Goal: Task Accomplishment & Management: Manage account settings

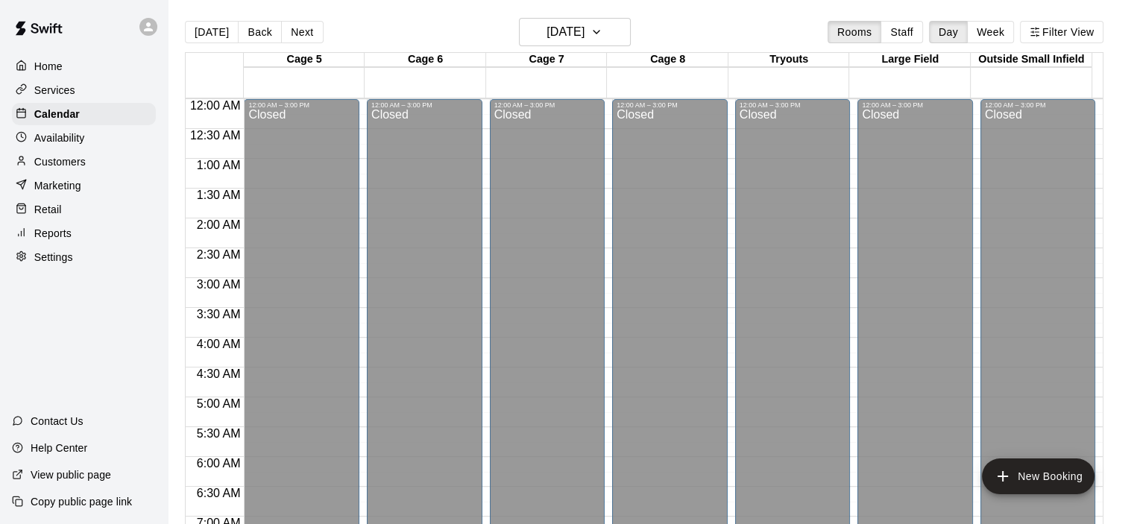
scroll to position [868, 0]
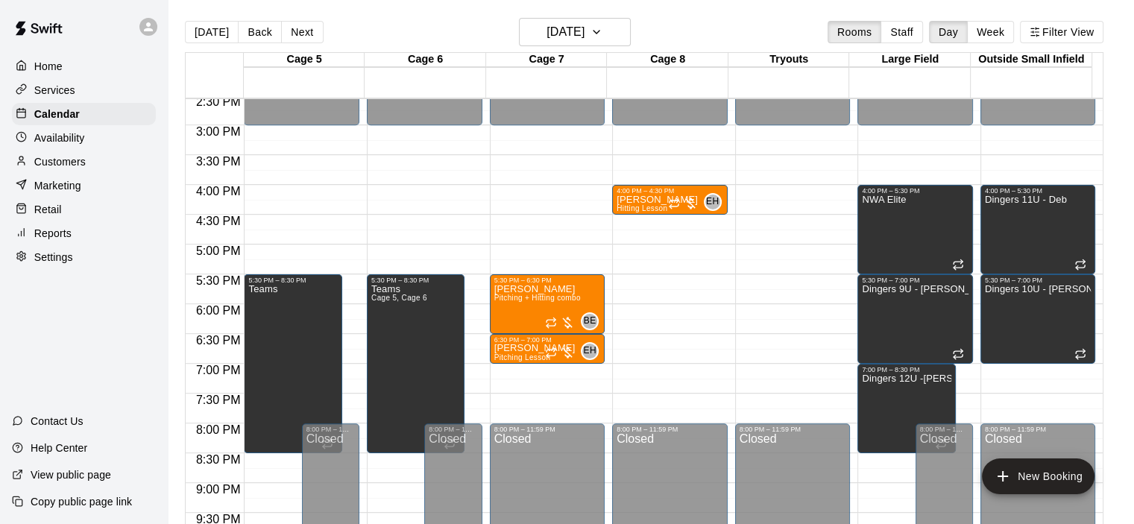
click at [45, 169] on p "Customers" at bounding box center [59, 161] width 51 height 15
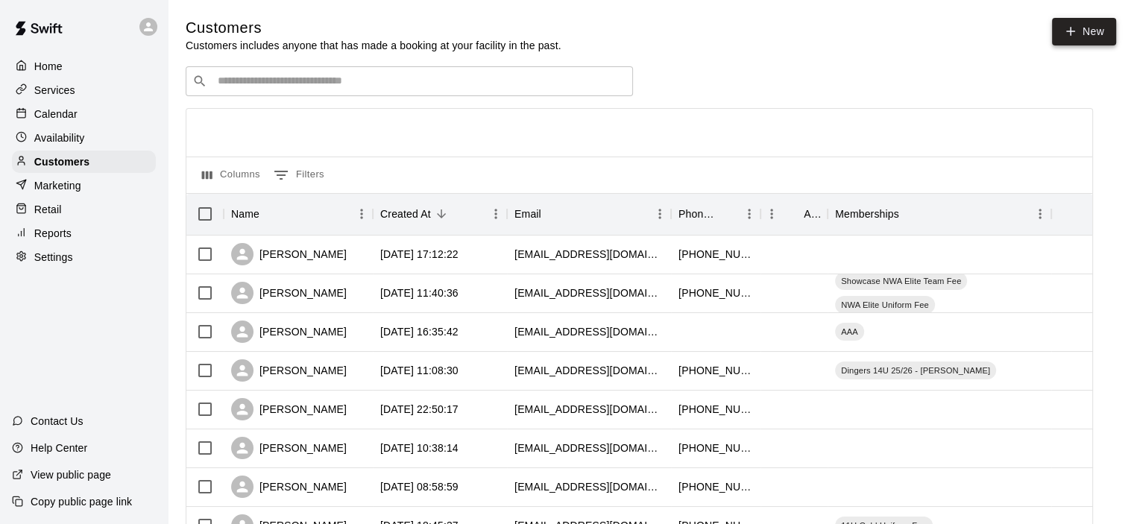
click at [1091, 32] on link "New" at bounding box center [1084, 32] width 64 height 28
select select "**"
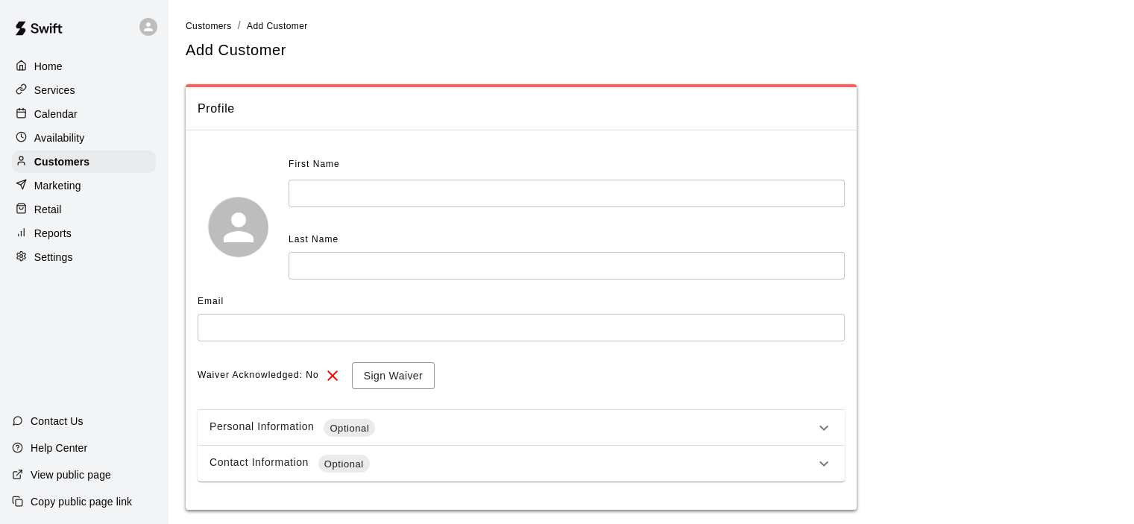
click at [470, 199] on input "text" at bounding box center [566, 194] width 556 height 28
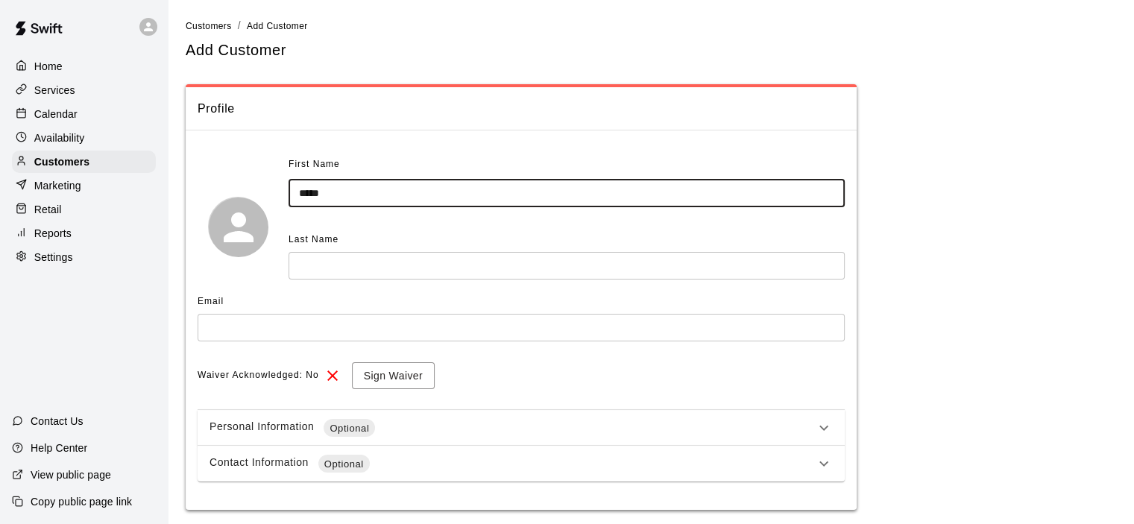
type input "*****"
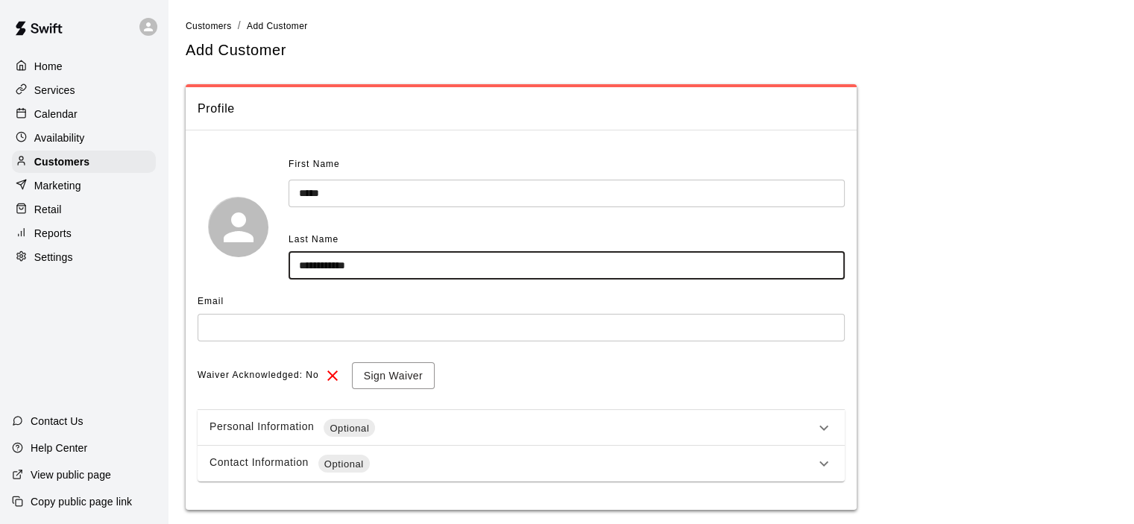
type input "**********"
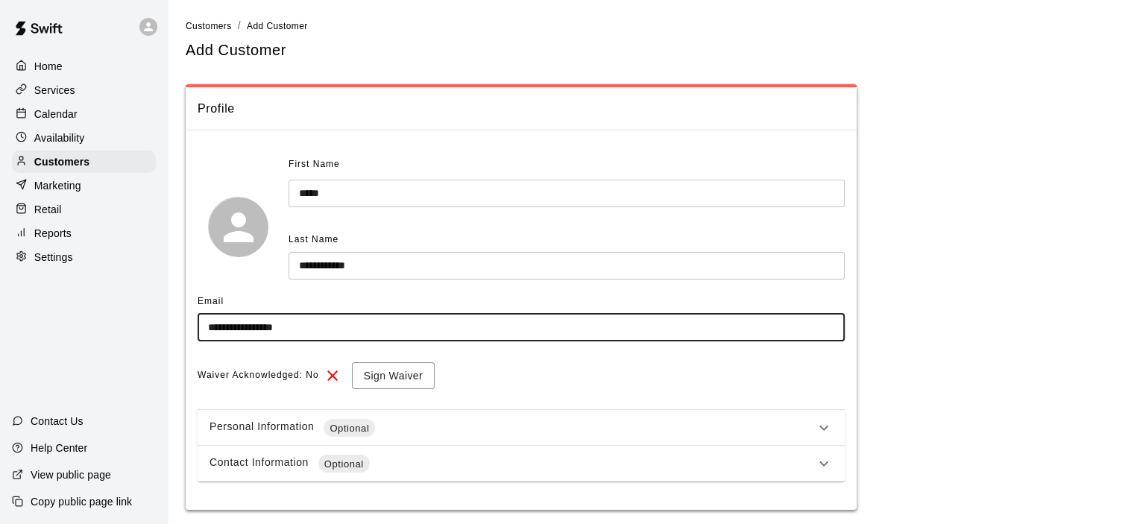
type input "**********"
click at [605, 374] on div "Waiver Acknowledged: No Sign Waiver" at bounding box center [521, 376] width 647 height 28
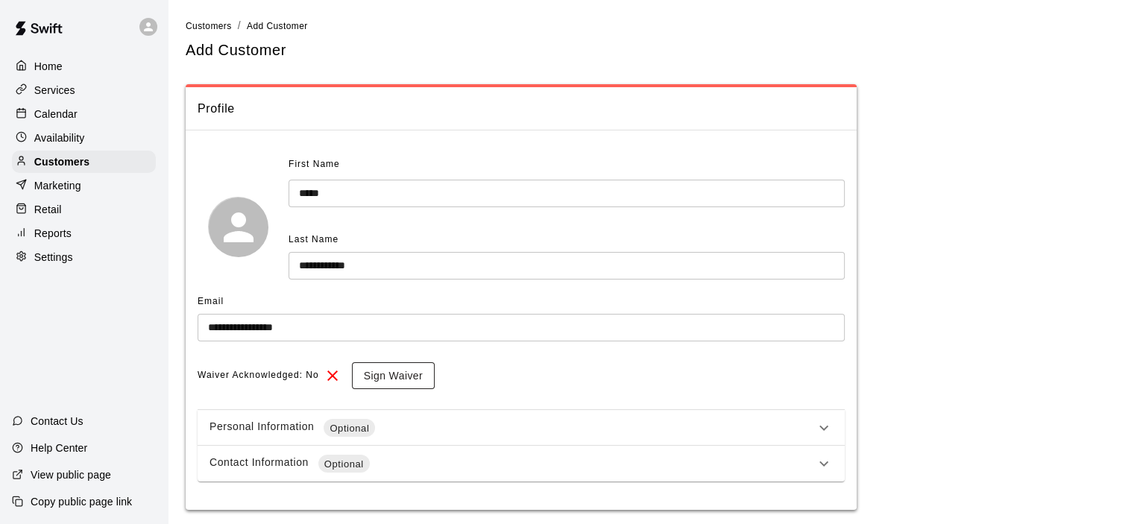
click at [370, 371] on button "Sign Waiver" at bounding box center [393, 376] width 83 height 28
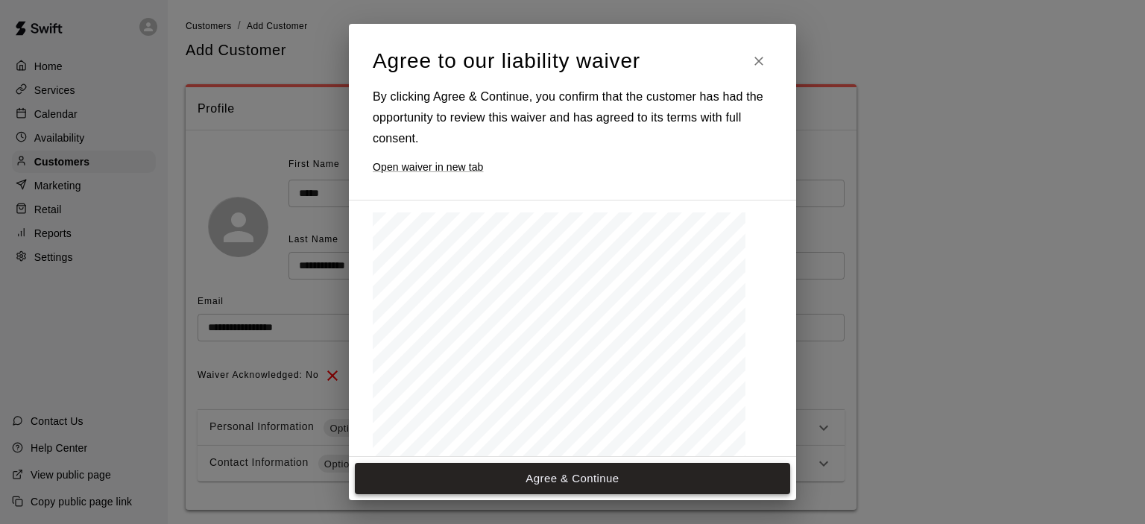
click at [567, 474] on button "Agree & Continue" at bounding box center [572, 478] width 435 height 31
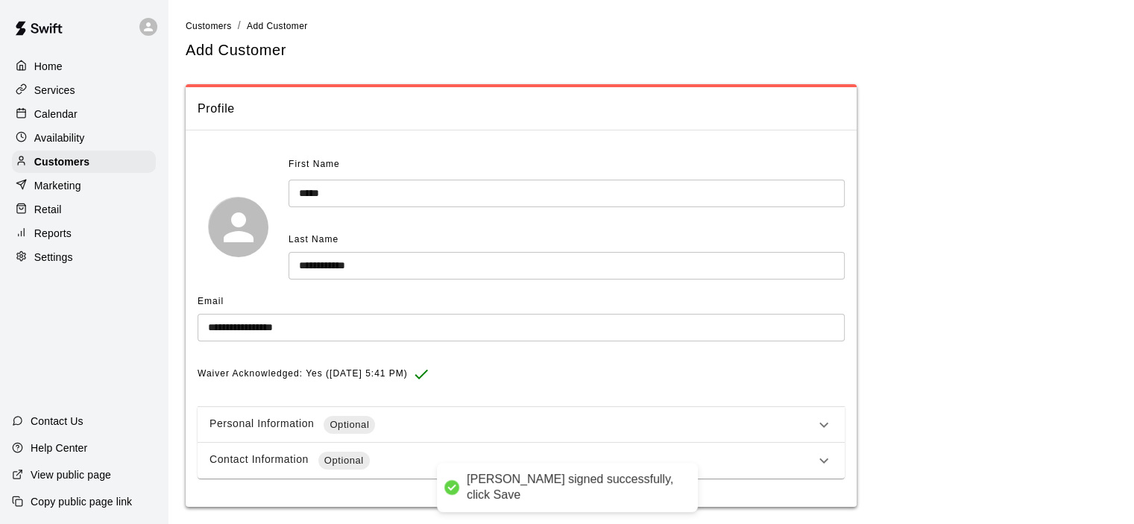
click at [821, 420] on icon at bounding box center [824, 425] width 18 height 18
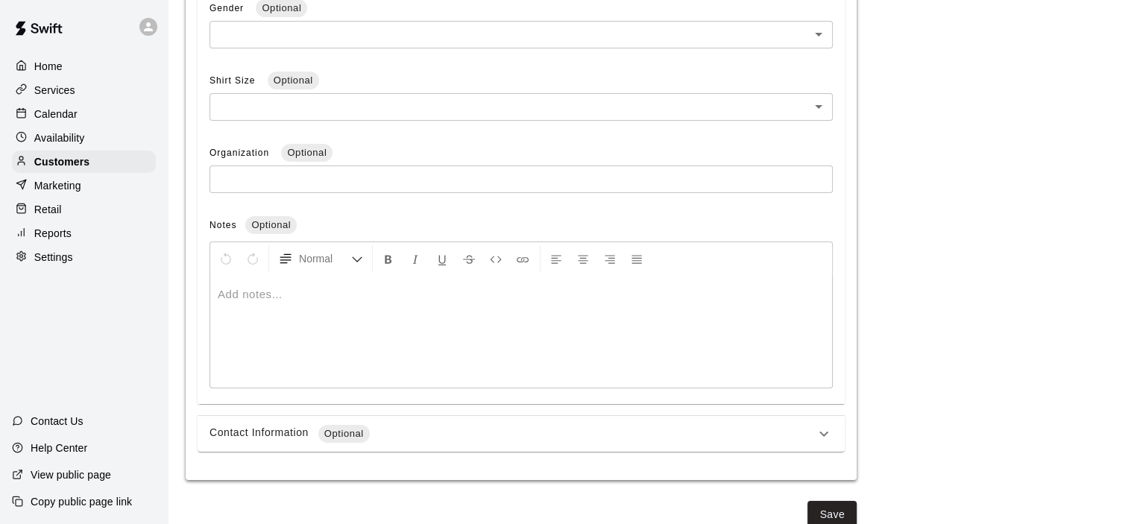
scroll to position [575, 0]
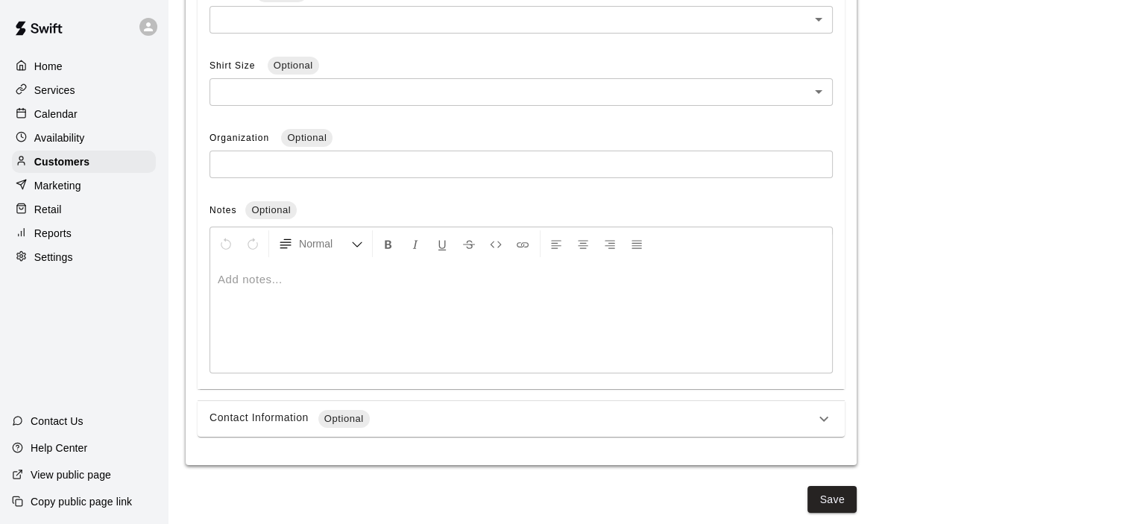
click at [818, 417] on icon at bounding box center [824, 419] width 18 height 18
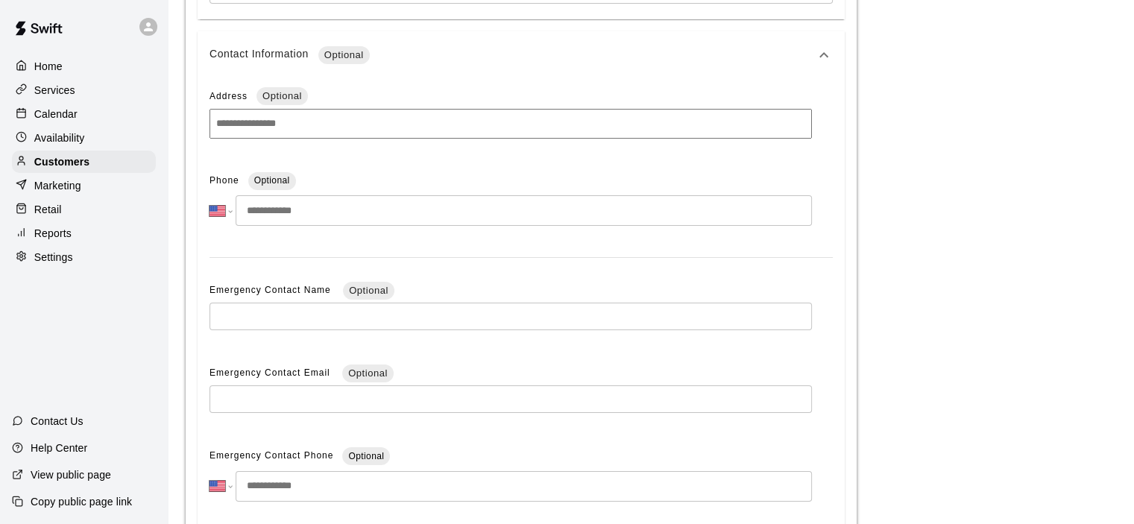
scroll to position [947, 0]
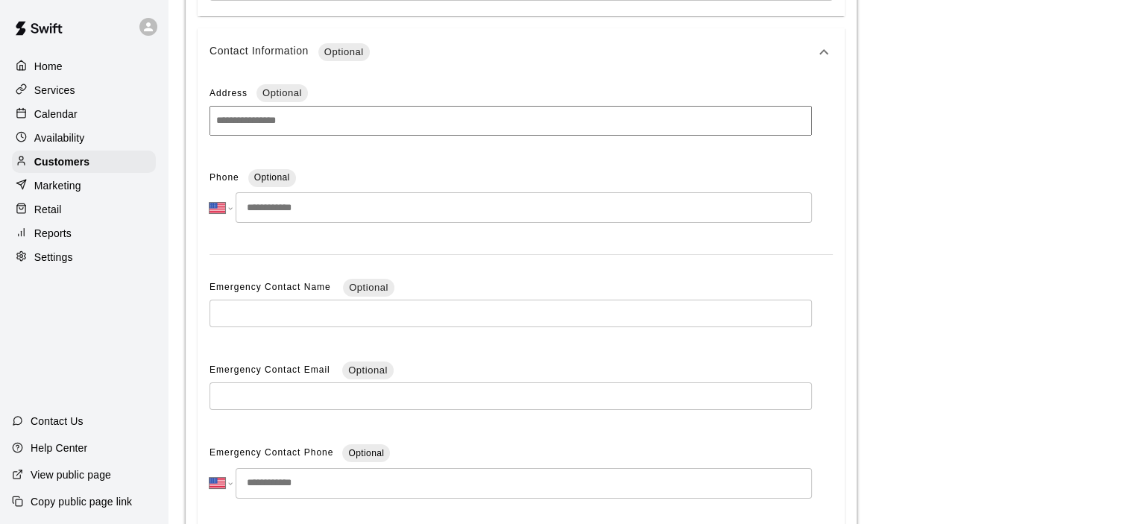
click at [373, 204] on input "tel" at bounding box center [524, 207] width 576 height 31
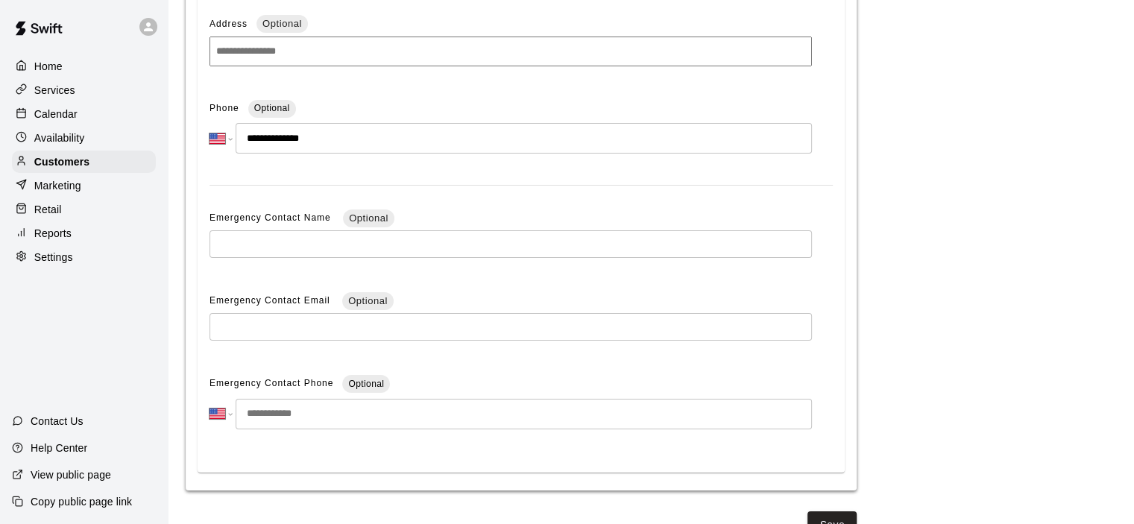
scroll to position [1022, 0]
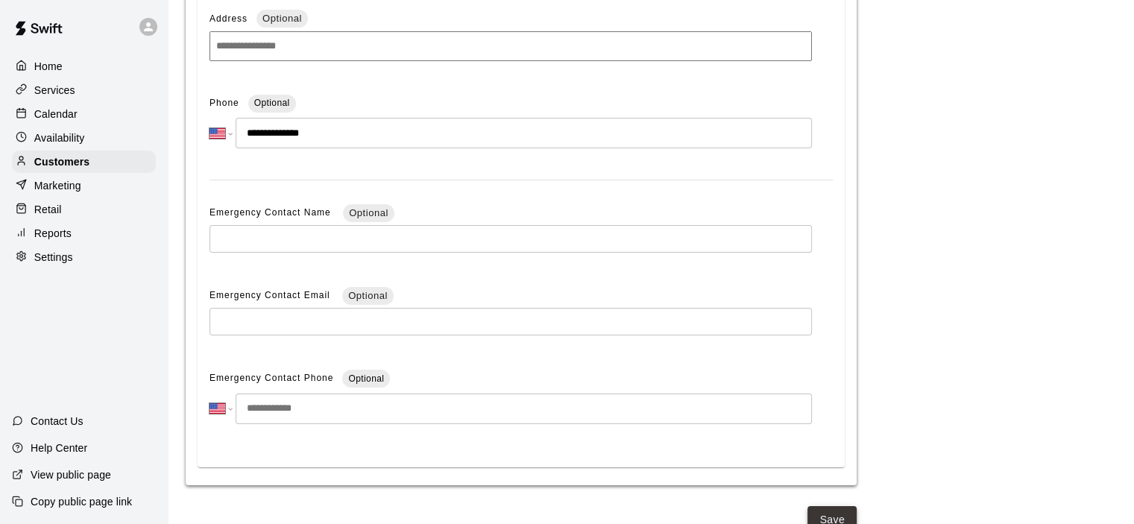
type input "**********"
click at [847, 514] on button "Save" at bounding box center [831, 520] width 49 height 28
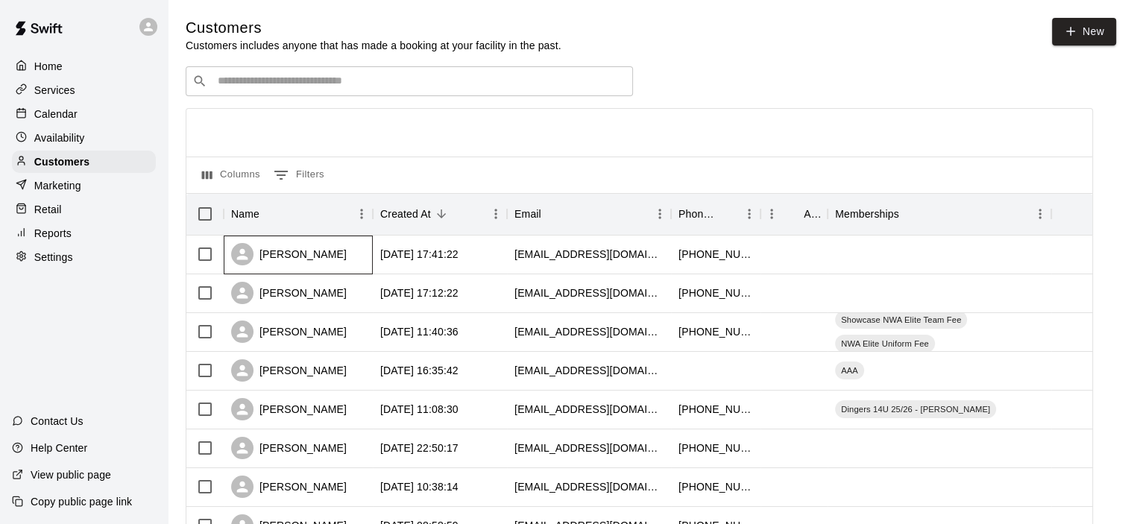
click at [286, 259] on div "[PERSON_NAME]" at bounding box center [289, 254] width 116 height 22
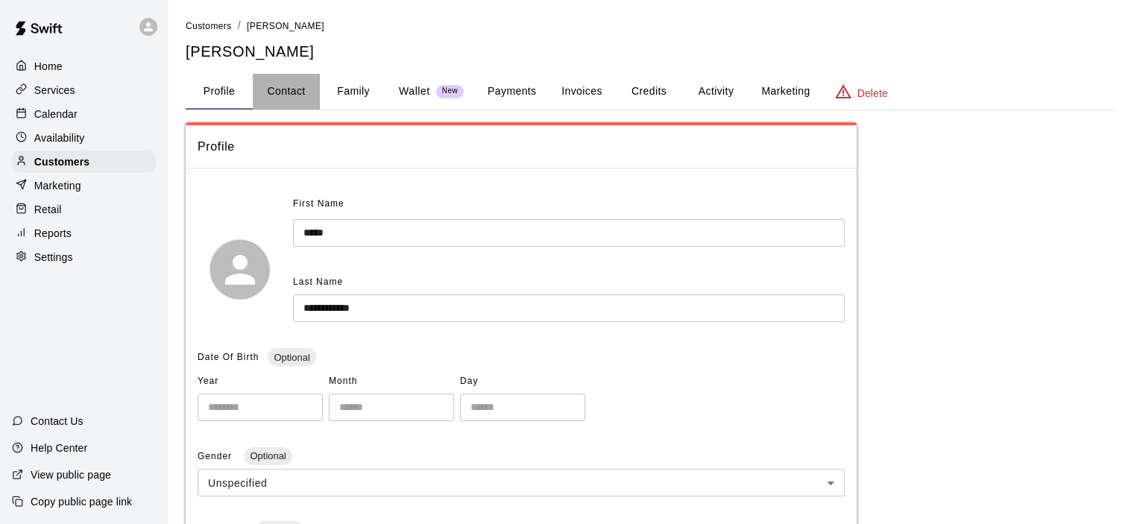
click at [294, 92] on button "Contact" at bounding box center [286, 92] width 67 height 36
select select "**"
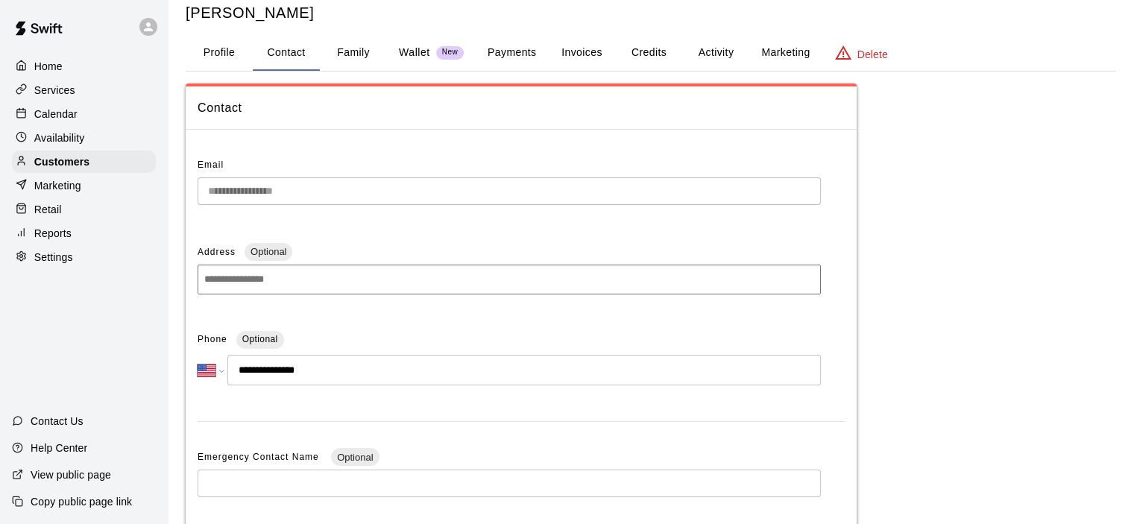
scroll to position [75, 0]
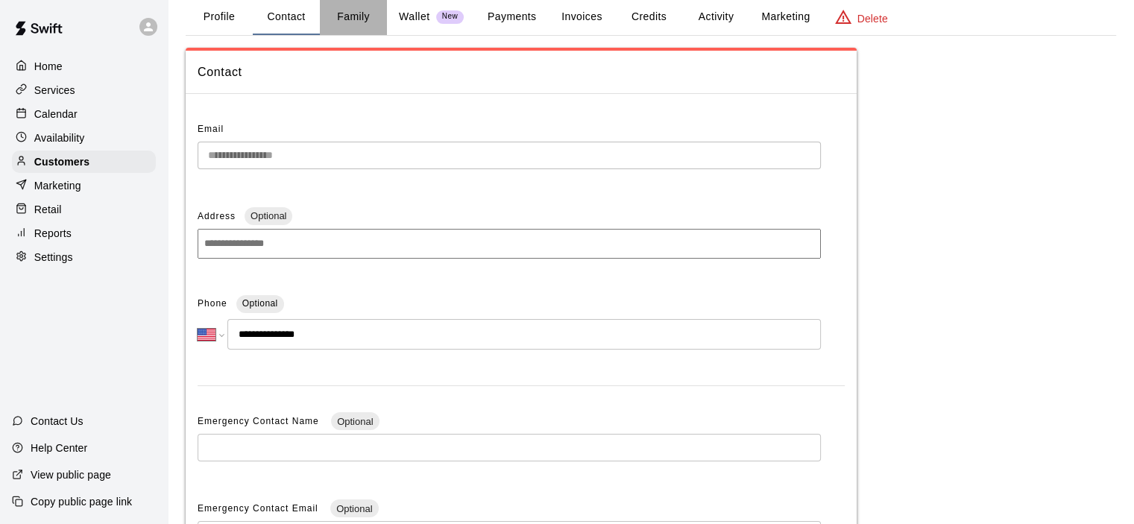
click at [351, 11] on button "Family" at bounding box center [353, 17] width 67 height 36
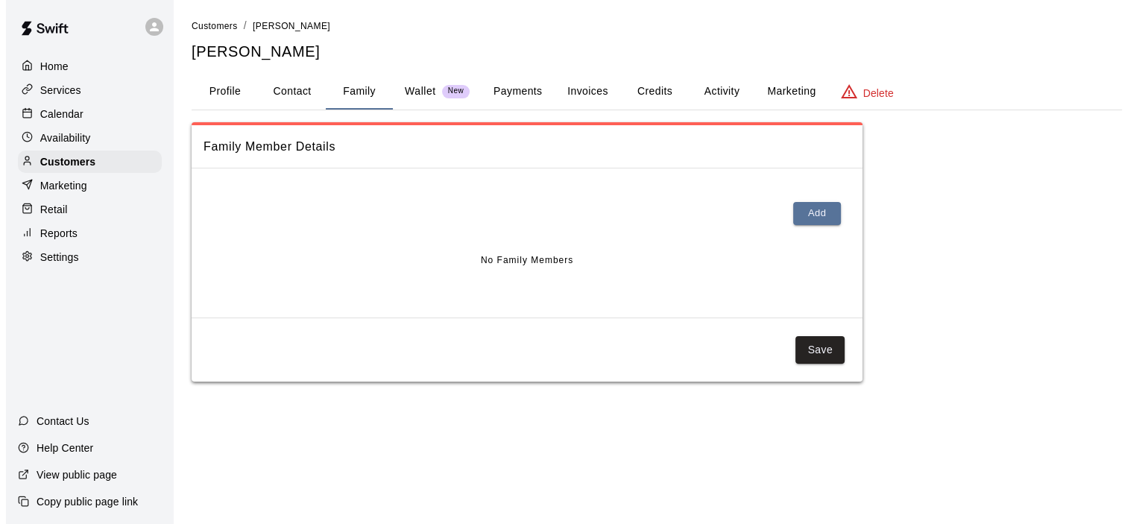
scroll to position [0, 0]
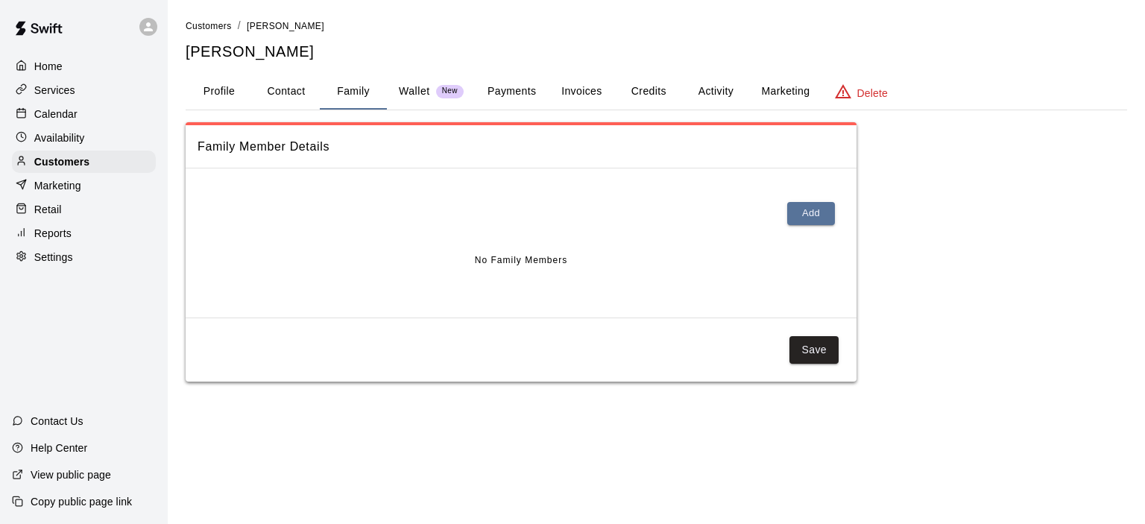
click at [807, 199] on div at bounding box center [521, 216] width 647 height 48
click at [802, 215] on button "Add" at bounding box center [811, 213] width 48 height 23
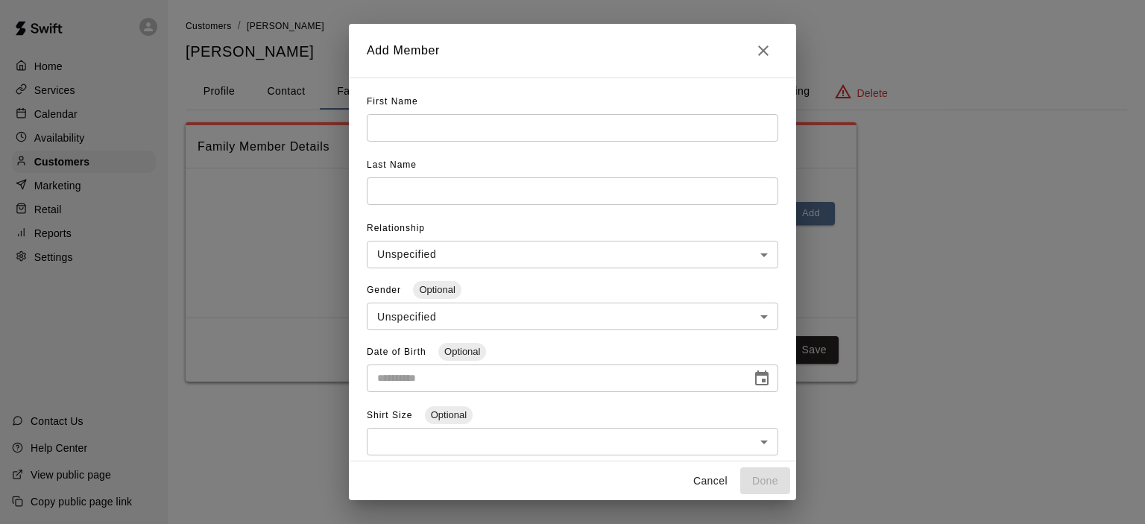
drag, startPoint x: 417, startPoint y: 113, endPoint x: 417, endPoint y: 122, distance: 9.7
click at [417, 116] on div "First Name ​" at bounding box center [572, 121] width 411 height 63
click at [418, 130] on input "text" at bounding box center [572, 128] width 411 height 28
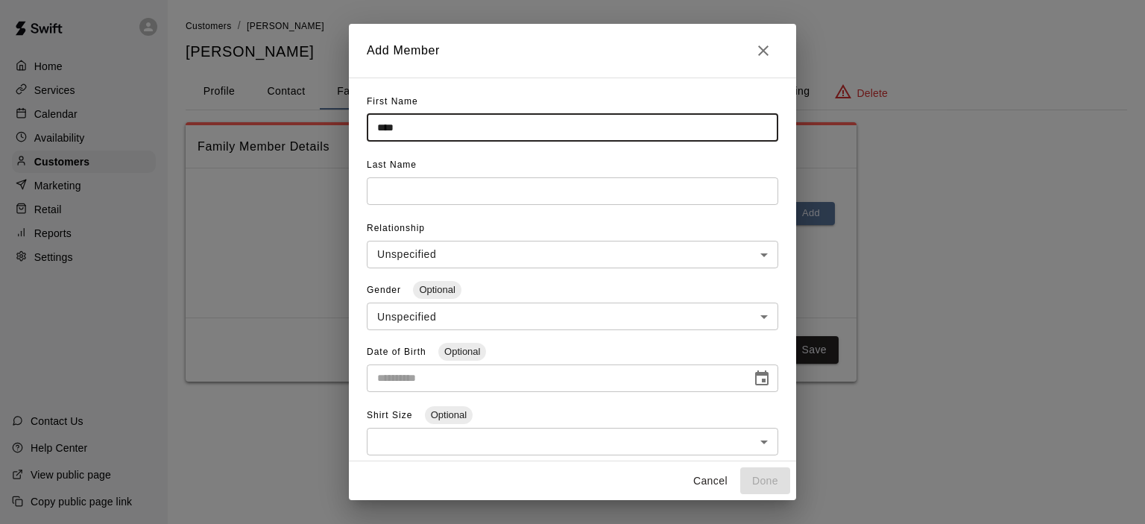
type input "****"
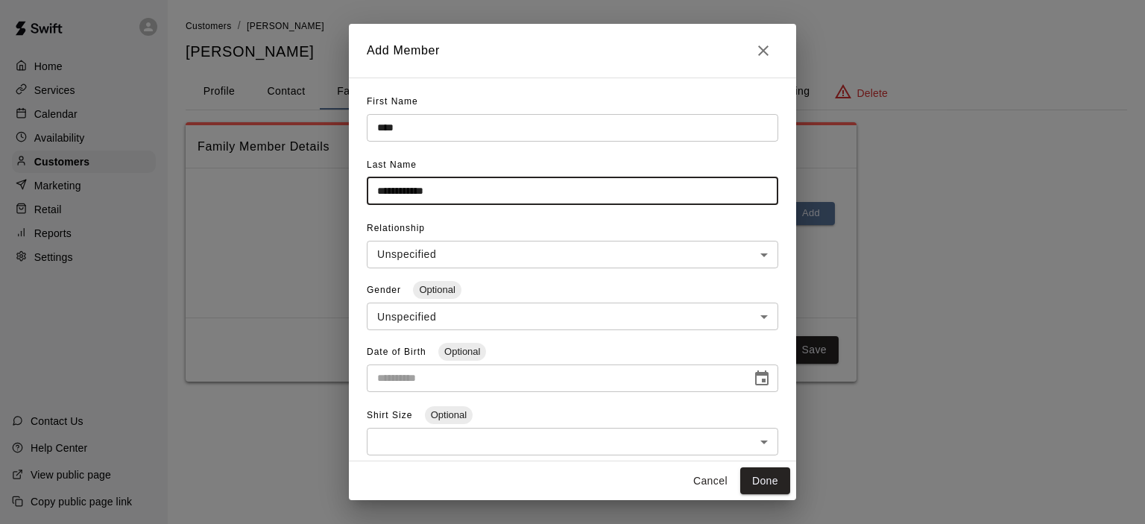
type input "**********"
click at [562, 380] on input "**********" at bounding box center [554, 379] width 374 height 28
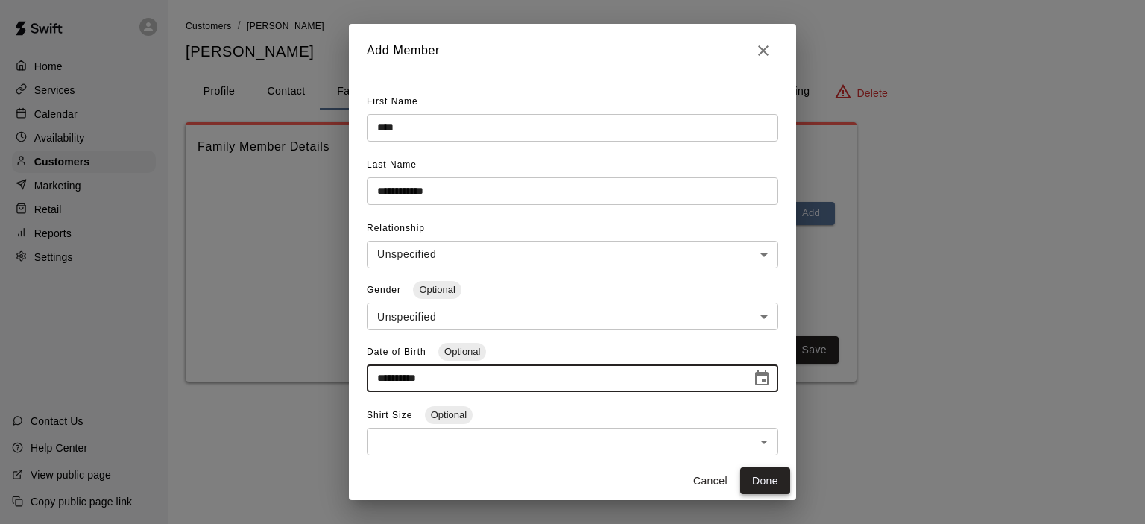
type input "**********"
click at [764, 482] on button "Done" at bounding box center [765, 481] width 50 height 28
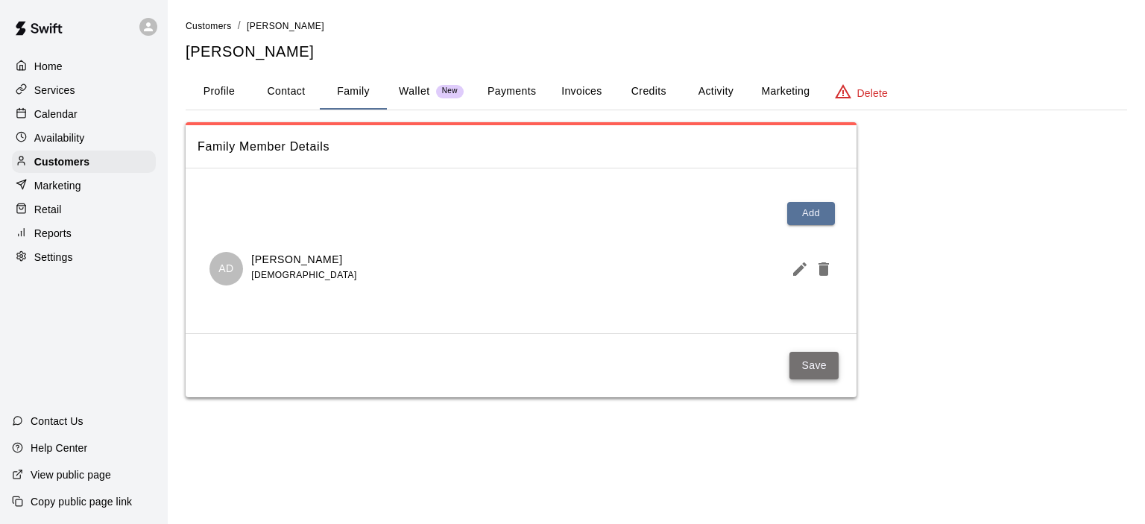
click at [821, 360] on button "Save" at bounding box center [813, 366] width 49 height 28
click at [502, 89] on button "Payments" at bounding box center [512, 92] width 72 height 36
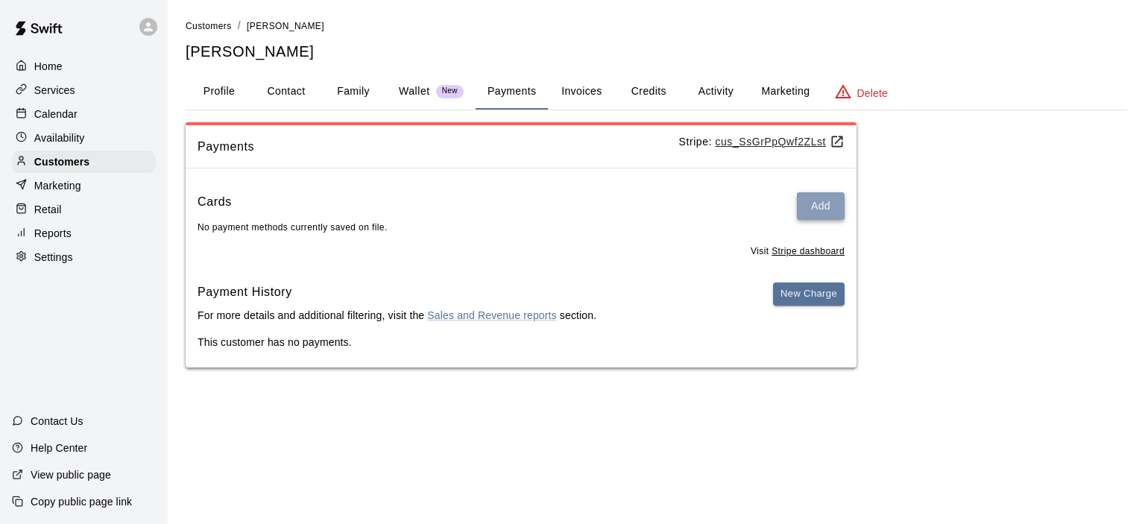
click at [825, 198] on button "Add" at bounding box center [821, 206] width 48 height 28
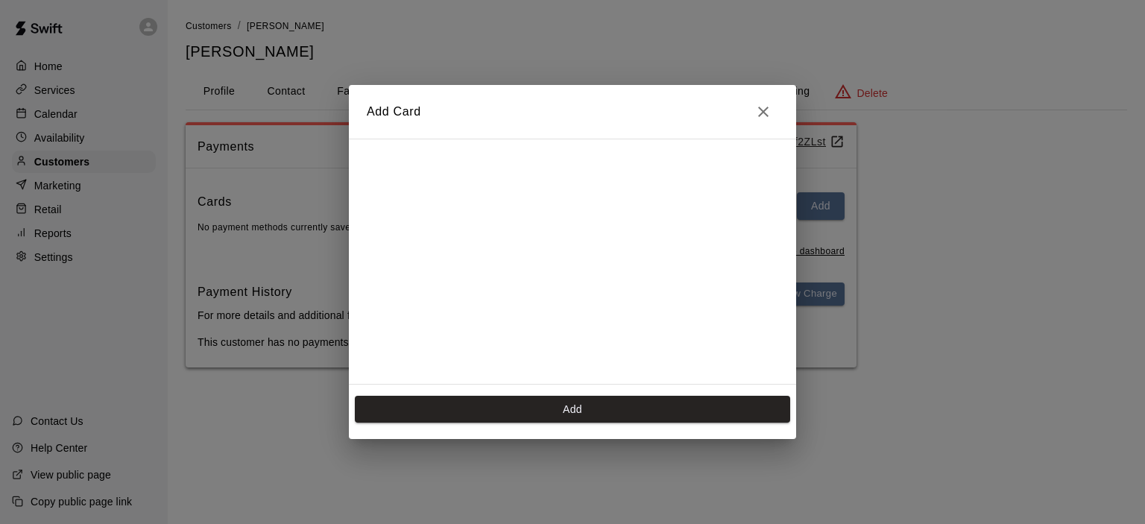
scroll to position [263, 0]
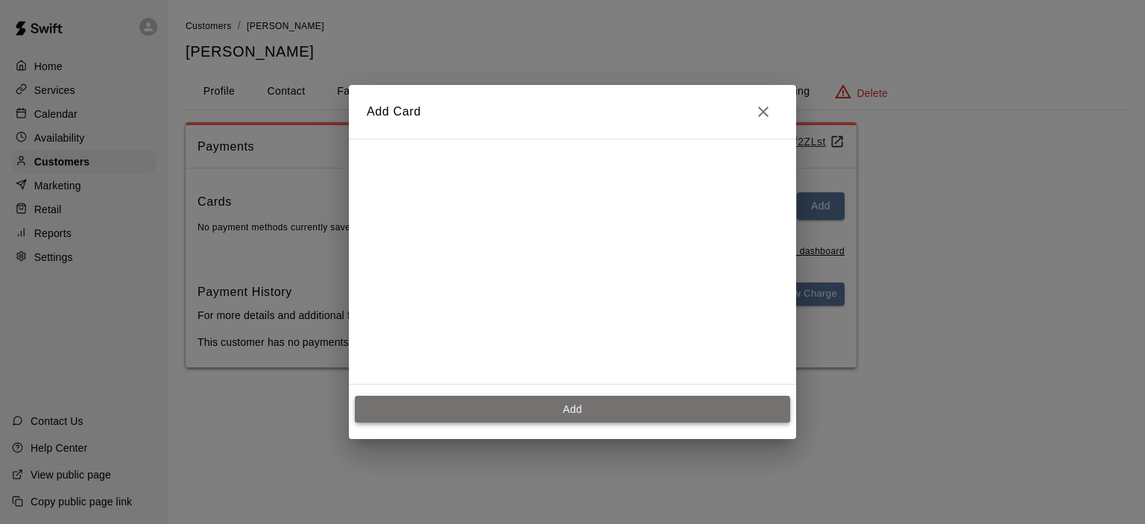
click at [661, 404] on button "Add" at bounding box center [572, 410] width 435 height 28
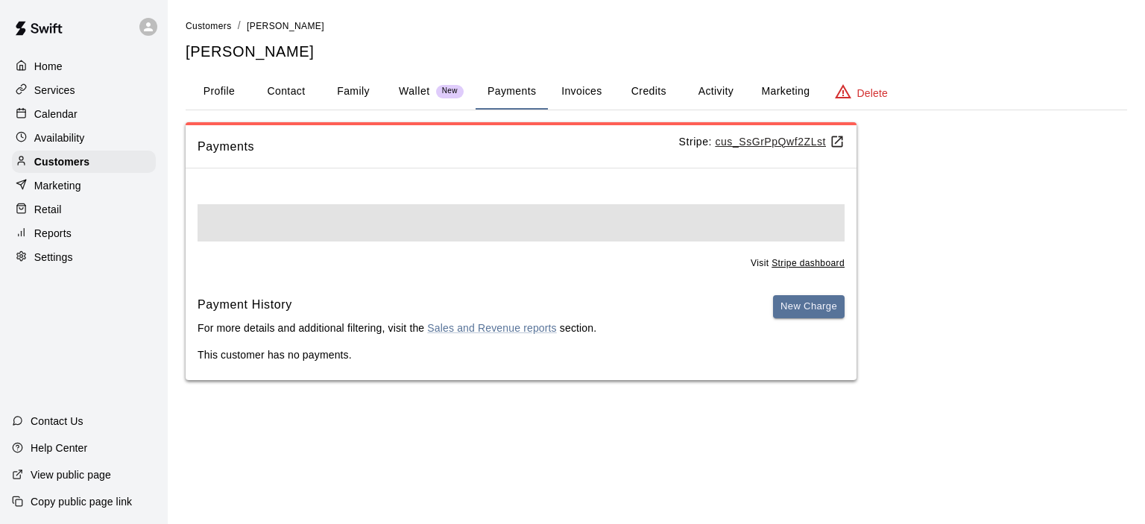
scroll to position [0, 0]
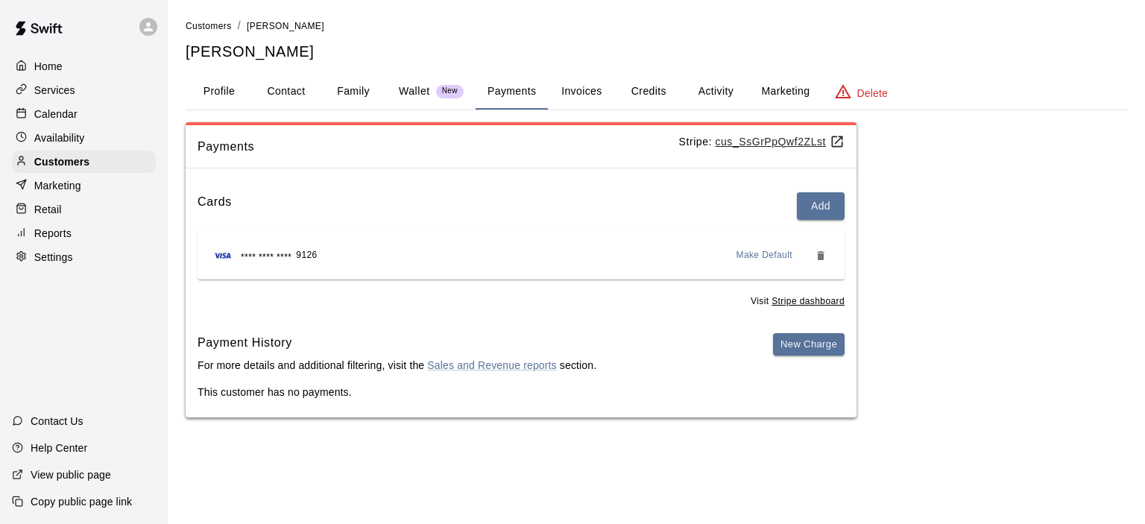
click at [720, 81] on button "Activity" at bounding box center [715, 92] width 67 height 36
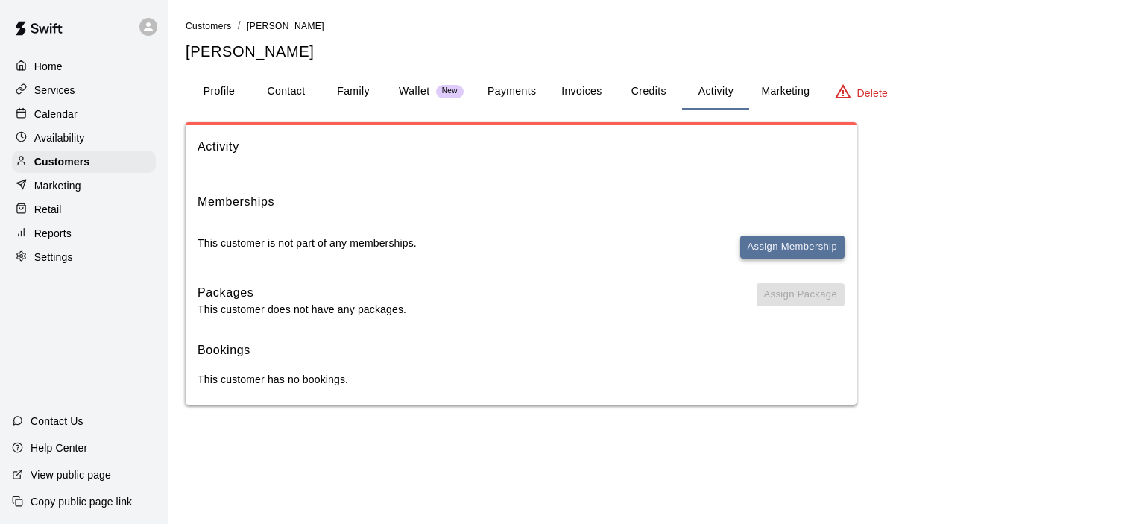
click at [786, 238] on button "Assign Membership" at bounding box center [792, 247] width 104 height 23
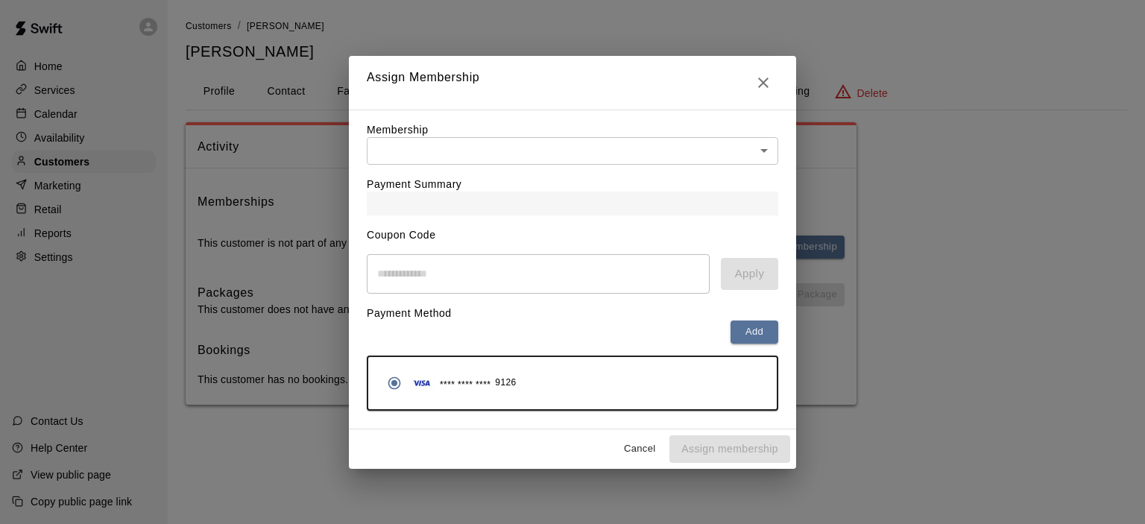
click at [507, 143] on body "Home Services Calendar Availability Customers Marketing Retail Reports Settings…" at bounding box center [572, 217] width 1145 height 435
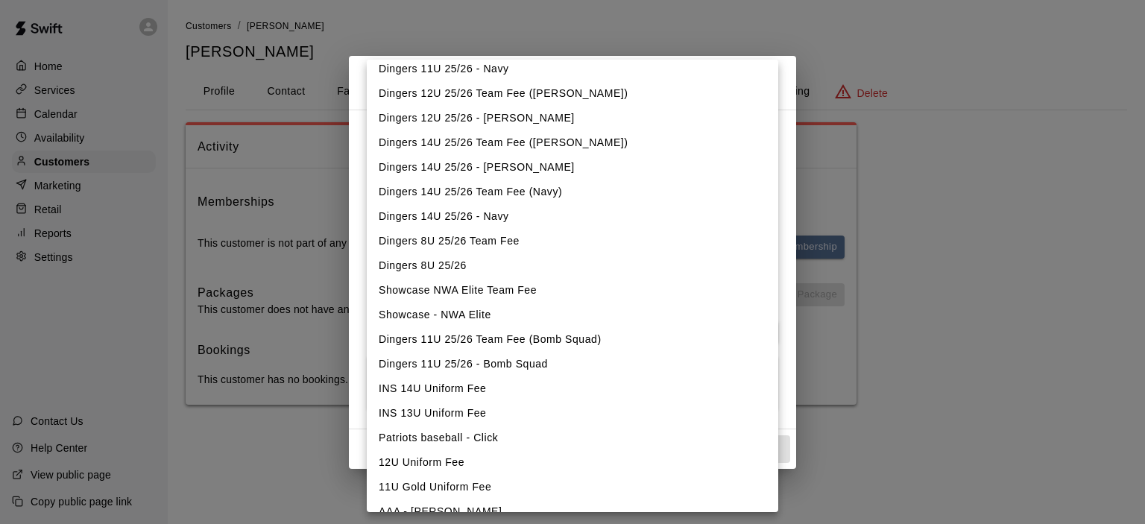
scroll to position [961, 0]
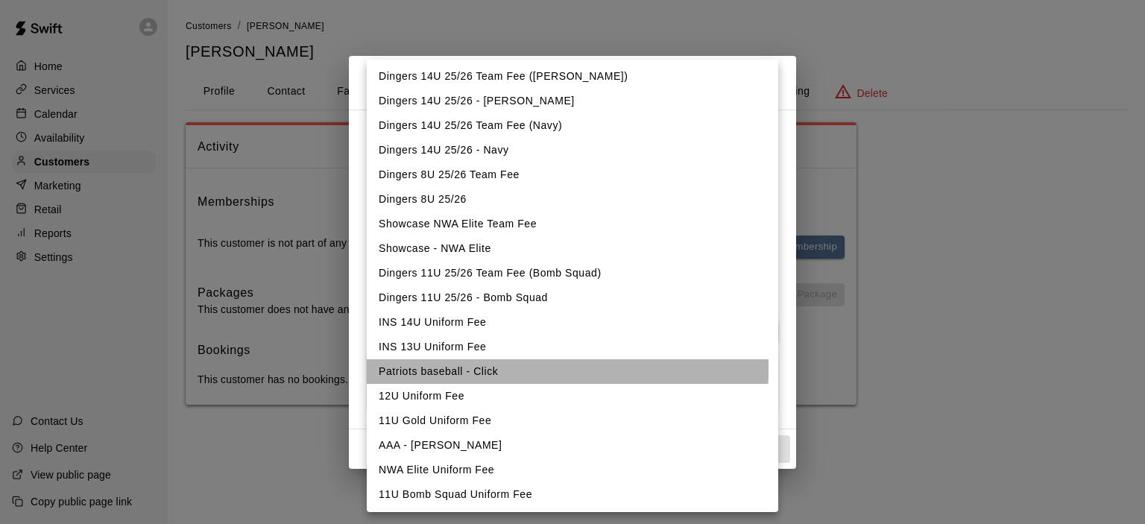
click at [456, 368] on li "Patriots baseball - Click" at bounding box center [572, 371] width 411 height 25
type input "**********"
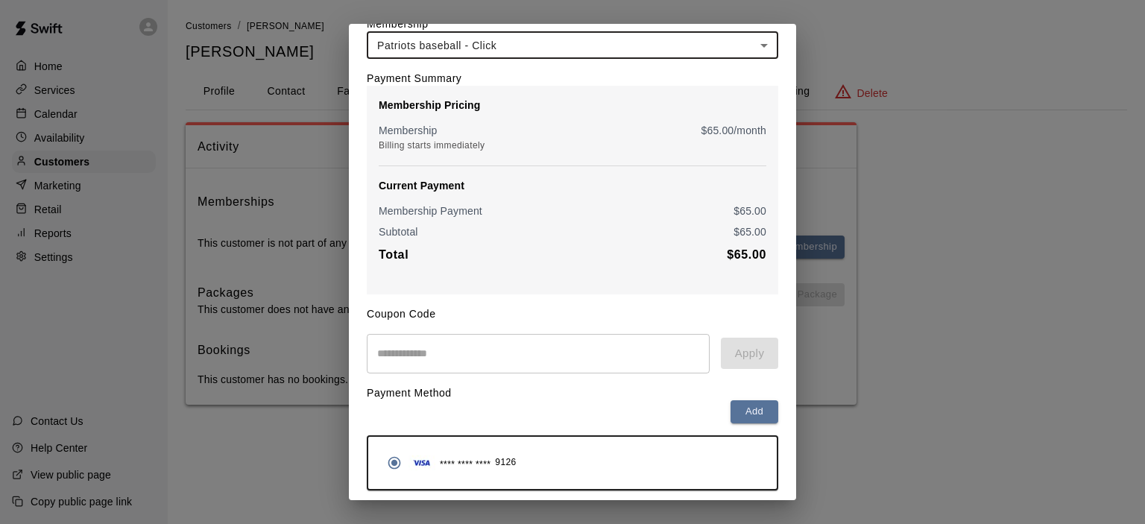
scroll to position [130, 0]
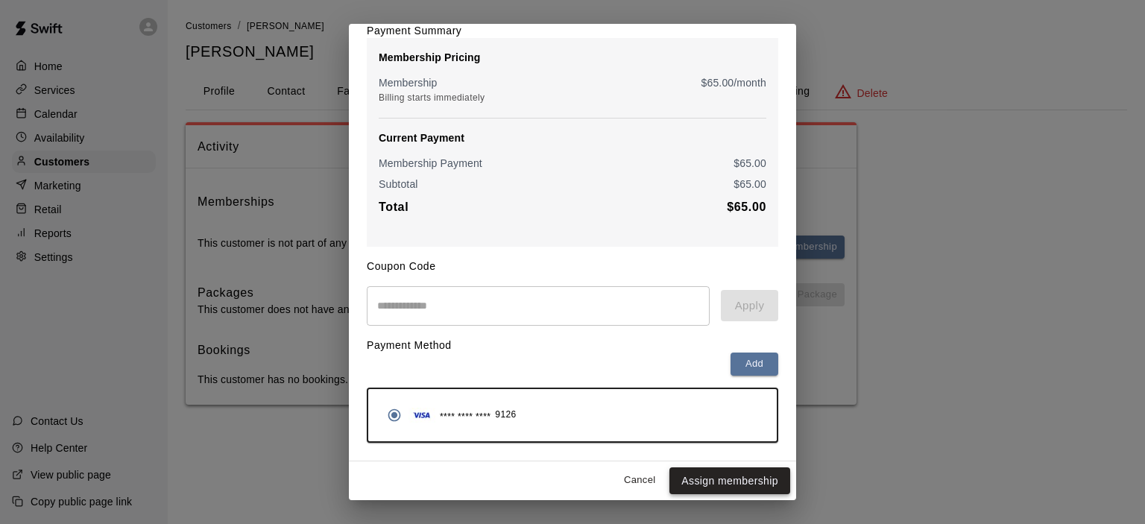
click at [698, 482] on button "Assign membership" at bounding box center [729, 481] width 121 height 28
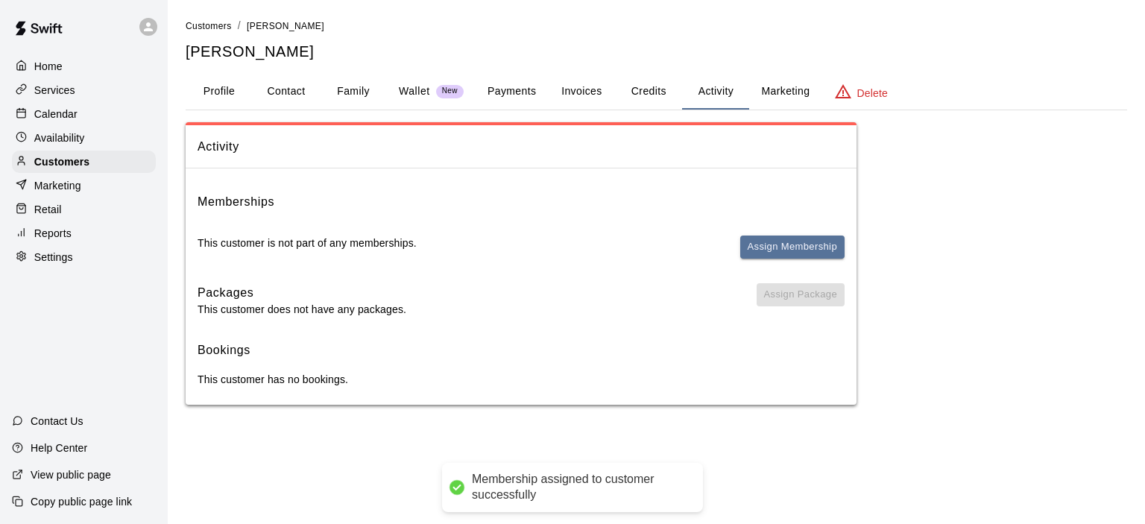
scroll to position [0, 0]
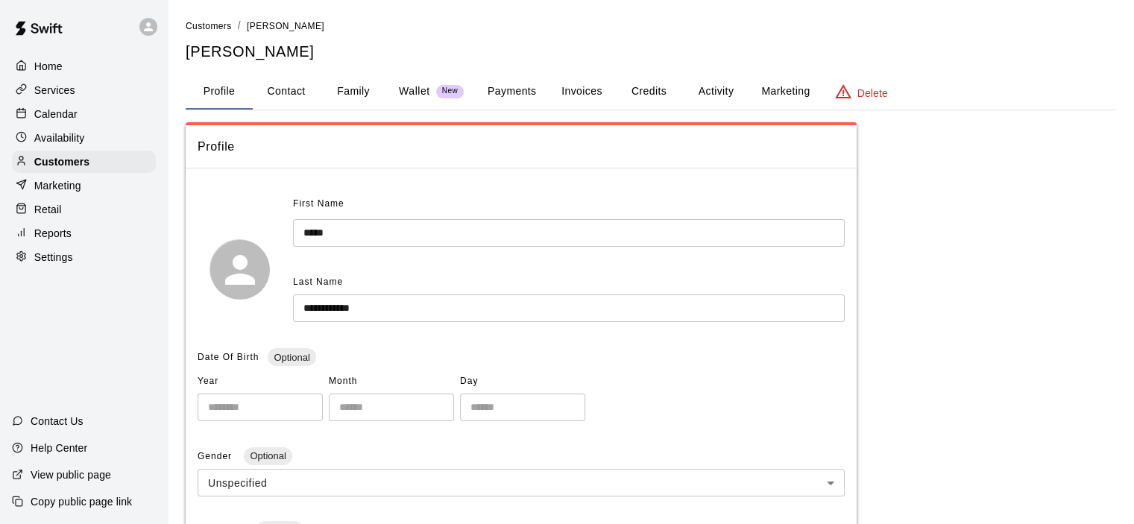
click at [340, 88] on button "Family" at bounding box center [353, 92] width 67 height 36
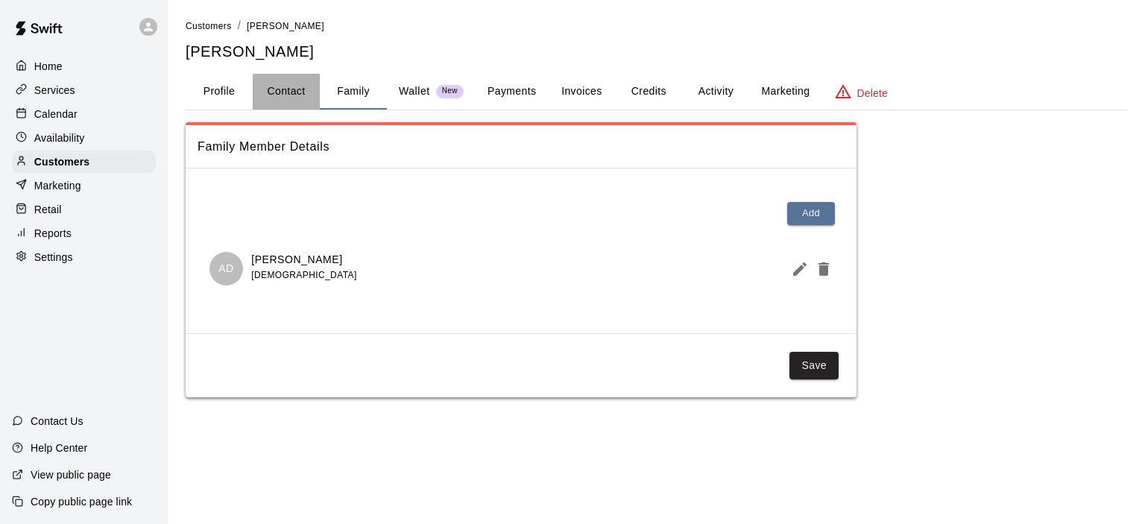
click at [301, 95] on button "Contact" at bounding box center [286, 92] width 67 height 36
select select "**"
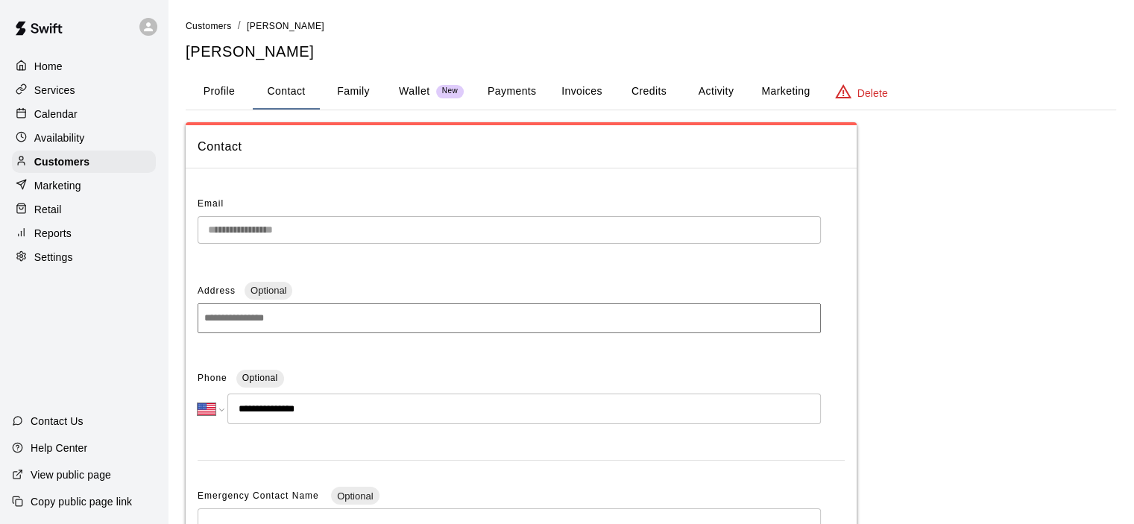
click at [65, 116] on p "Calendar" at bounding box center [55, 114] width 43 height 15
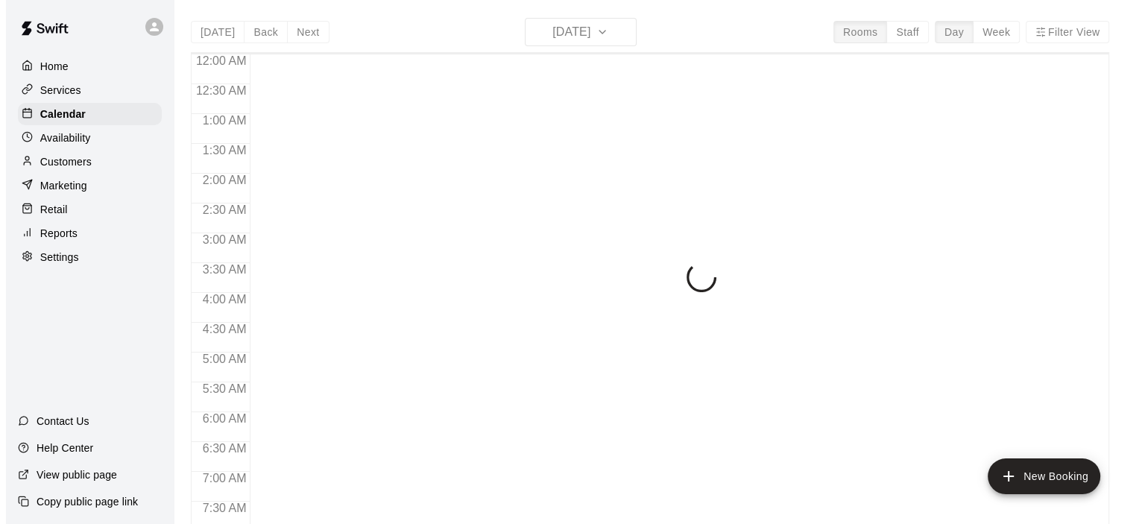
scroll to position [943, 0]
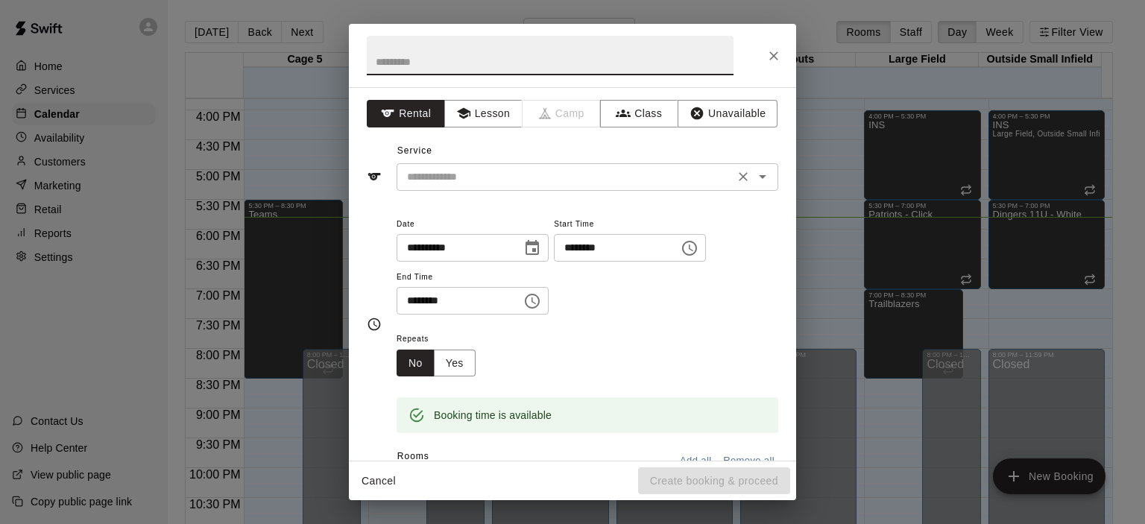
click at [438, 176] on input "text" at bounding box center [565, 177] width 329 height 19
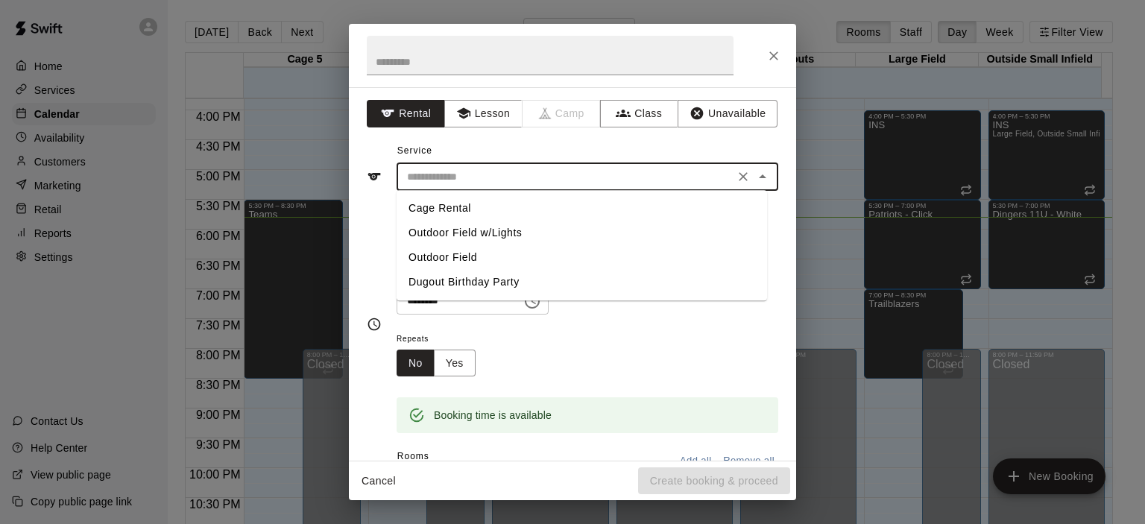
click at [470, 212] on li "Cage Rental" at bounding box center [582, 208] width 370 height 25
type input "**********"
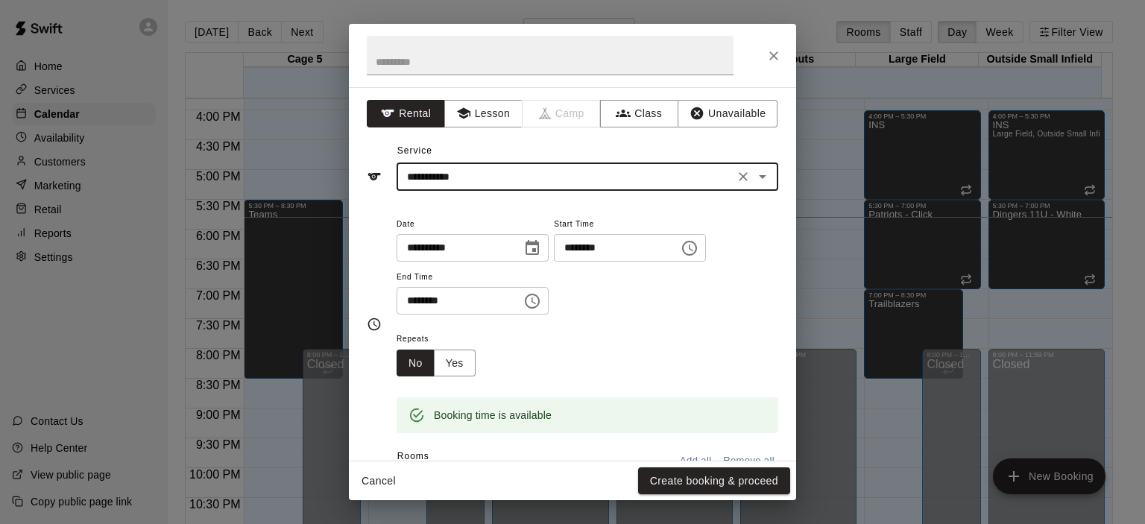
click at [431, 297] on input "********" at bounding box center [454, 301] width 115 height 28
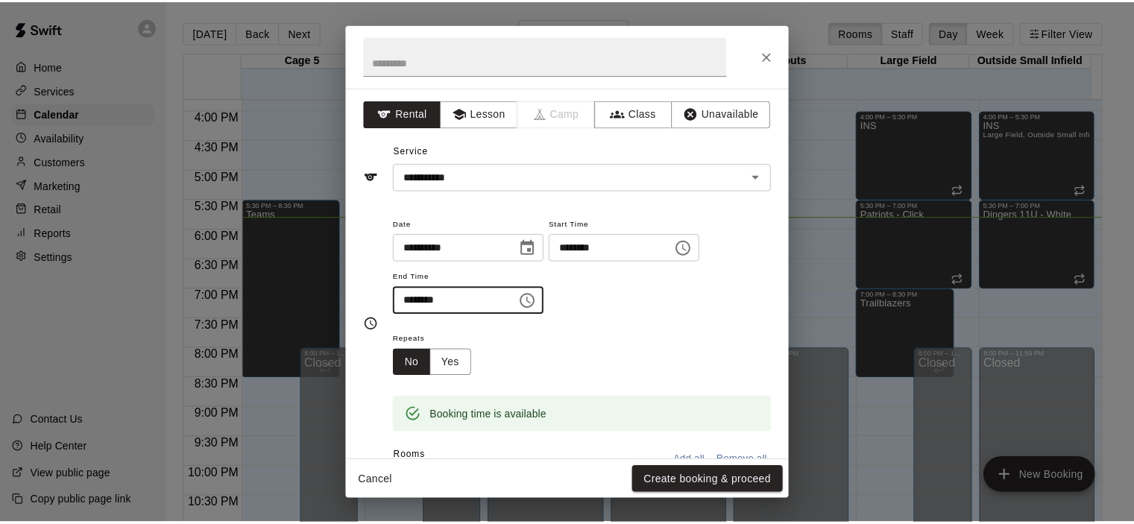
scroll to position [280, 0]
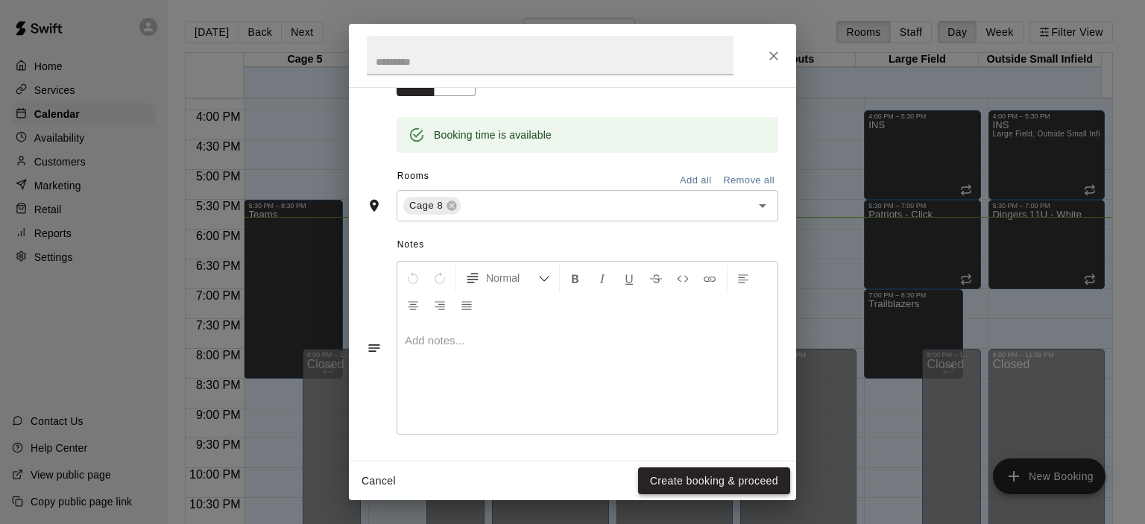
type input "********"
click at [713, 480] on button "Create booking & proceed" at bounding box center [714, 481] width 152 height 28
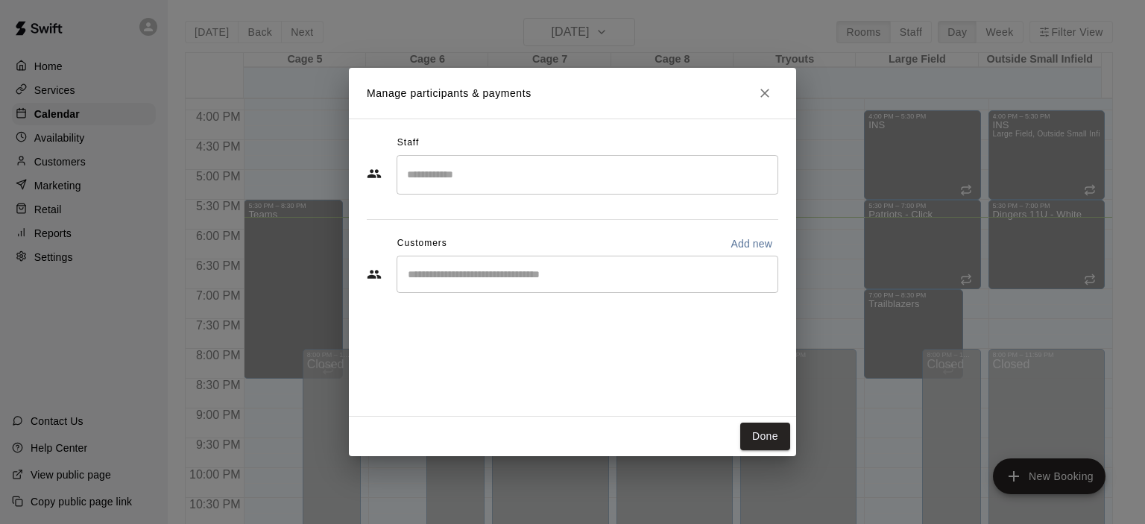
click at [529, 268] on input "Start typing to search customers..." at bounding box center [587, 274] width 368 height 15
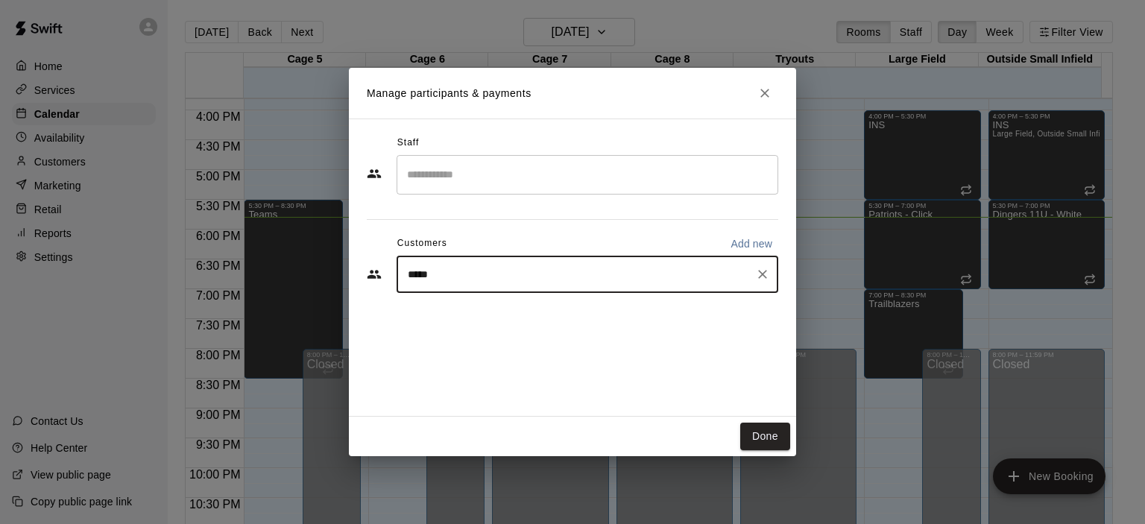
type input "*****"
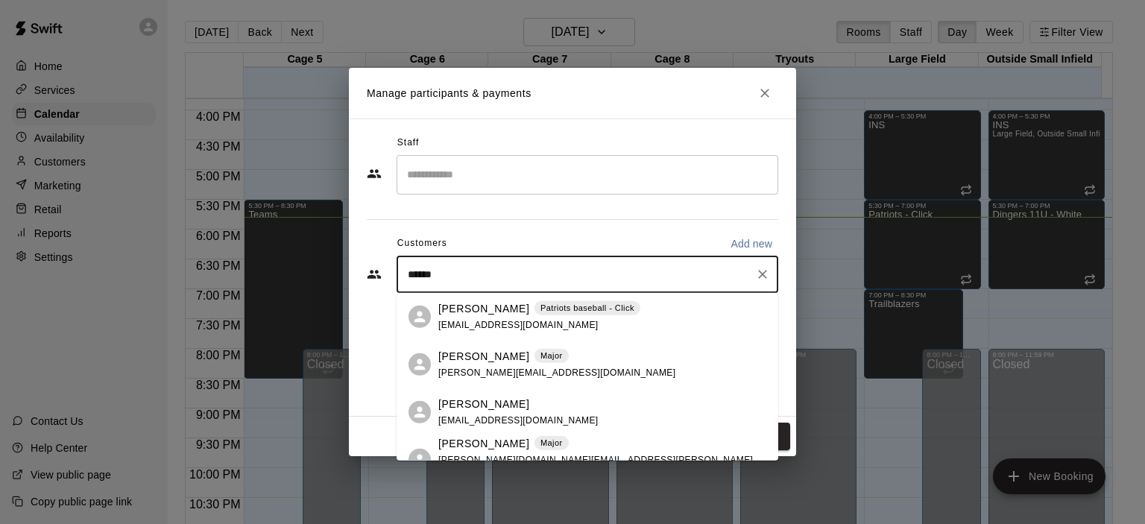
click at [461, 306] on p "[PERSON_NAME]" at bounding box center [483, 308] width 91 height 16
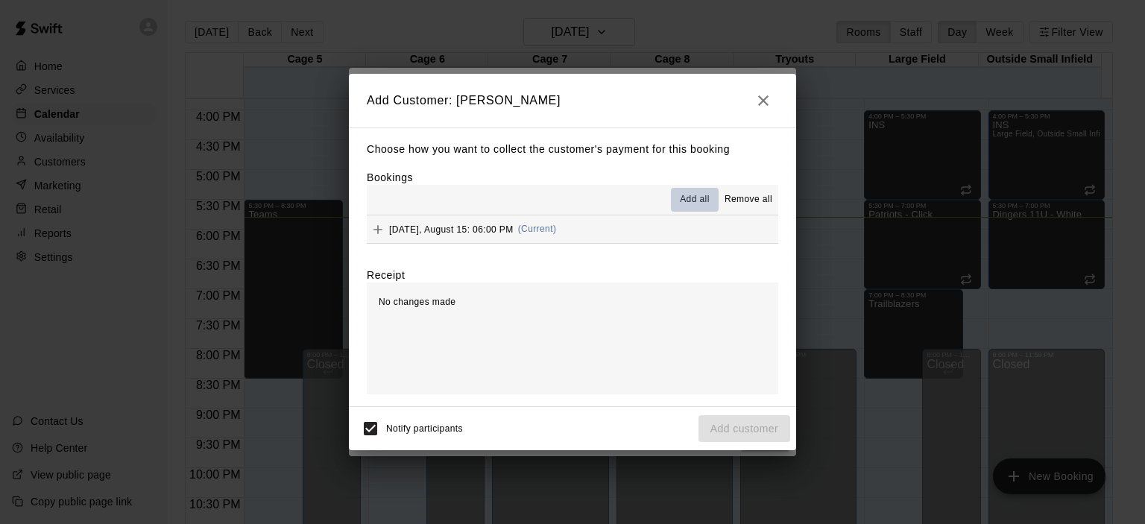
click at [687, 198] on span "Add all" at bounding box center [695, 199] width 30 height 15
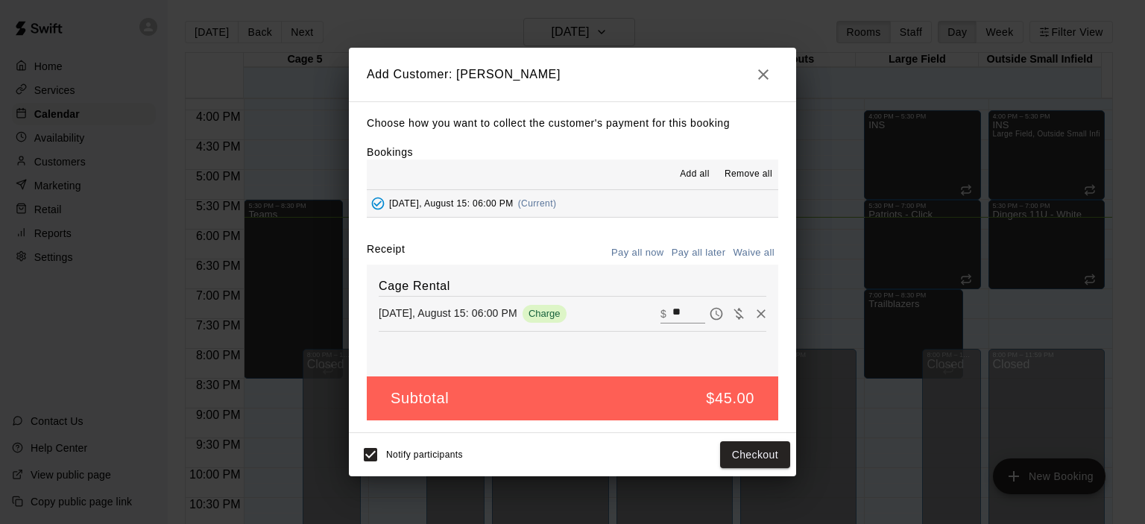
click at [754, 177] on span "Remove all" at bounding box center [749, 174] width 48 height 15
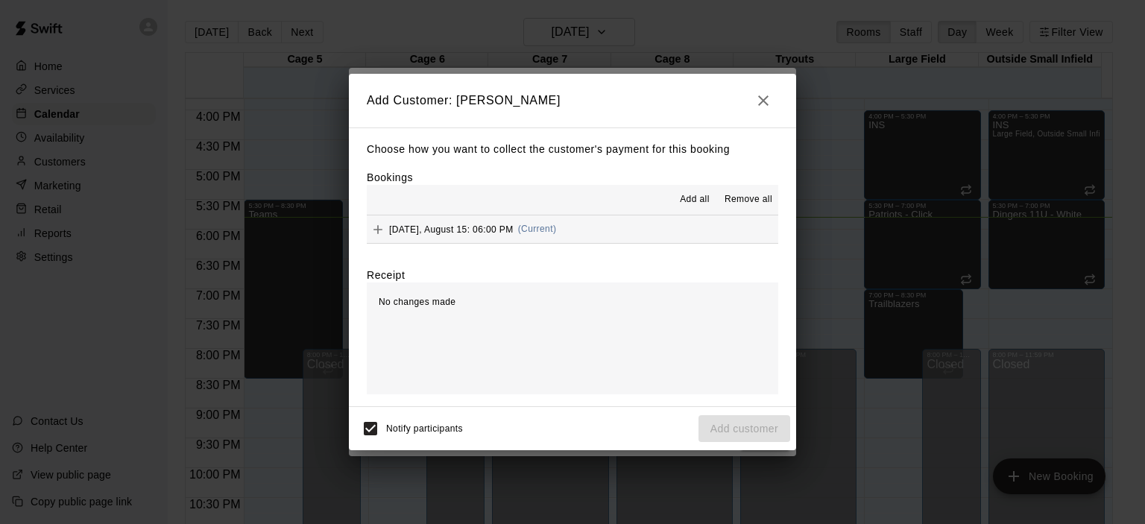
click at [767, 99] on icon "button" at bounding box center [763, 101] width 18 height 18
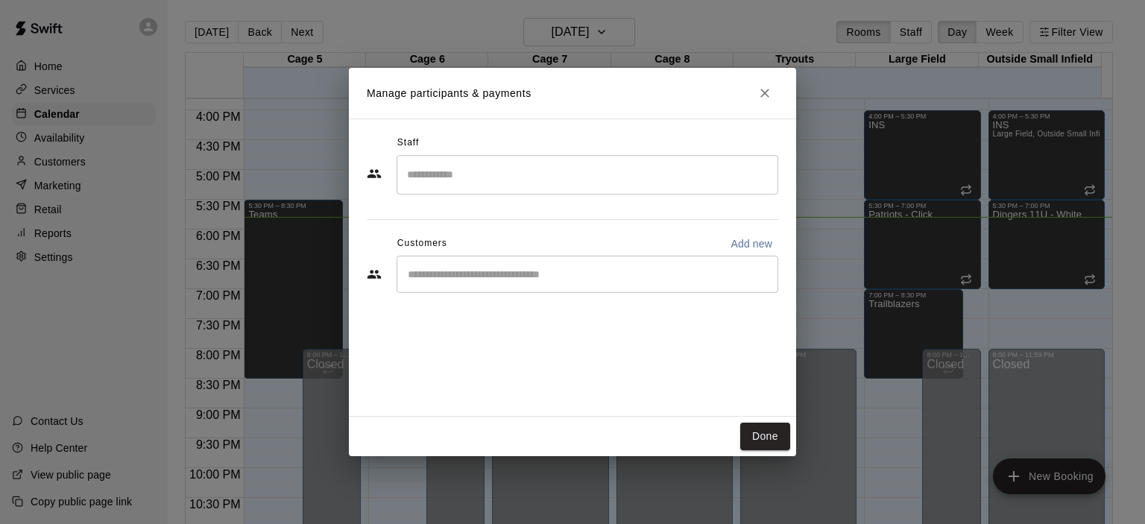
click at [765, 96] on icon "Close" at bounding box center [764, 93] width 15 height 15
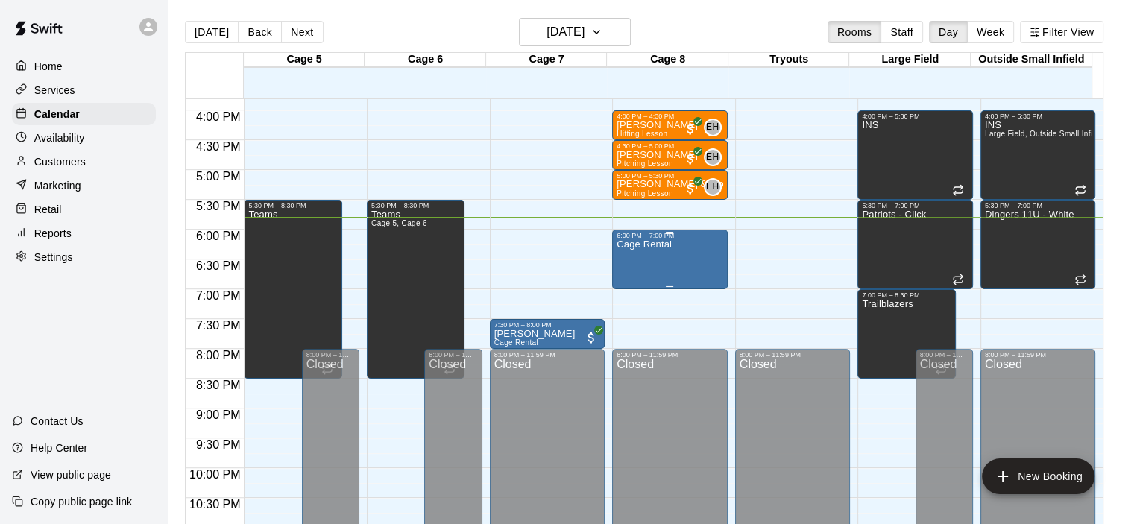
drag, startPoint x: 647, startPoint y: 260, endPoint x: 662, endPoint y: 277, distance: 22.2
click at [662, 277] on div "Cage Rental" at bounding box center [643, 501] width 55 height 524
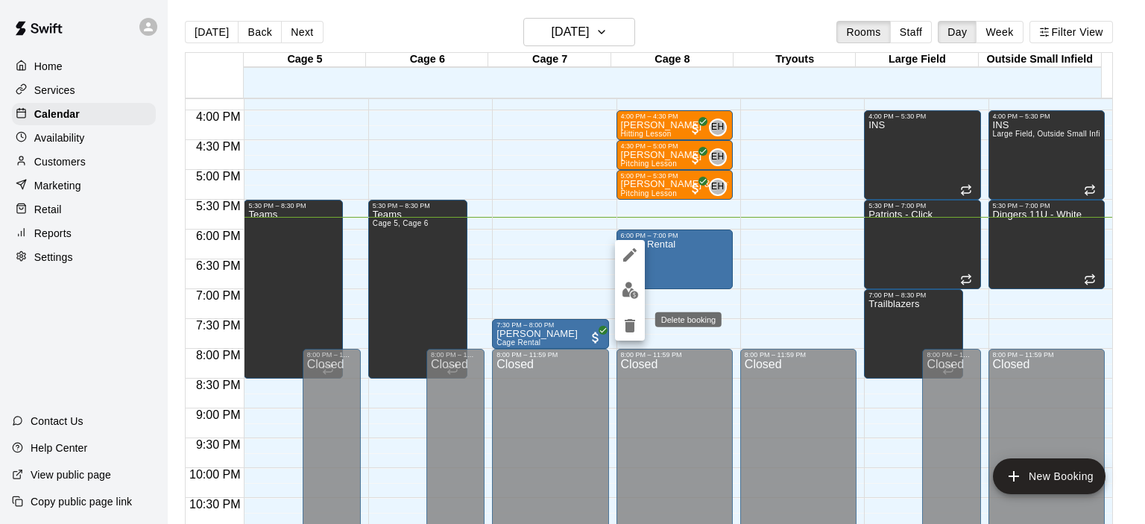
click at [635, 327] on icon "delete" at bounding box center [630, 326] width 18 height 18
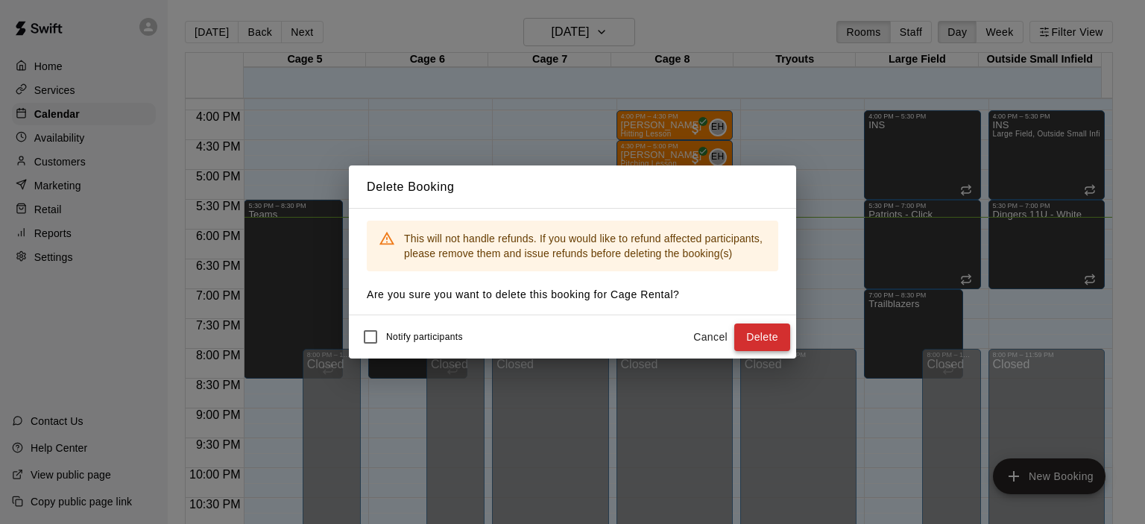
click at [744, 338] on button "Delete" at bounding box center [762, 338] width 56 height 28
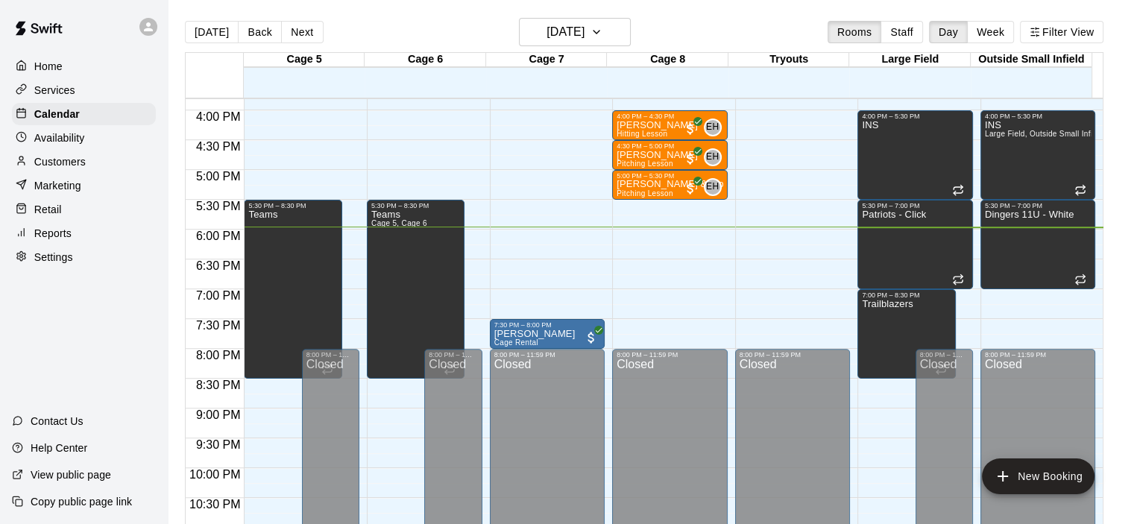
click at [47, 168] on p "Customers" at bounding box center [59, 161] width 51 height 15
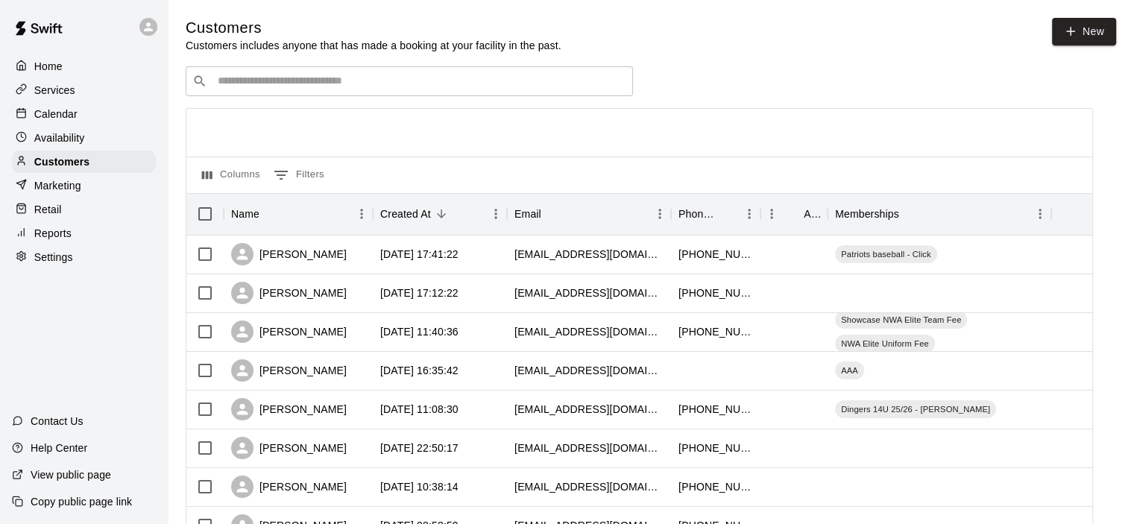
click at [511, 77] on input "Search customers by name or email" at bounding box center [419, 81] width 413 height 15
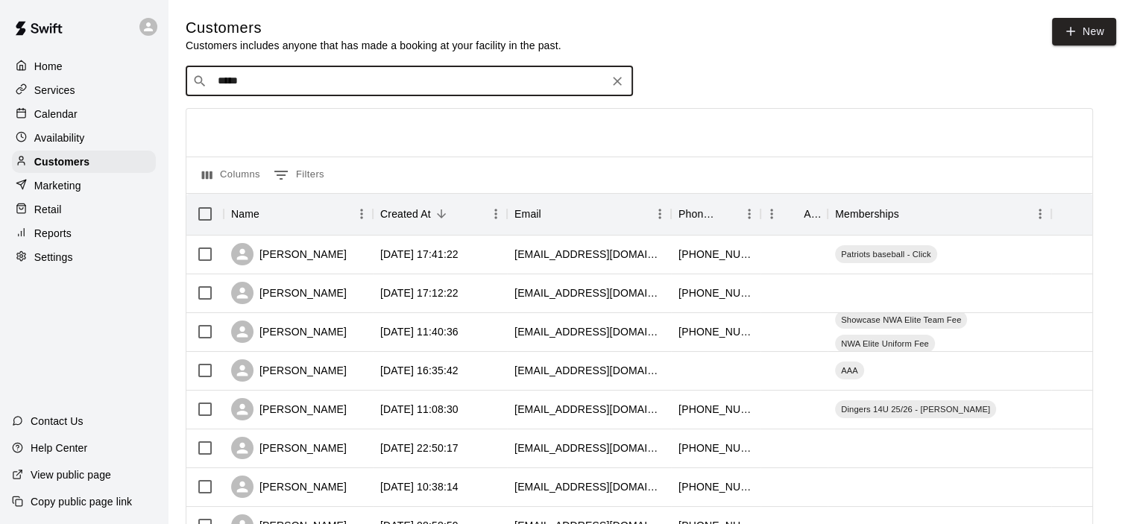
type input "******"
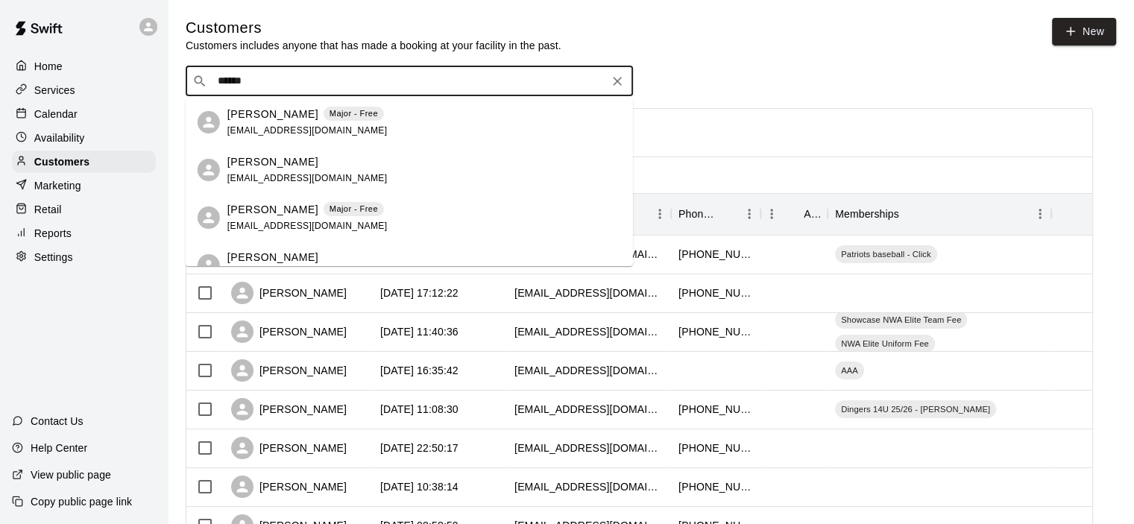
click at [261, 157] on p "Lindsey Geiger" at bounding box center [272, 162] width 91 height 16
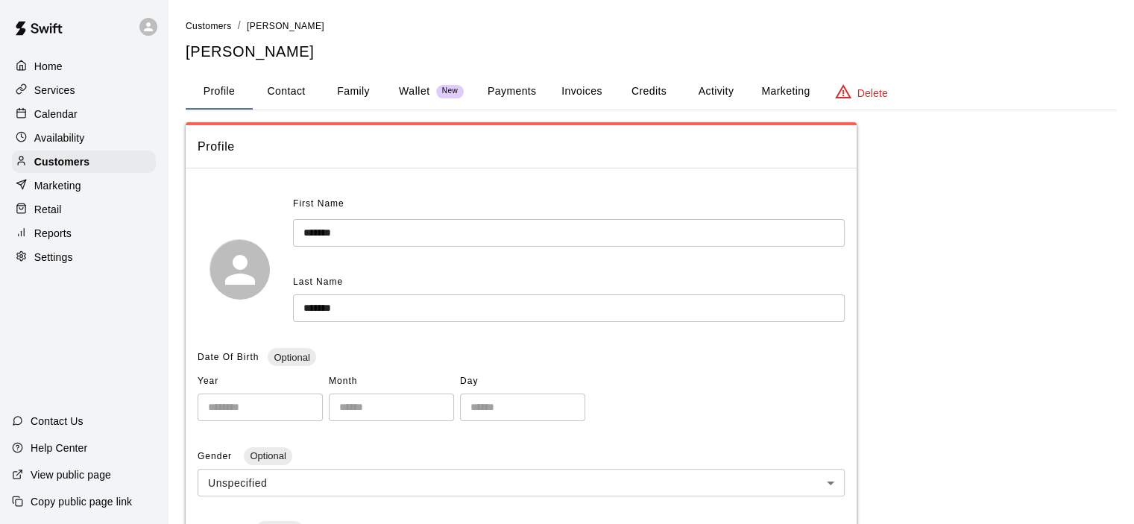
click at [364, 95] on button "Family" at bounding box center [353, 92] width 67 height 36
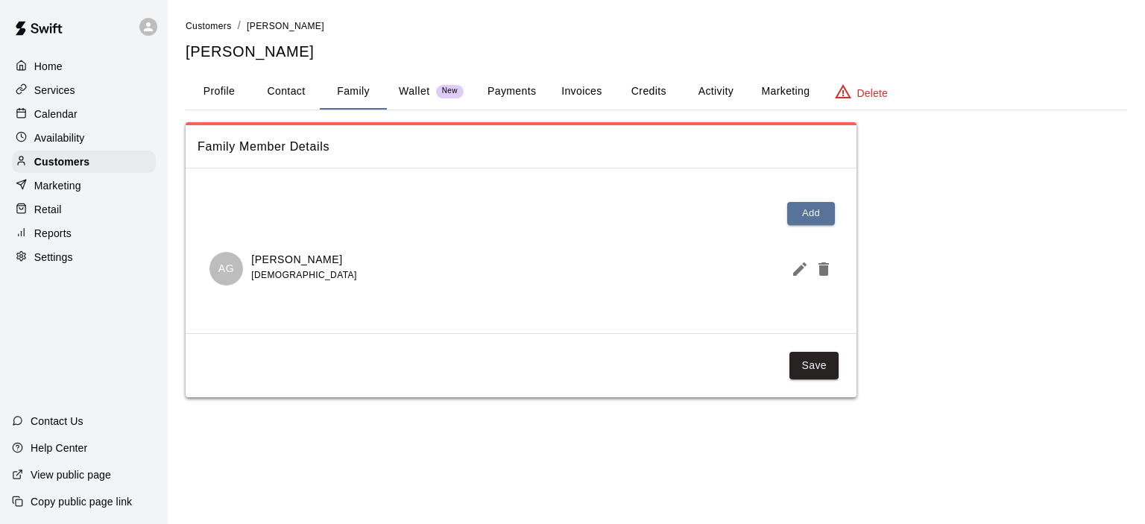
click at [229, 91] on button "Profile" at bounding box center [219, 92] width 67 height 36
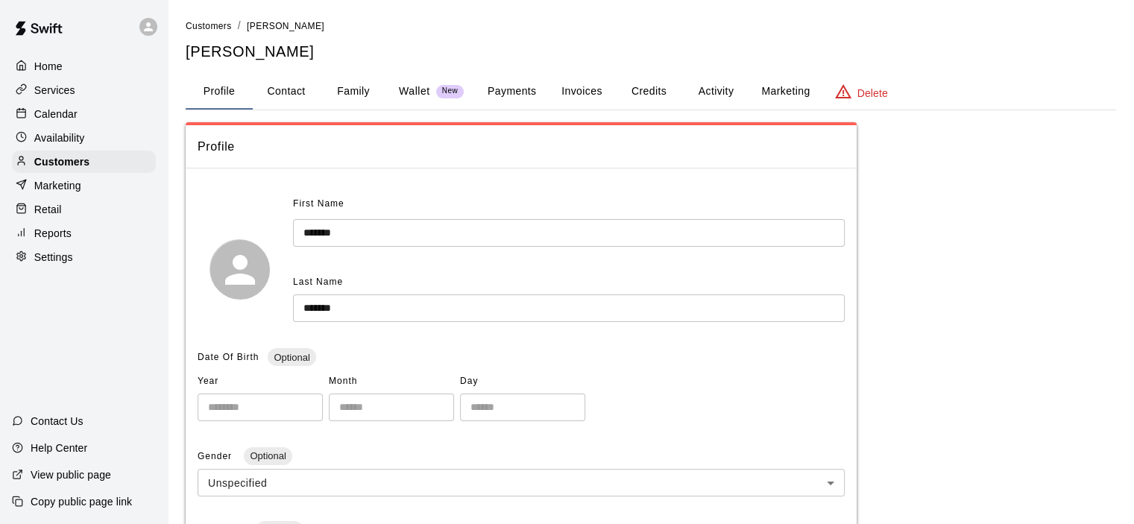
click at [714, 99] on button "Activity" at bounding box center [715, 92] width 67 height 36
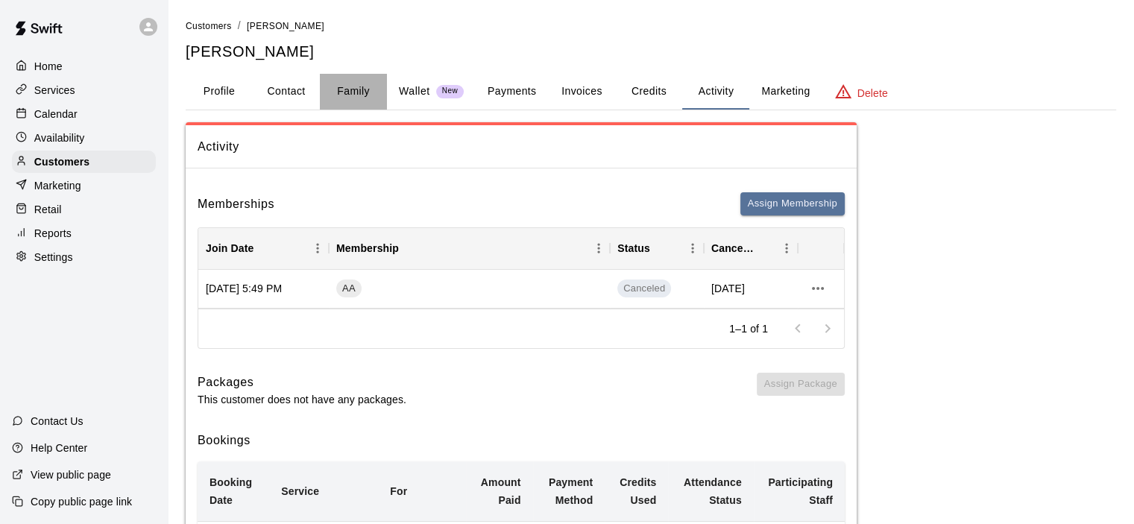
click at [364, 89] on button "Family" at bounding box center [353, 92] width 67 height 36
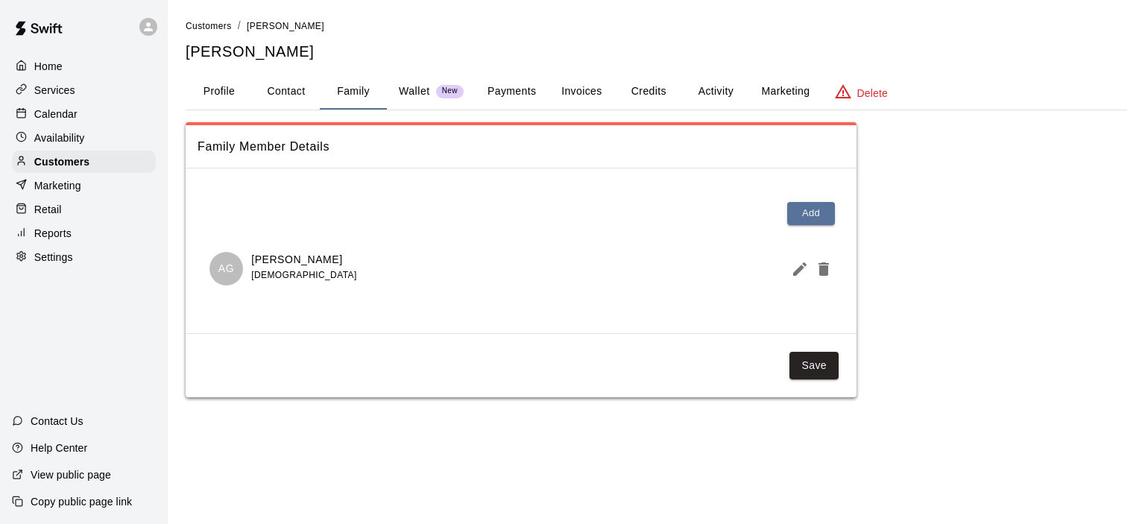
click at [501, 103] on button "Payments" at bounding box center [512, 92] width 72 height 36
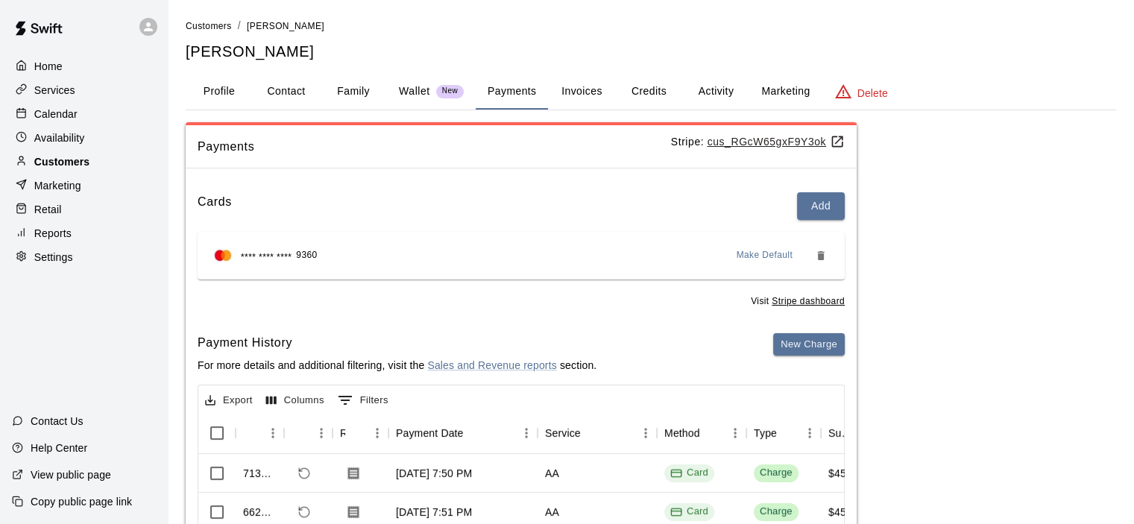
drag, startPoint x: 92, startPoint y: 163, endPoint x: 103, endPoint y: 178, distance: 18.6
click at [92, 163] on div "Customers" at bounding box center [84, 162] width 144 height 22
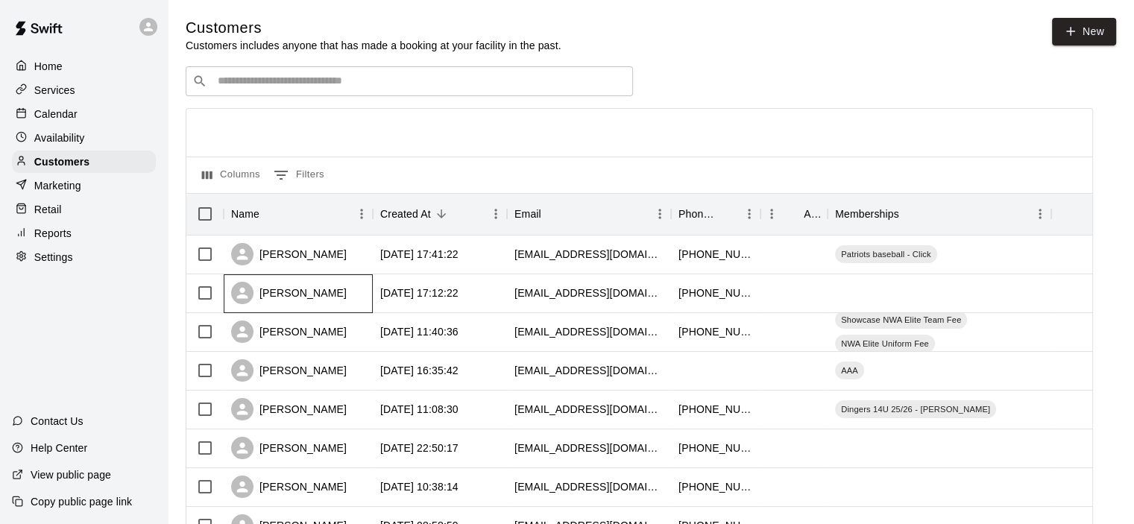
click at [365, 306] on div "[PERSON_NAME]" at bounding box center [298, 293] width 149 height 39
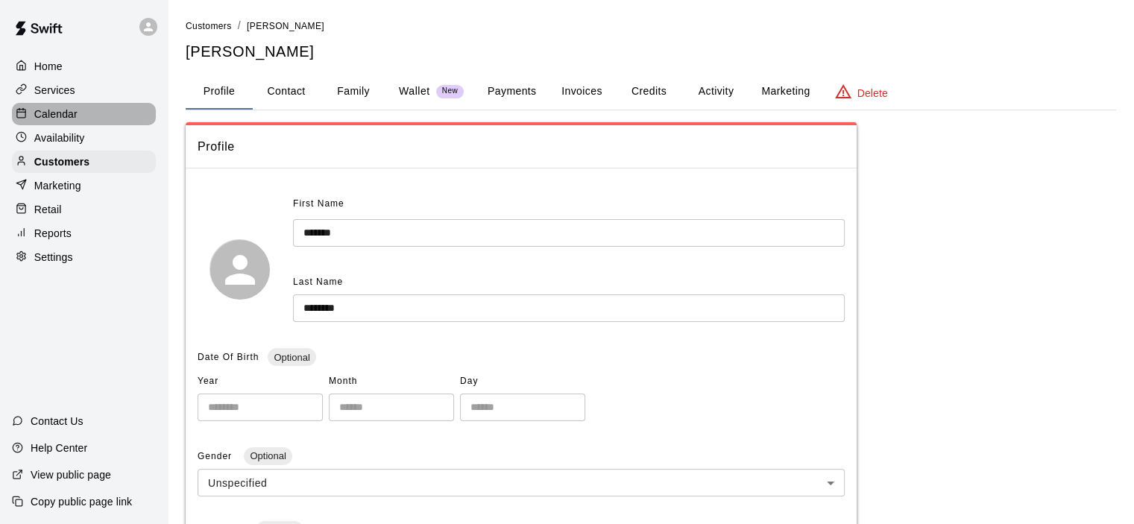
click at [69, 121] on p "Calendar" at bounding box center [55, 114] width 43 height 15
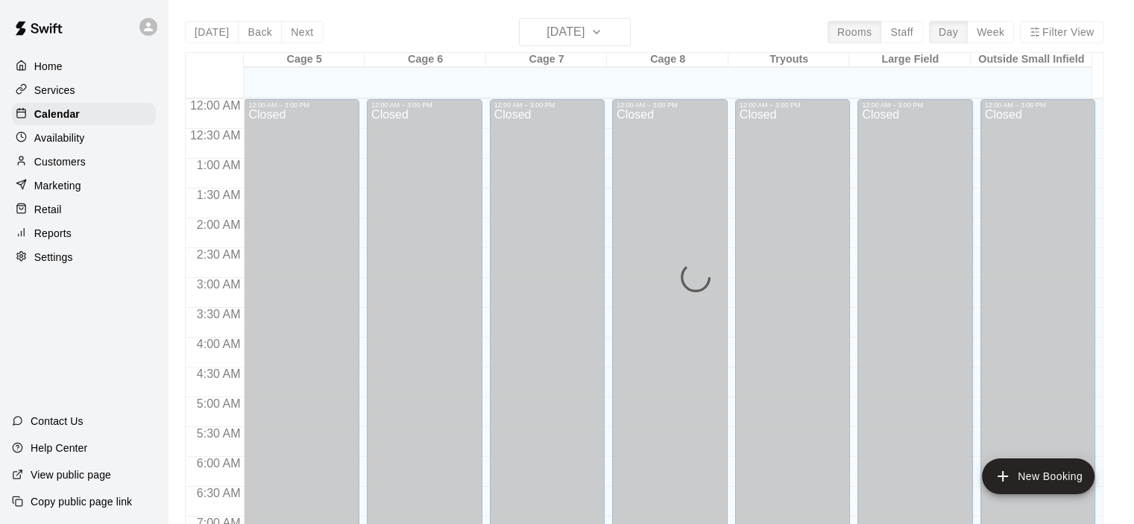
scroll to position [943, 0]
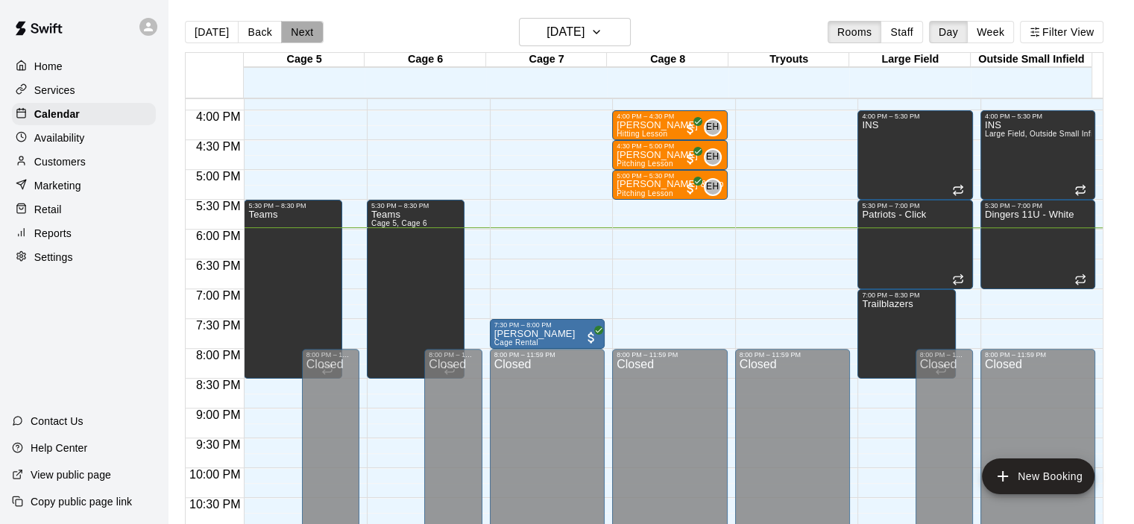
click at [308, 38] on button "Next" at bounding box center [302, 32] width 42 height 22
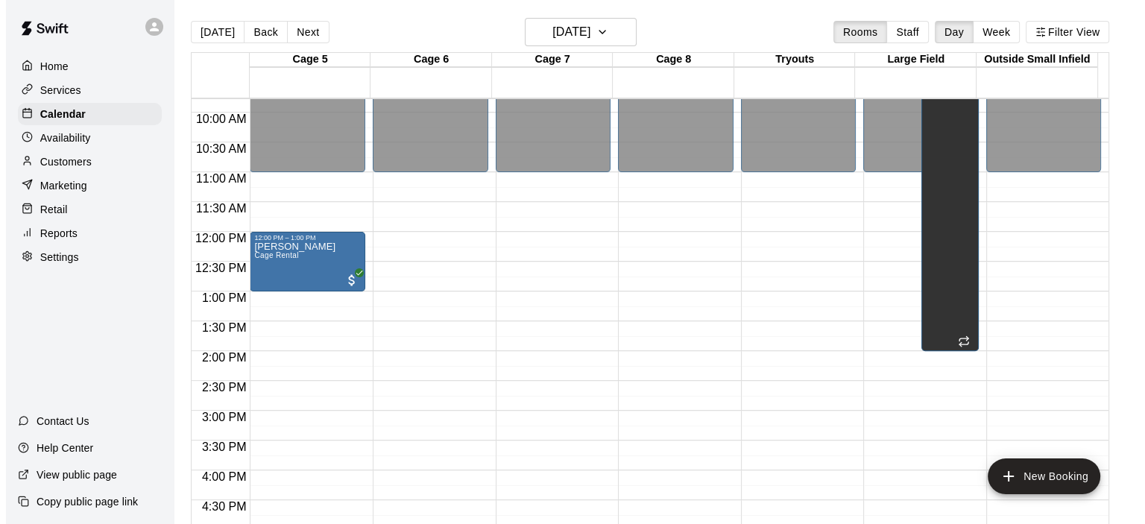
scroll to position [570, 0]
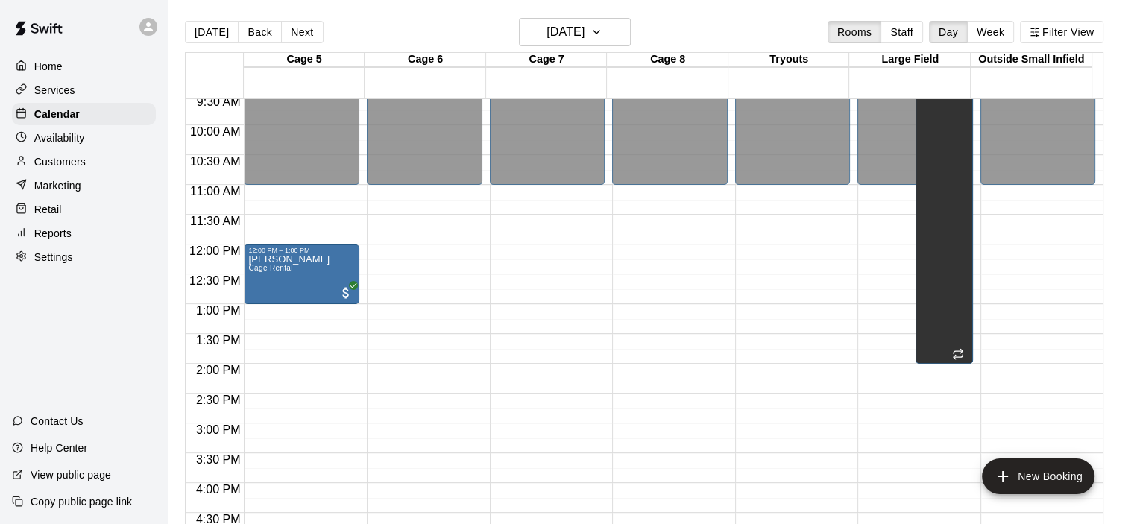
click at [636, 192] on div "12:00 AM – 11:00 AM Closed 6:00 PM – 11:59 PM Closed" at bounding box center [670, 244] width 116 height 1431
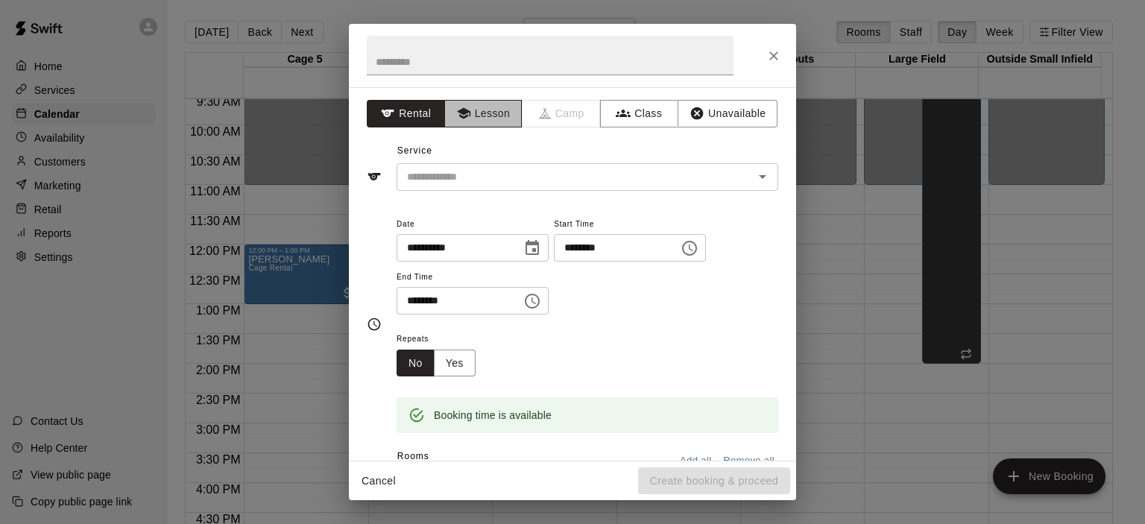
click at [474, 104] on button "Lesson" at bounding box center [483, 114] width 78 height 28
click at [491, 183] on input "text" at bounding box center [565, 177] width 329 height 19
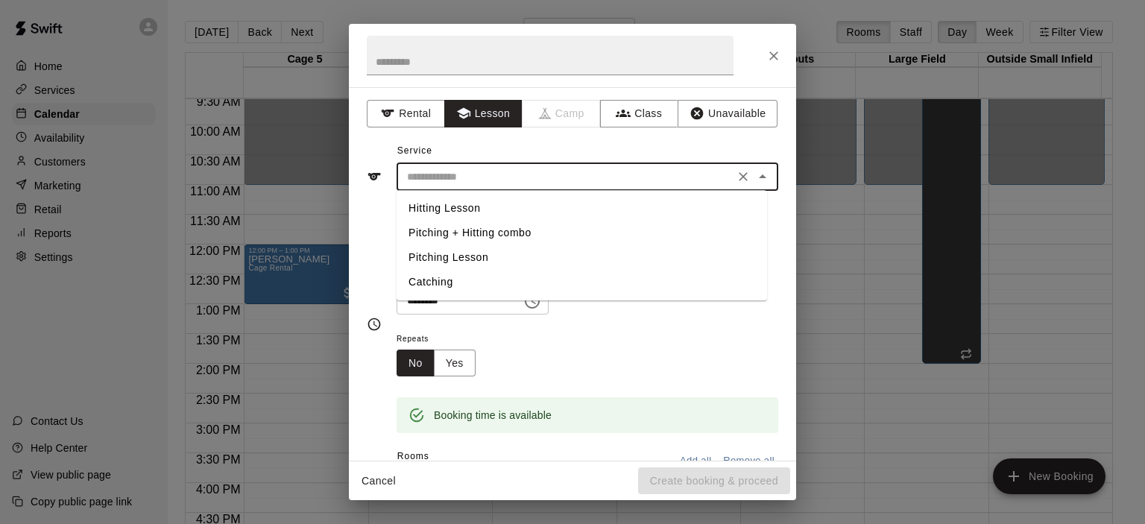
click at [453, 256] on li "Pitching Lesson" at bounding box center [582, 257] width 370 height 25
type input "**********"
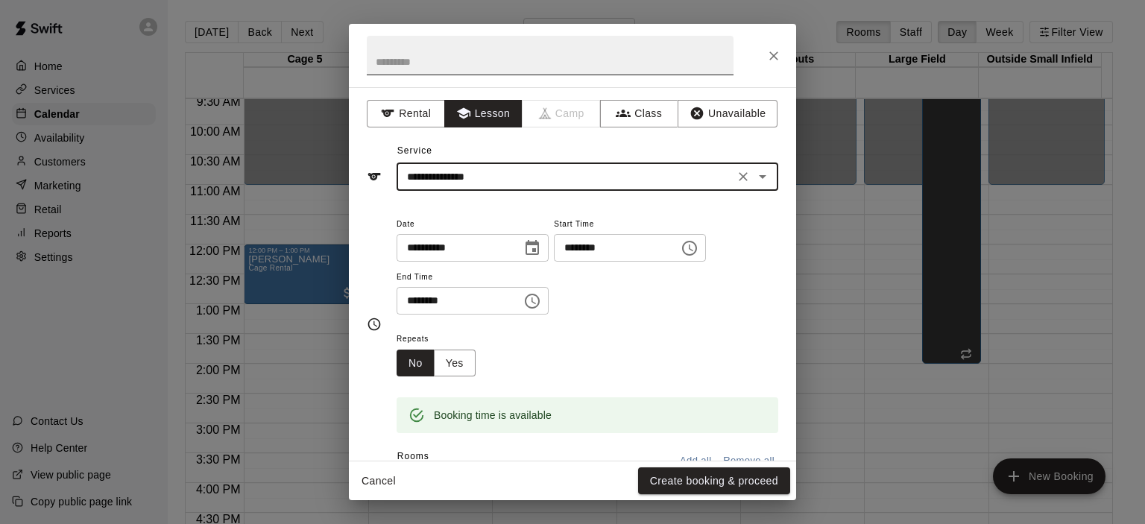
click at [462, 72] on input "text" at bounding box center [550, 56] width 367 height 40
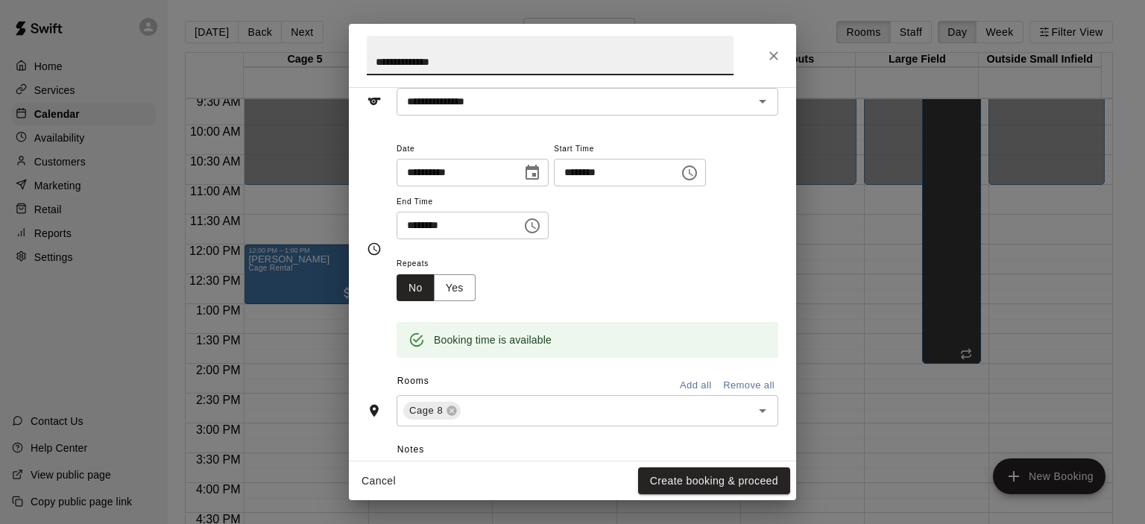
scroll to position [149, 0]
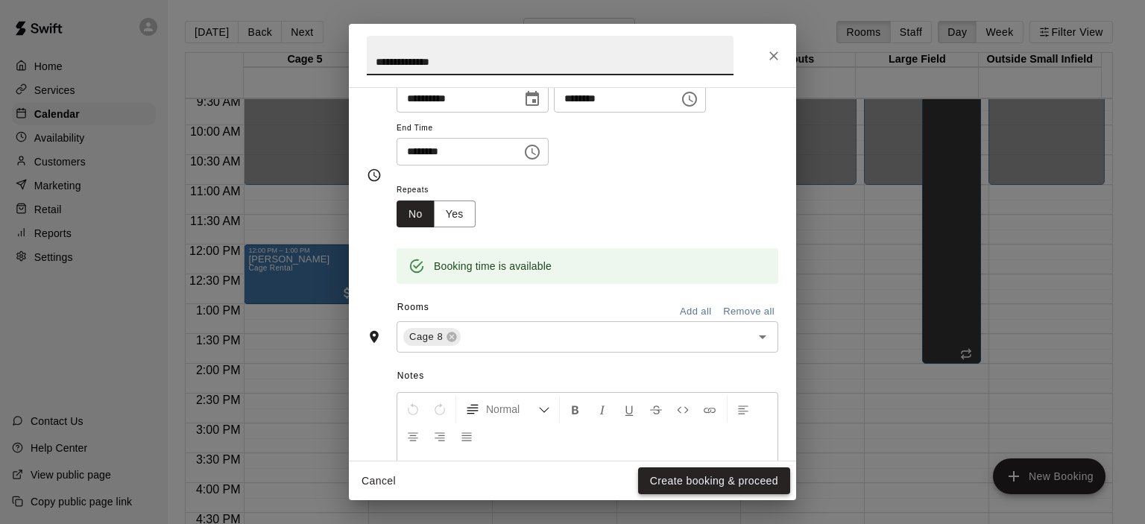
type input "**********"
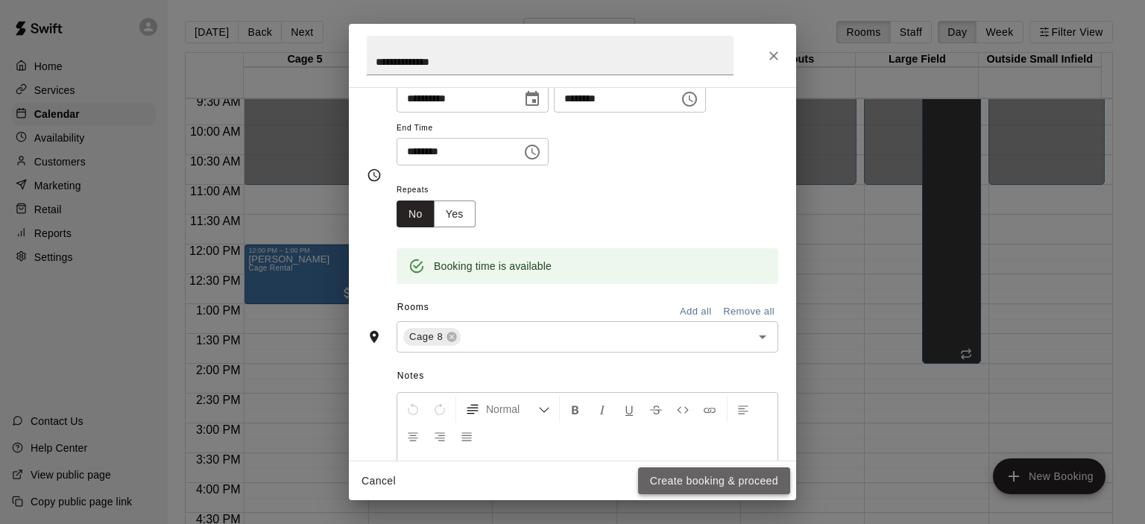
click at [698, 485] on button "Create booking & proceed" at bounding box center [714, 481] width 152 height 28
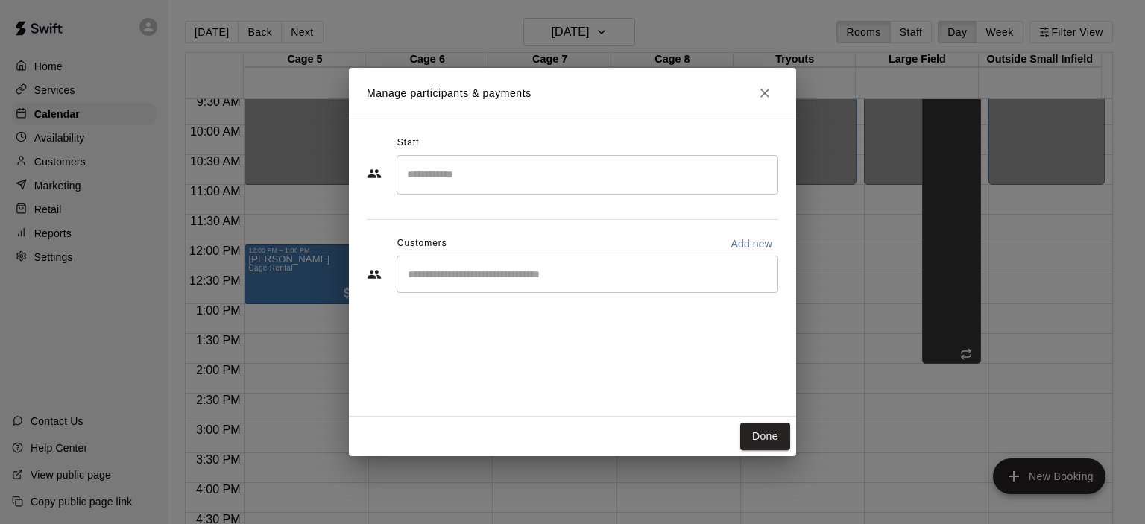
click at [471, 174] on input "Search staff" at bounding box center [587, 175] width 368 height 26
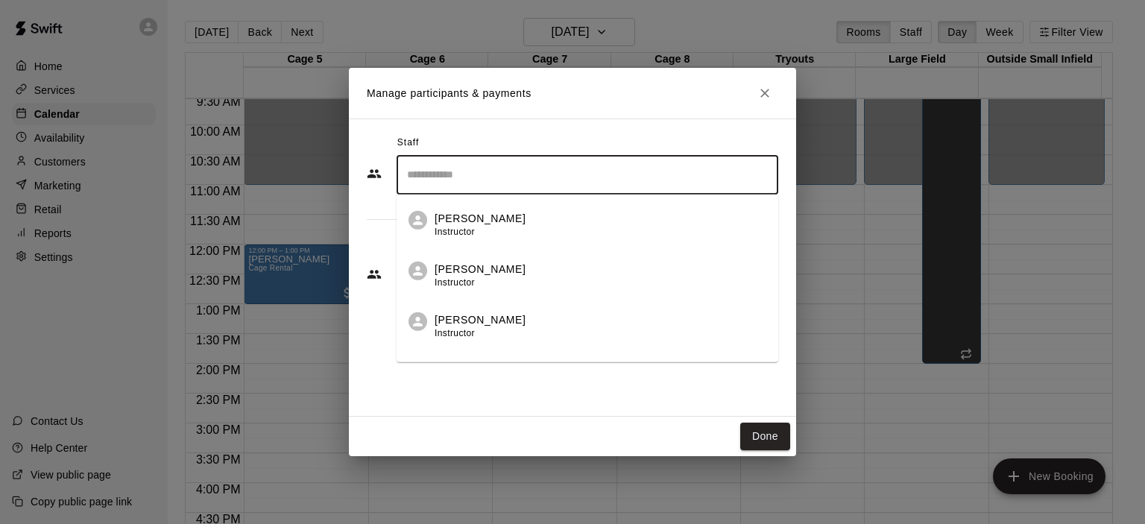
click at [514, 326] on p "Aaron Ledbetter" at bounding box center [480, 320] width 91 height 16
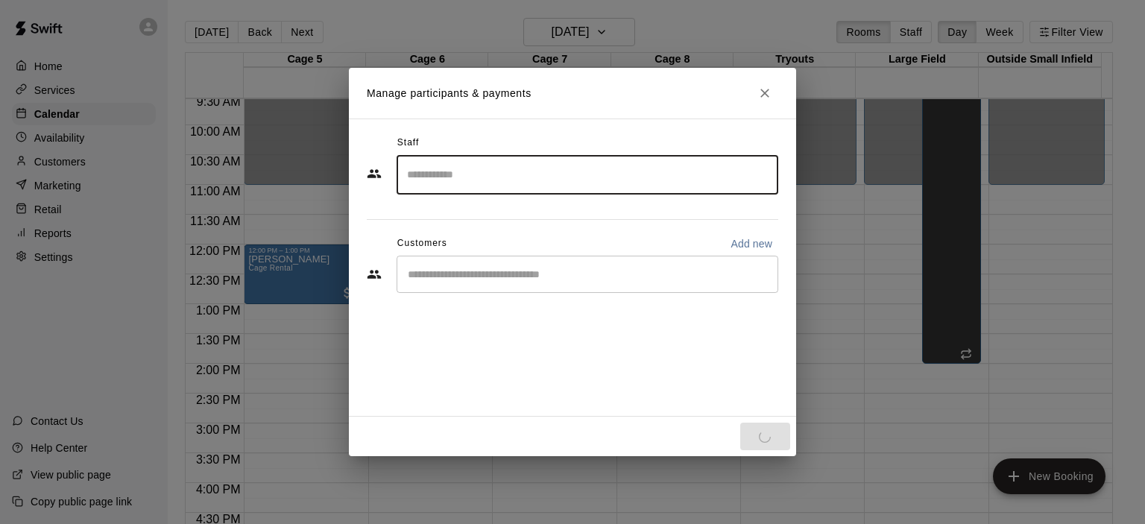
click at [483, 268] on input "Start typing to search customers..." at bounding box center [587, 274] width 368 height 15
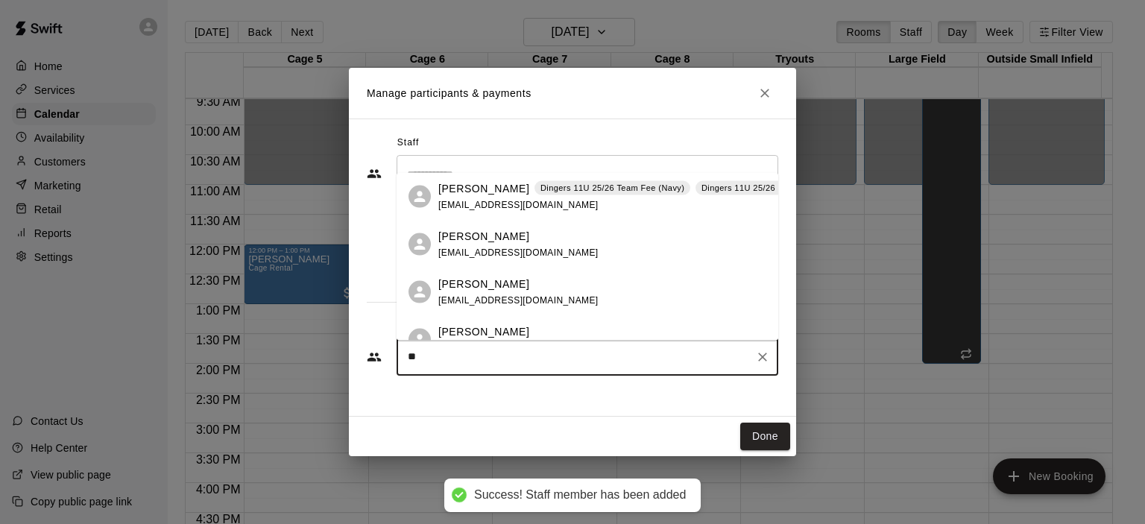
type input "*"
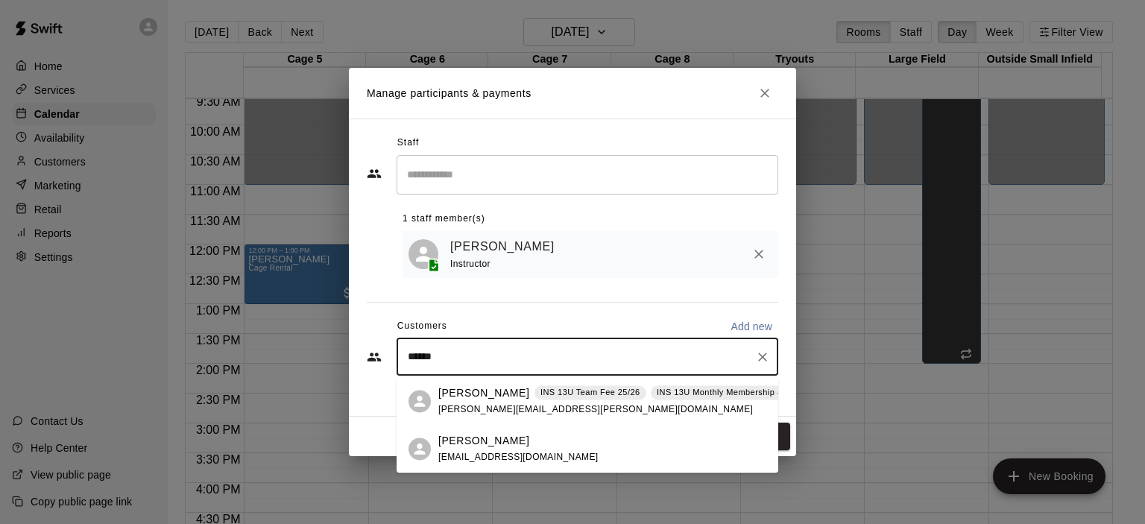
type input "*******"
click at [477, 407] on span "clifford.stallings@gmail.com" at bounding box center [595, 409] width 315 height 10
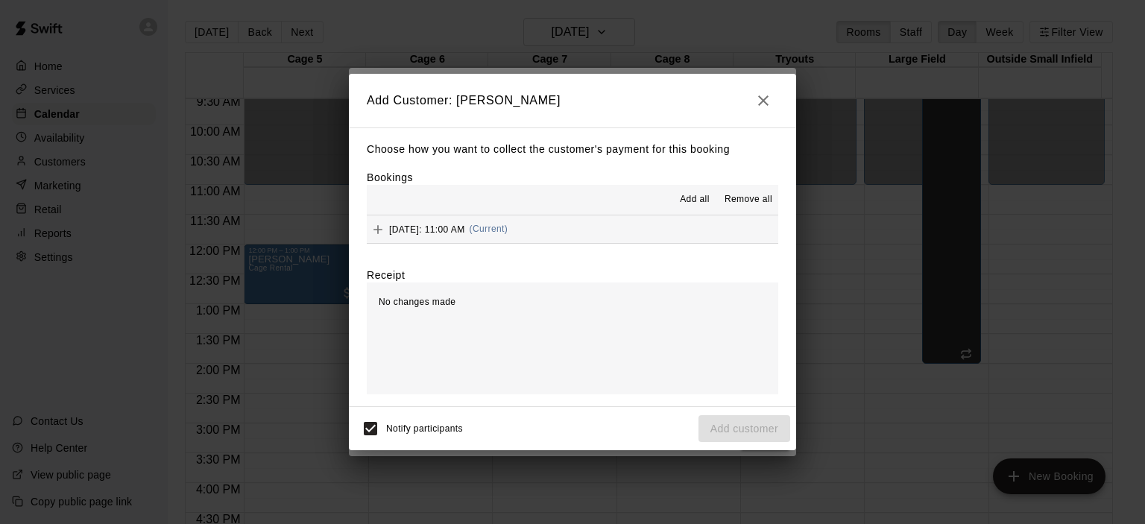
click at [696, 204] on span "Add all" at bounding box center [695, 199] width 30 height 15
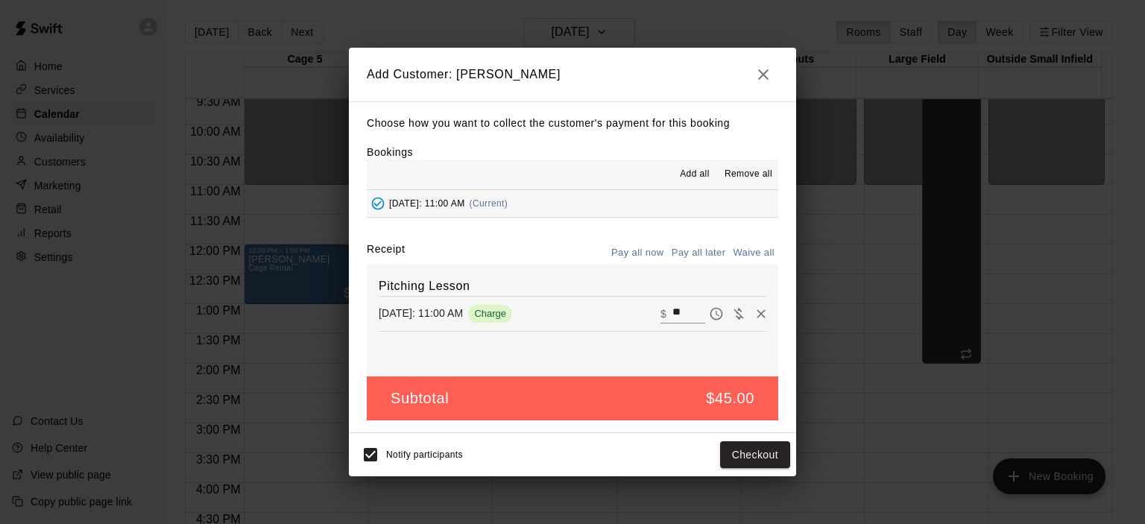
click at [680, 318] on input "**" at bounding box center [688, 313] width 33 height 19
type input "**"
click at [752, 452] on button "Checkout" at bounding box center [755, 455] width 70 height 28
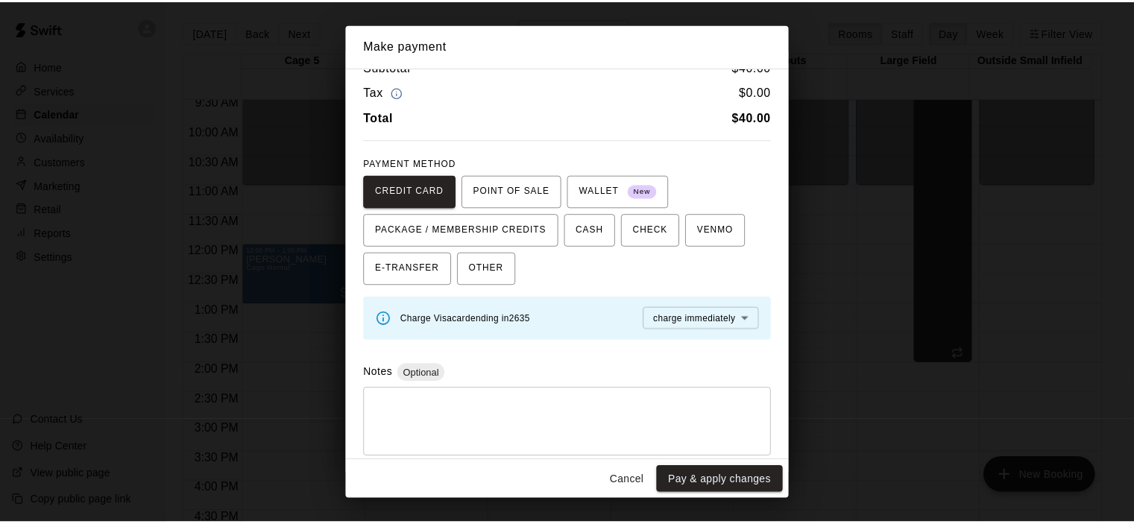
scroll to position [32, 0]
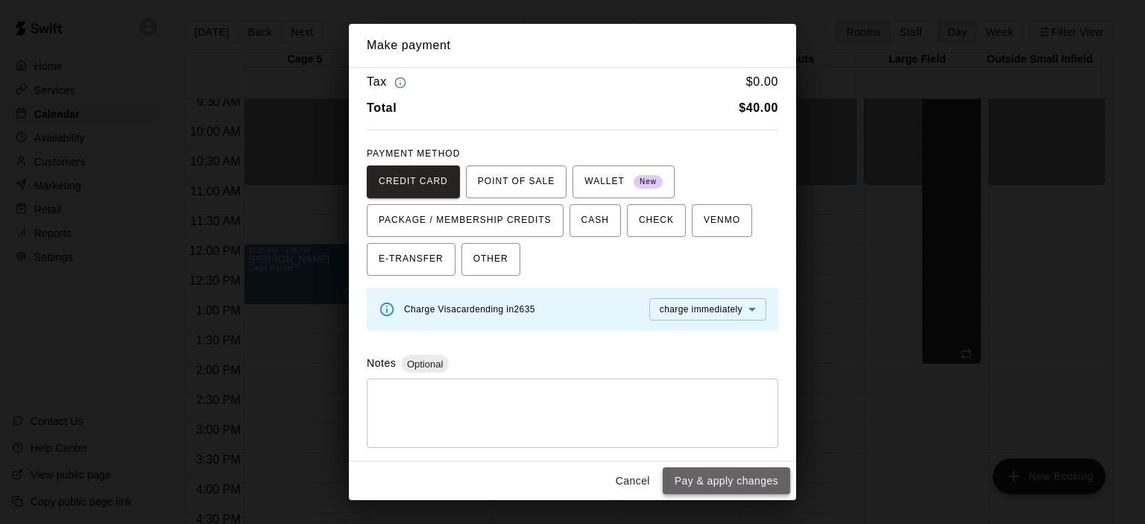
click at [744, 482] on button "Pay & apply changes" at bounding box center [726, 481] width 127 height 28
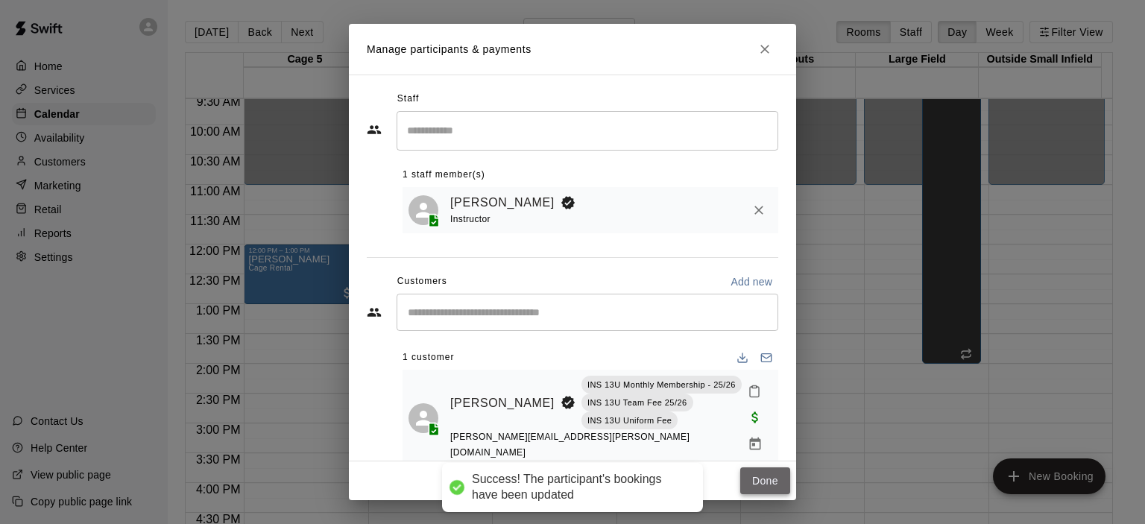
click at [766, 482] on button "Done" at bounding box center [765, 481] width 50 height 28
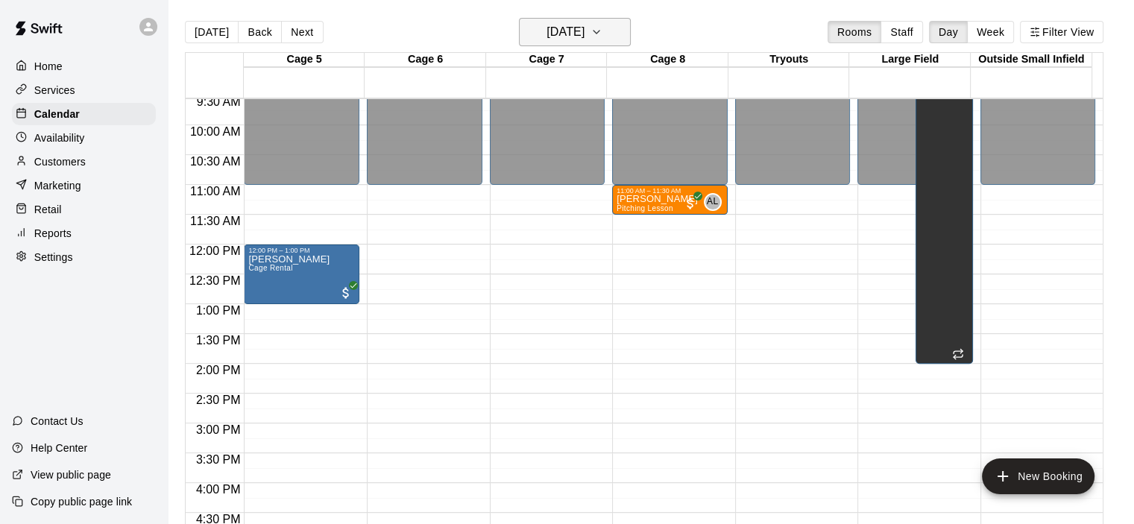
click at [606, 20] on button "[DATE]" at bounding box center [575, 32] width 112 height 28
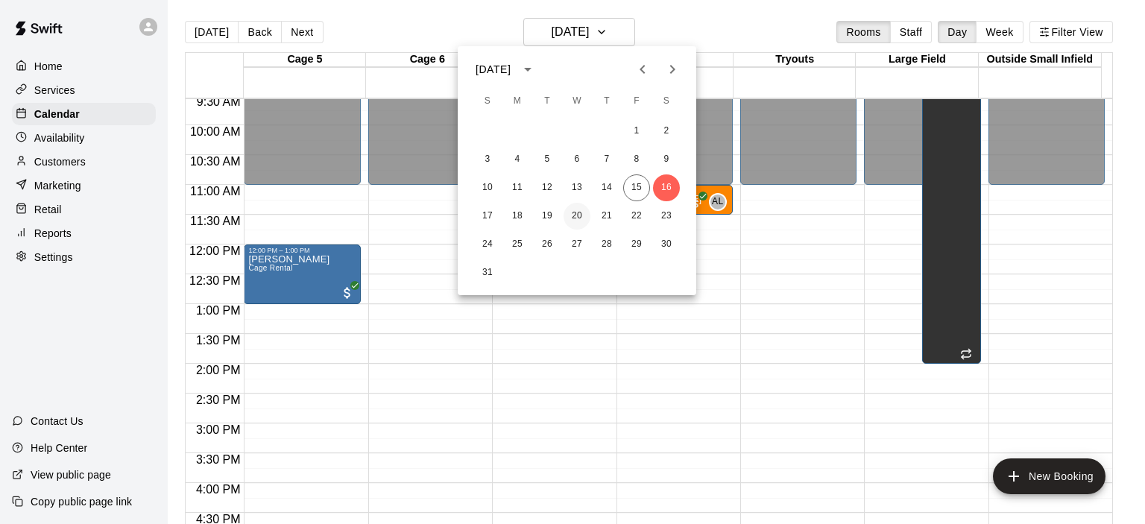
click at [578, 220] on button "20" at bounding box center [577, 216] width 27 height 27
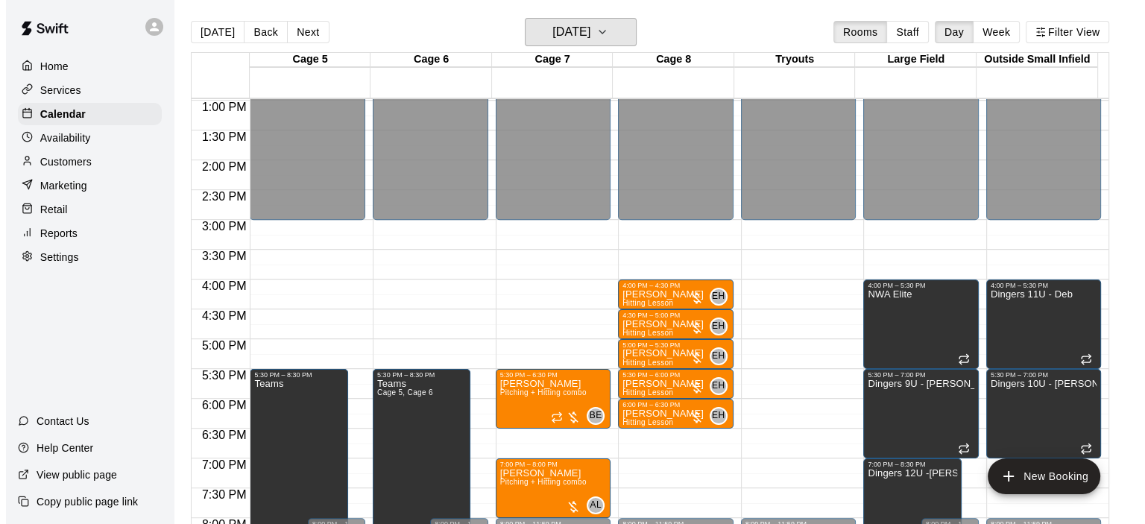
scroll to position [794, 0]
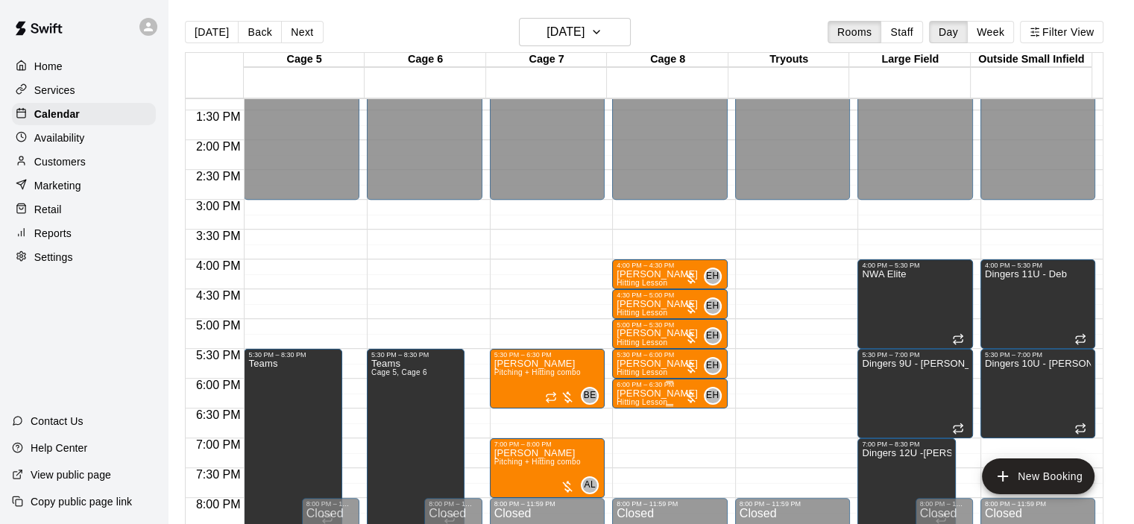
click at [672, 394] on p "Clifford Stallings" at bounding box center [656, 394] width 81 height 0
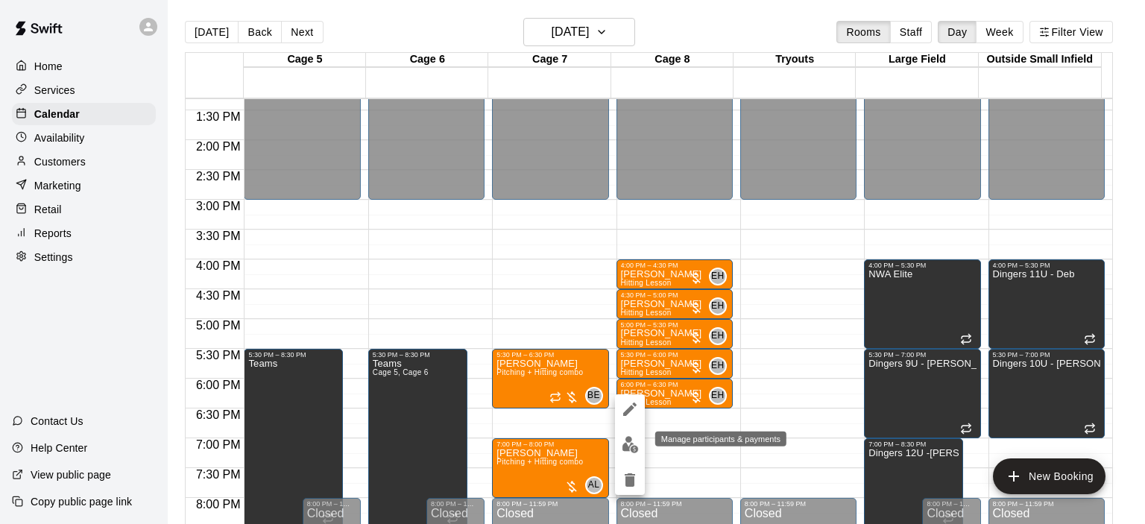
click at [630, 447] on img "edit" at bounding box center [630, 444] width 17 height 17
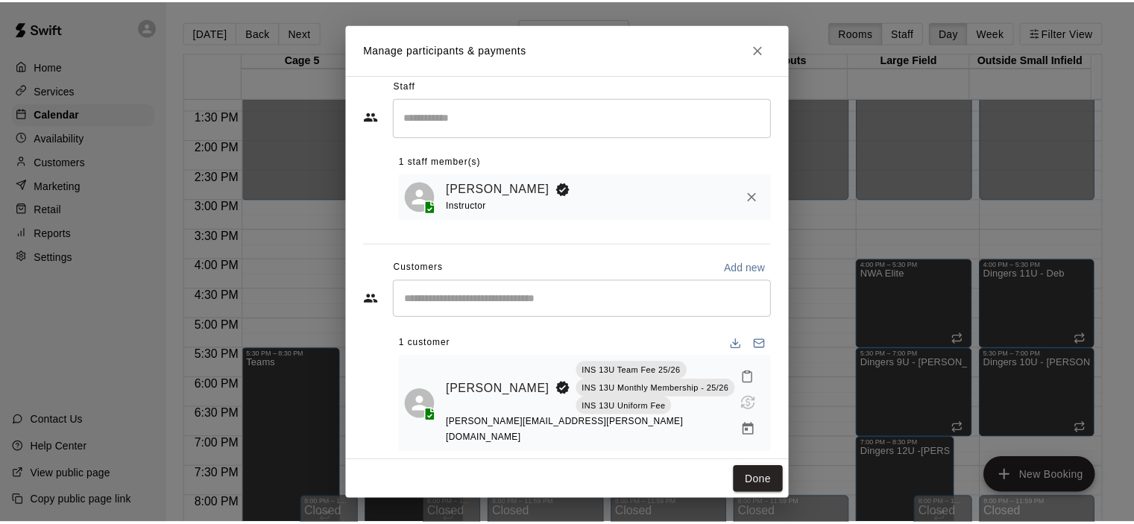
scroll to position [26, 0]
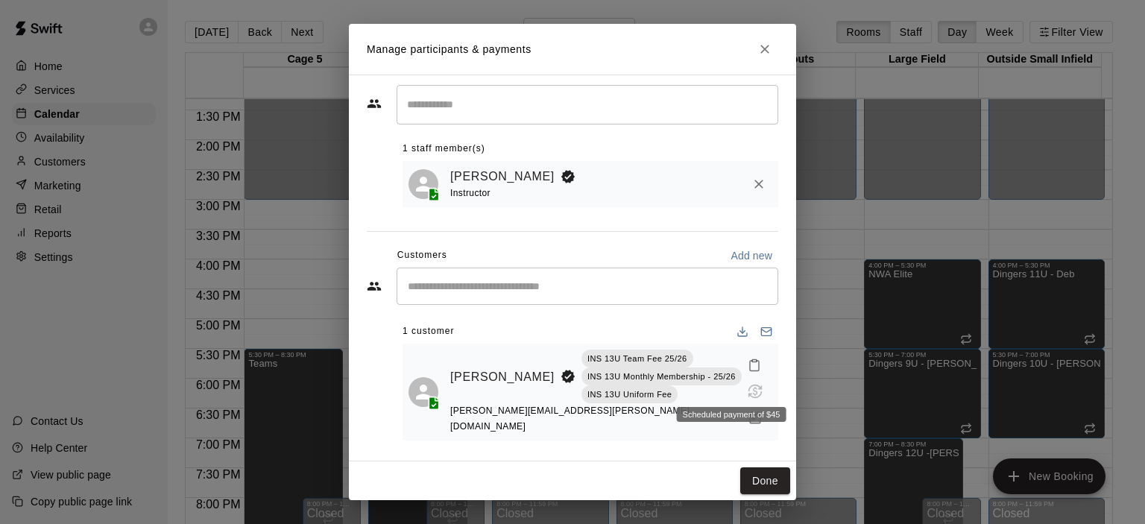
click at [742, 392] on span "Scheduled payment of $45" at bounding box center [755, 390] width 27 height 13
click at [742, 396] on span "Scheduled payment of $45" at bounding box center [755, 390] width 27 height 13
click at [748, 417] on icon "Manage bookings & payment" at bounding box center [755, 418] width 15 height 15
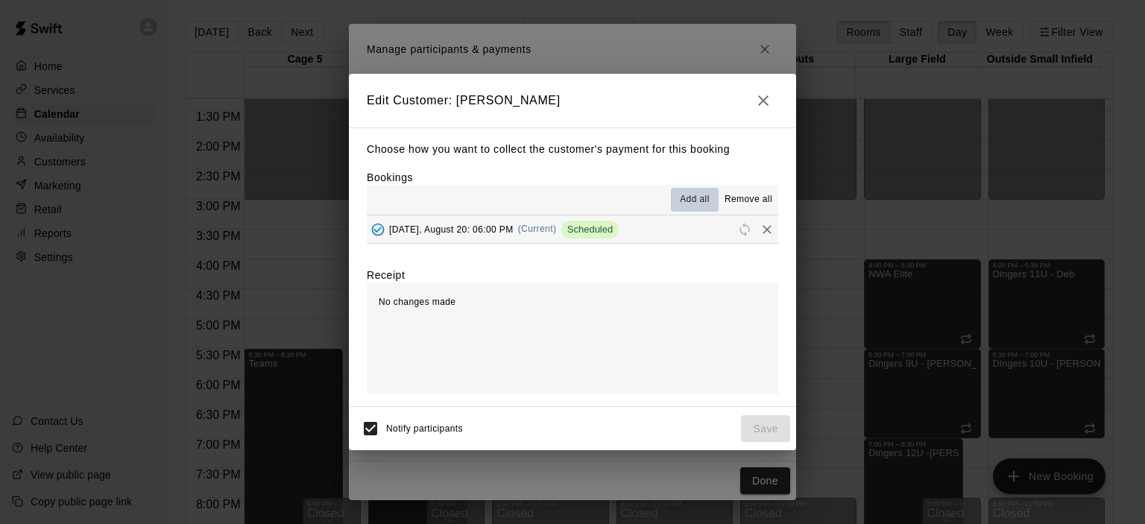
click at [696, 204] on span "Add all" at bounding box center [695, 199] width 30 height 15
click at [744, 199] on span "Remove all" at bounding box center [749, 199] width 48 height 15
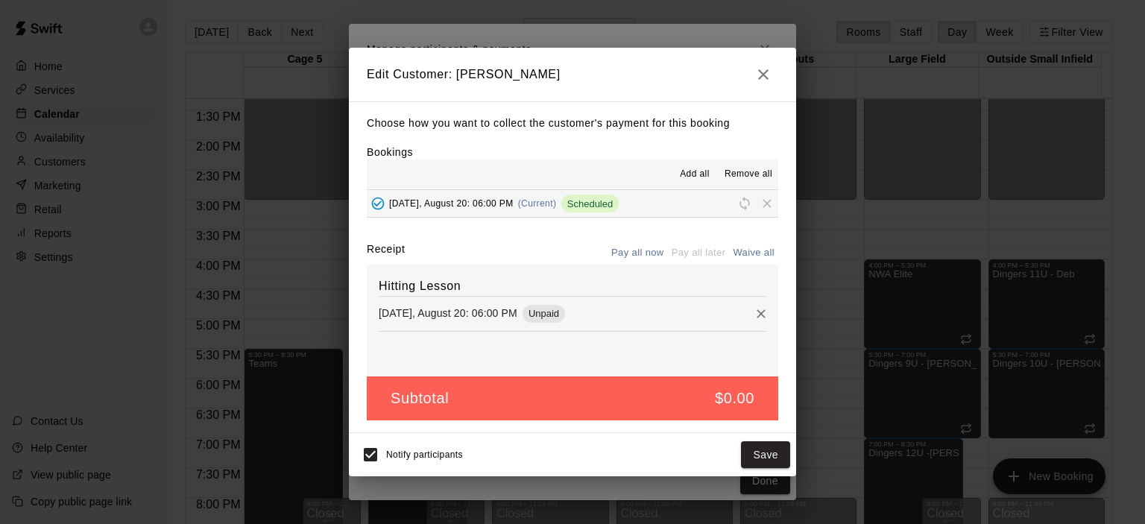
click at [649, 253] on button "Pay all now" at bounding box center [638, 253] width 60 height 23
click at [619, 209] on span "Scheduled" at bounding box center [589, 203] width 57 height 11
click at [688, 165] on button "Add all" at bounding box center [695, 175] width 48 height 24
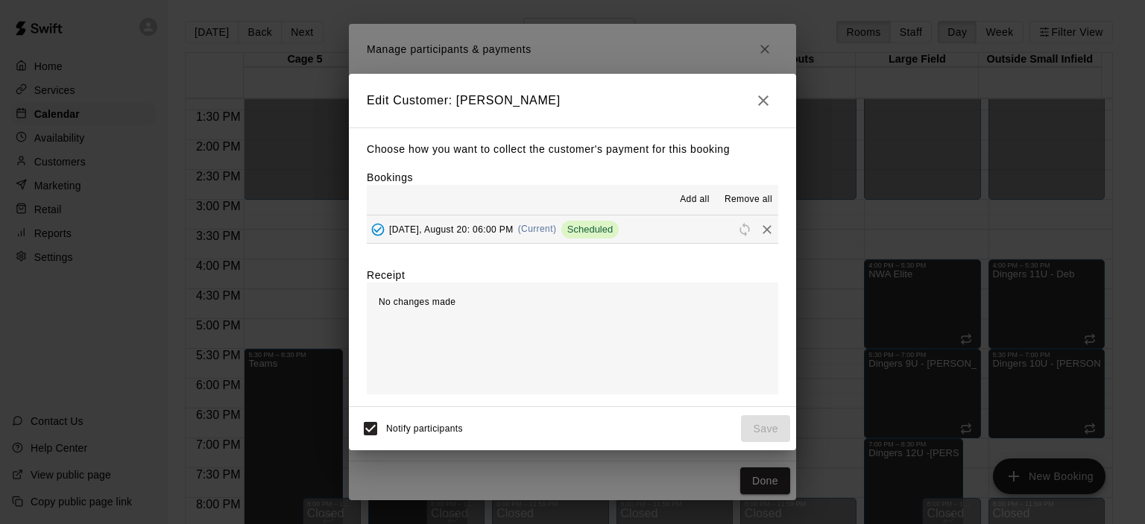
click at [700, 203] on span "Add all" at bounding box center [695, 199] width 30 height 15
click at [734, 229] on span "Reschedule" at bounding box center [745, 228] width 22 height 11
click at [745, 201] on span "Remove all" at bounding box center [749, 199] width 48 height 15
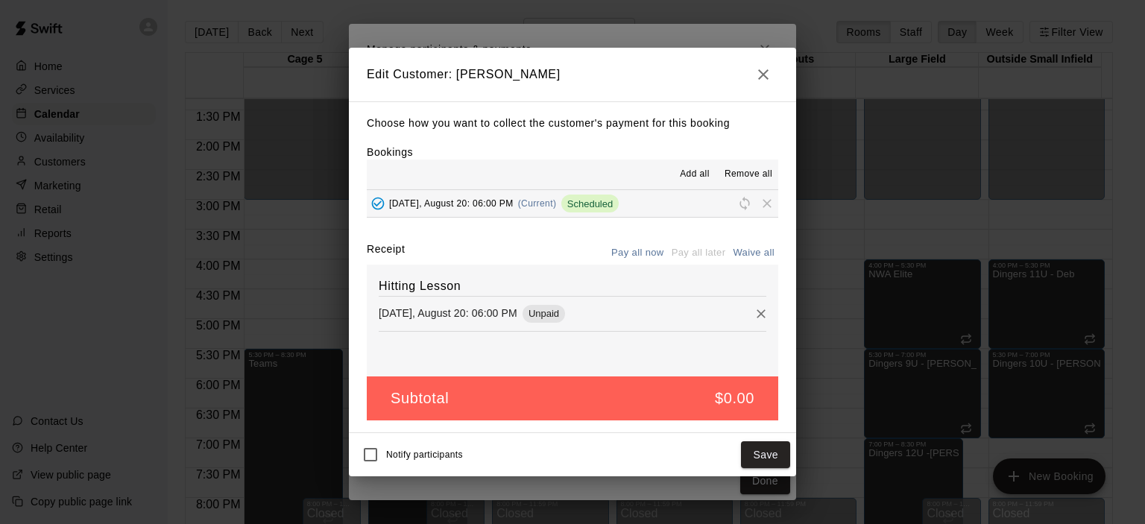
click at [655, 253] on button "Pay all now" at bounding box center [638, 253] width 60 height 23
click at [764, 73] on icon "button" at bounding box center [763, 74] width 10 height 10
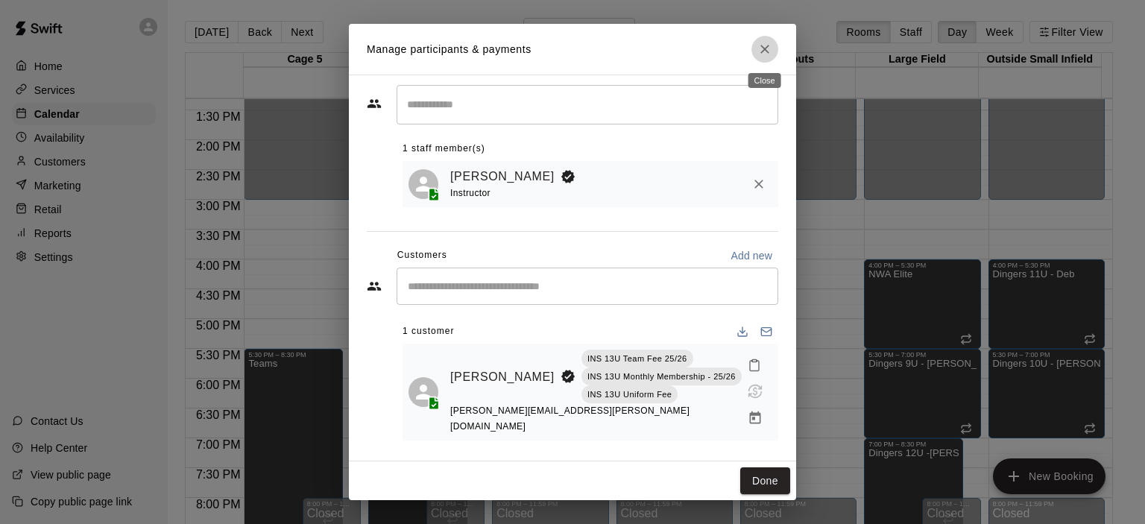
click at [769, 52] on icon "Close" at bounding box center [764, 49] width 15 height 15
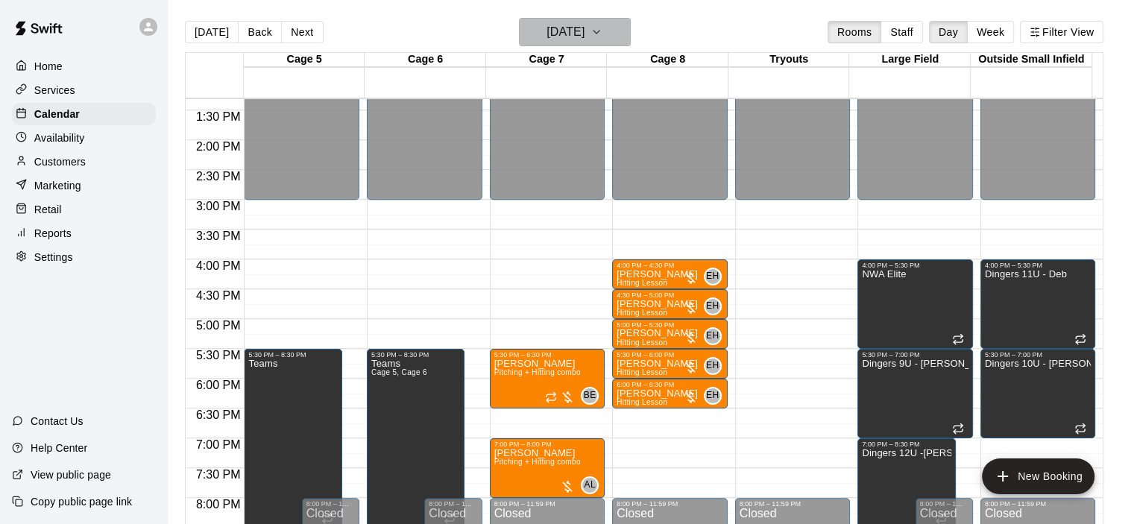
click at [602, 32] on icon "button" at bounding box center [596, 32] width 12 height 18
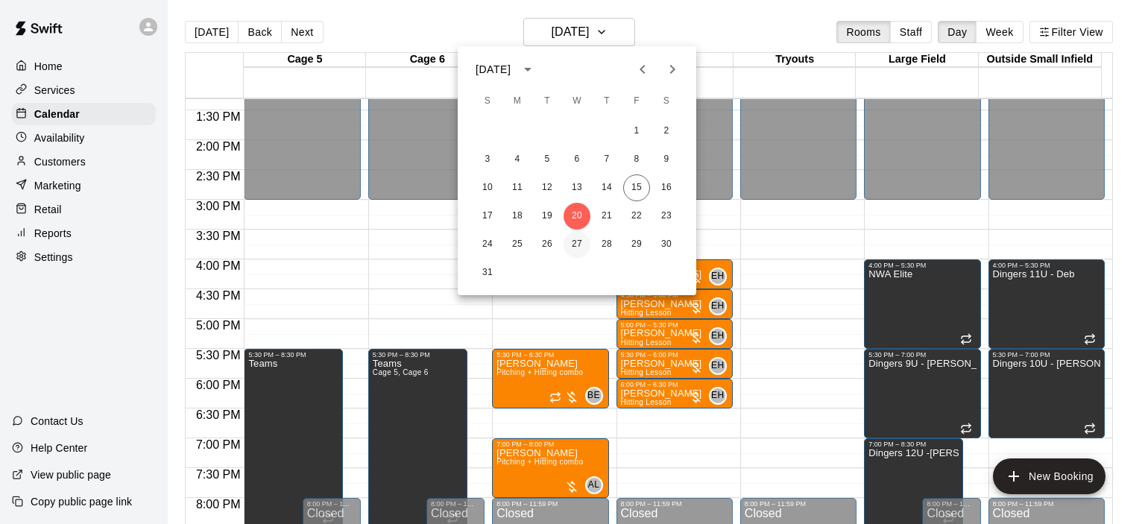
click at [576, 239] on button "27" at bounding box center [577, 244] width 27 height 27
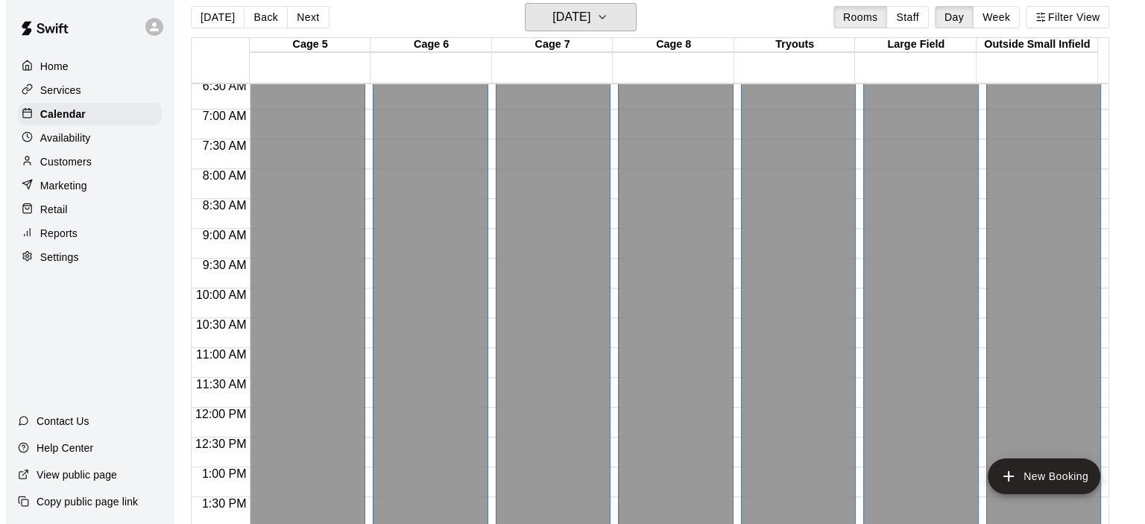
scroll to position [24, 0]
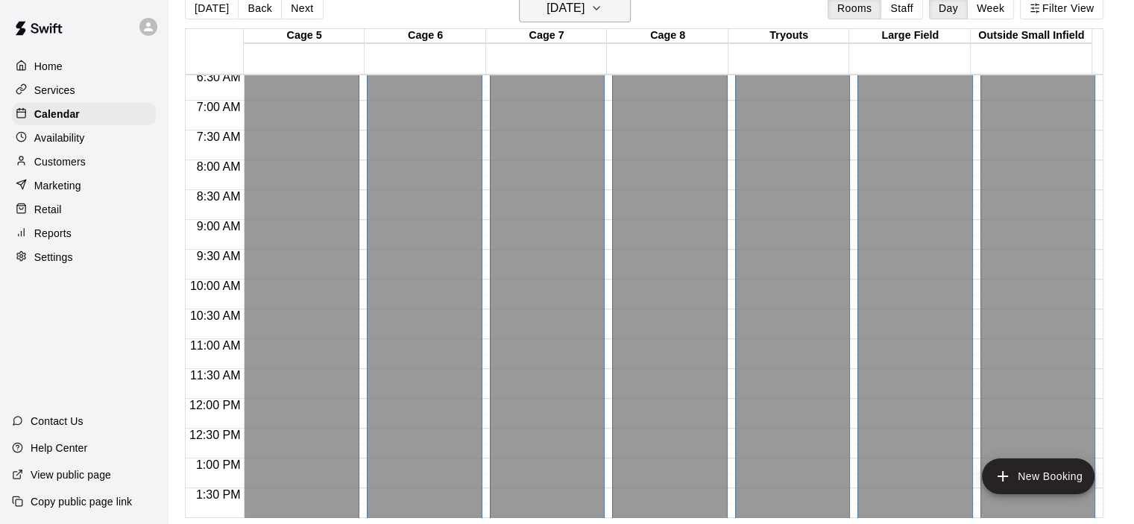
click at [630, 19] on button "Wednesday Aug 27" at bounding box center [575, 8] width 112 height 28
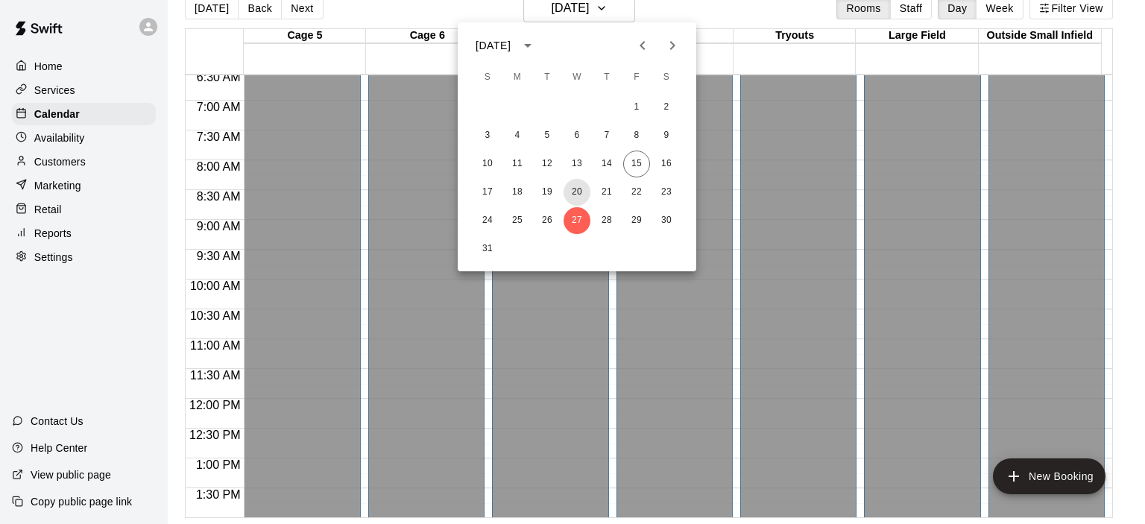
drag, startPoint x: 581, startPoint y: 186, endPoint x: 615, endPoint y: 235, distance: 59.4
click at [580, 186] on button "20" at bounding box center [577, 192] width 27 height 27
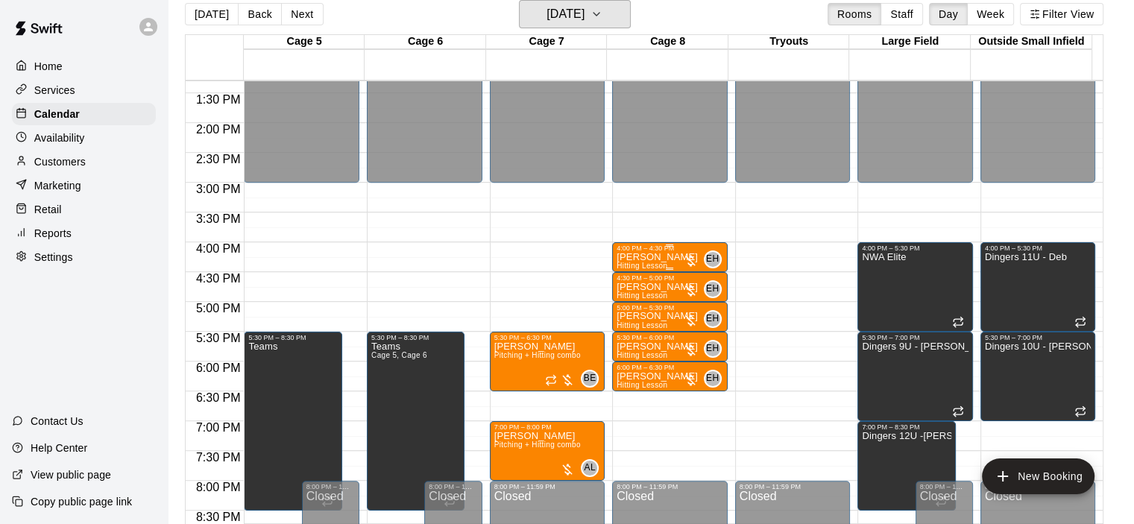
scroll to position [839, 0]
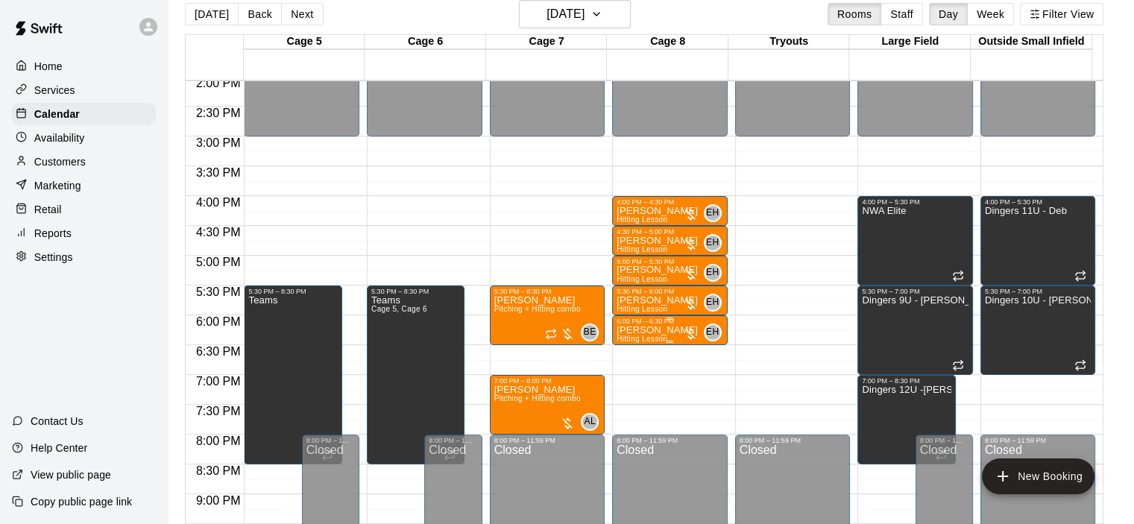
click at [690, 335] on div at bounding box center [690, 334] width 15 height 15
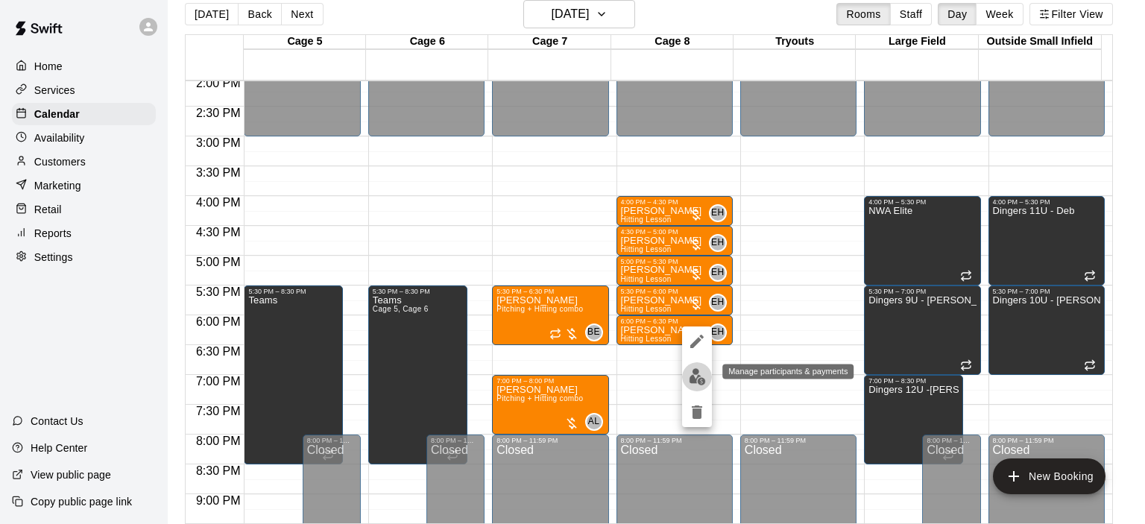
click at [691, 379] on img "edit" at bounding box center [697, 376] width 17 height 17
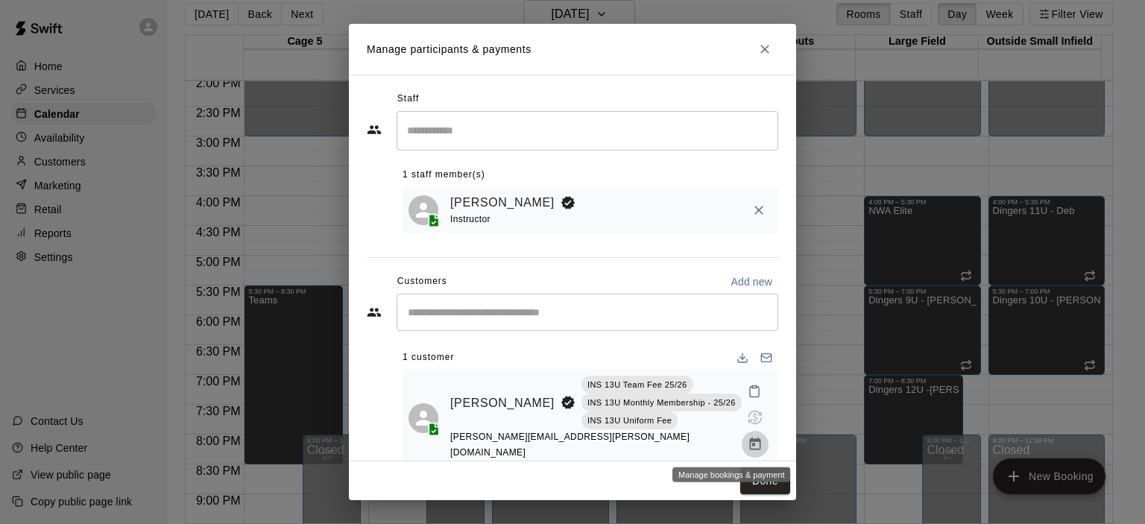
click at [748, 447] on icon "Manage bookings & payment" at bounding box center [755, 444] width 15 height 15
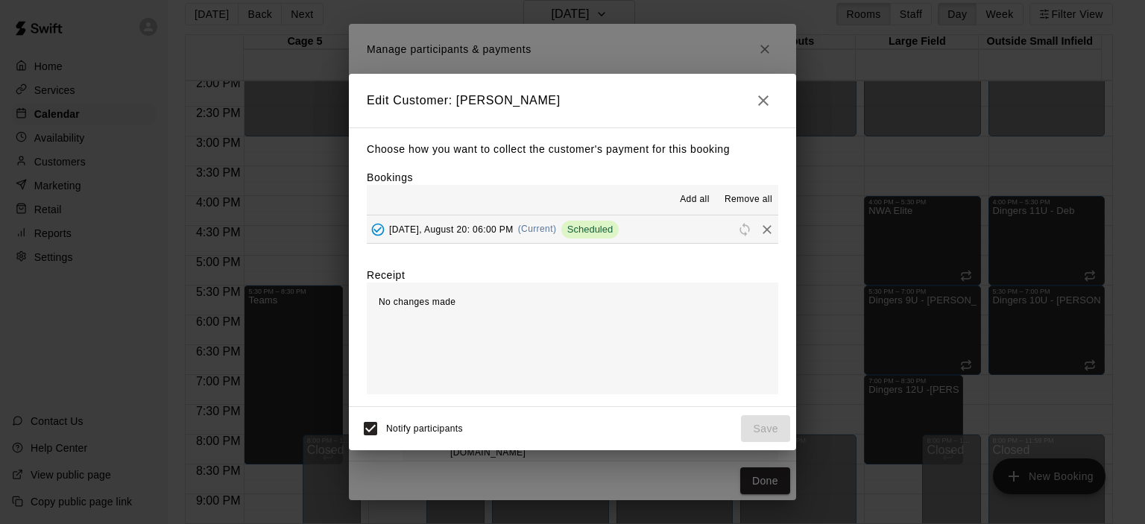
click at [705, 201] on span "Add all" at bounding box center [695, 199] width 30 height 15
click at [757, 209] on button "Remove all" at bounding box center [749, 200] width 60 height 24
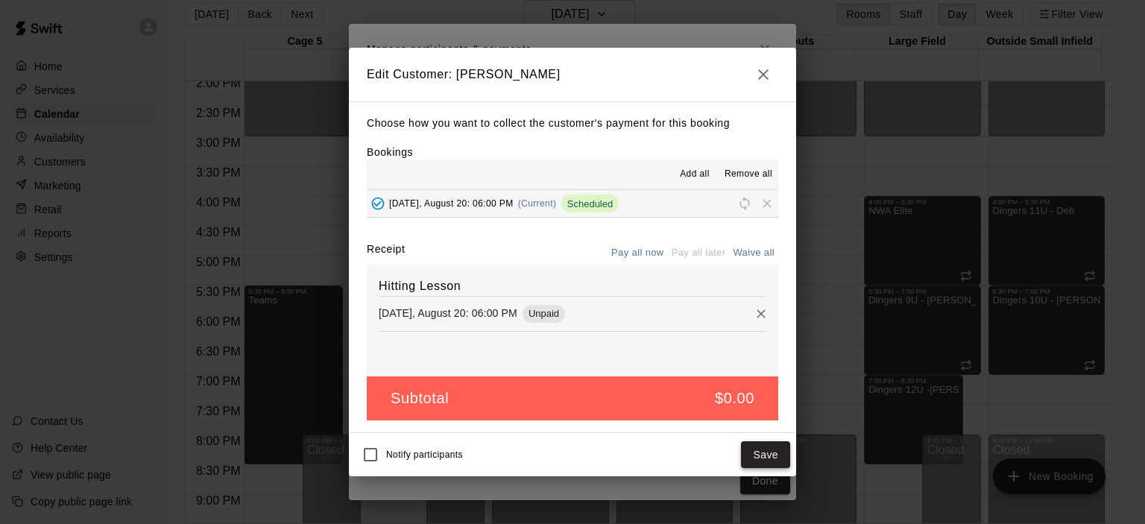
click at [772, 455] on button "Save" at bounding box center [765, 455] width 49 height 28
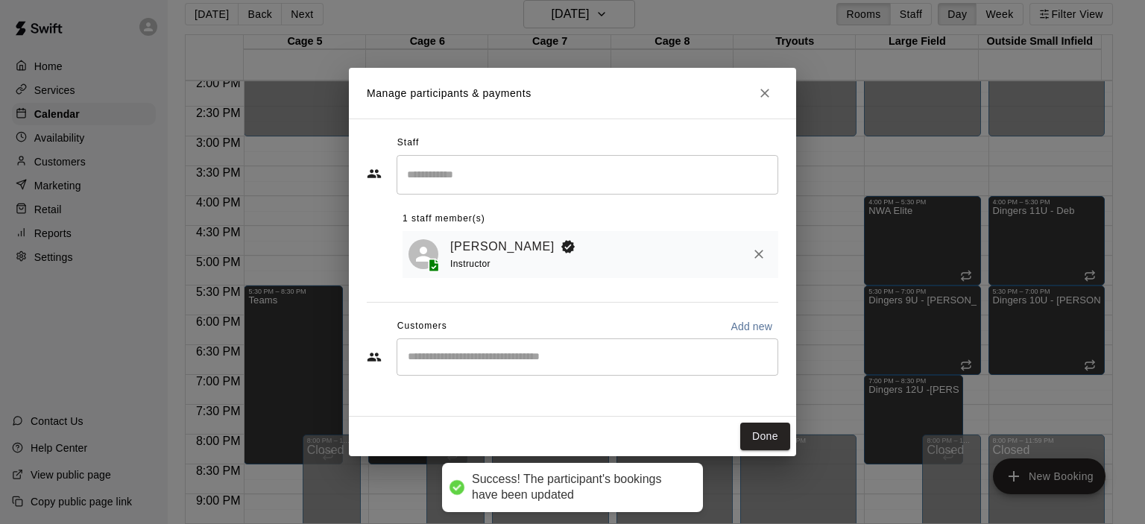
click at [720, 360] on input "Start typing to search customers..." at bounding box center [587, 357] width 368 height 15
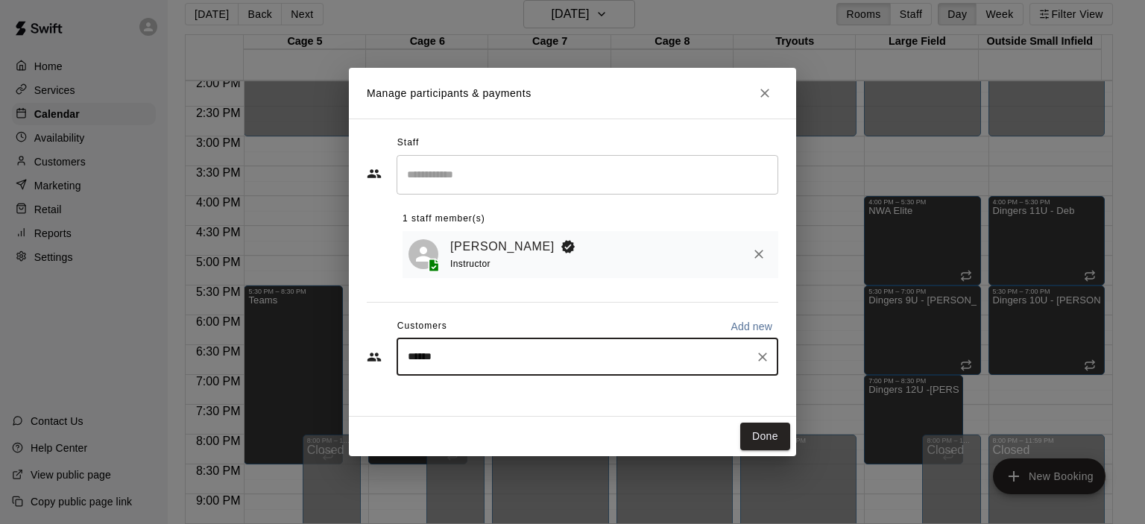
type input "*******"
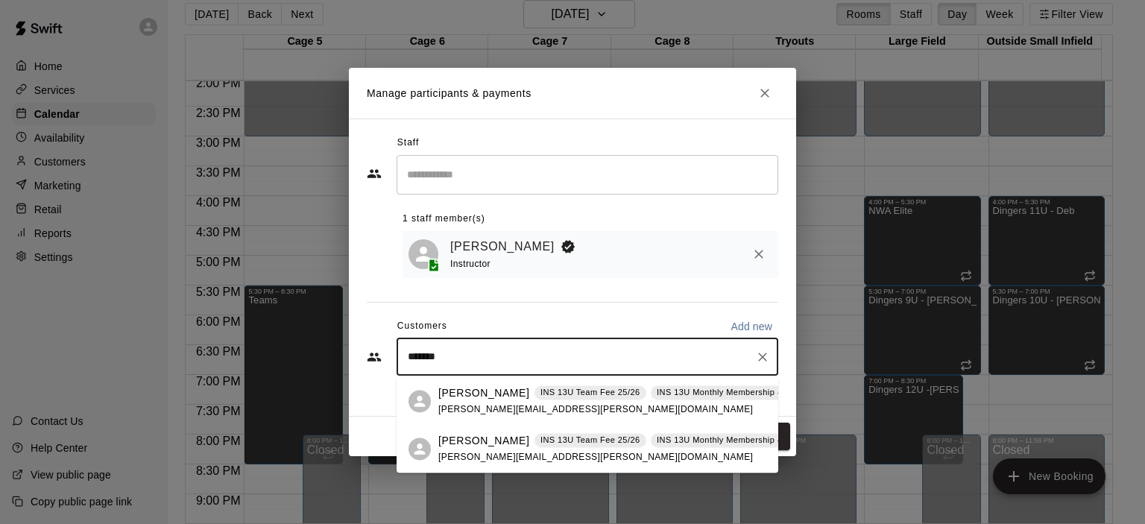
click at [447, 411] on span "clifford.stallings@gmail.com" at bounding box center [595, 409] width 315 height 10
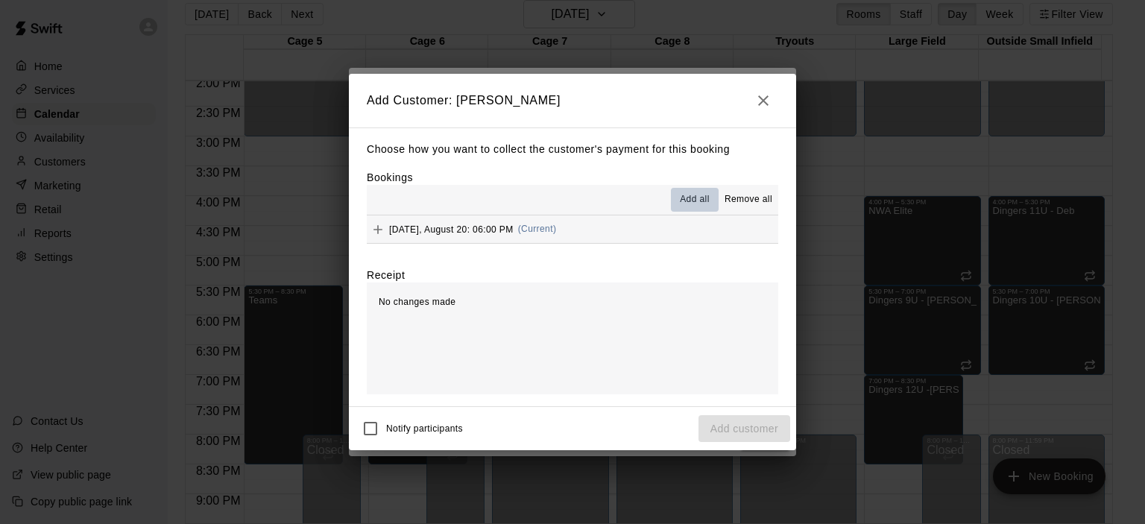
click at [700, 199] on span "Add all" at bounding box center [695, 199] width 30 height 15
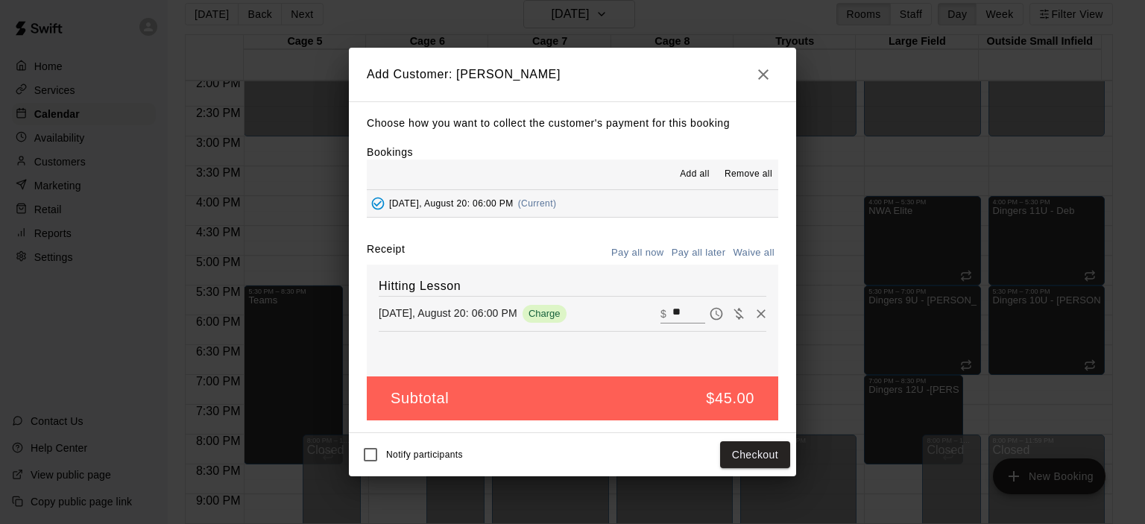
click at [674, 315] on input "**" at bounding box center [688, 313] width 33 height 19
type input "**"
click at [648, 259] on button "Pay all now" at bounding box center [638, 253] width 60 height 23
click at [752, 455] on button "Checkout" at bounding box center [755, 455] width 70 height 28
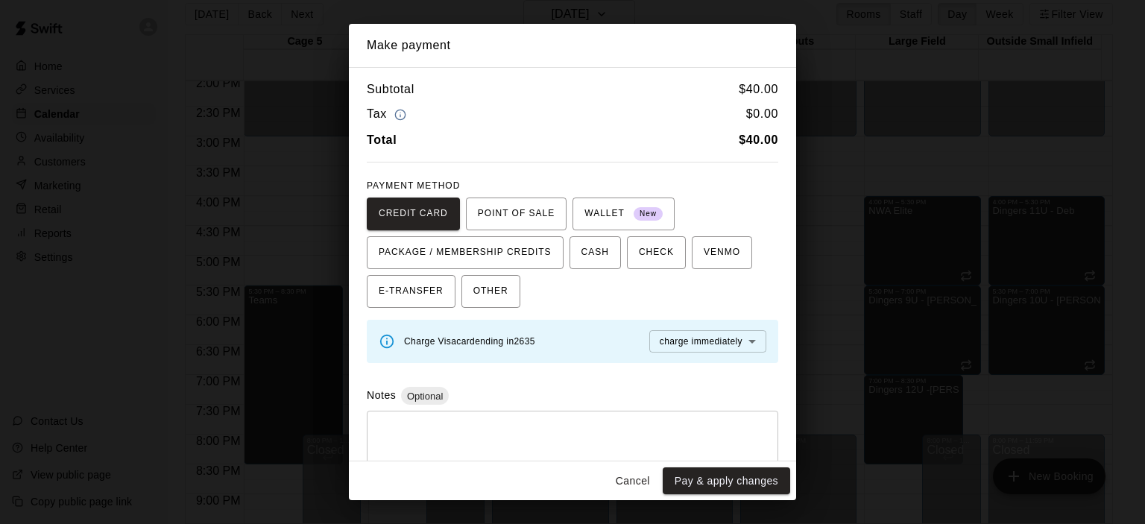
click at [674, 346] on body "Home Services Calendar Availability Customers Marketing Retail Reports Settings…" at bounding box center [572, 256] width 1145 height 548
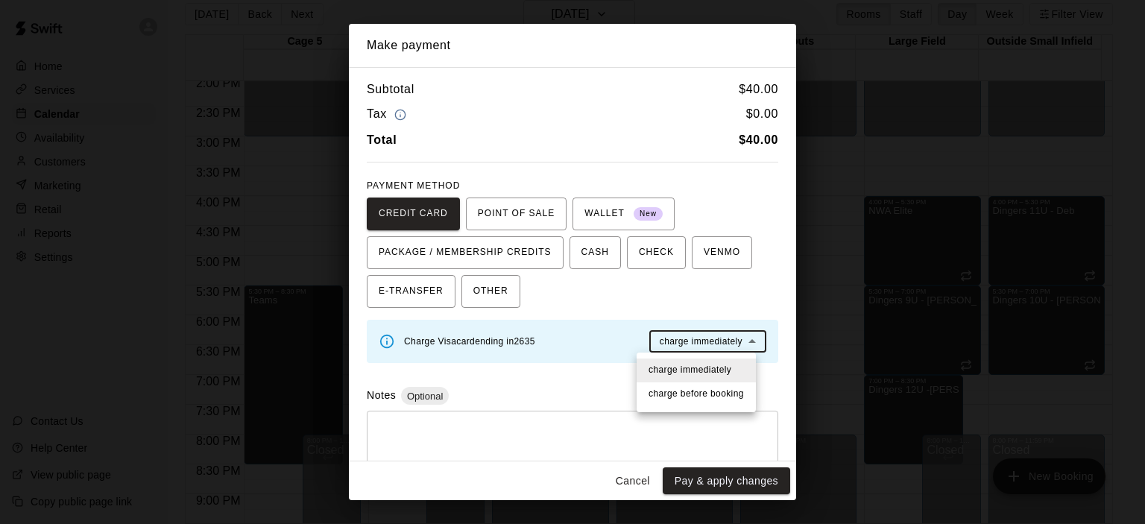
click at [669, 383] on li "charge before booking" at bounding box center [696, 394] width 119 height 24
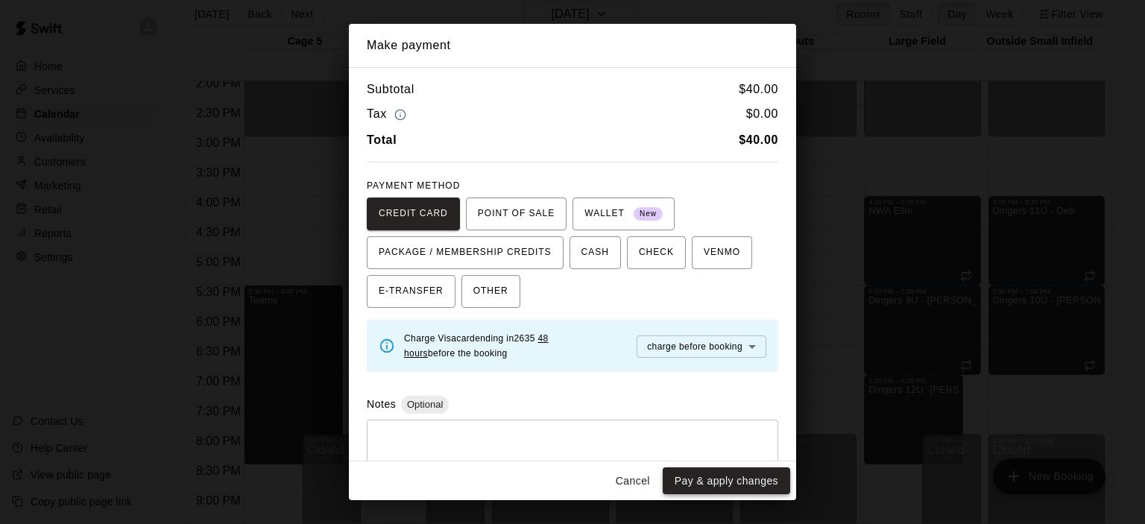
click at [695, 478] on button "Pay & apply changes" at bounding box center [726, 481] width 127 height 28
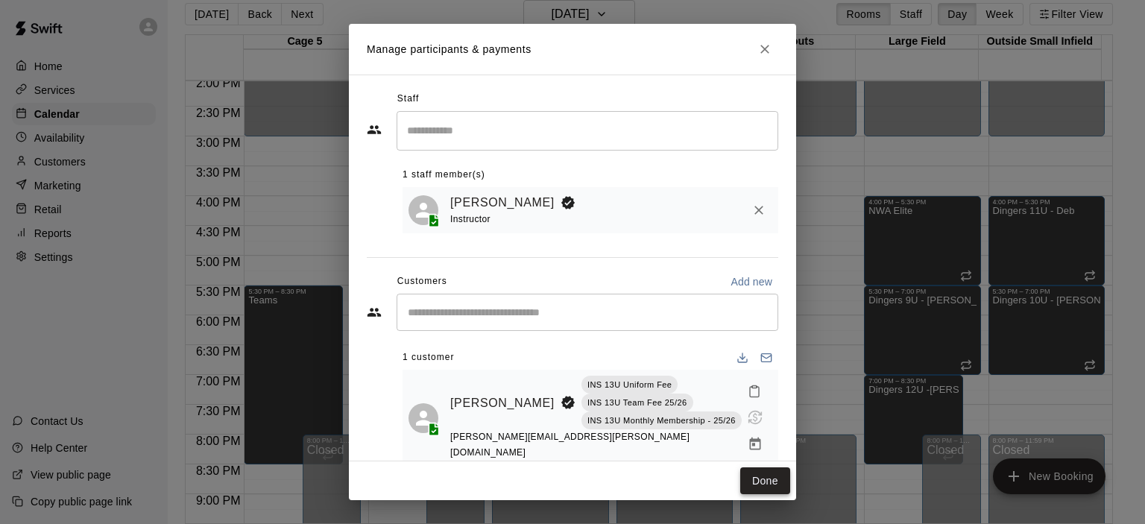
click at [772, 482] on button "Done" at bounding box center [765, 481] width 50 height 28
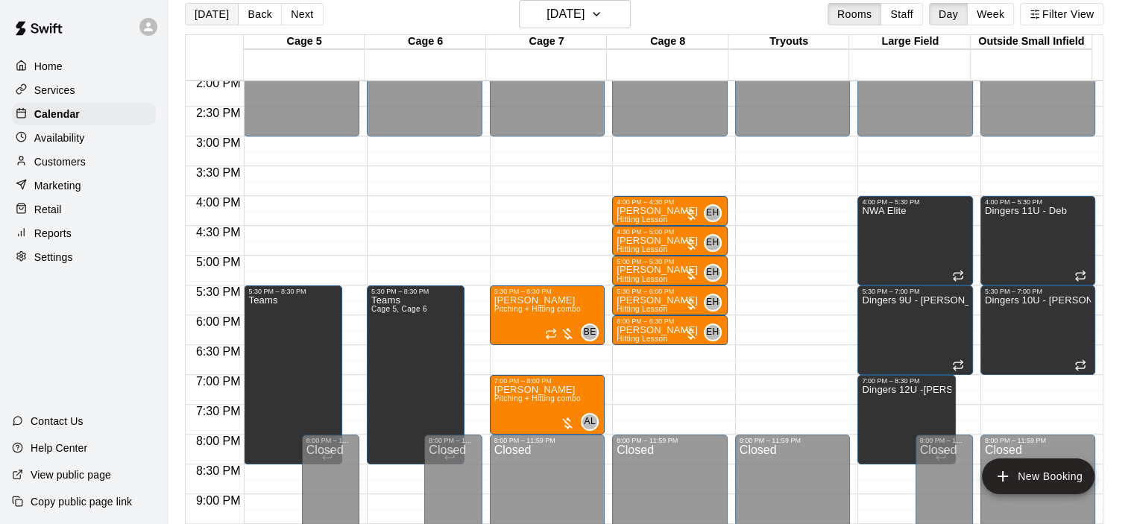
click at [195, 10] on button "[DATE]" at bounding box center [212, 14] width 54 height 22
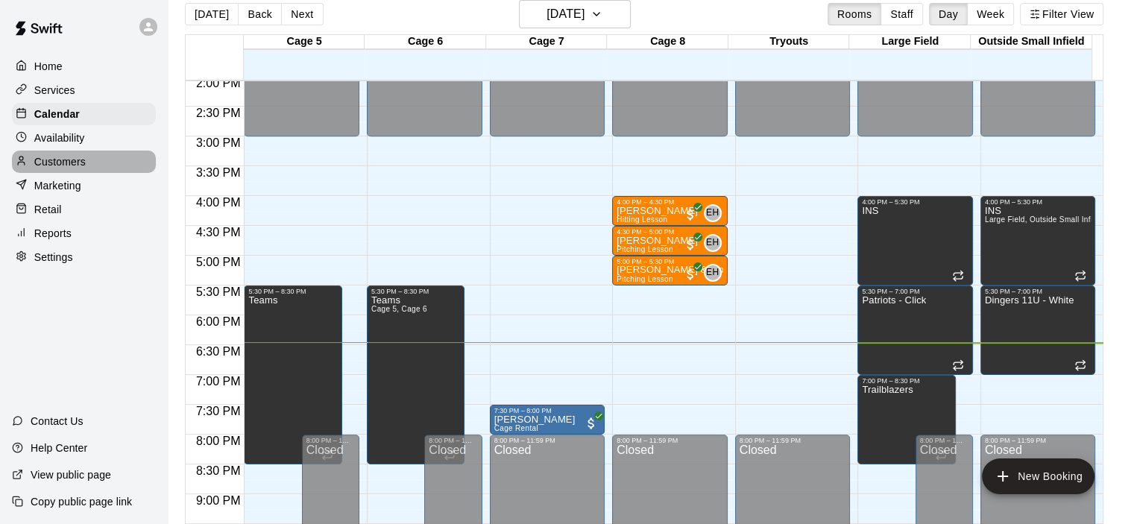
click at [60, 173] on div "Customers" at bounding box center [84, 162] width 144 height 22
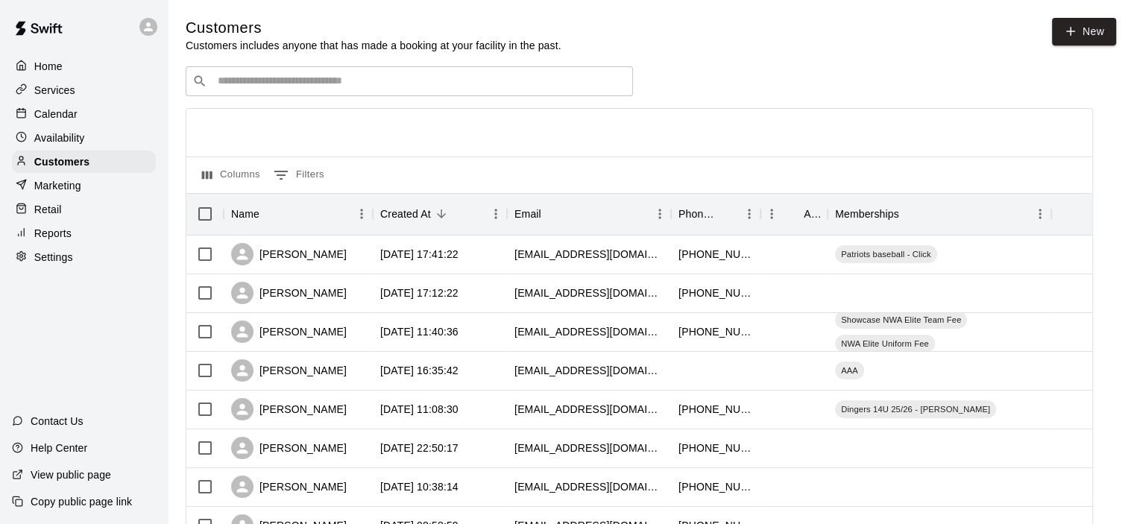
click at [432, 72] on div "​ ​" at bounding box center [409, 81] width 447 height 30
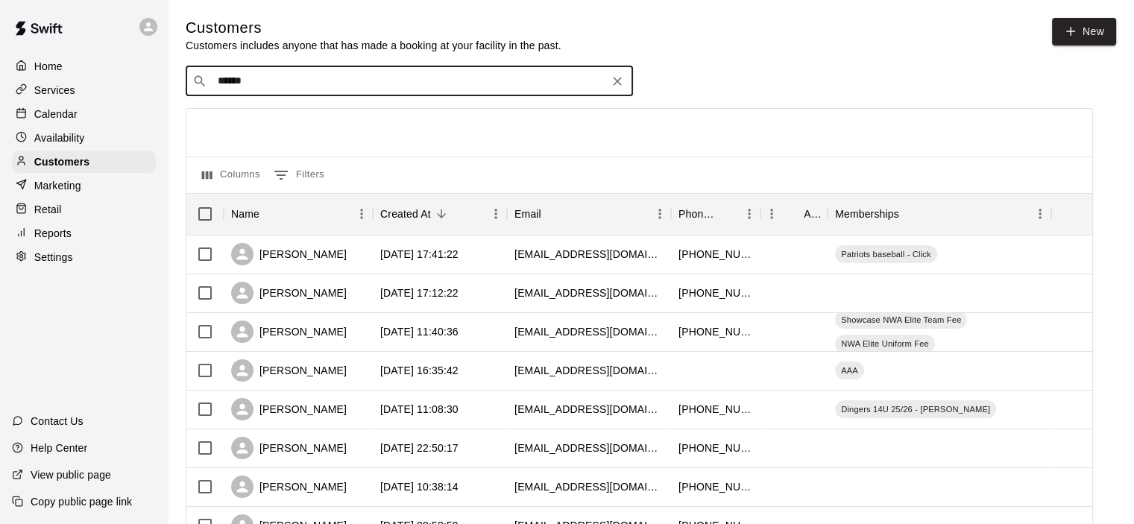
type input "*******"
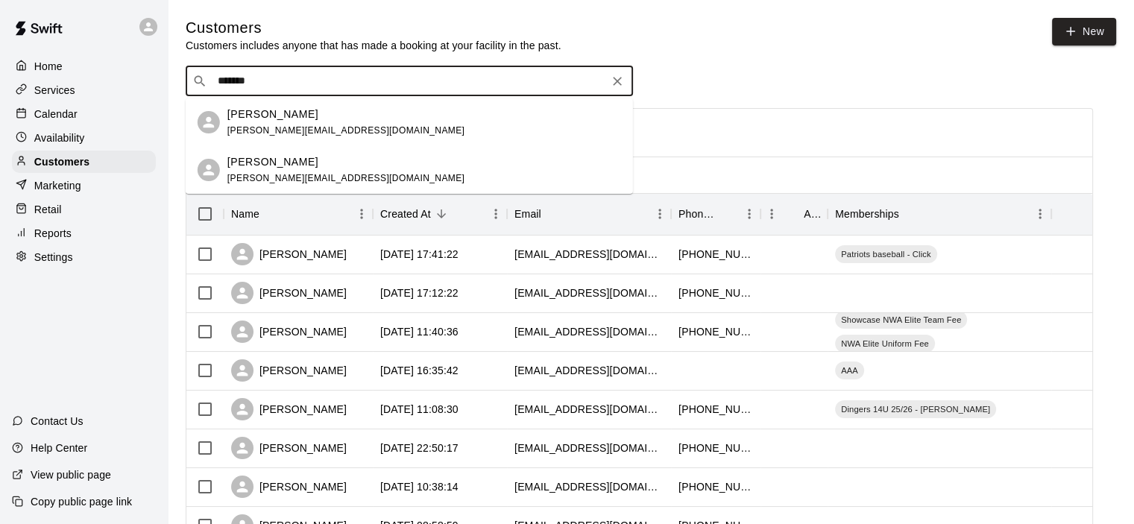
drag, startPoint x: 394, startPoint y: 103, endPoint x: 379, endPoint y: 104, distance: 15.7
click at [379, 104] on div "Matt Hartman matthewkhartman@gmail.com" at bounding box center [409, 122] width 447 height 48
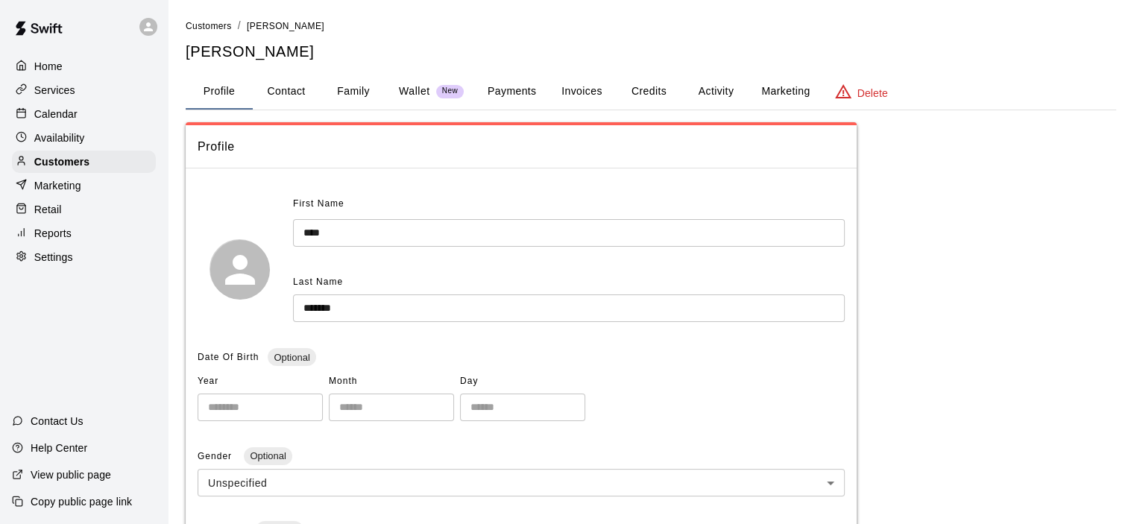
click at [709, 91] on button "Activity" at bounding box center [715, 92] width 67 height 36
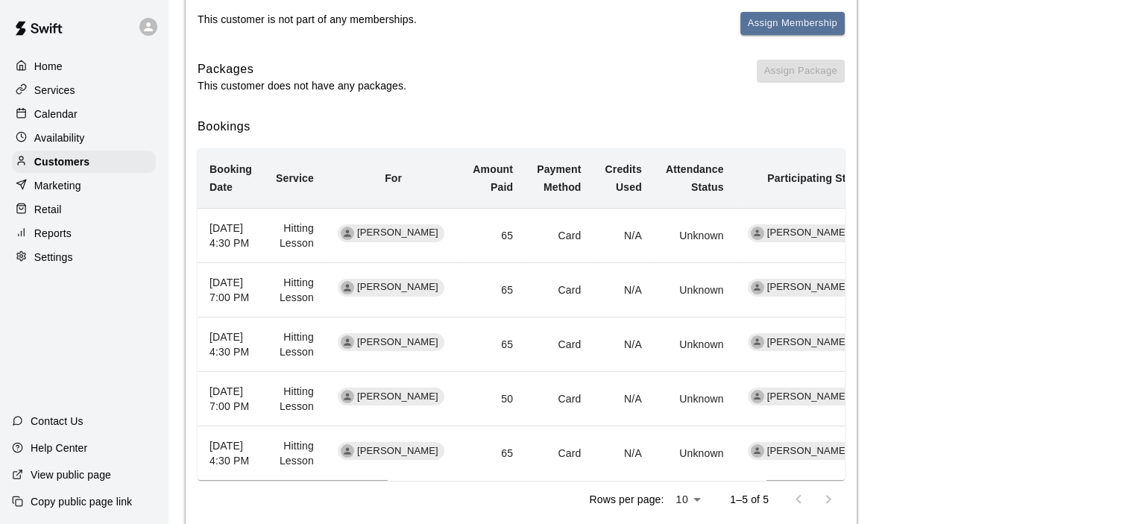
scroll to position [350, 0]
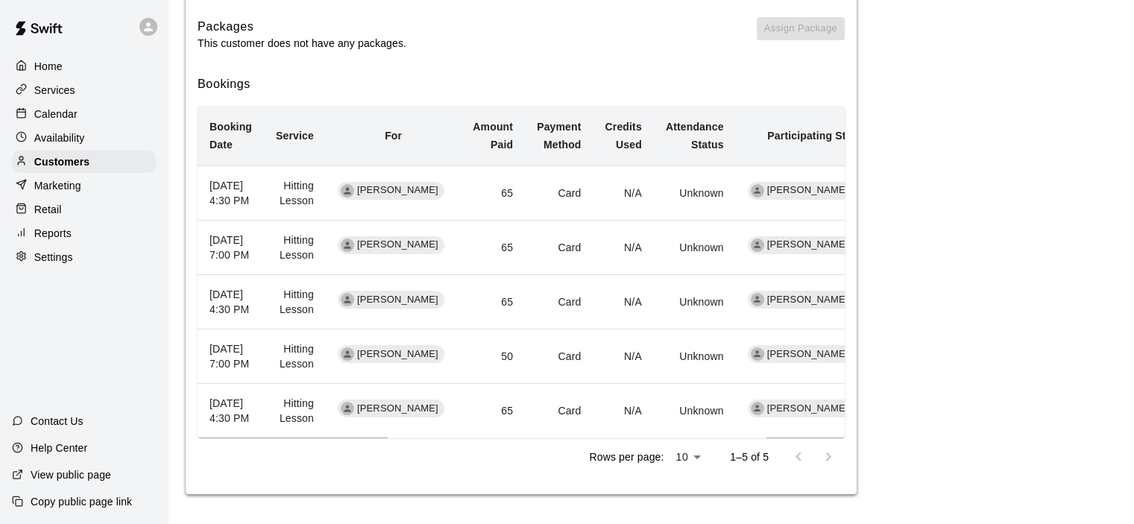
click at [66, 113] on p "Calendar" at bounding box center [55, 114] width 43 height 15
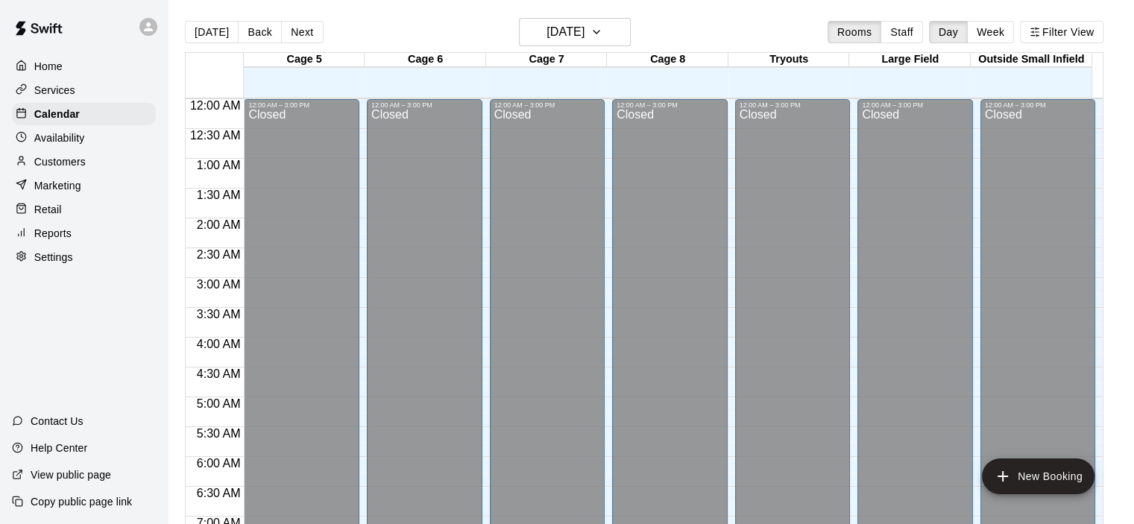
scroll to position [943, 0]
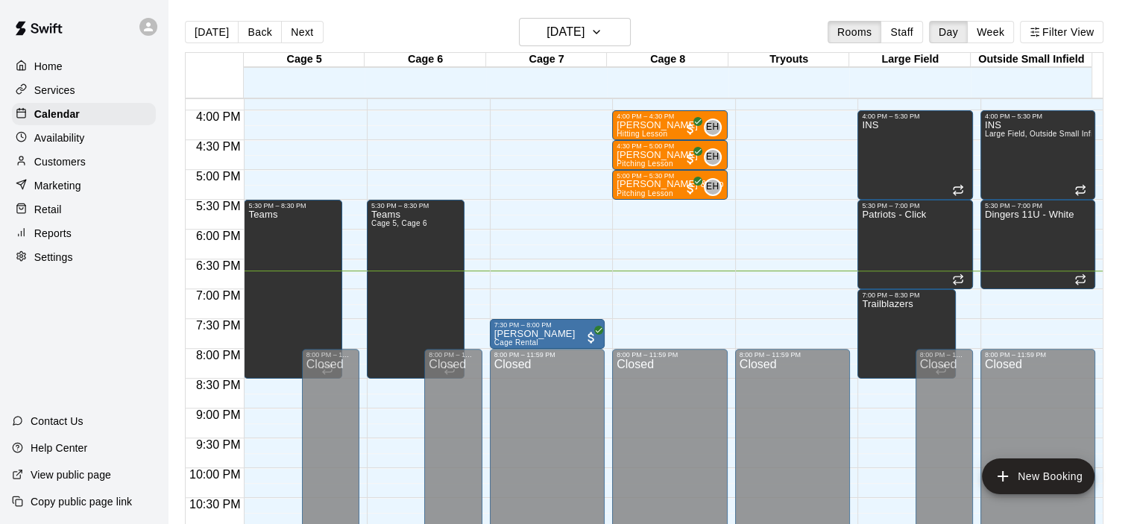
click at [77, 95] on div "Services" at bounding box center [84, 90] width 144 height 22
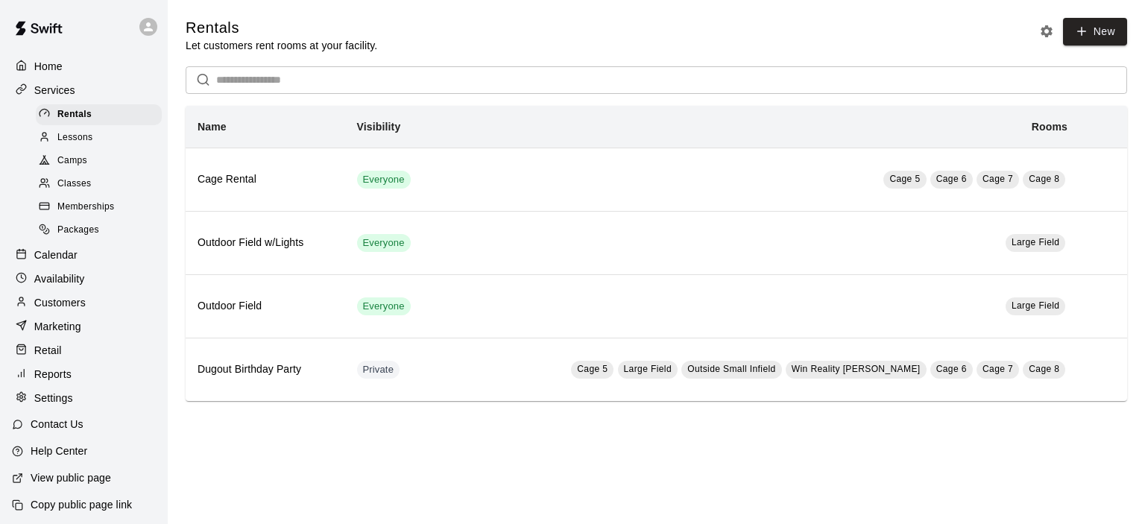
click at [81, 209] on span "Memberships" at bounding box center [85, 207] width 57 height 15
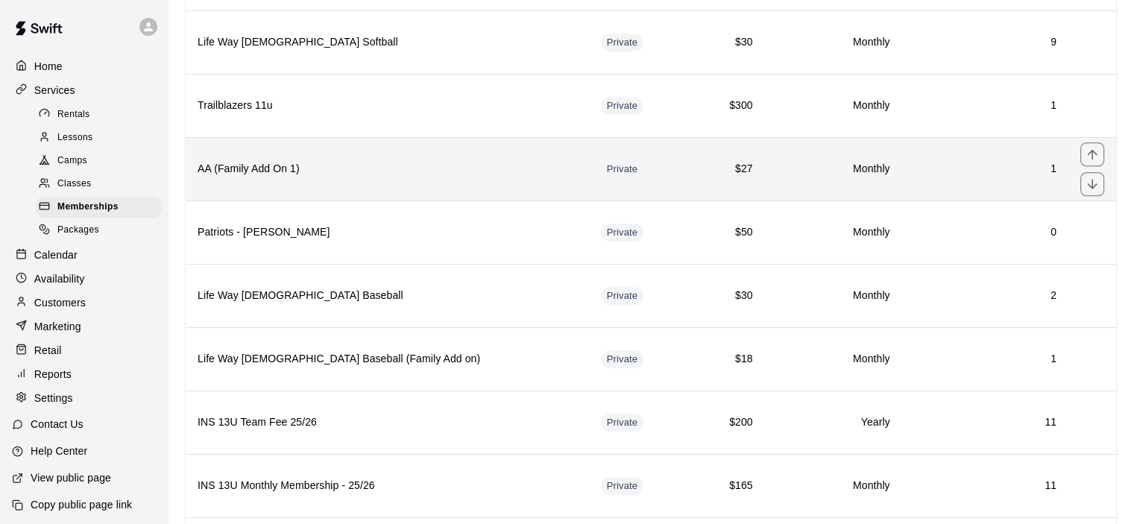
scroll to position [1193, 0]
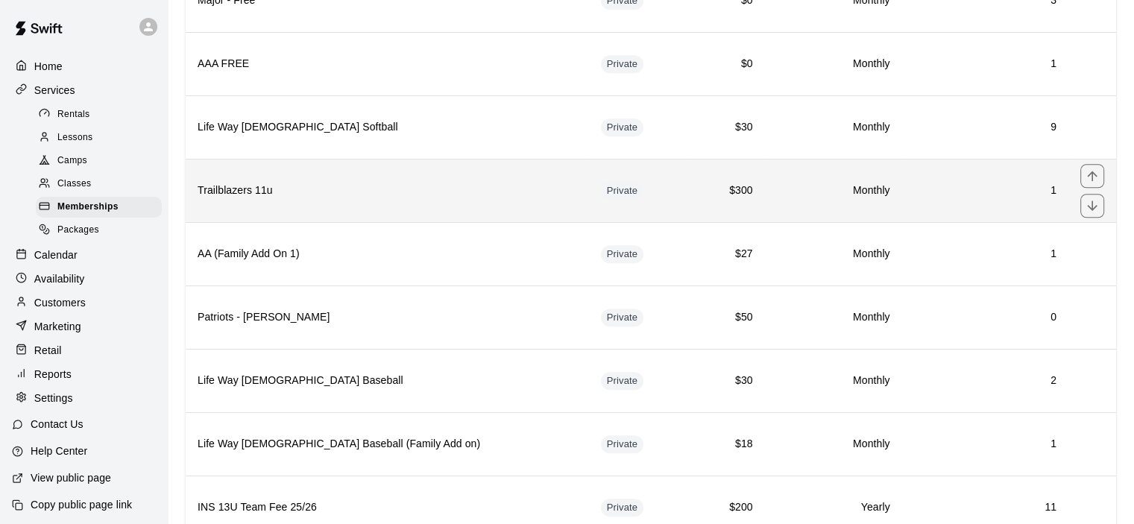
click at [346, 183] on h6 "Trailblazers 11u" at bounding box center [387, 191] width 379 height 16
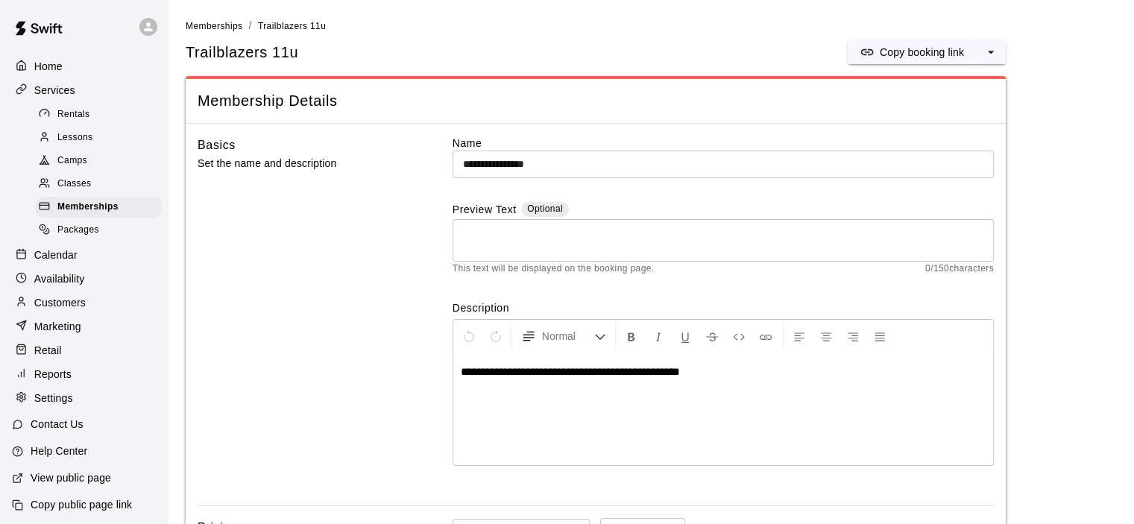
click at [54, 262] on p "Calendar" at bounding box center [55, 254] width 43 height 15
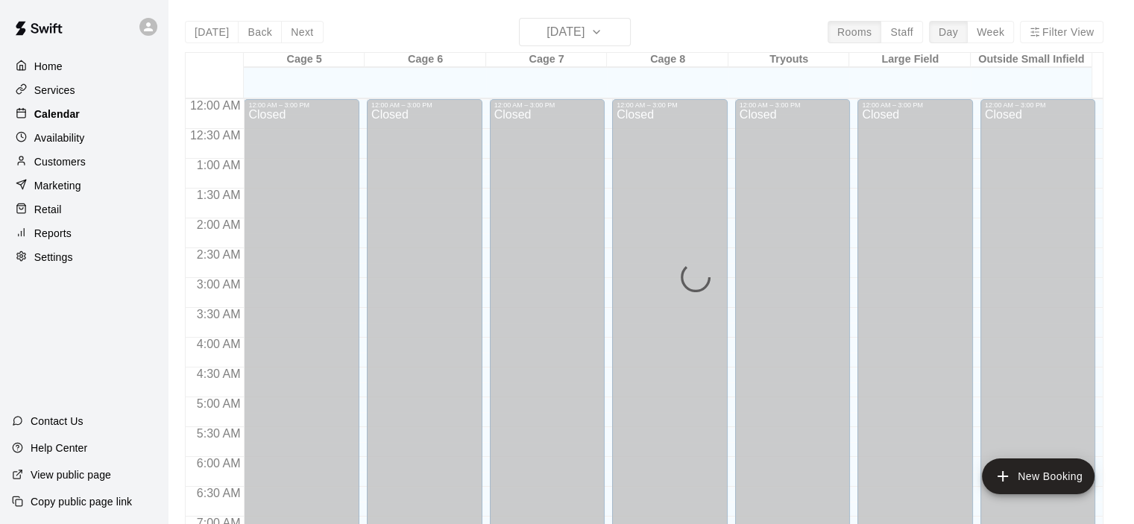
scroll to position [943, 0]
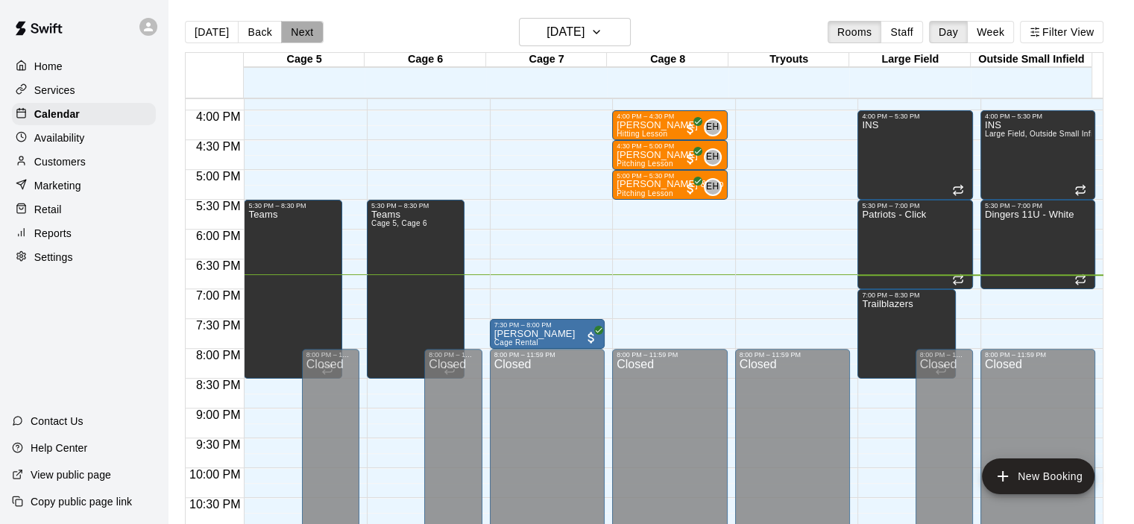
click at [304, 37] on button "Next" at bounding box center [302, 32] width 42 height 22
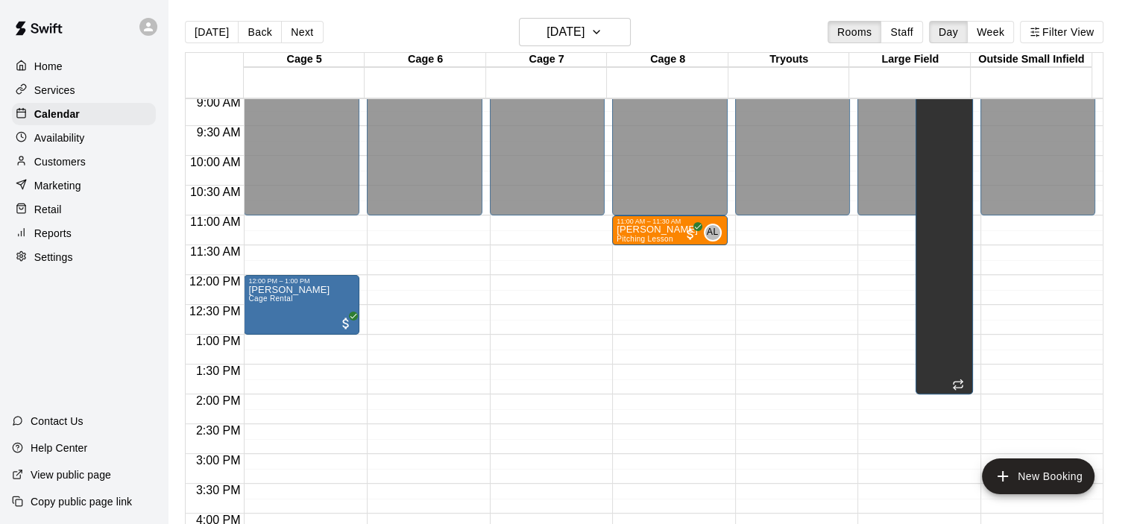
scroll to position [347, 0]
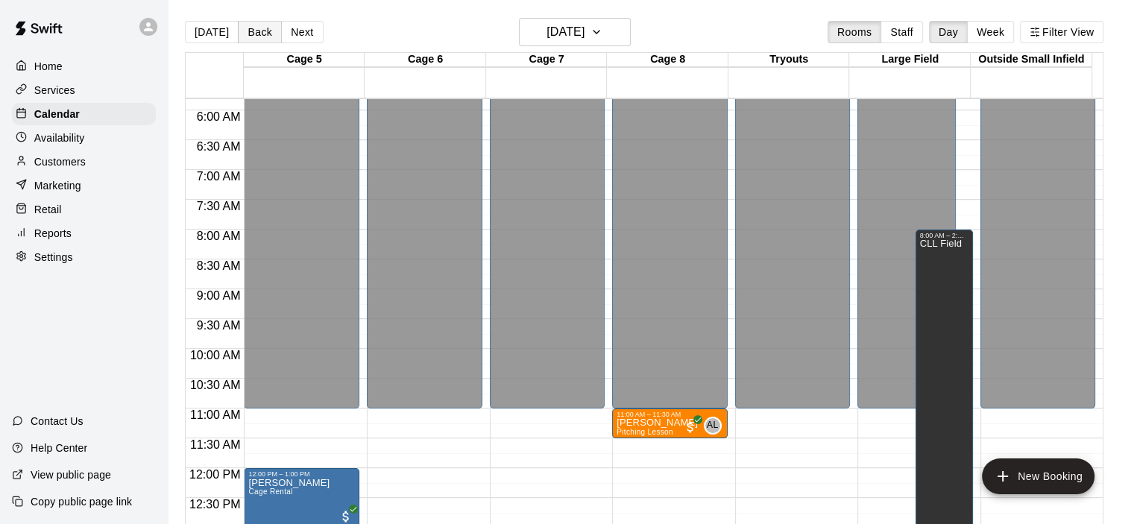
click at [248, 37] on button "Back" at bounding box center [260, 32] width 44 height 22
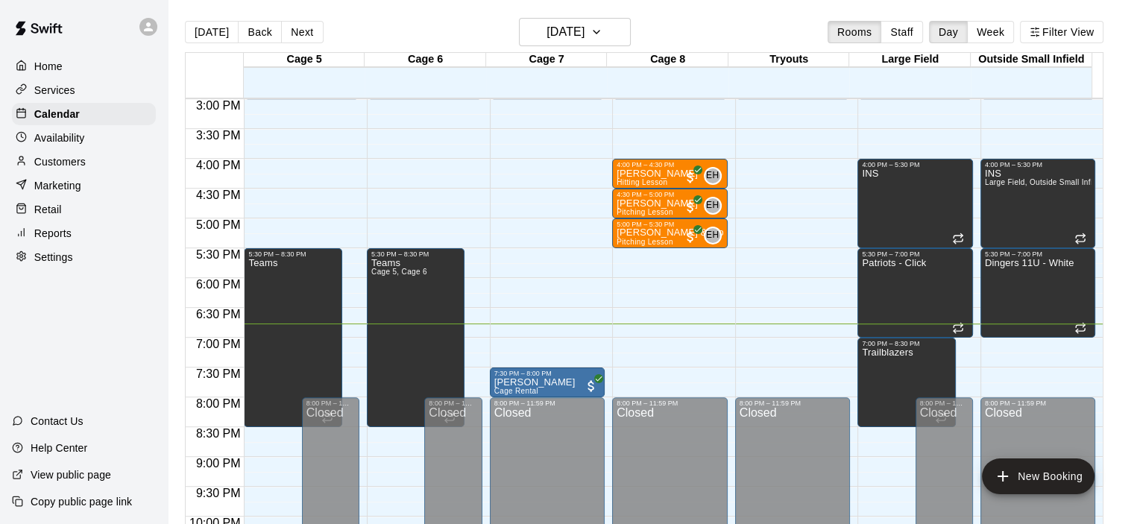
scroll to position [820, 0]
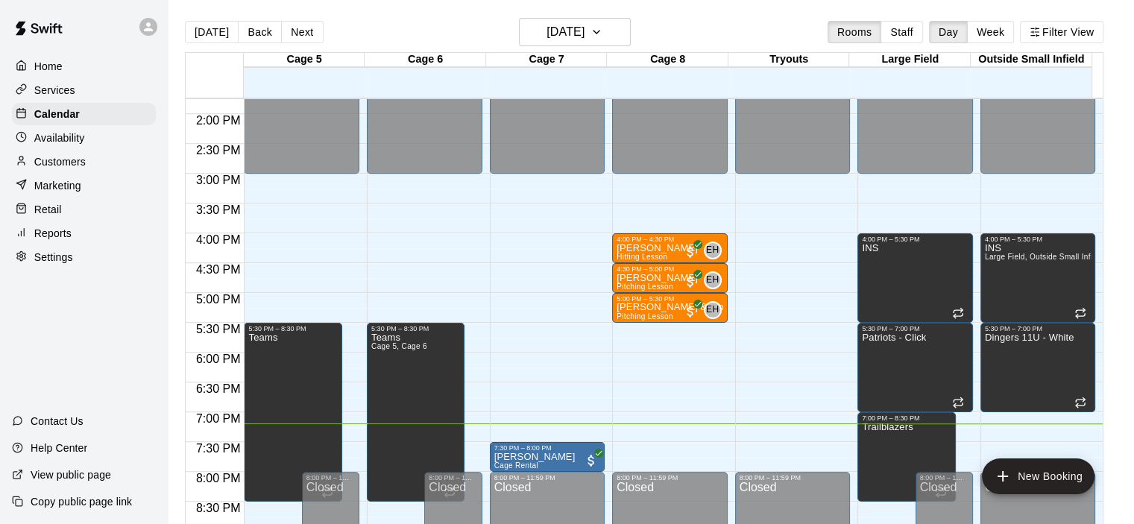
click at [63, 162] on p "Customers" at bounding box center [59, 161] width 51 height 15
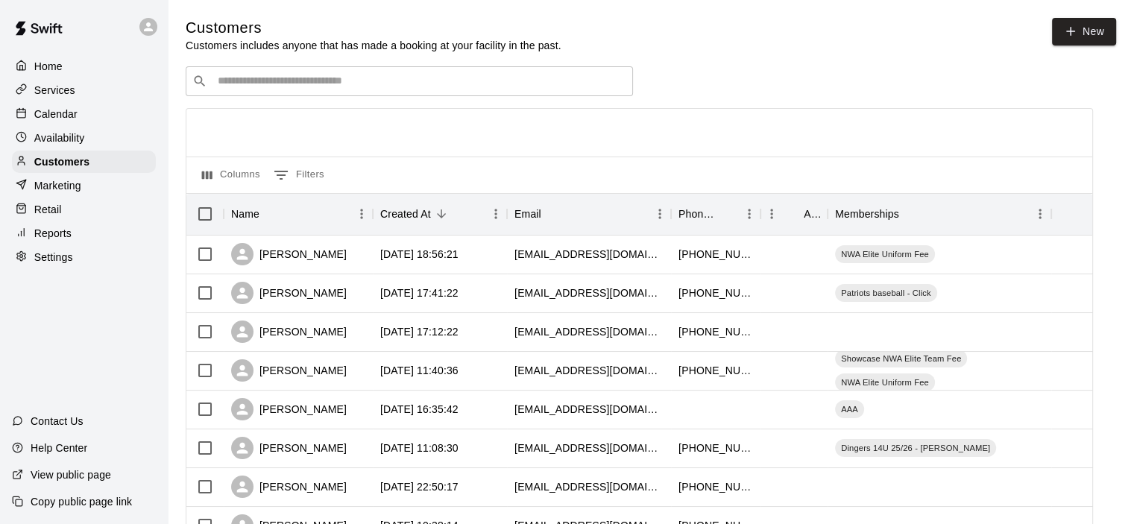
drag, startPoint x: 361, startPoint y: 68, endPoint x: 361, endPoint y: 81, distance: 13.4
click at [361, 69] on div "​ ​" at bounding box center [409, 81] width 447 height 30
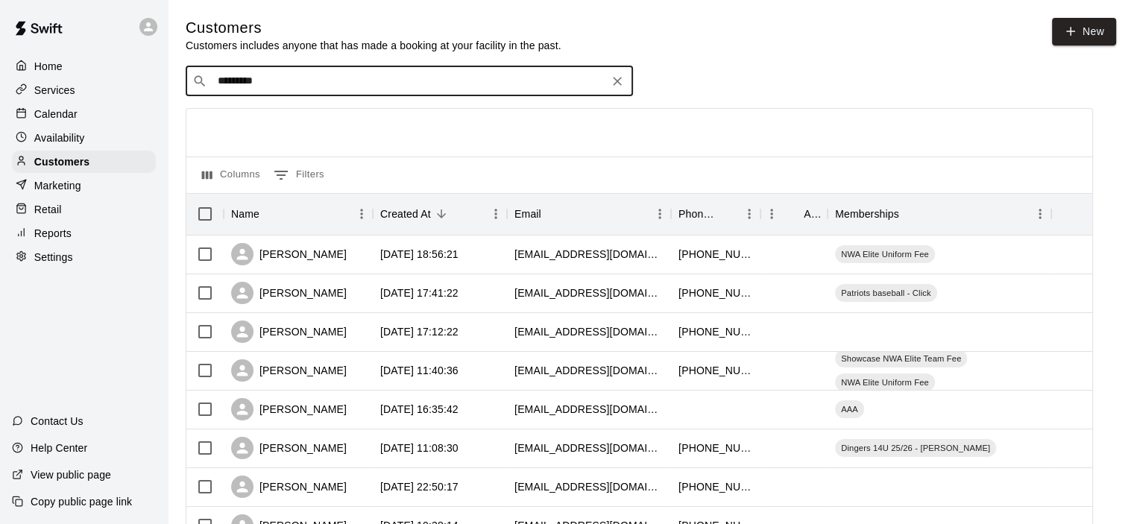
type input "**********"
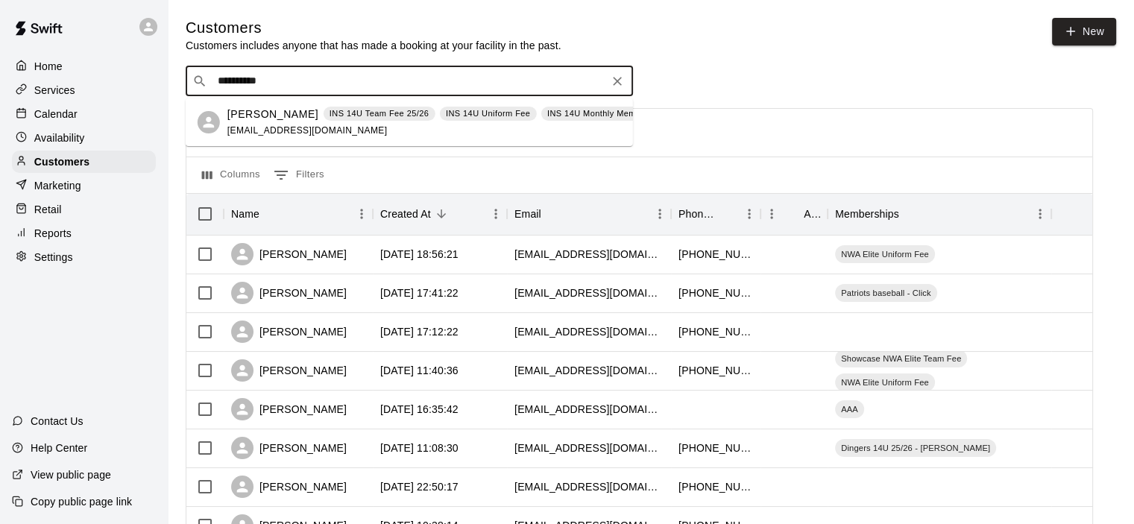
click at [383, 133] on div "Jack Millest INS 14U Team Fee 25/26 INS 14U Uniform Fee INS 14U Monthly Members…" at bounding box center [464, 123] width 474 height 32
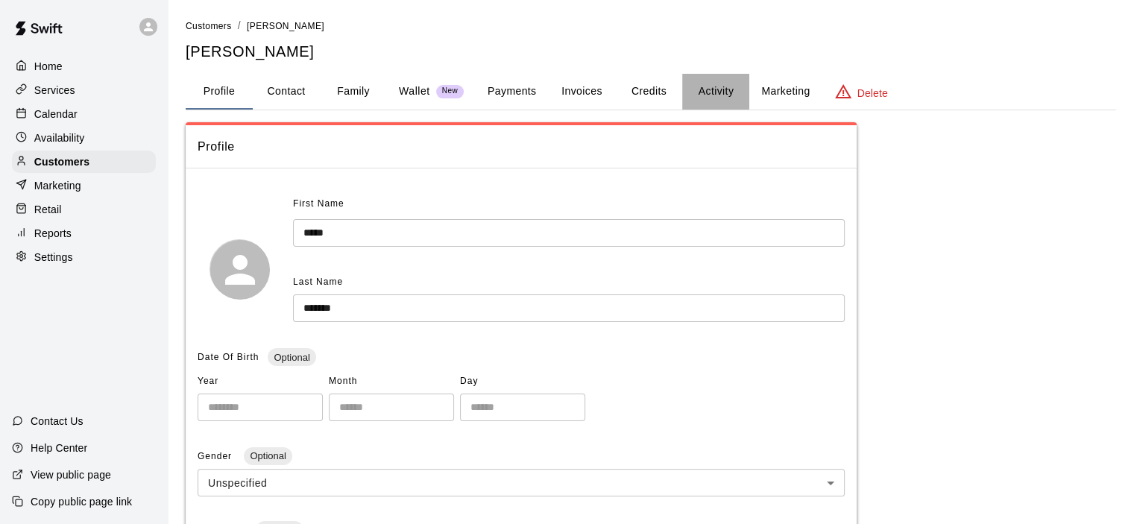
click at [730, 92] on button "Activity" at bounding box center [715, 92] width 67 height 36
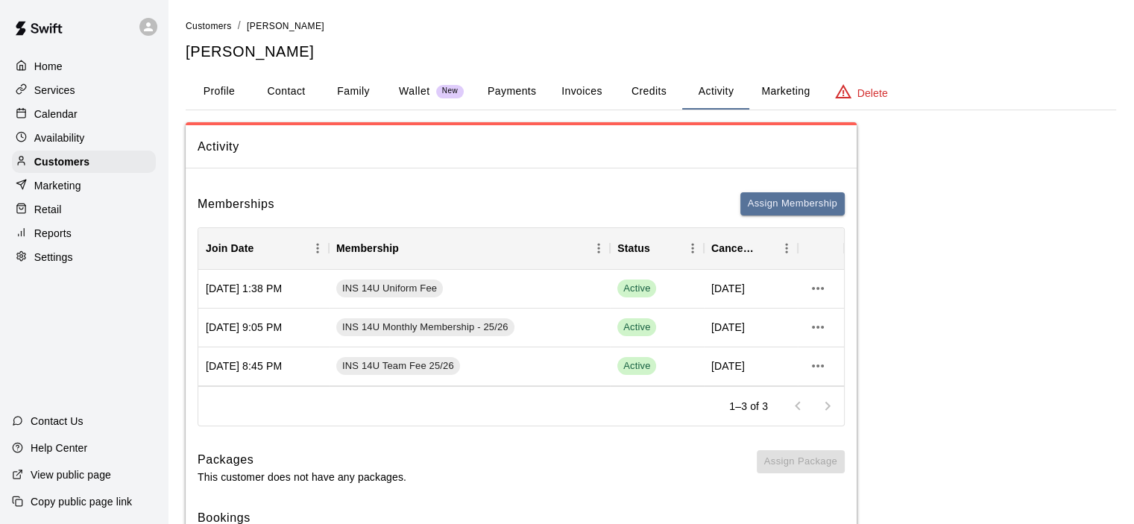
click at [47, 110] on p "Calendar" at bounding box center [55, 114] width 43 height 15
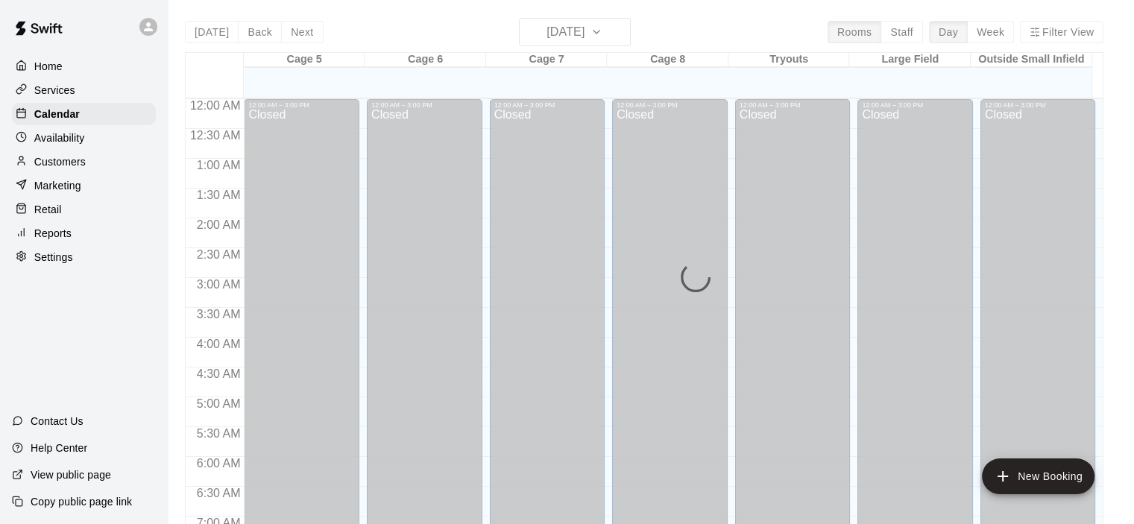
scroll to position [943, 0]
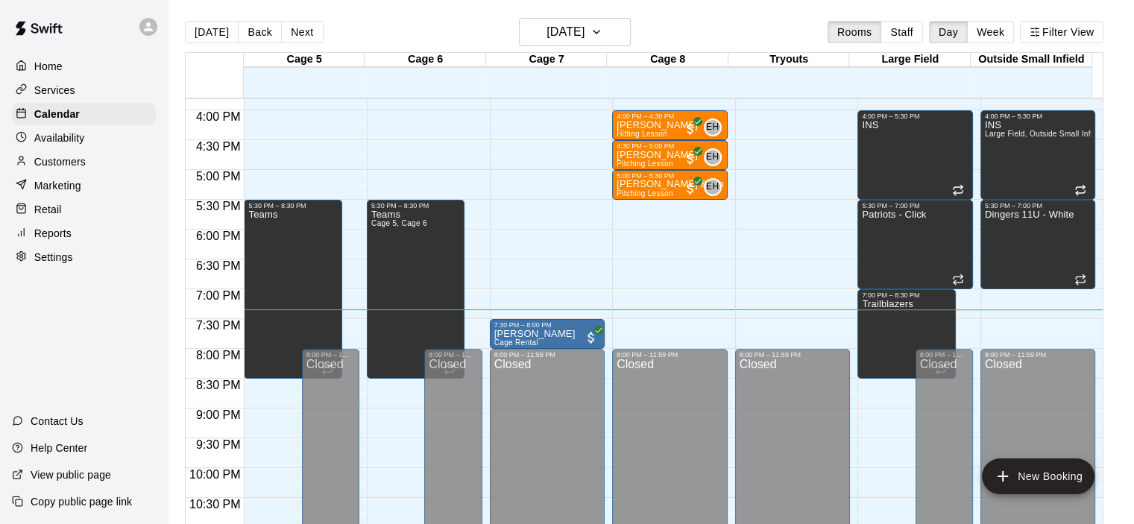
click at [60, 167] on p "Customers" at bounding box center [59, 161] width 51 height 15
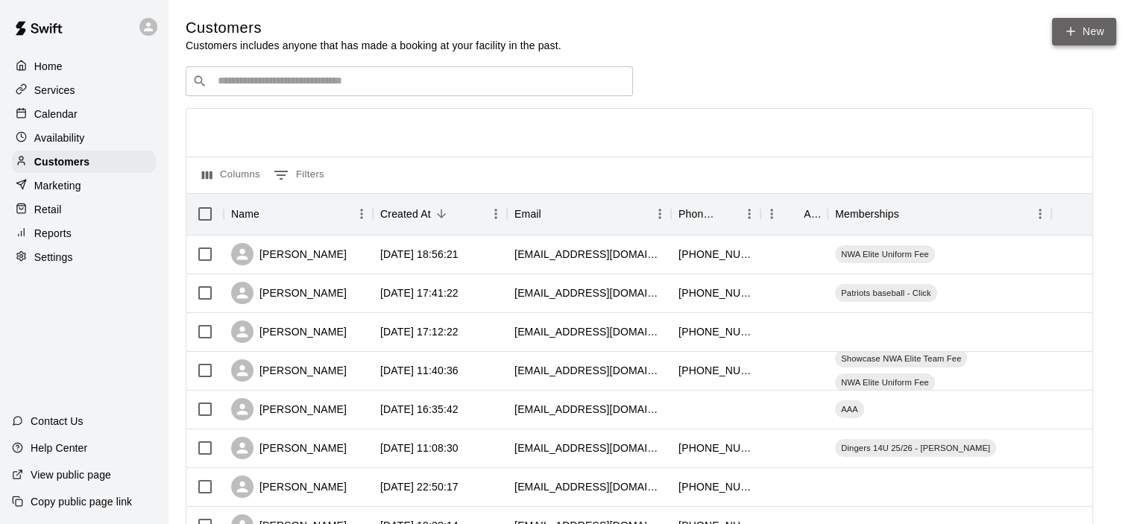
click at [1065, 29] on icon at bounding box center [1070, 31] width 13 height 13
select select "**"
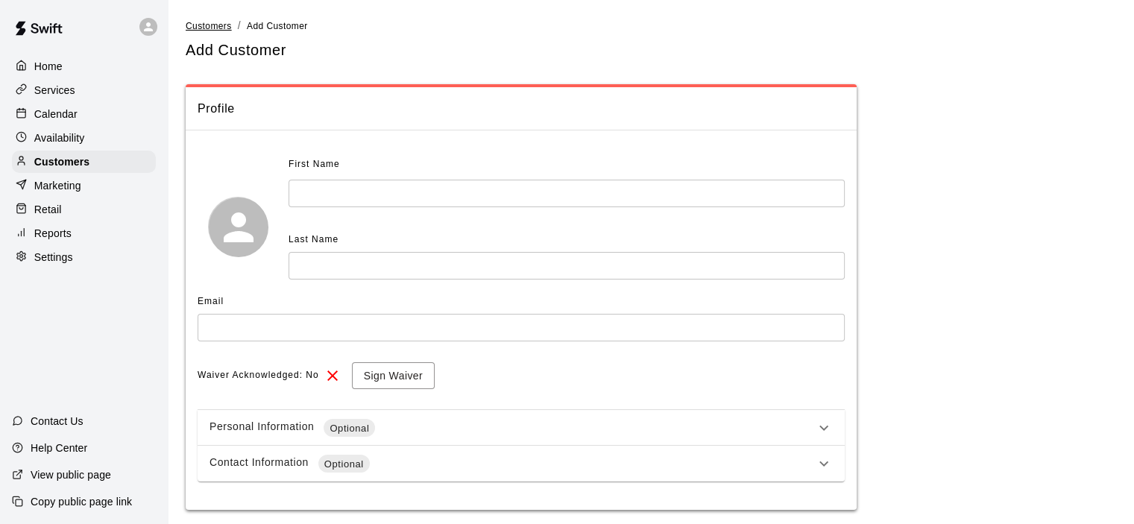
click at [215, 23] on span "Customers" at bounding box center [209, 26] width 46 height 10
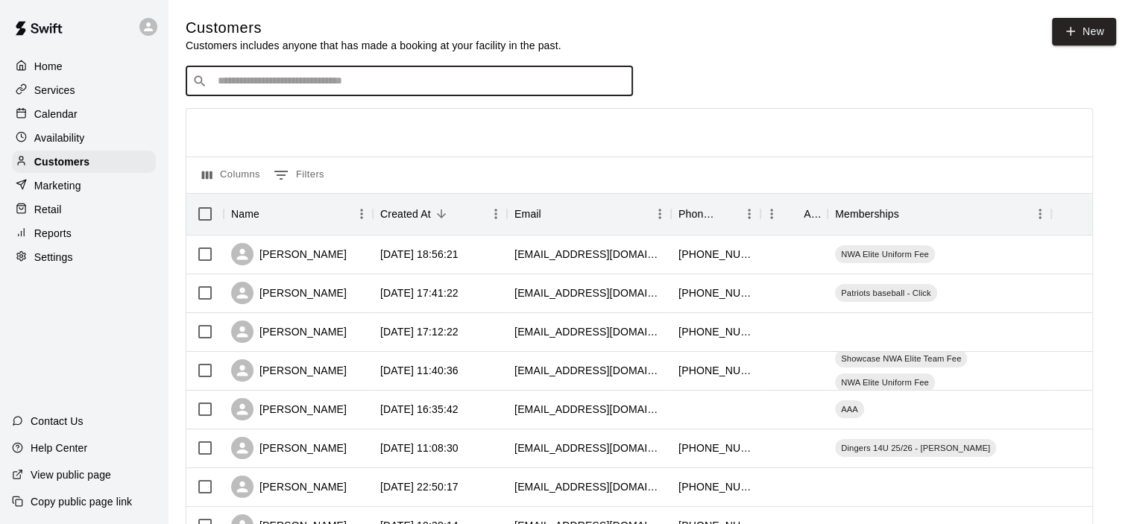
click at [376, 83] on input "Search customers by name or email" at bounding box center [419, 81] width 413 height 15
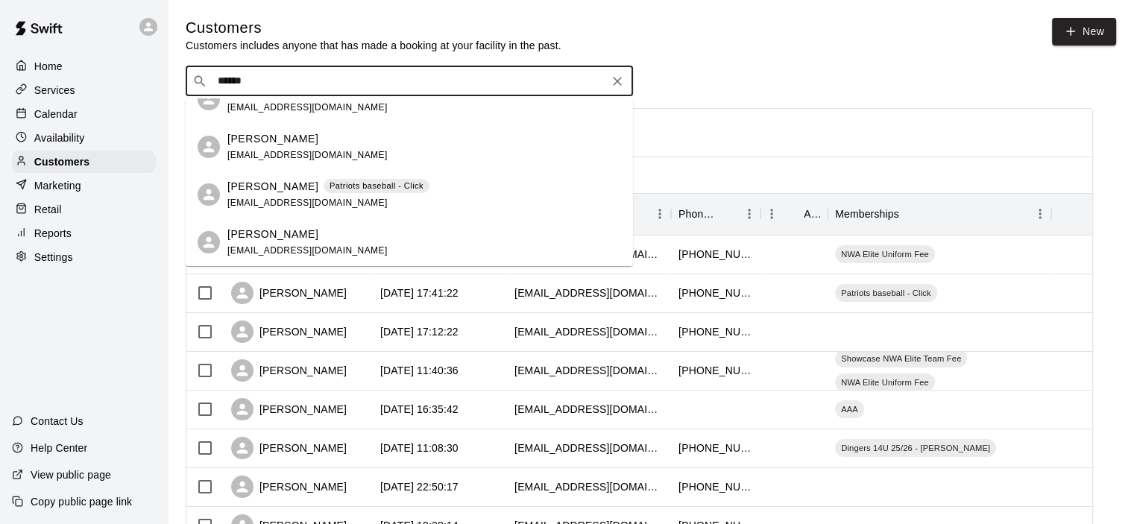
click at [367, 89] on input "******" at bounding box center [408, 81] width 391 height 15
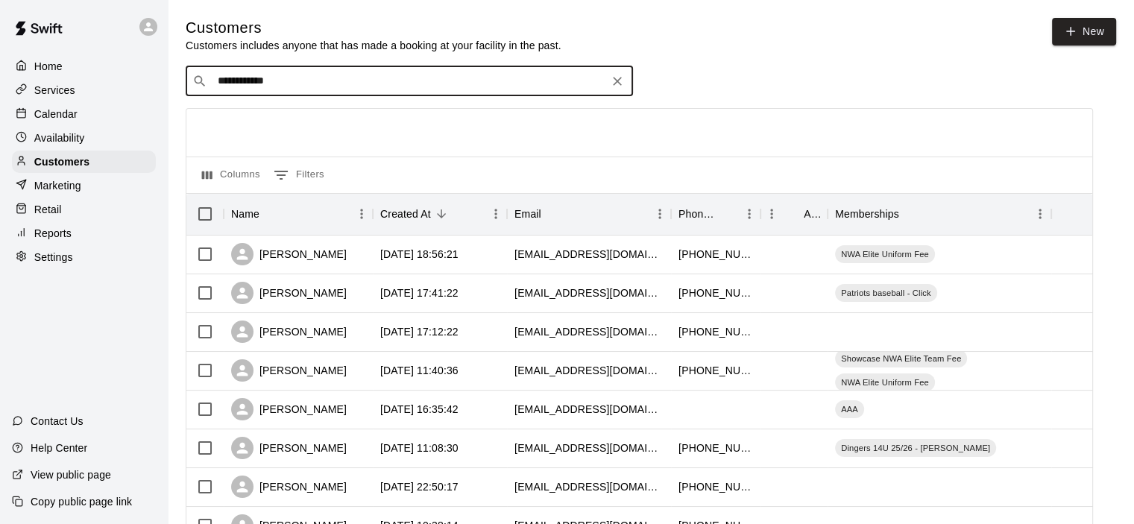
type input "**********"
click at [620, 84] on icon "Clear" at bounding box center [617, 81] width 15 height 15
type input "*****"
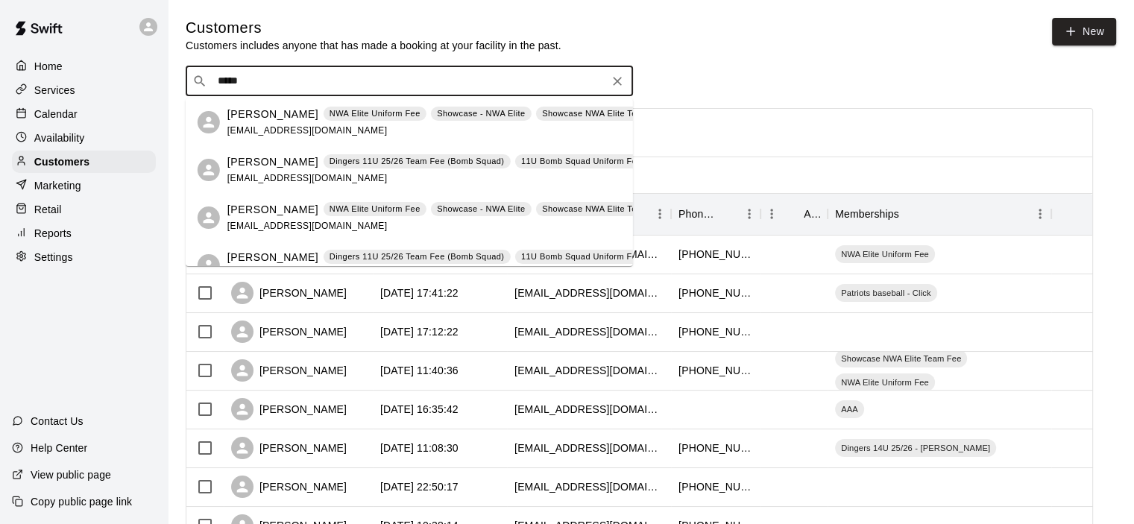
click at [619, 86] on icon "Clear" at bounding box center [617, 81] width 15 height 15
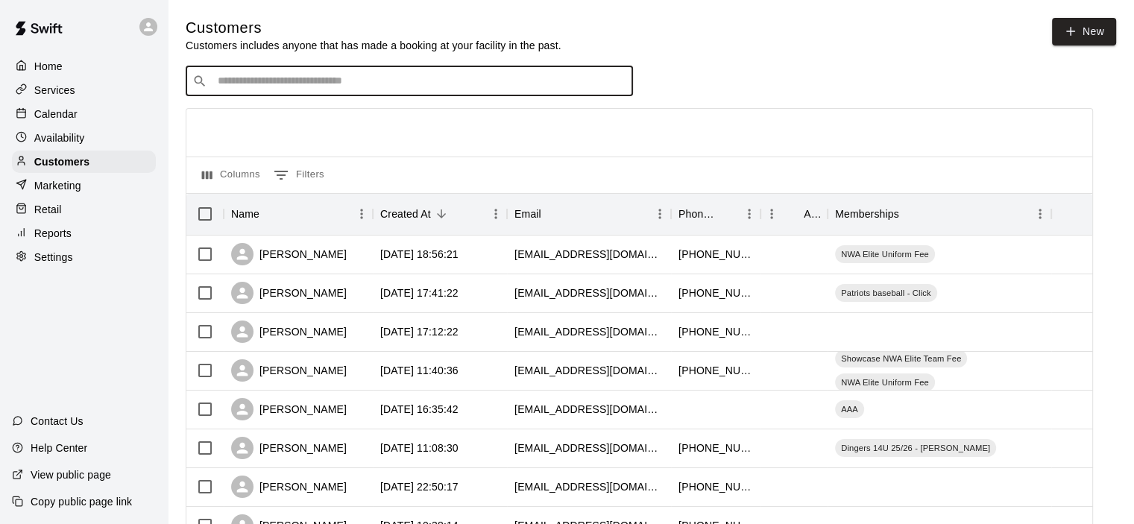
click at [406, 74] on div "​ ​" at bounding box center [409, 81] width 447 height 30
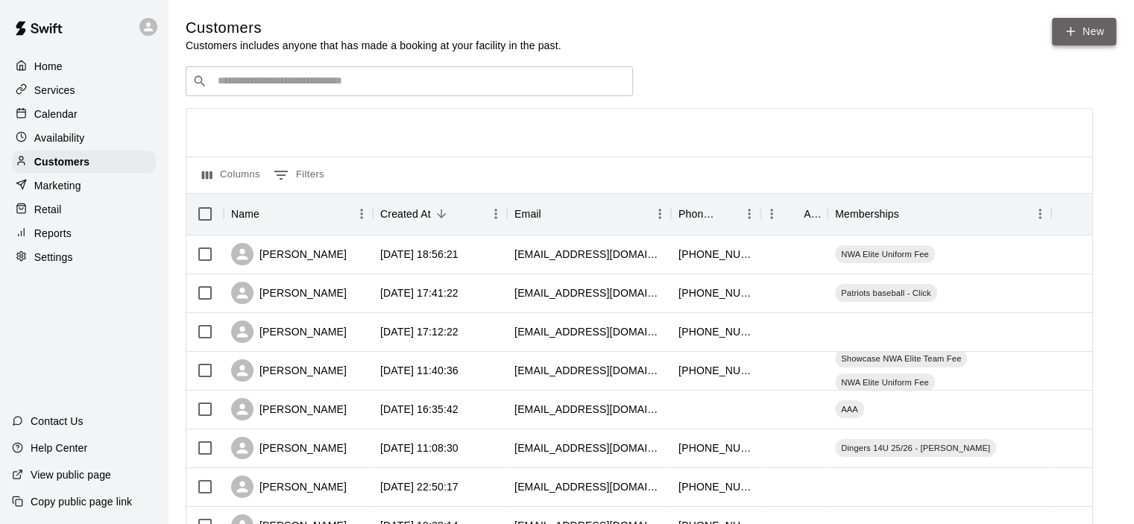
click at [1072, 35] on icon at bounding box center [1070, 31] width 13 height 13
select select "**"
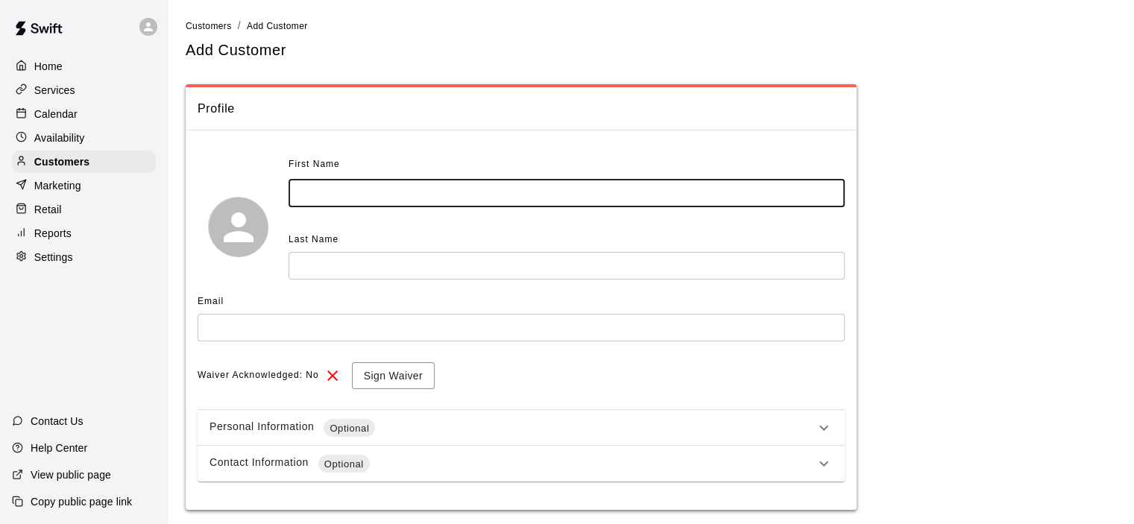
click at [316, 186] on input "text" at bounding box center [566, 194] width 556 height 28
type input "*"
type input "****"
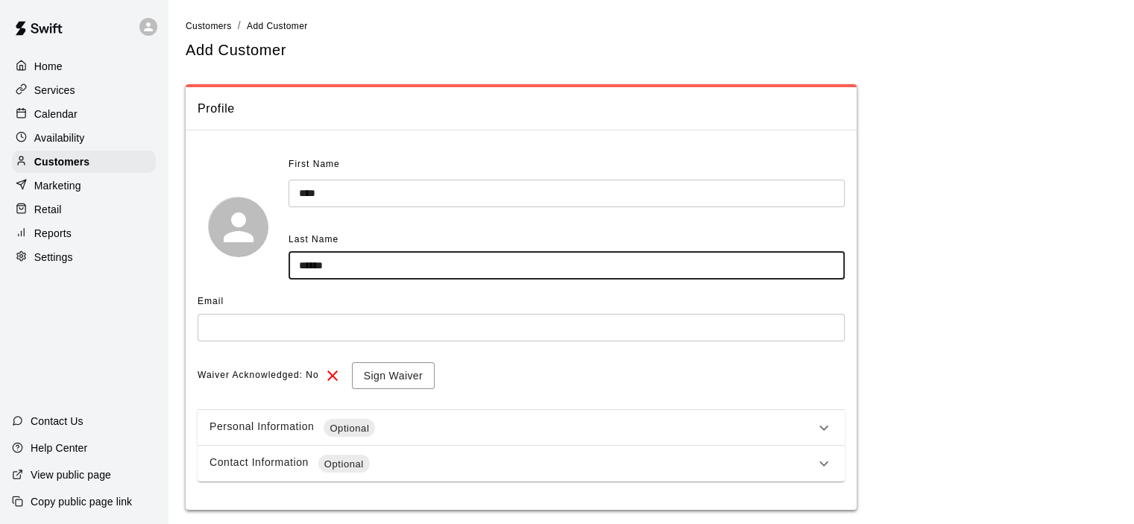
type input "*****"
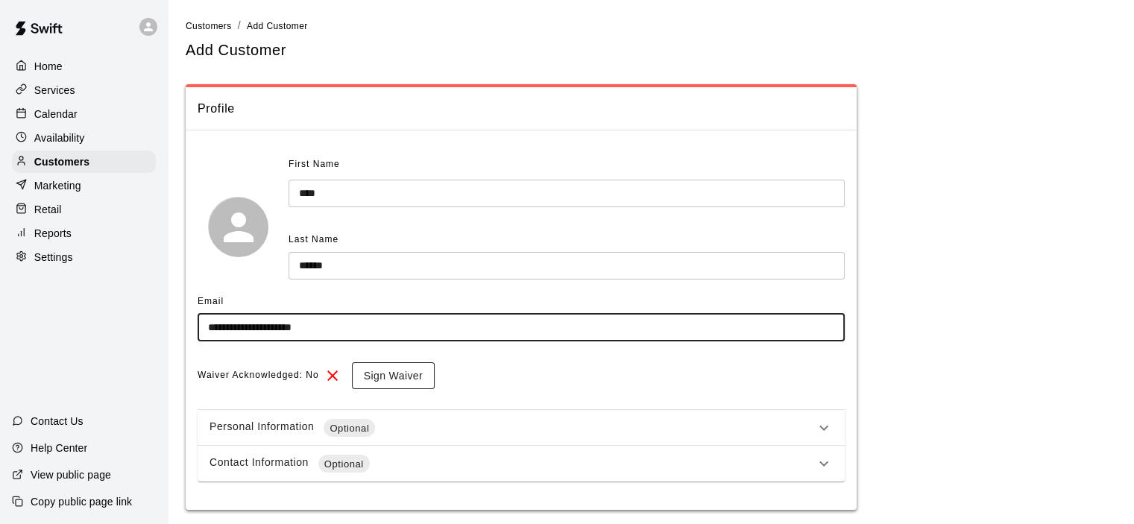
type input "**********"
click at [410, 370] on button "Sign Waiver" at bounding box center [393, 376] width 83 height 28
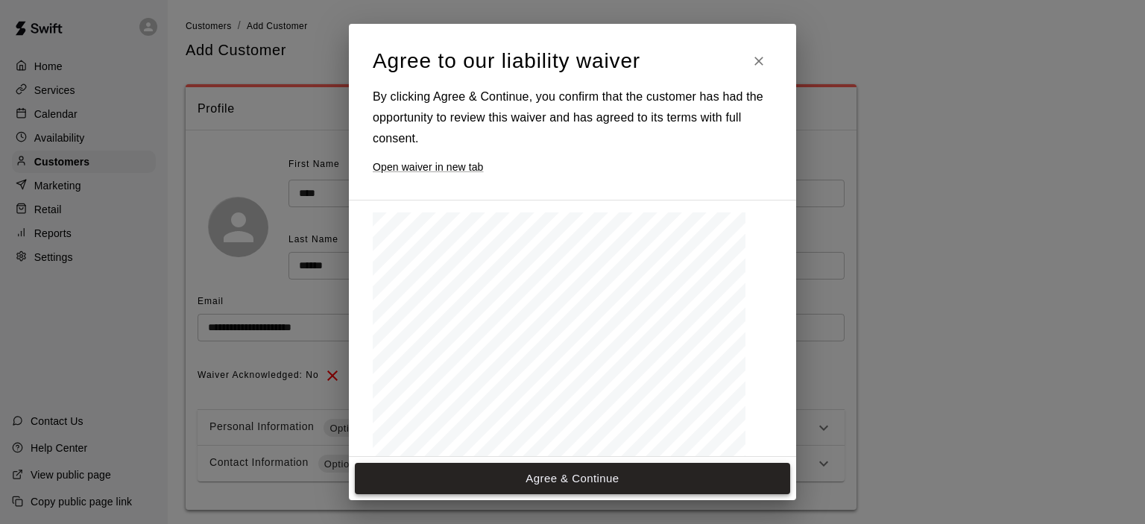
click at [534, 479] on button "Agree & Continue" at bounding box center [572, 478] width 435 height 31
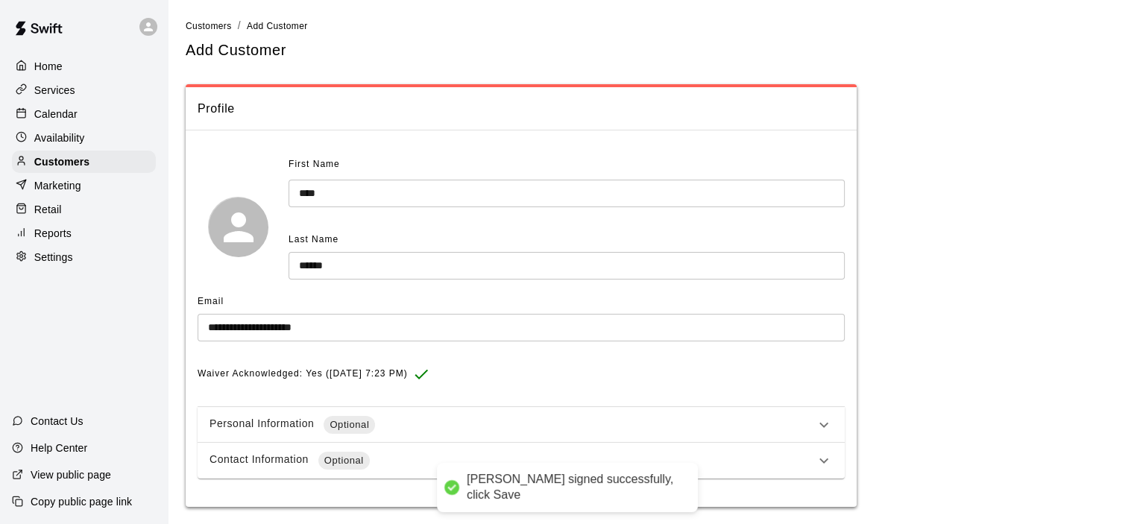
click at [823, 423] on icon at bounding box center [824, 425] width 18 height 18
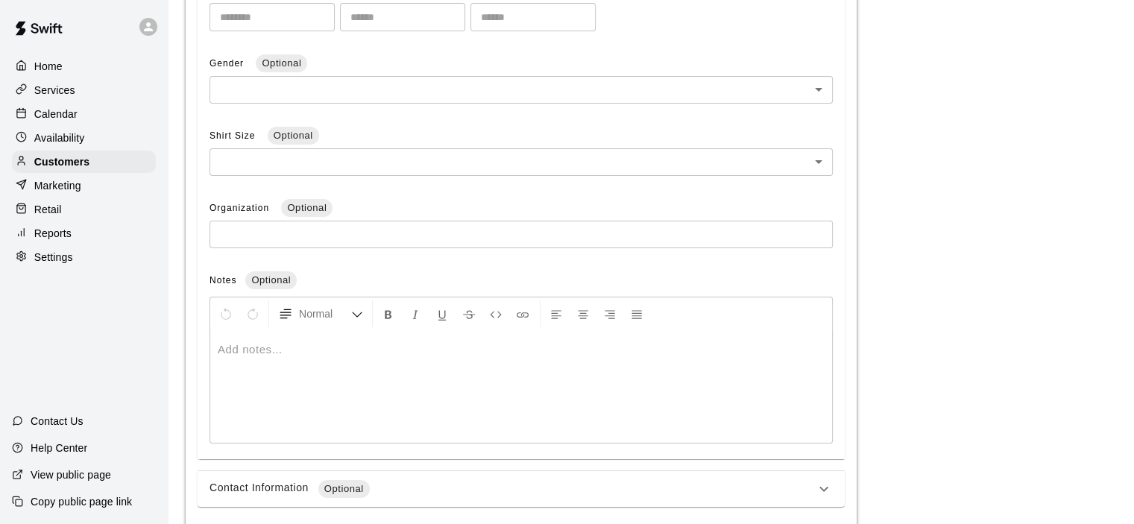
scroll to position [575, 0]
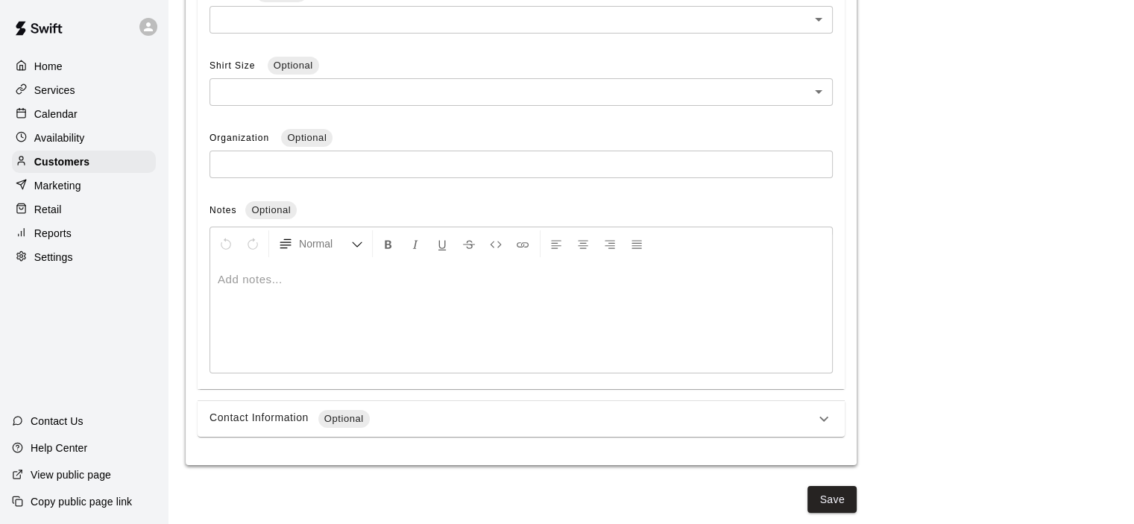
click at [821, 414] on icon at bounding box center [824, 419] width 18 height 18
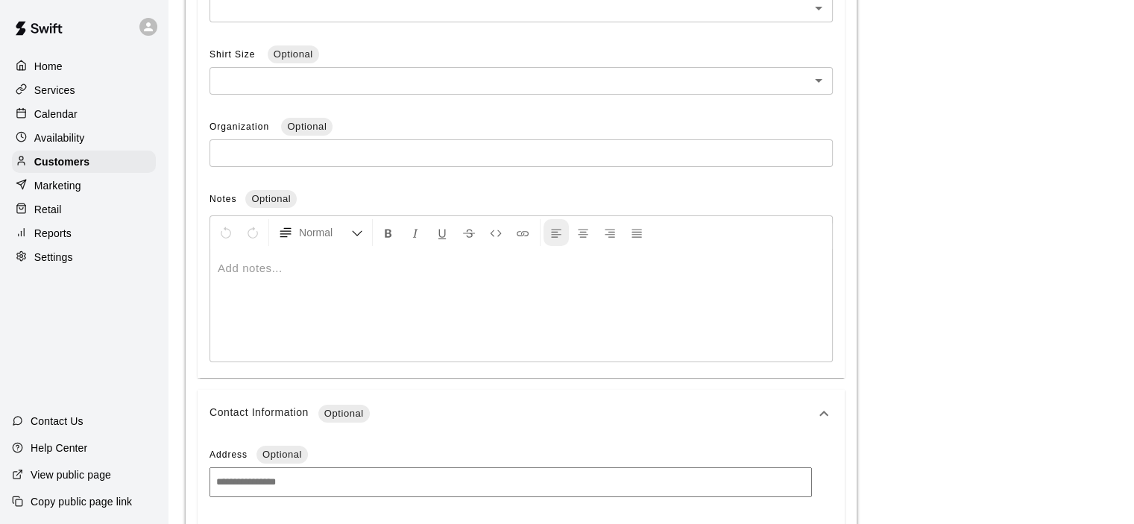
scroll to position [873, 0]
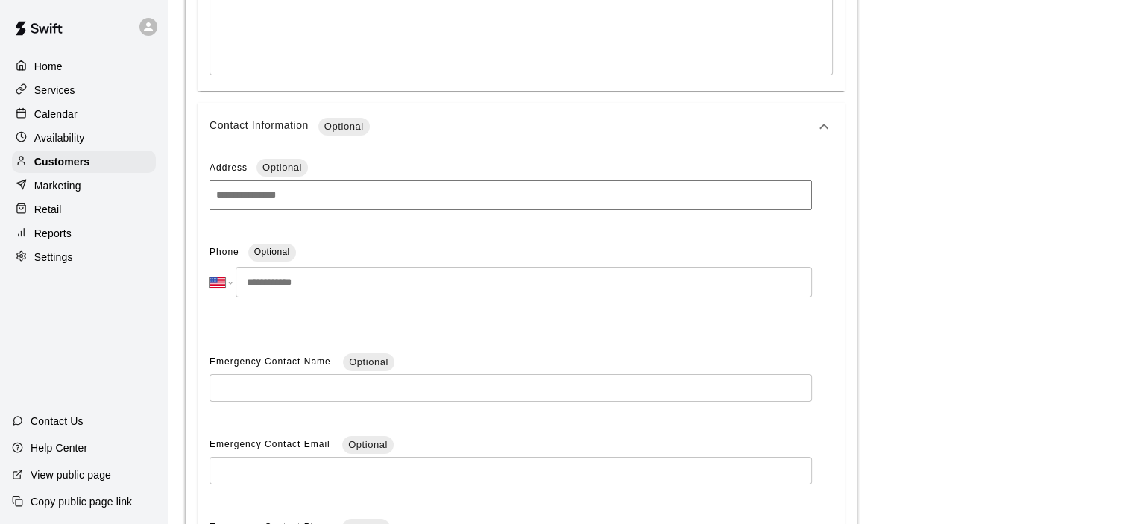
click at [414, 285] on input "tel" at bounding box center [524, 282] width 576 height 31
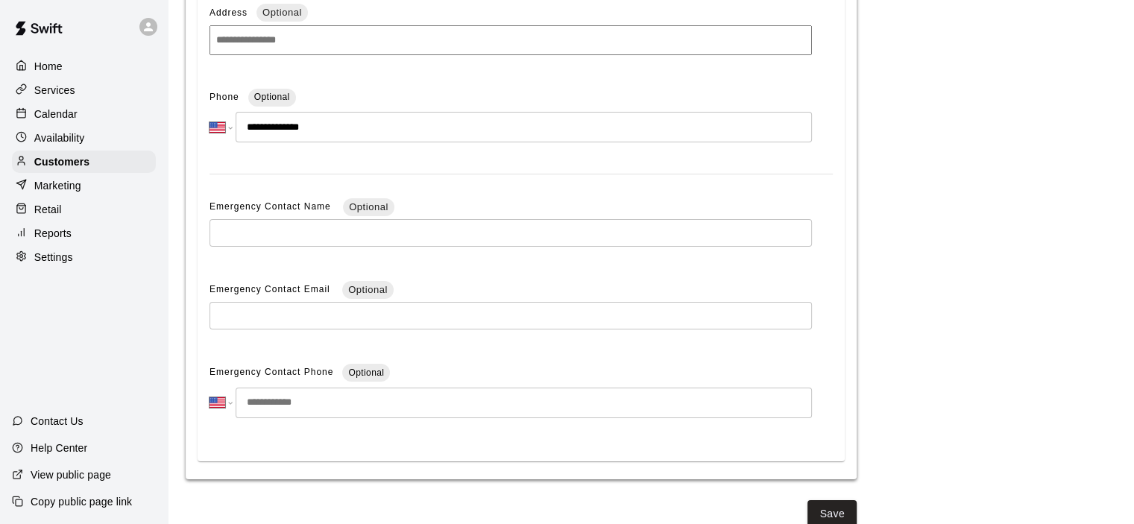
scroll to position [1044, 0]
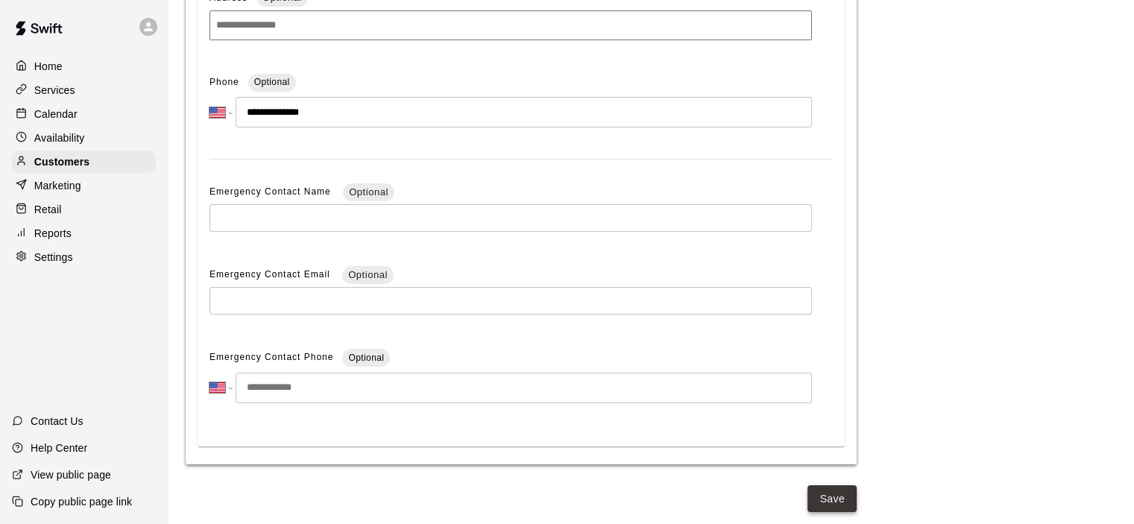
type input "**********"
click at [825, 496] on button "Save" at bounding box center [831, 499] width 49 height 28
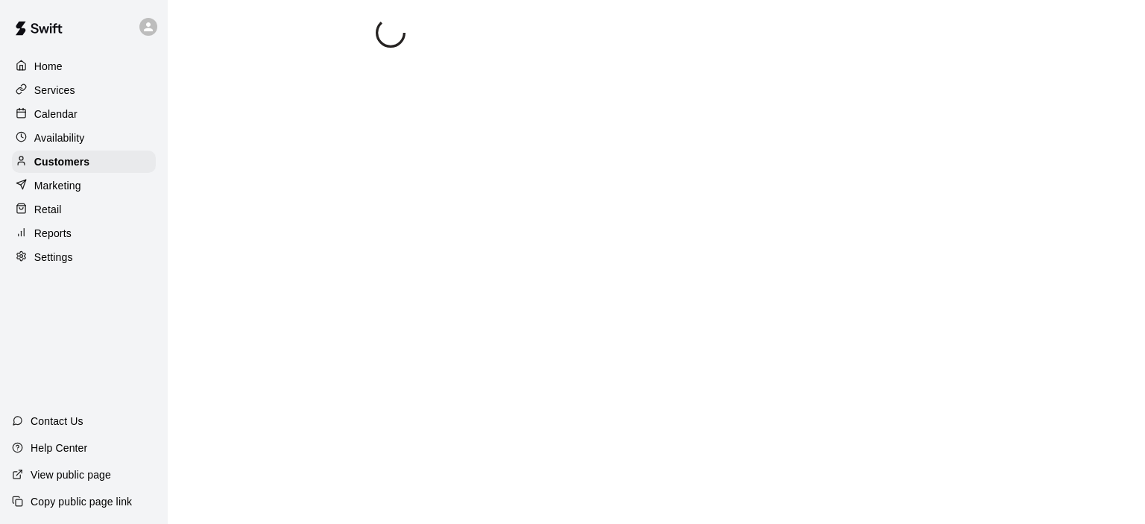
select select "**"
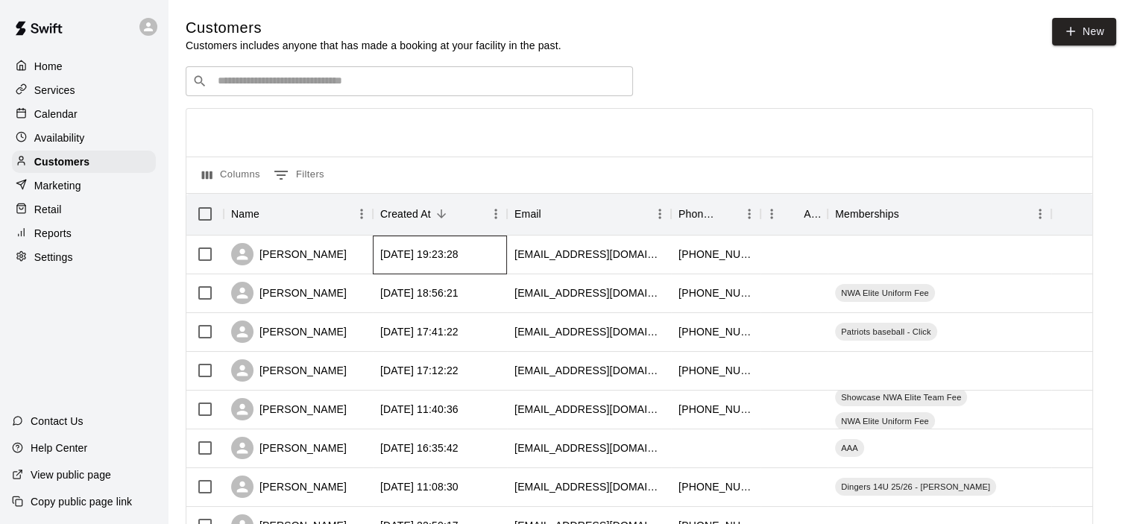
click at [414, 259] on div "[DATE] 19:23:28" at bounding box center [419, 254] width 78 height 15
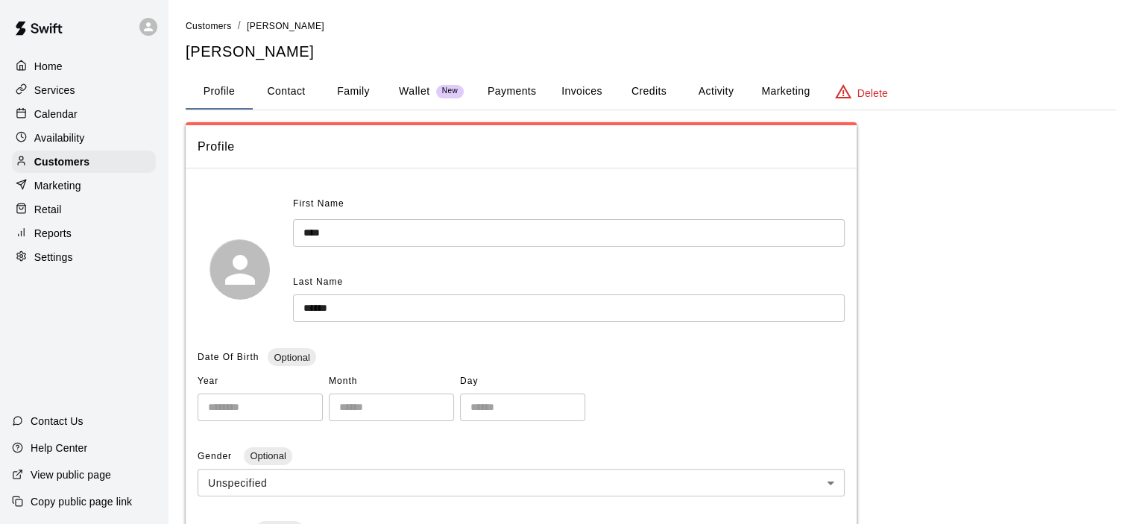
click at [350, 79] on button "Family" at bounding box center [353, 92] width 67 height 36
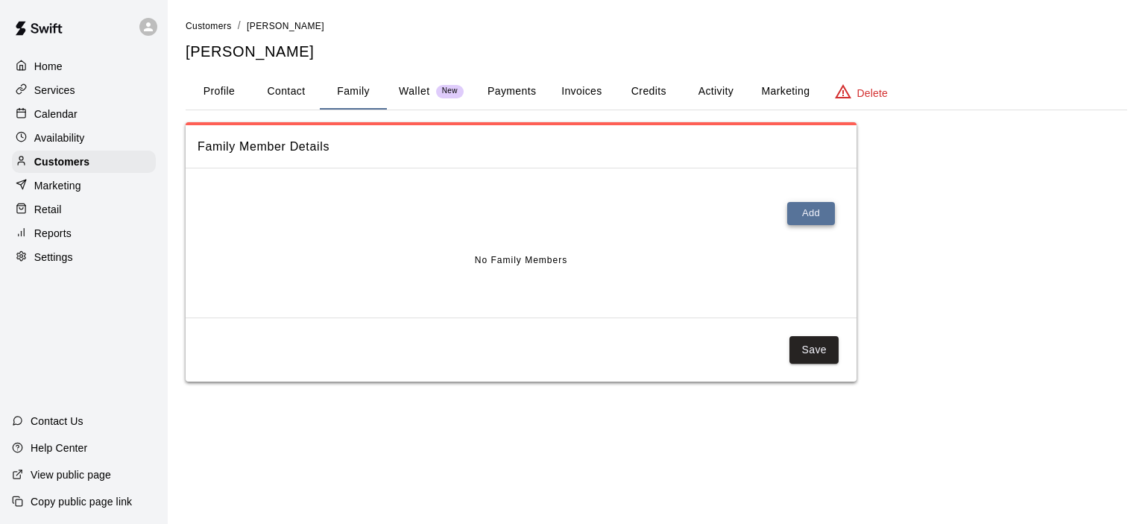
click at [821, 216] on button "Add" at bounding box center [811, 213] width 48 height 23
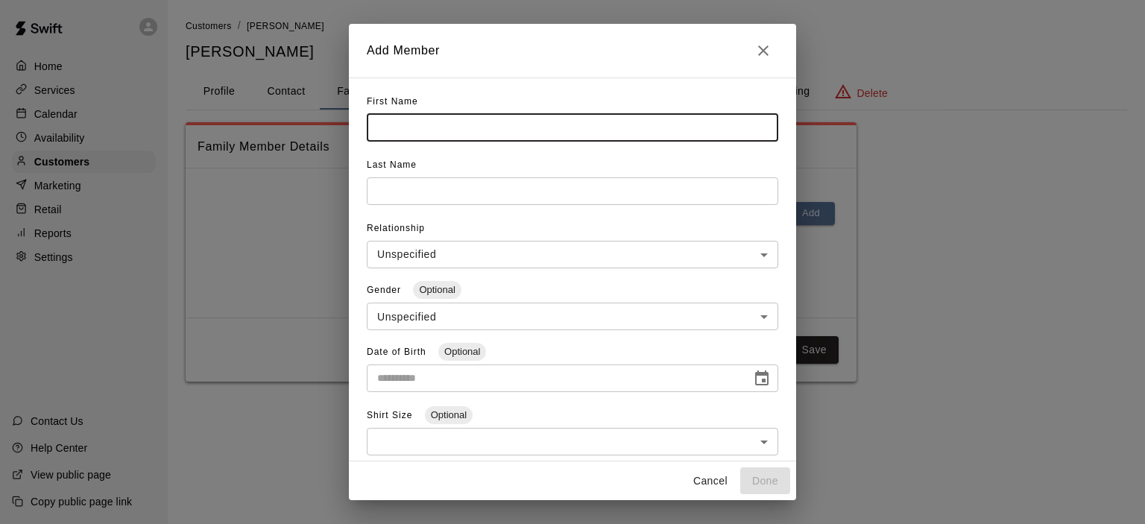
click at [522, 138] on input "text" at bounding box center [572, 128] width 411 height 28
type input "****"
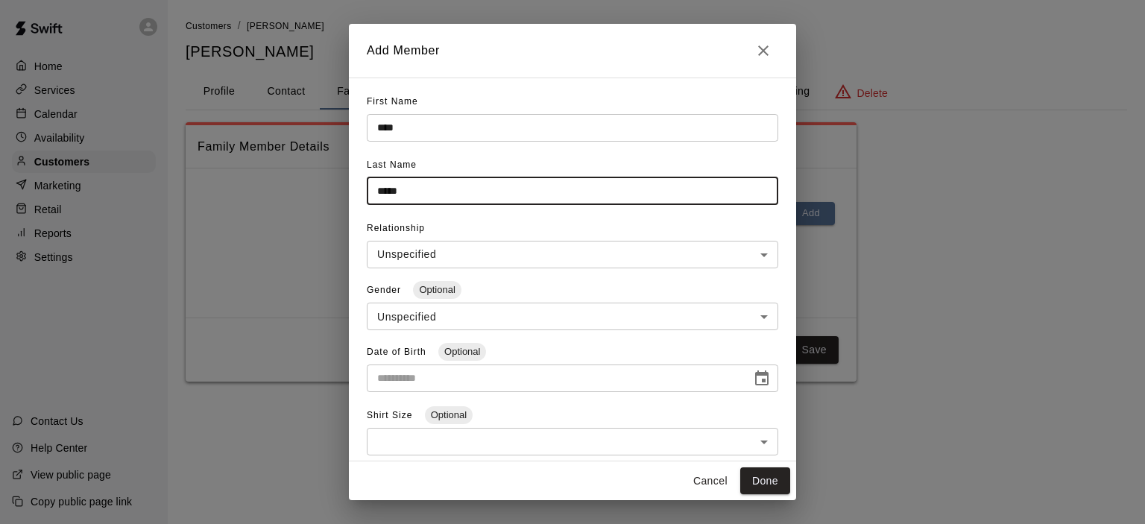
type input "*****"
click at [528, 387] on input "text" at bounding box center [554, 379] width 374 height 28
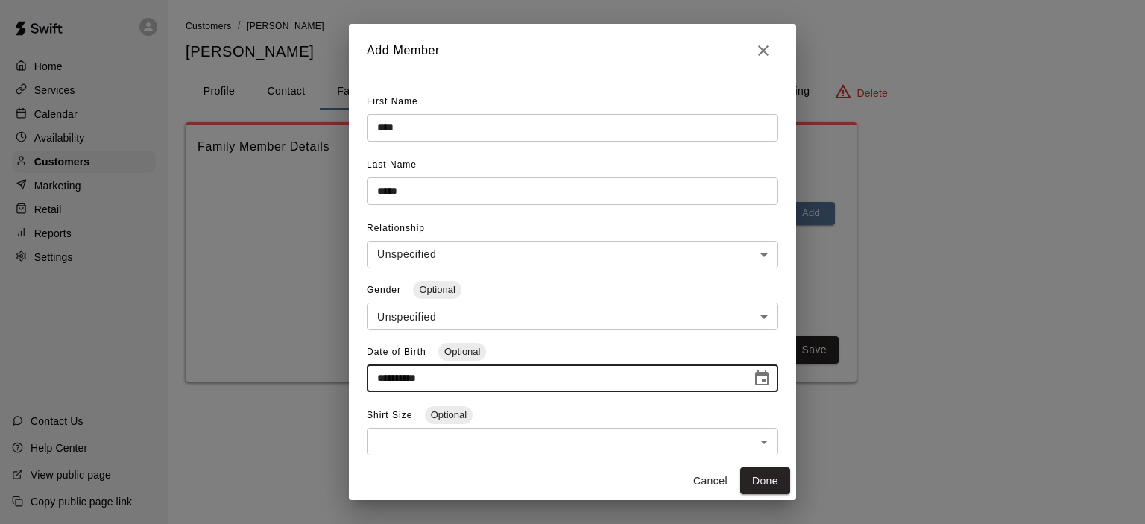
scroll to position [224, 0]
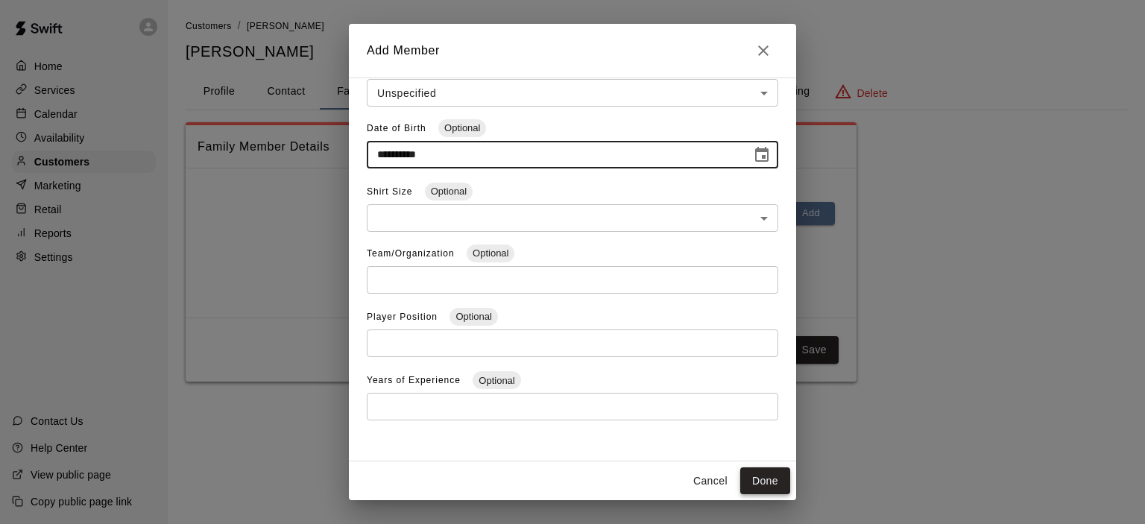
type input "**********"
click at [773, 491] on button "Done" at bounding box center [765, 481] width 50 height 28
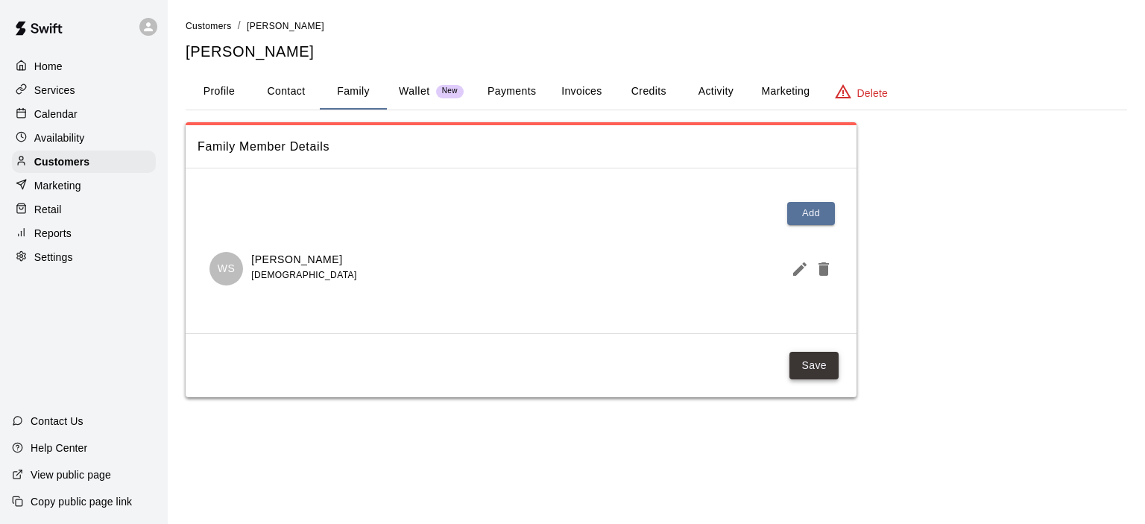
click at [808, 354] on button "Save" at bounding box center [813, 366] width 49 height 28
click at [716, 84] on button "Activity" at bounding box center [715, 92] width 67 height 36
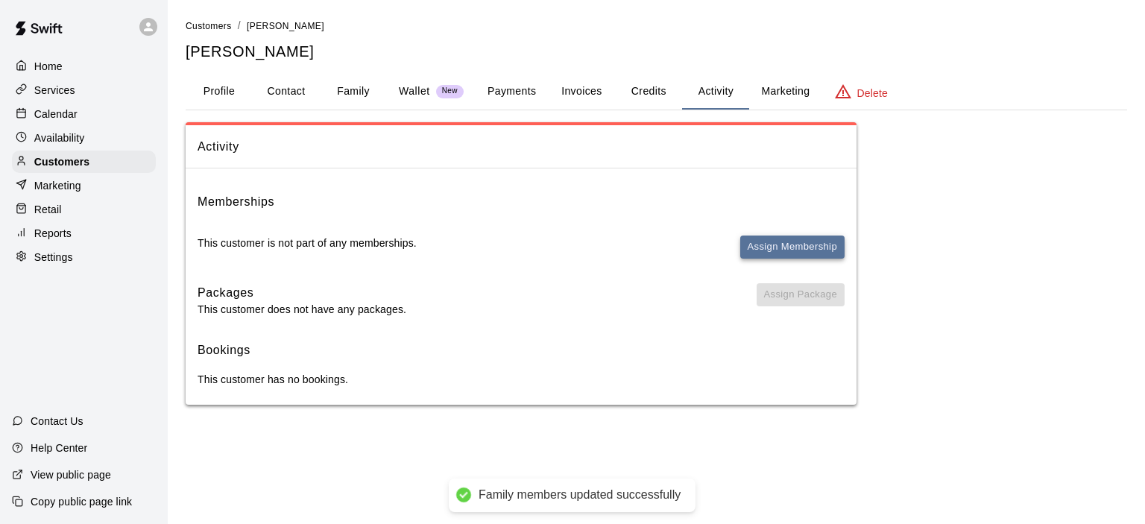
click at [756, 246] on button "Assign Membership" at bounding box center [792, 247] width 104 height 23
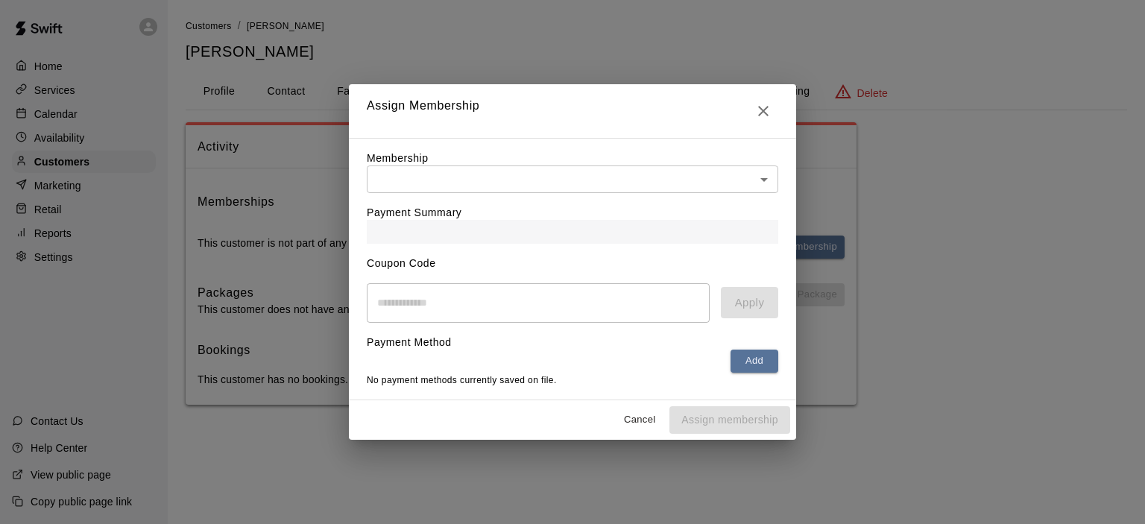
click at [599, 163] on body "Family members updated successfully Home Services Calendar Availability Custome…" at bounding box center [572, 217] width 1145 height 435
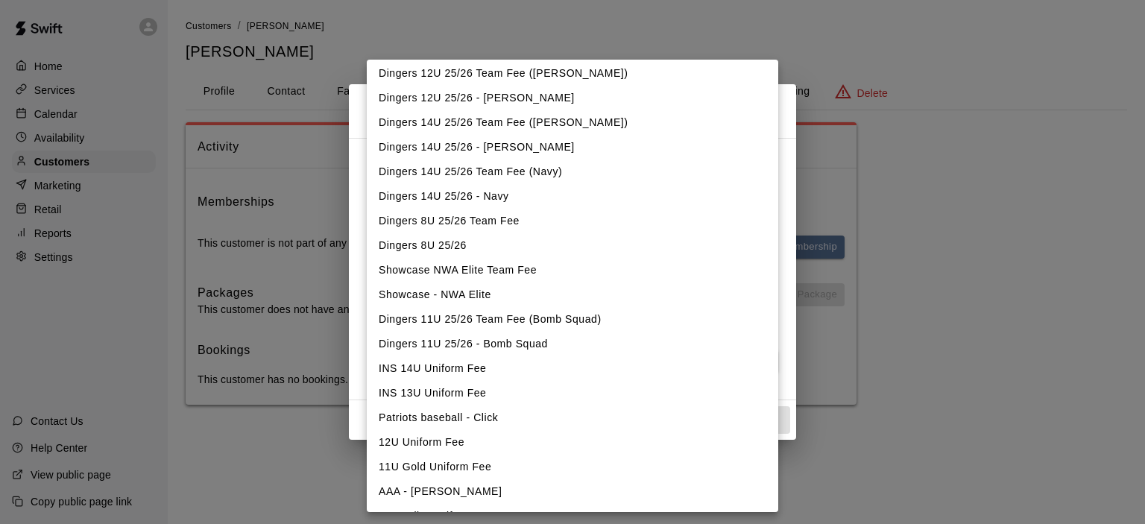
scroll to position [961, 0]
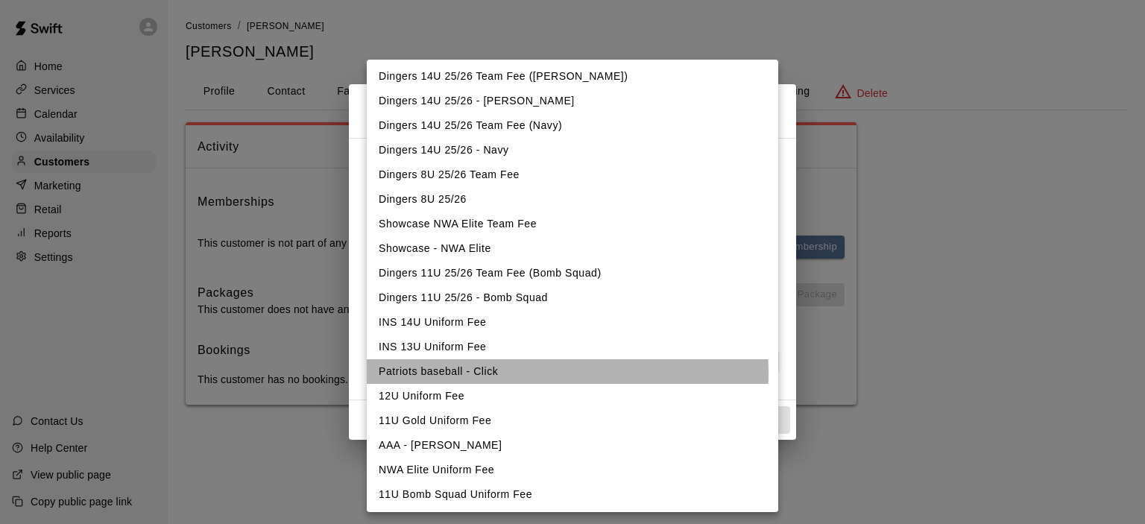
click at [463, 373] on li "Patriots baseball - Click" at bounding box center [572, 371] width 411 height 25
type input "**********"
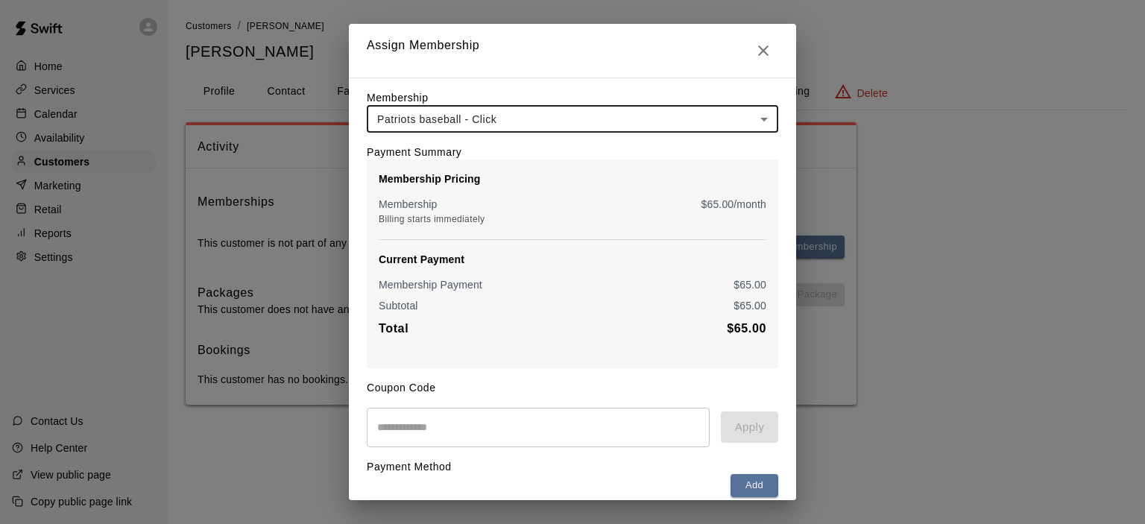
scroll to position [75, 0]
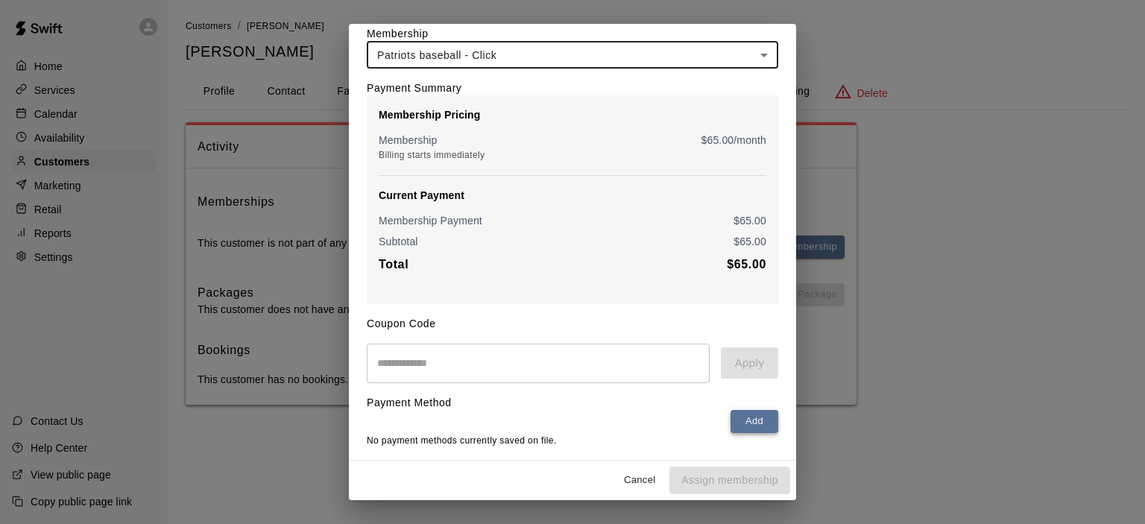
click at [733, 412] on button "Add" at bounding box center [755, 421] width 48 height 23
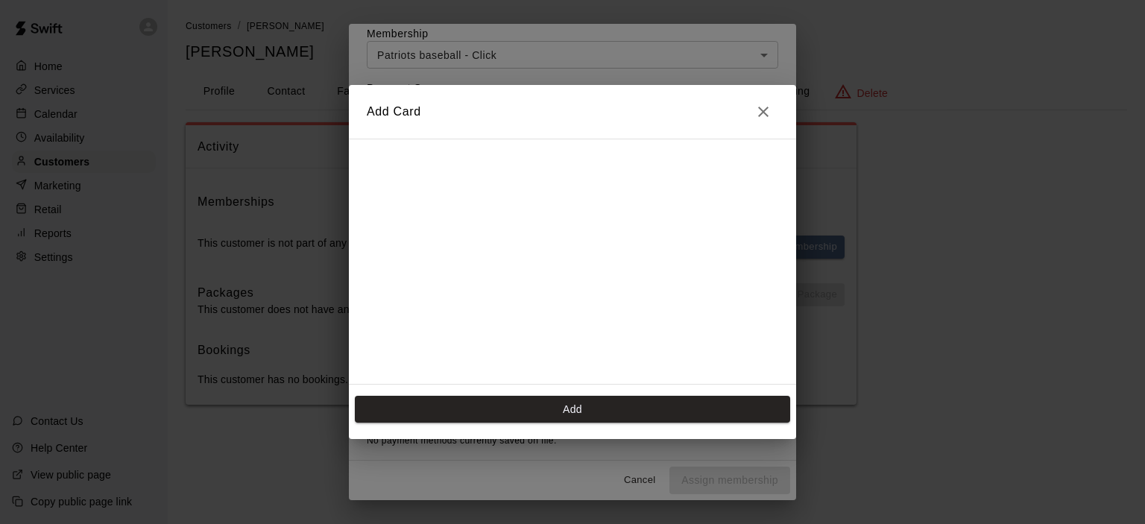
scroll to position [114, 0]
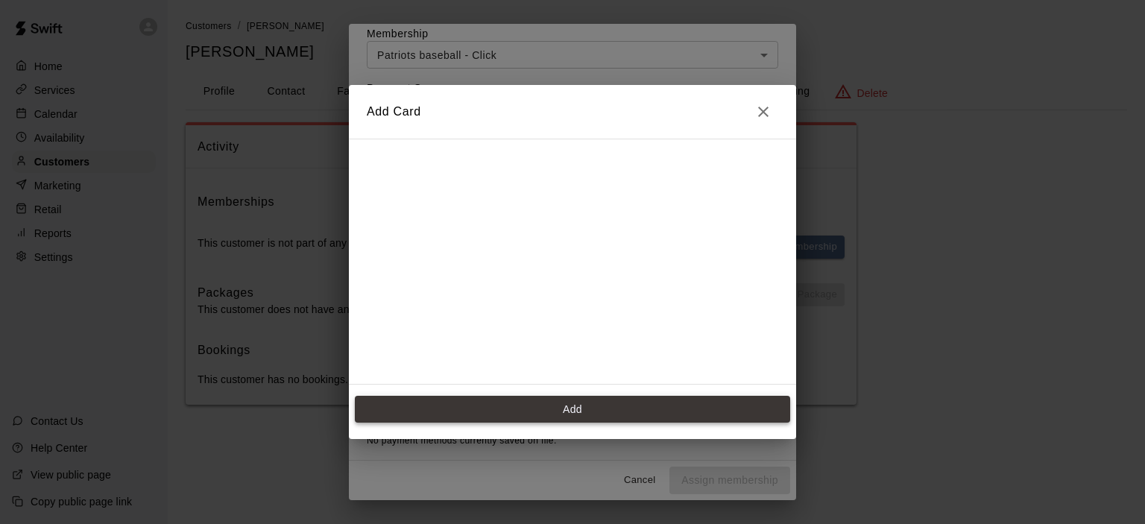
click at [617, 405] on button "Add" at bounding box center [572, 410] width 435 height 28
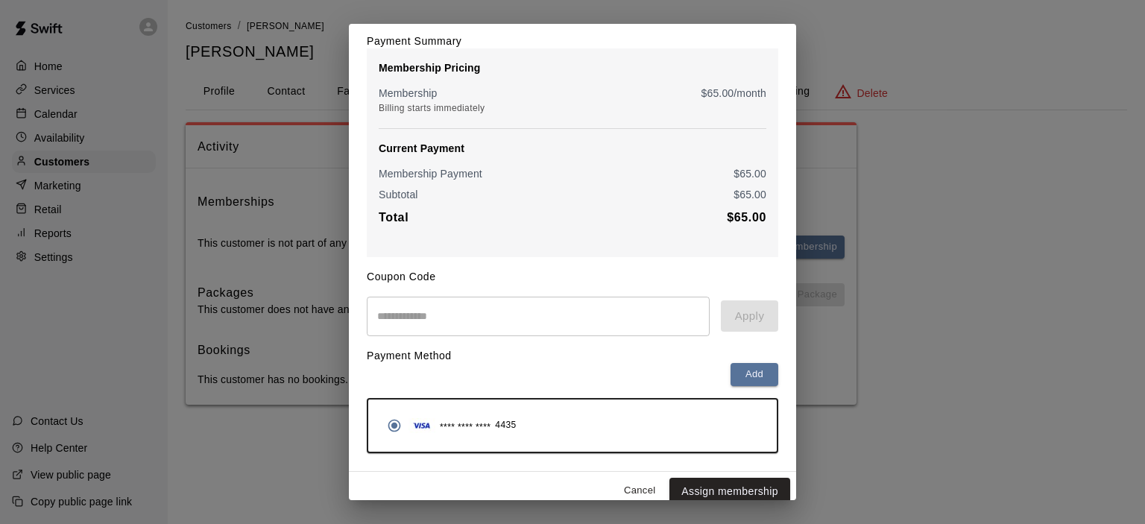
scroll to position [130, 0]
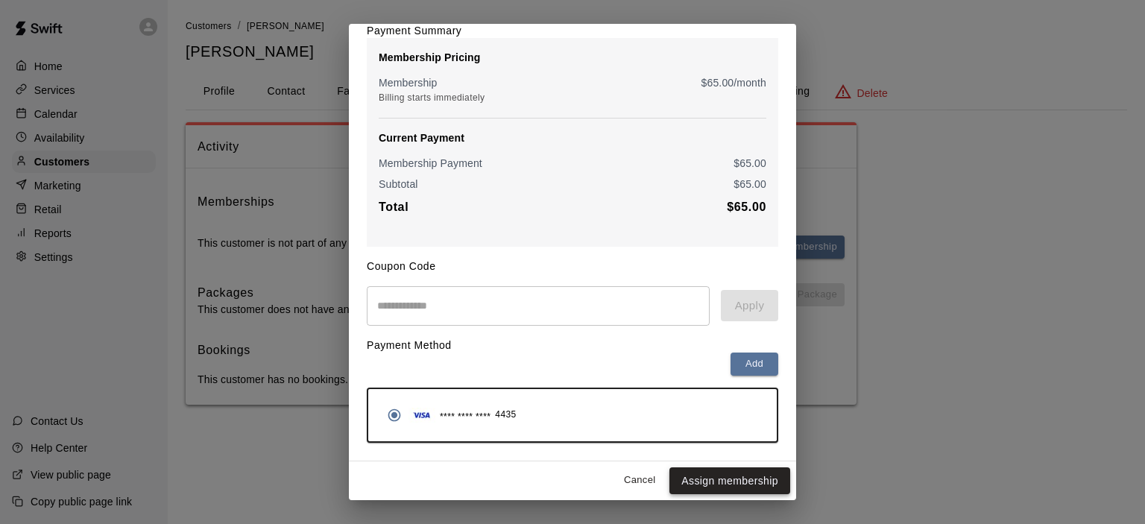
click at [734, 485] on button "Assign membership" at bounding box center [729, 481] width 121 height 28
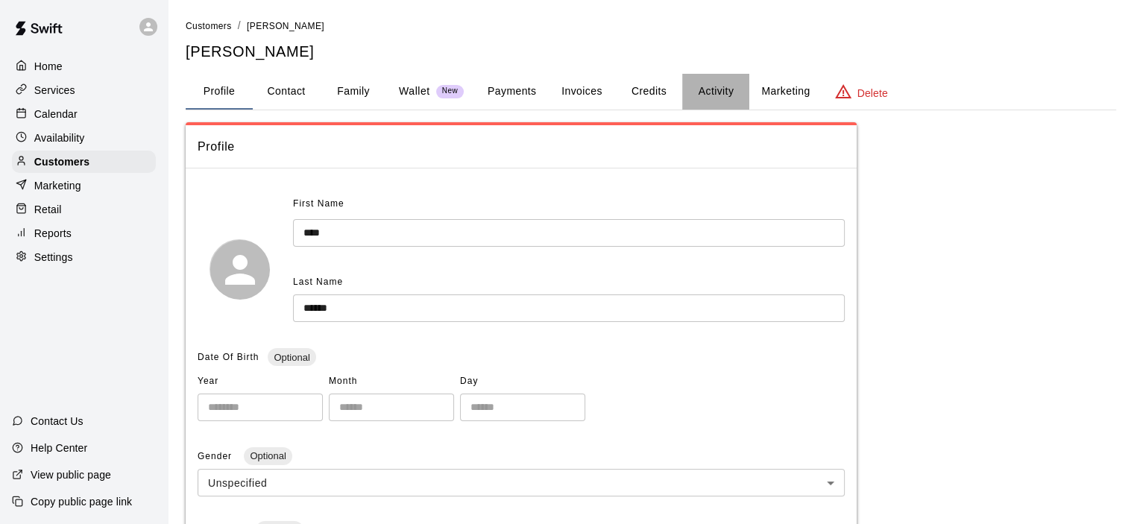
click at [713, 96] on button "Activity" at bounding box center [715, 92] width 67 height 36
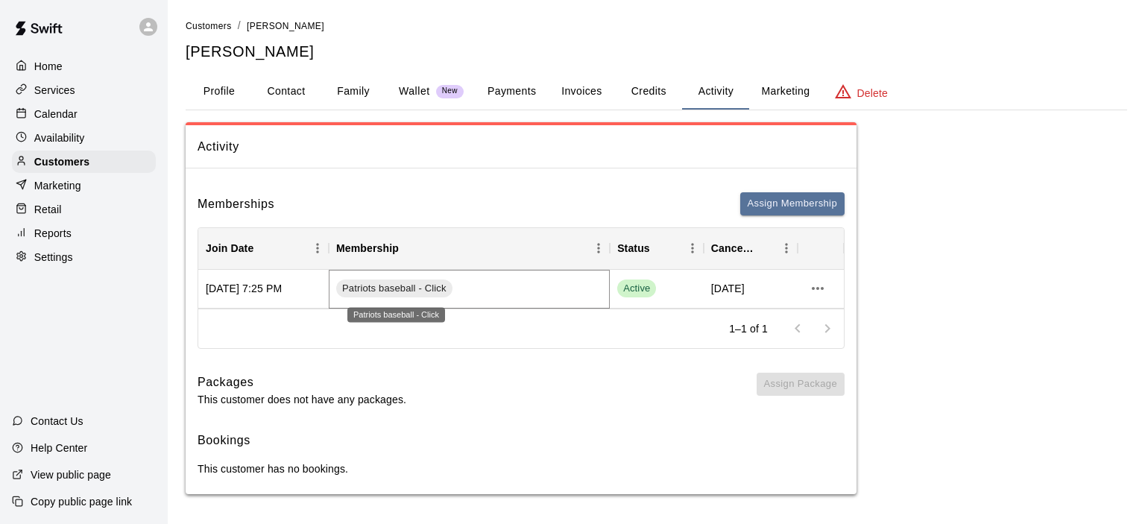
click at [420, 285] on span "Patriots baseball - Click" at bounding box center [394, 289] width 116 height 14
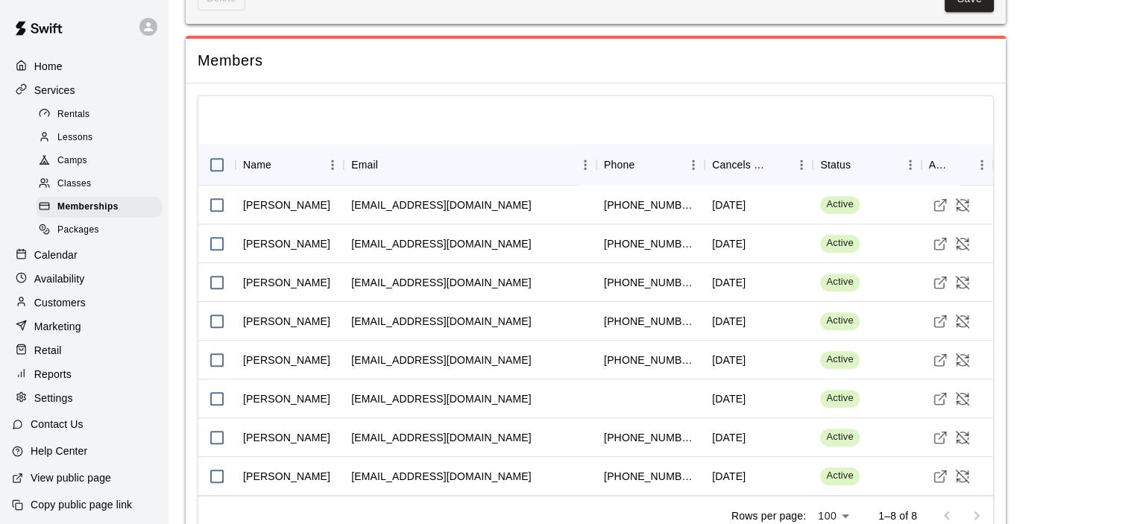
scroll to position [1106, 0]
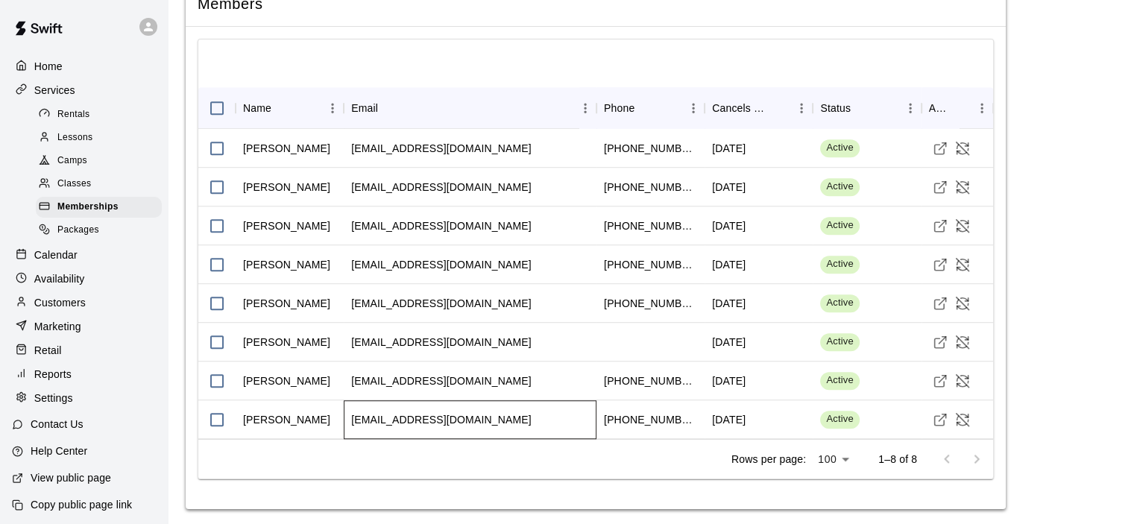
click at [517, 414] on div "[EMAIL_ADDRESS][DOMAIN_NAME]" at bounding box center [470, 419] width 253 height 39
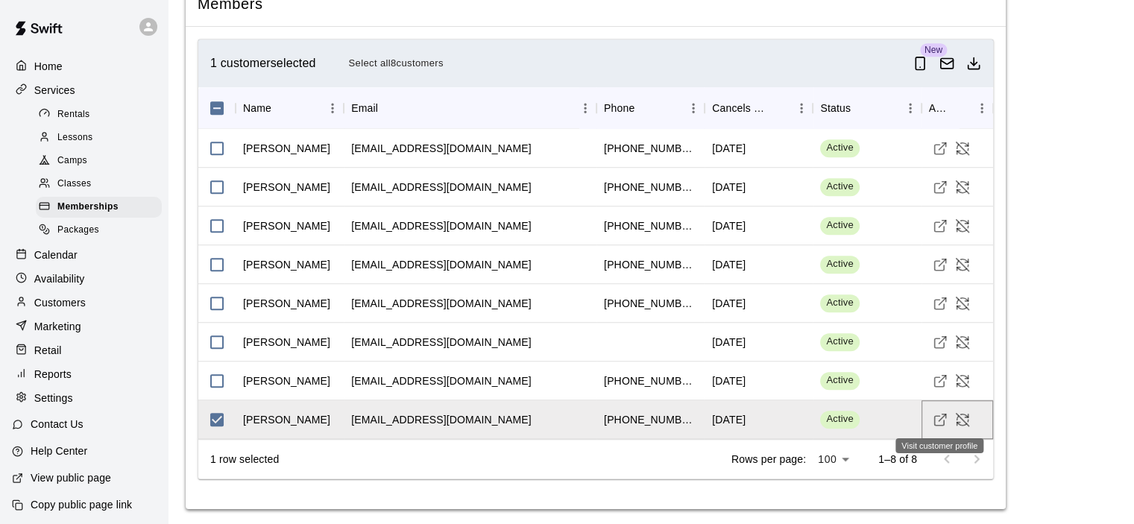
click at [944, 417] on icon "Visit customer profile" at bounding box center [940, 419] width 15 height 15
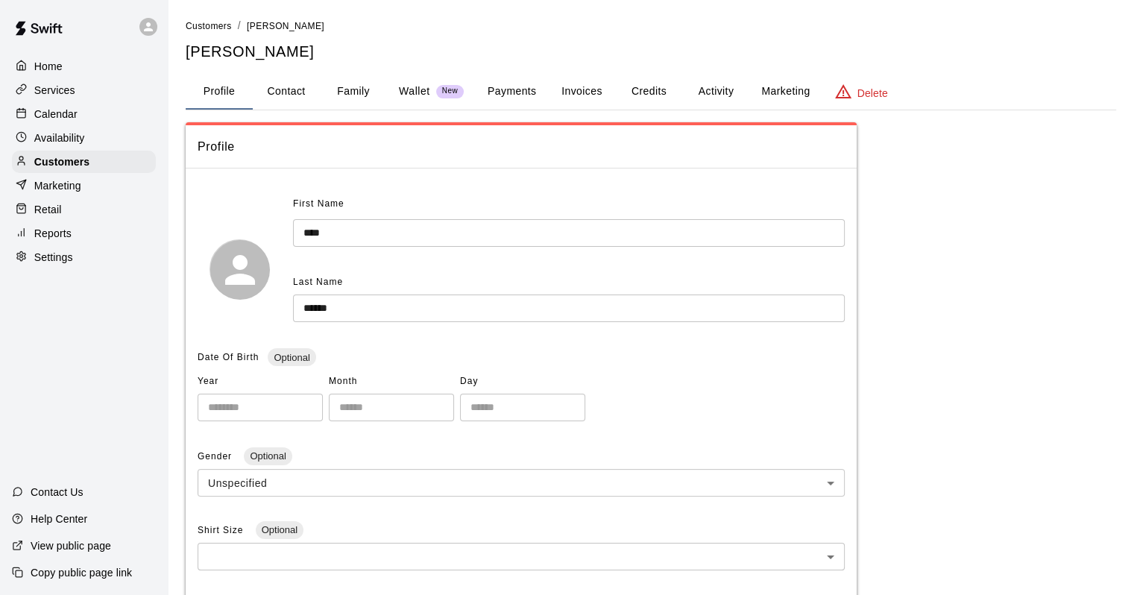
click at [363, 99] on button "Family" at bounding box center [353, 92] width 67 height 36
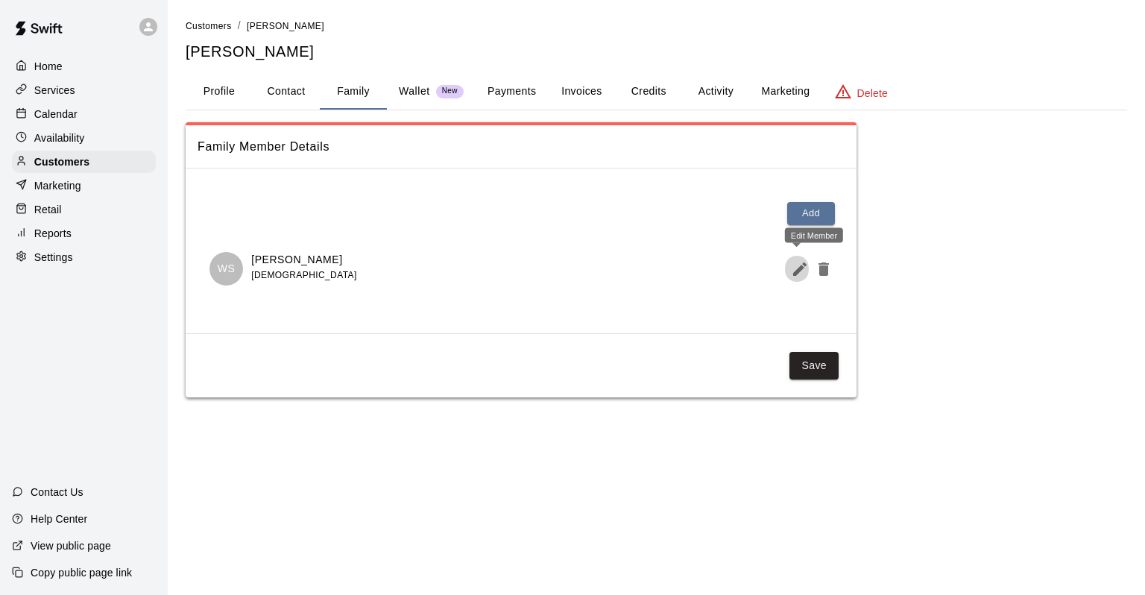
click at [801, 264] on icon "Edit Member" at bounding box center [799, 268] width 13 height 13
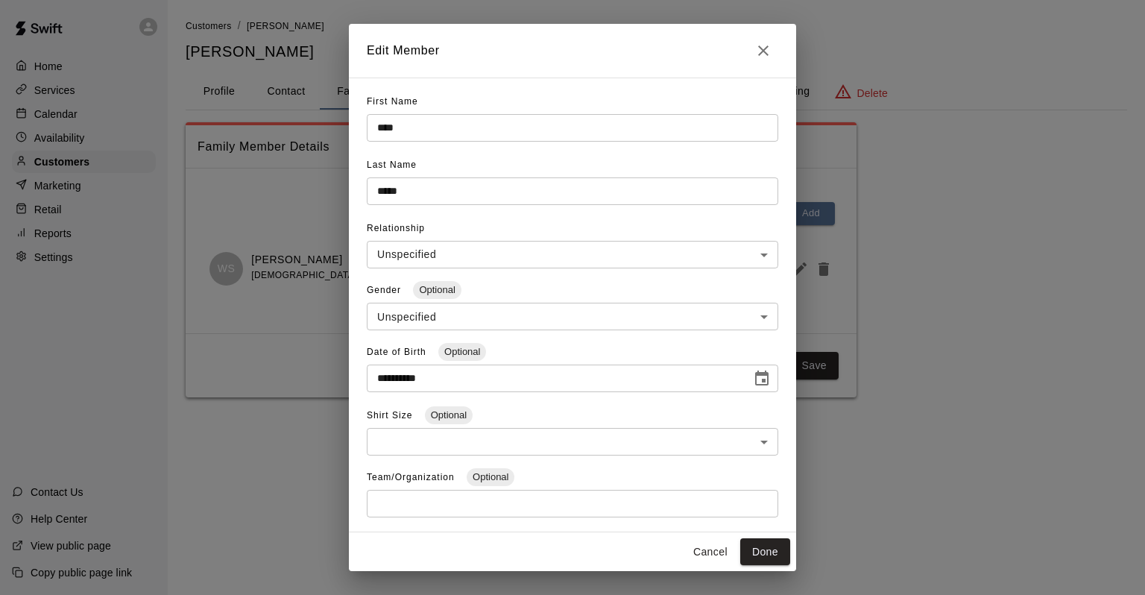
click at [695, 559] on button "Cancel" at bounding box center [711, 552] width 48 height 28
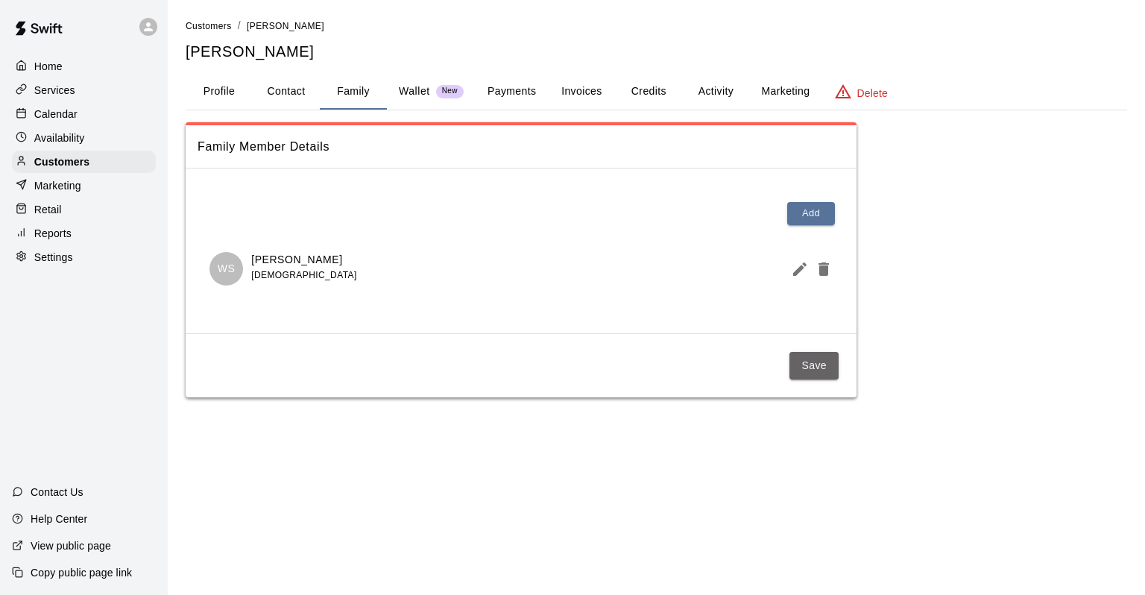
drag, startPoint x: 801, startPoint y: 372, endPoint x: 780, endPoint y: 350, distance: 30.6
click at [801, 371] on button "Save" at bounding box center [813, 366] width 49 height 28
click at [297, 98] on button "Contact" at bounding box center [286, 92] width 67 height 36
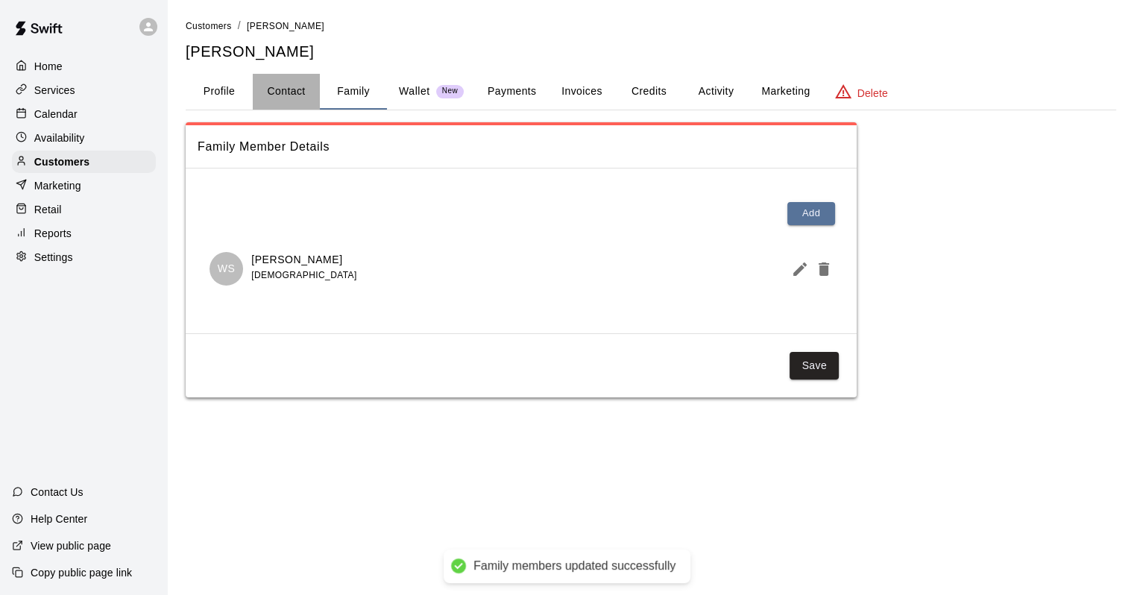
select select "**"
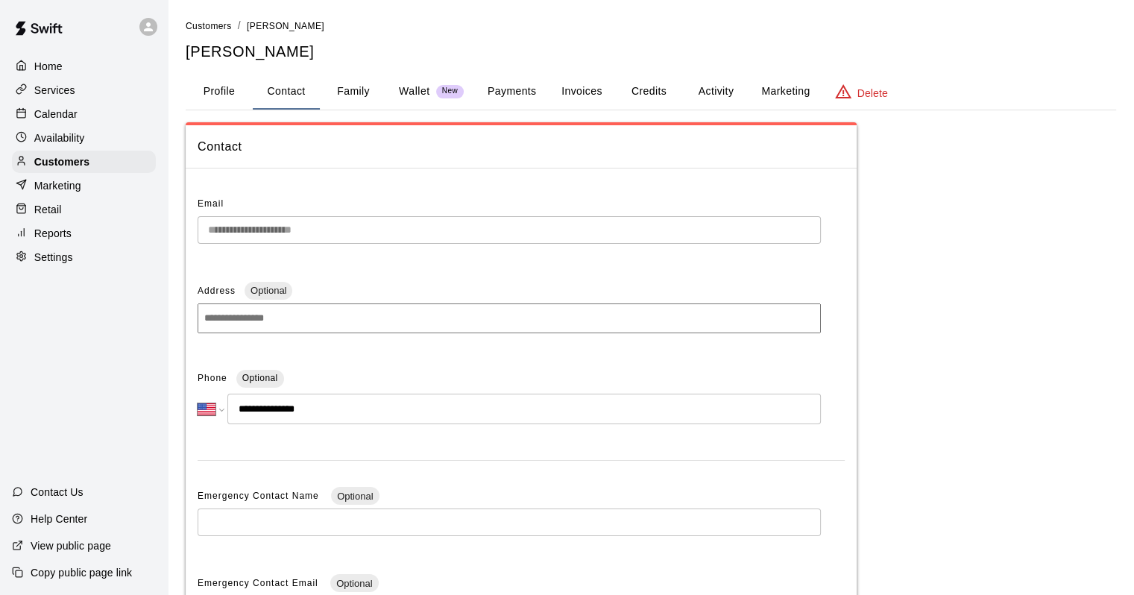
scroll to position [257, 0]
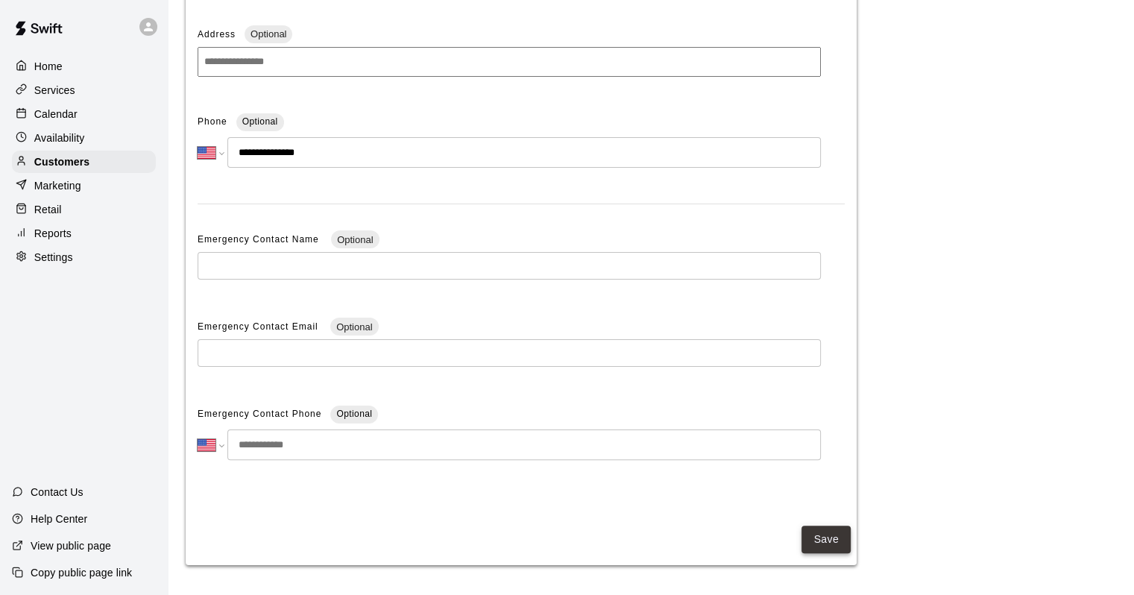
click at [835, 540] on button "Save" at bounding box center [825, 540] width 49 height 28
click at [47, 113] on p "Calendar" at bounding box center [55, 114] width 43 height 15
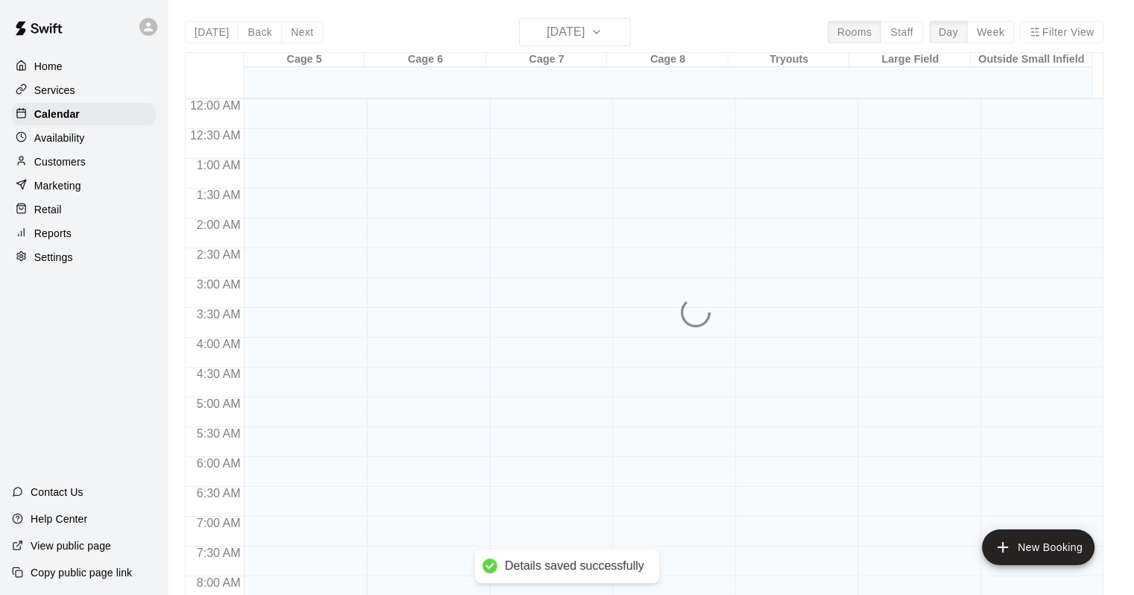
scroll to position [872, 0]
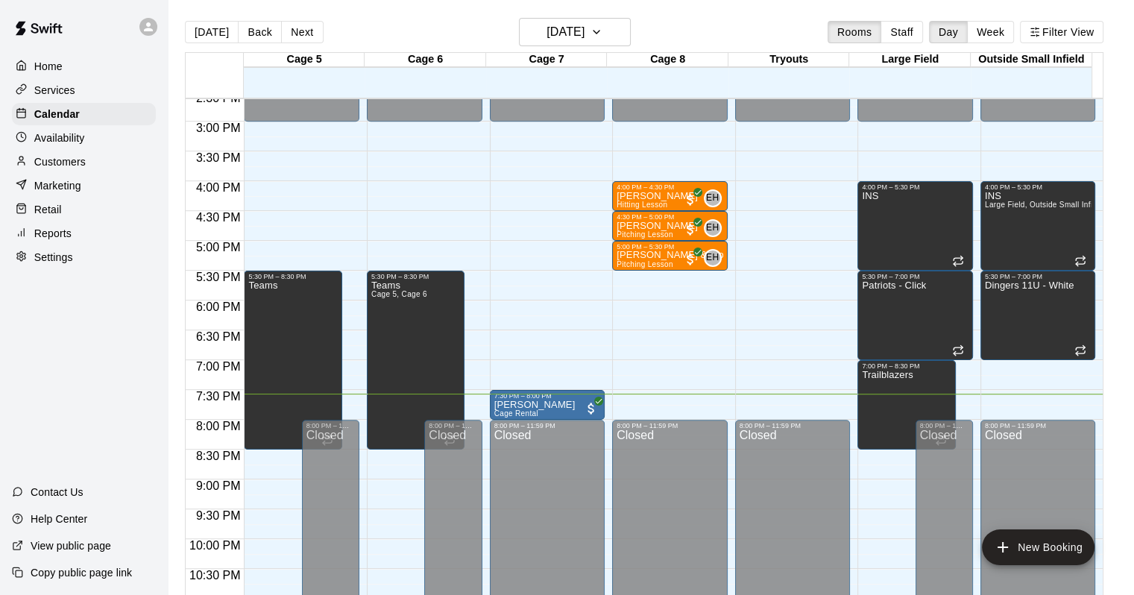
click at [71, 168] on p "Customers" at bounding box center [59, 161] width 51 height 15
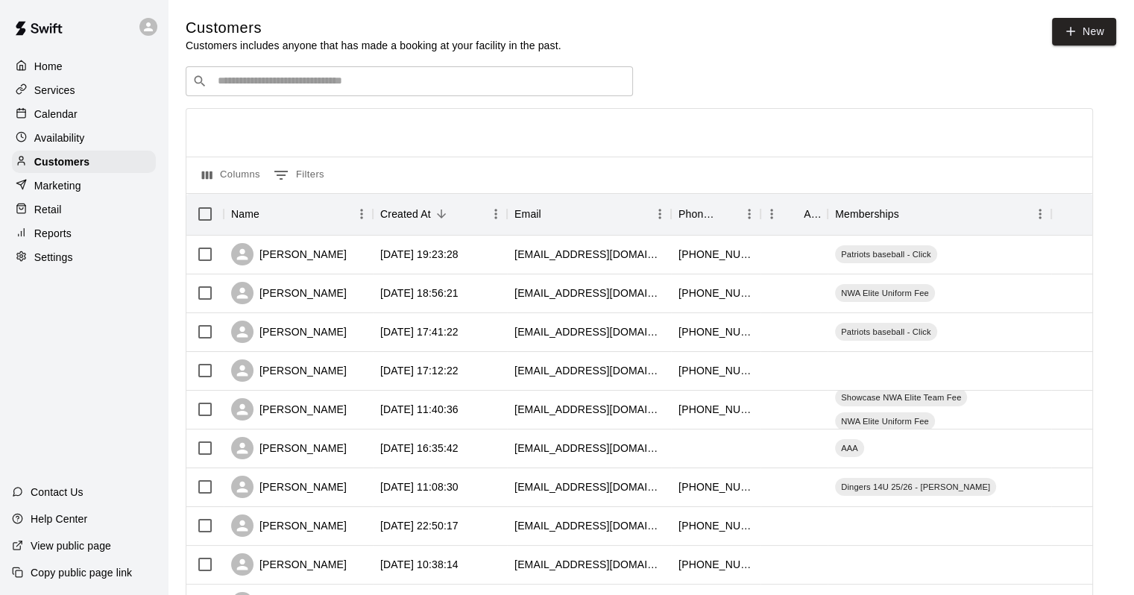
click at [292, 96] on div "​ ​" at bounding box center [409, 81] width 447 height 30
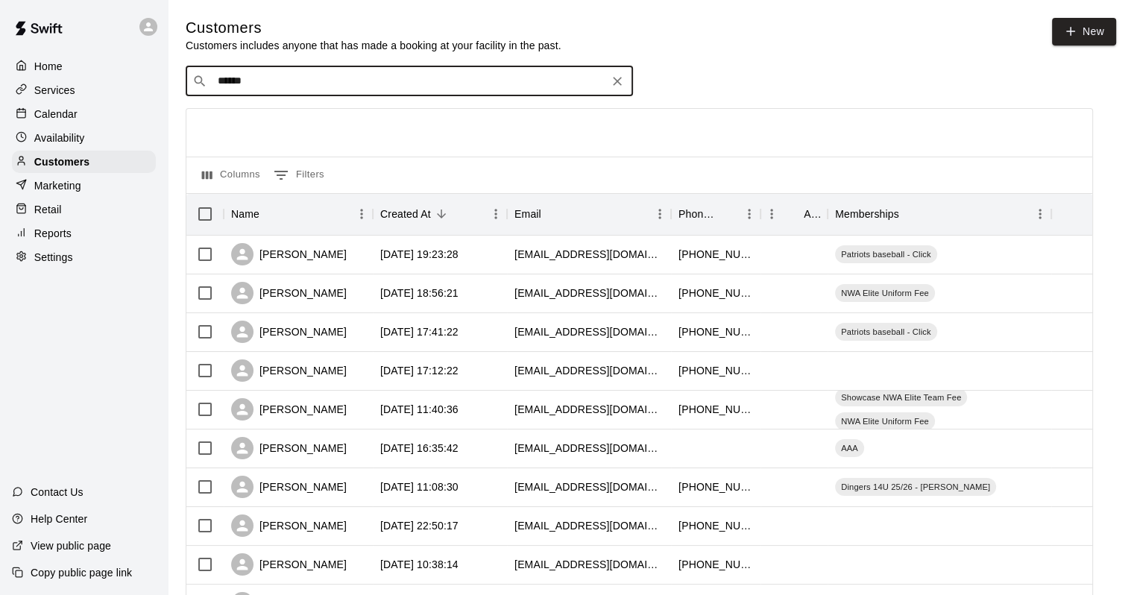
type input "*******"
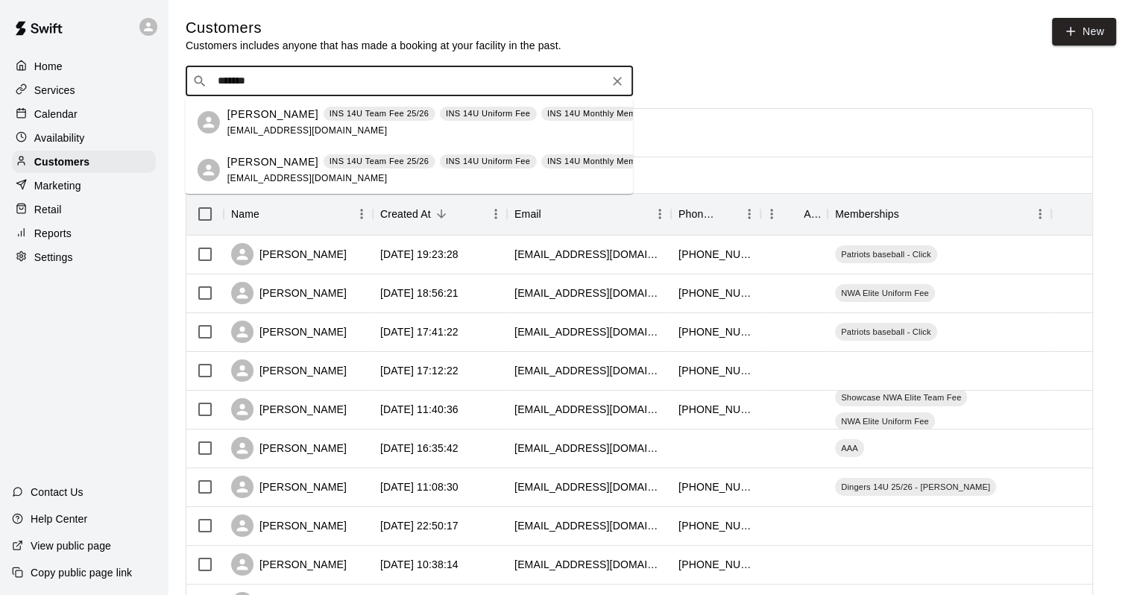
click at [250, 117] on p "[PERSON_NAME]" at bounding box center [272, 115] width 91 height 16
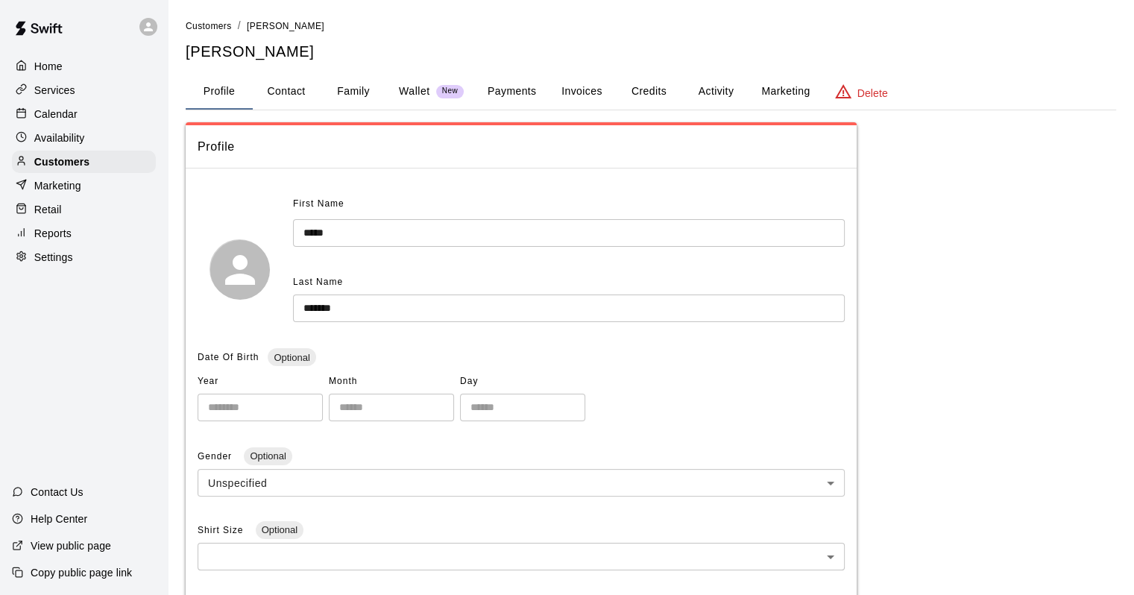
click at [694, 94] on button "Activity" at bounding box center [715, 92] width 67 height 36
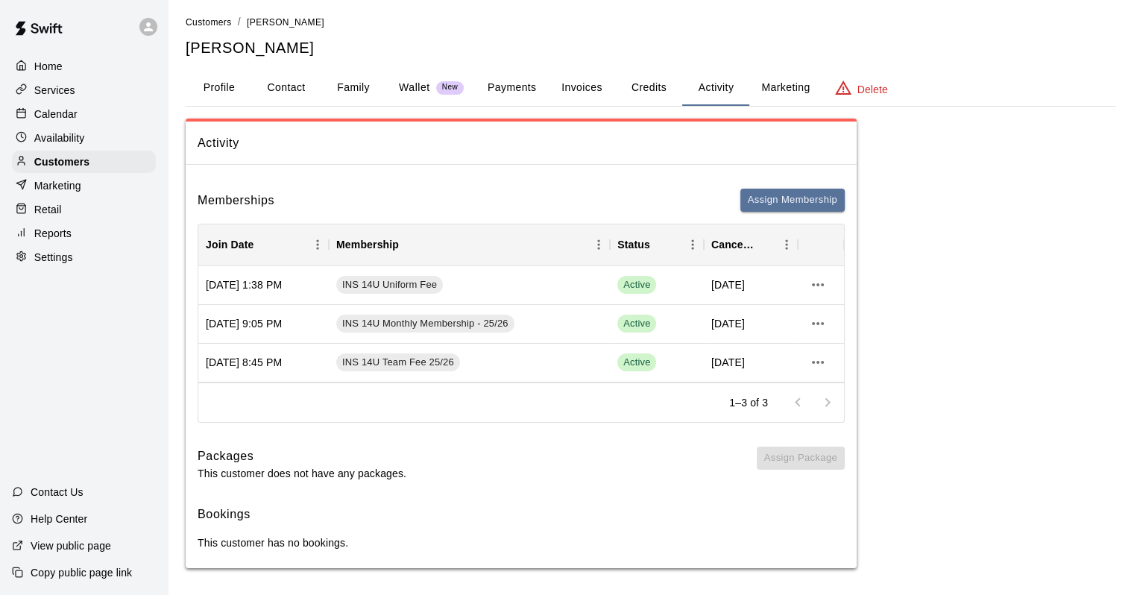
scroll to position [5, 0]
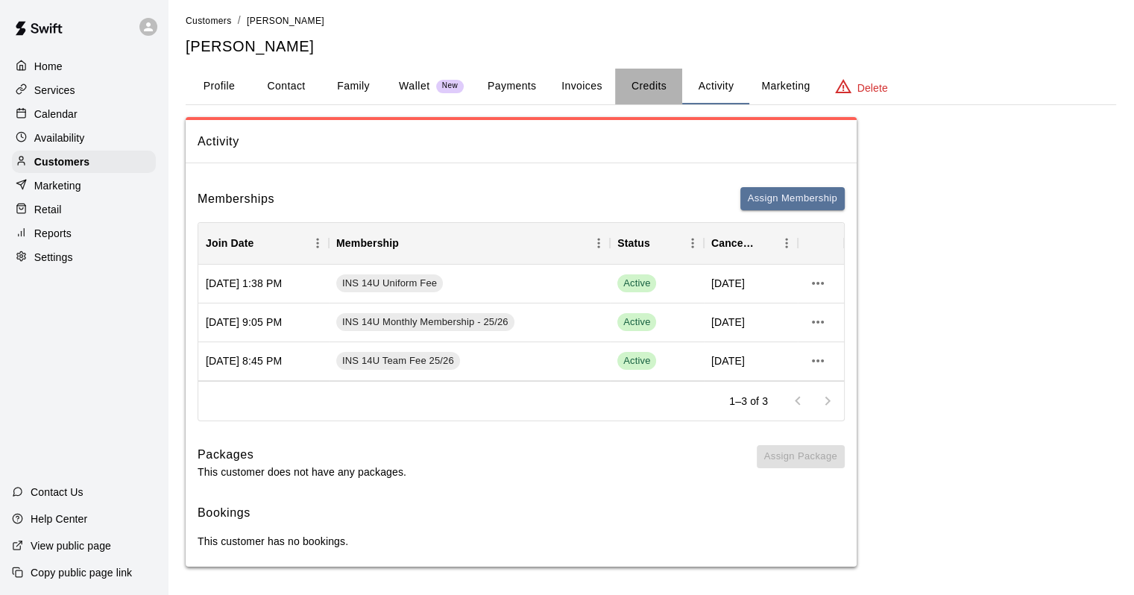
click at [656, 82] on button "Credits" at bounding box center [648, 87] width 67 height 36
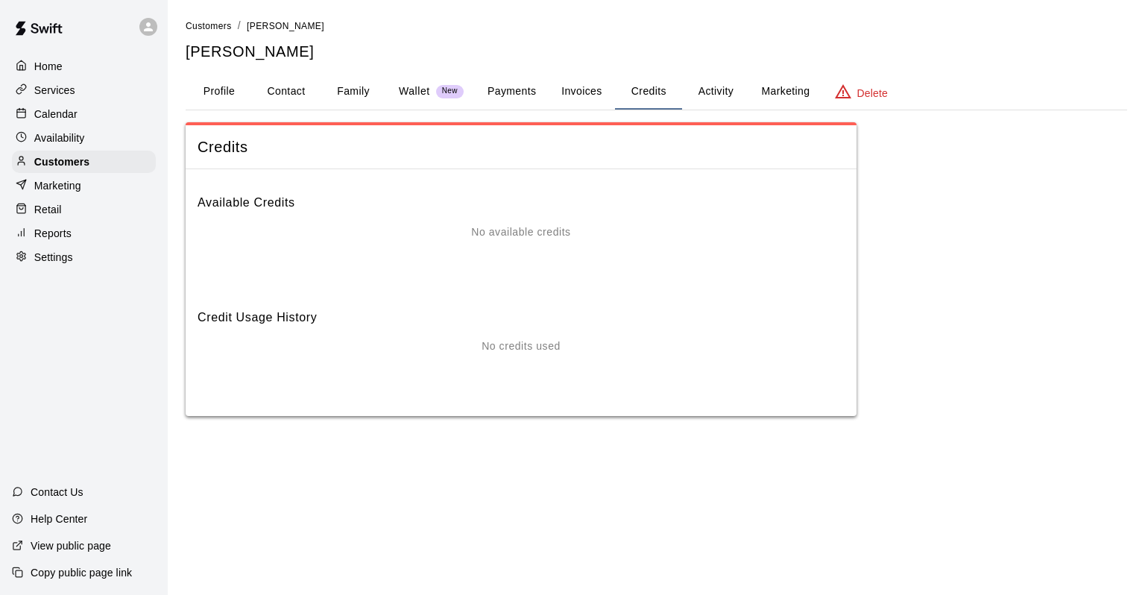
click at [573, 89] on button "Invoices" at bounding box center [581, 92] width 67 height 36
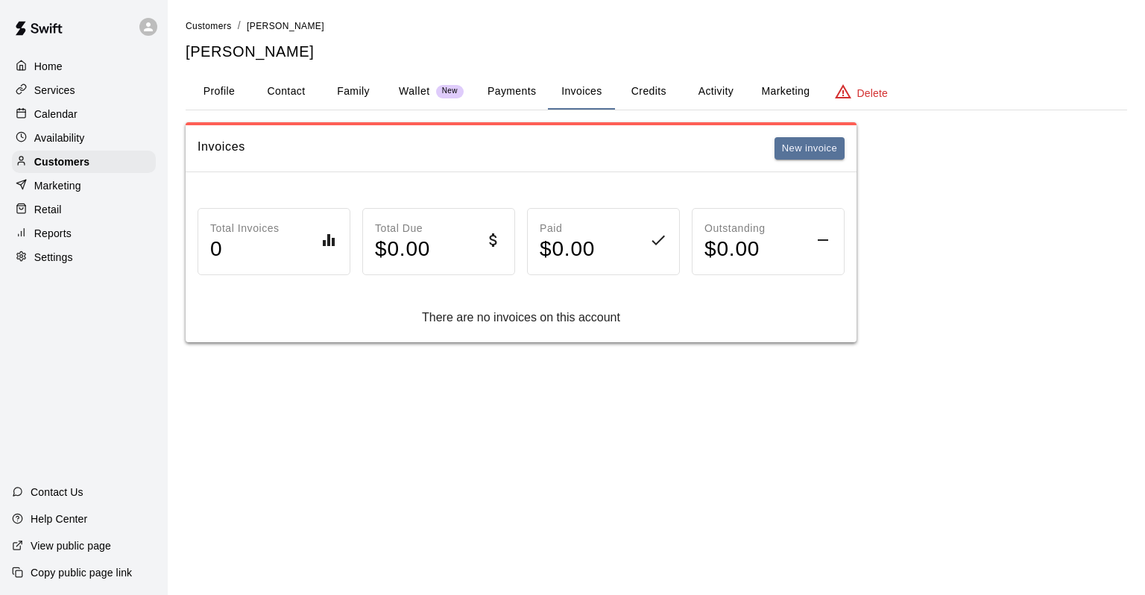
click at [483, 95] on button "Payments" at bounding box center [512, 92] width 72 height 36
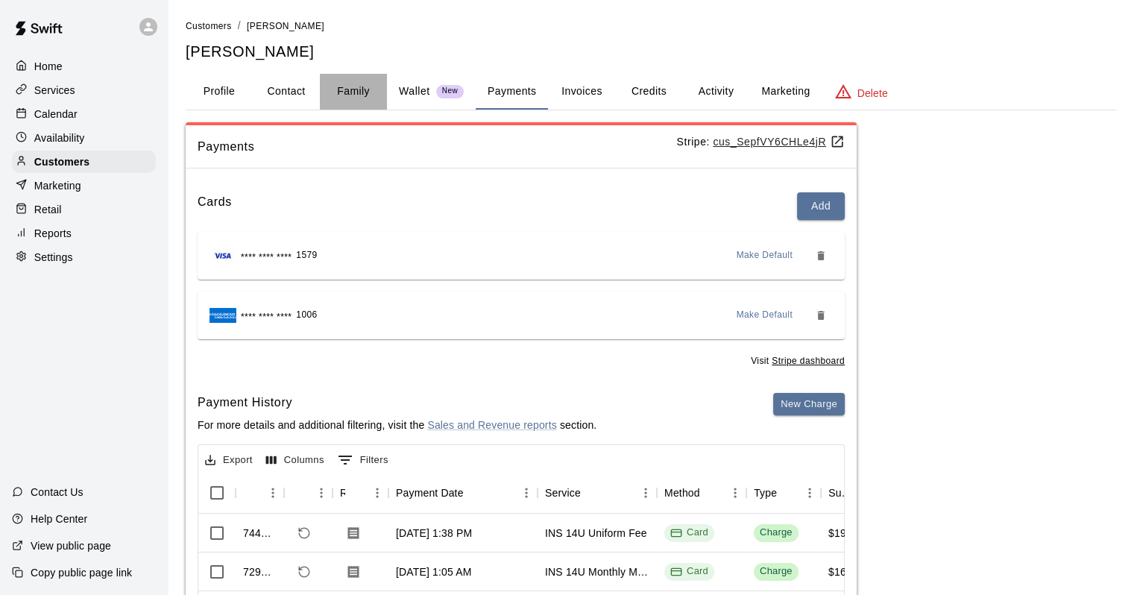
click at [367, 91] on button "Family" at bounding box center [353, 92] width 67 height 36
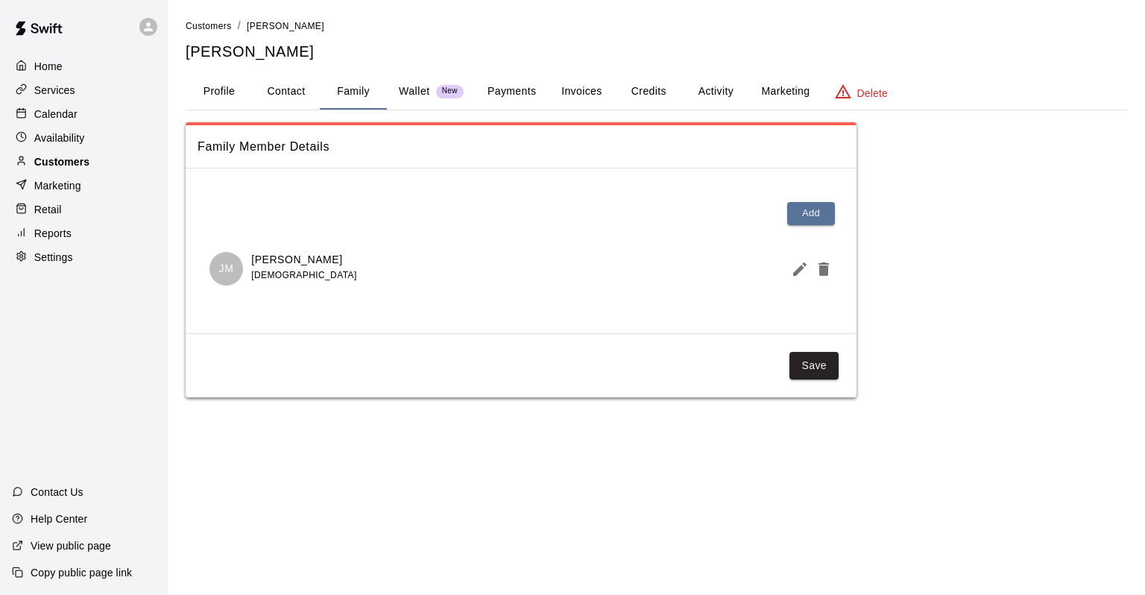
click at [51, 157] on div "Customers" at bounding box center [84, 162] width 144 height 22
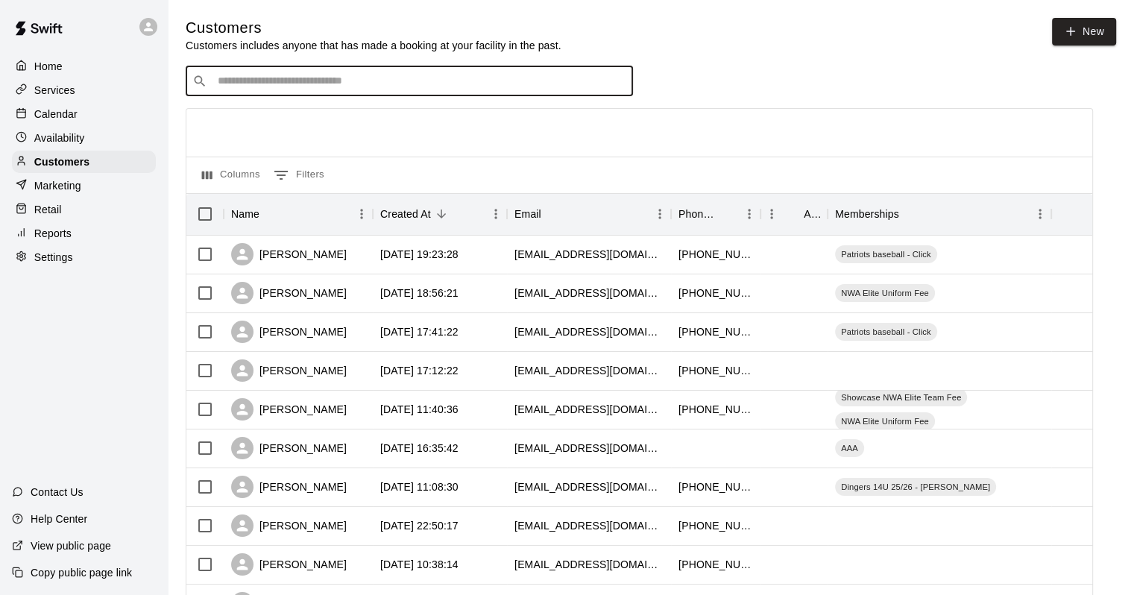
click at [304, 86] on input "Search customers by name or email" at bounding box center [419, 81] width 413 height 15
type input "******"
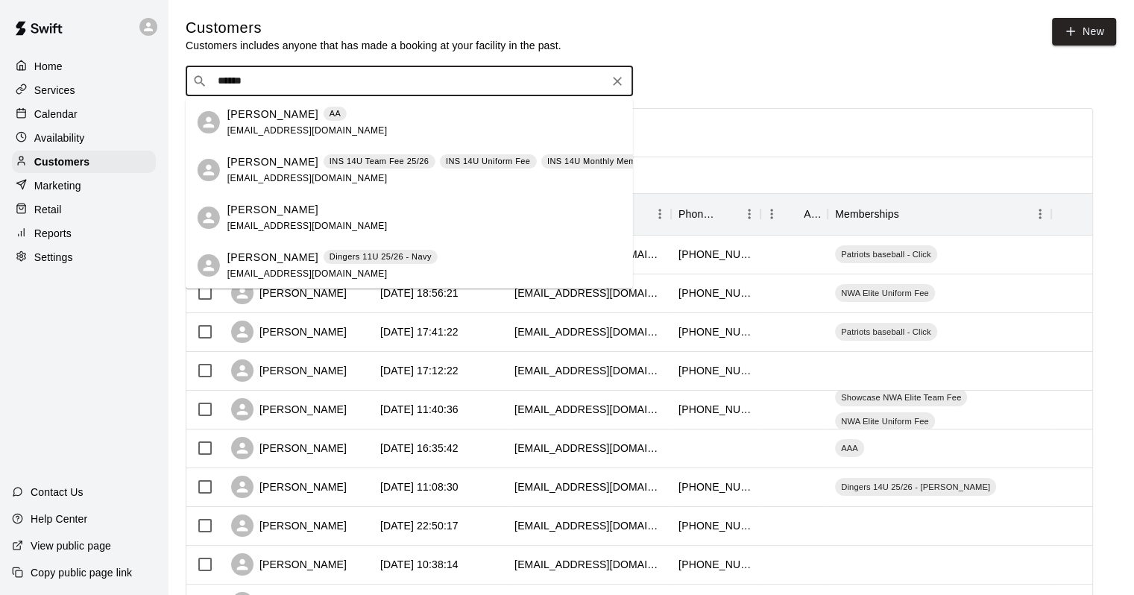
click at [508, 165] on span "INS 14U Uniform Fee" at bounding box center [488, 161] width 97 height 13
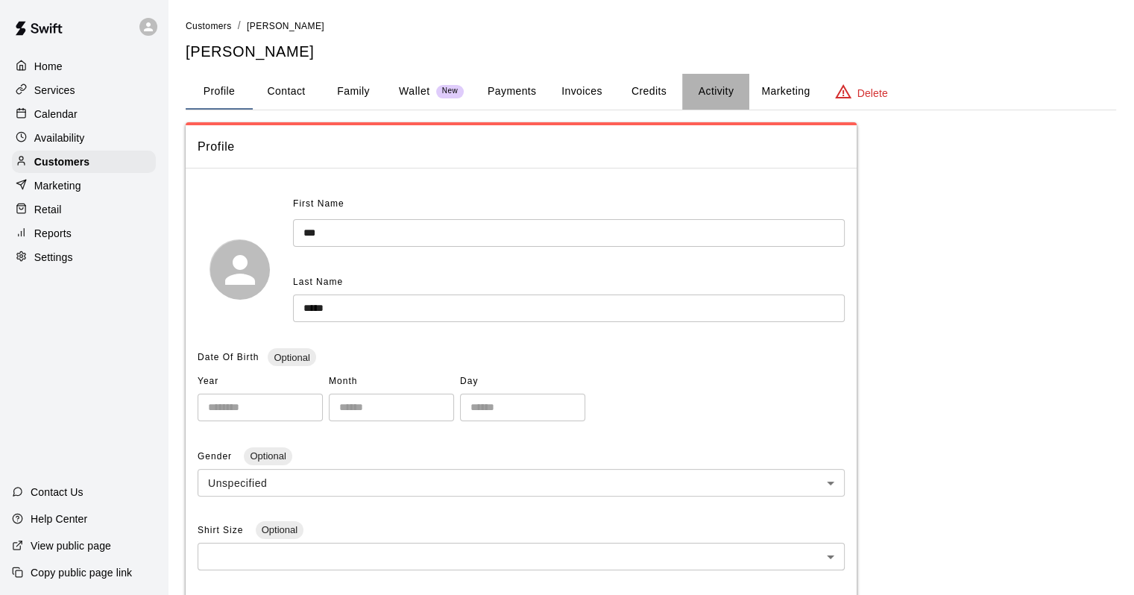
click at [707, 93] on button "Activity" at bounding box center [715, 92] width 67 height 36
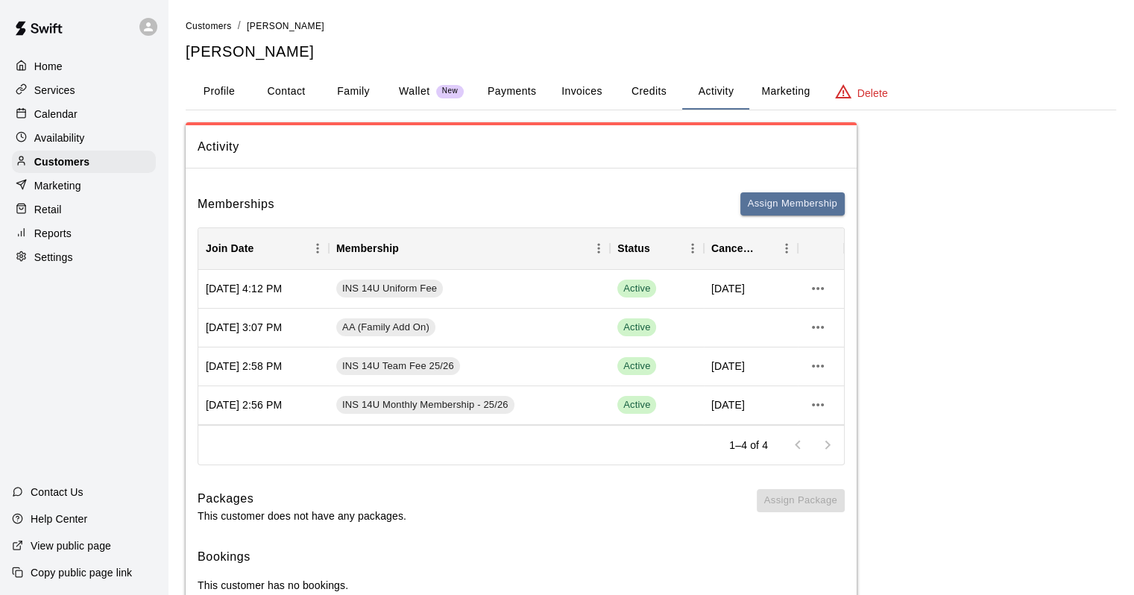
click at [338, 89] on button "Family" at bounding box center [353, 92] width 67 height 36
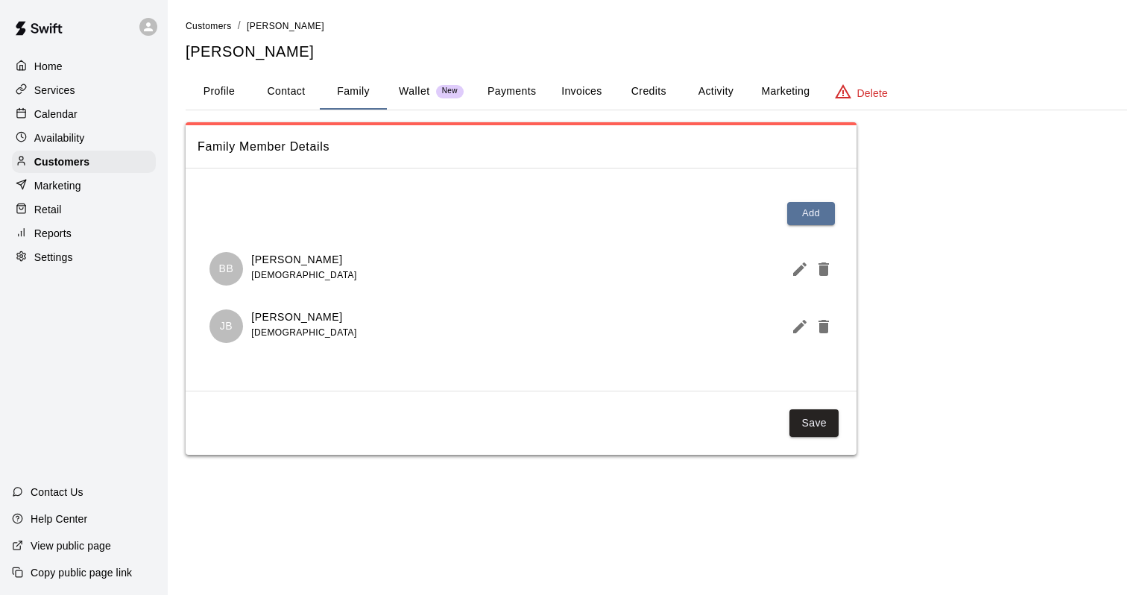
click at [62, 121] on p "Calendar" at bounding box center [55, 114] width 43 height 15
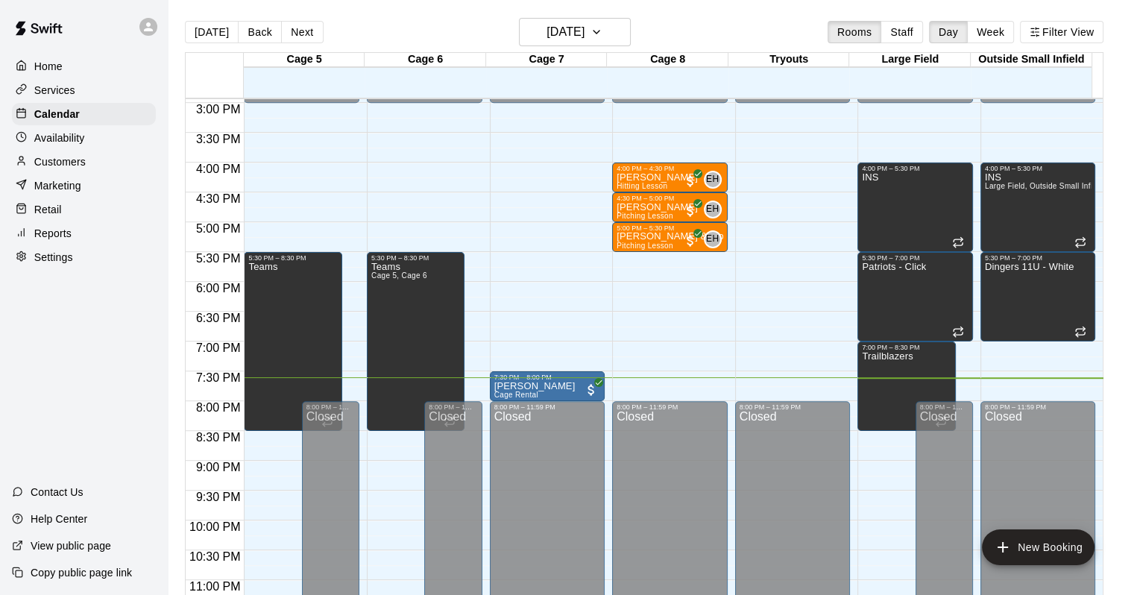
scroll to position [883, 0]
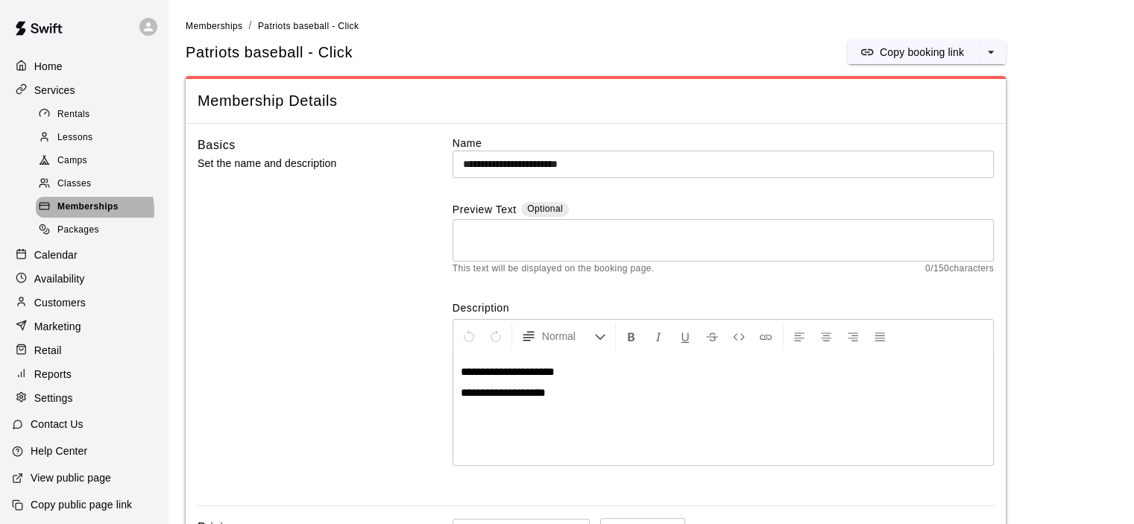
click at [94, 215] on span "Memberships" at bounding box center [87, 207] width 61 height 15
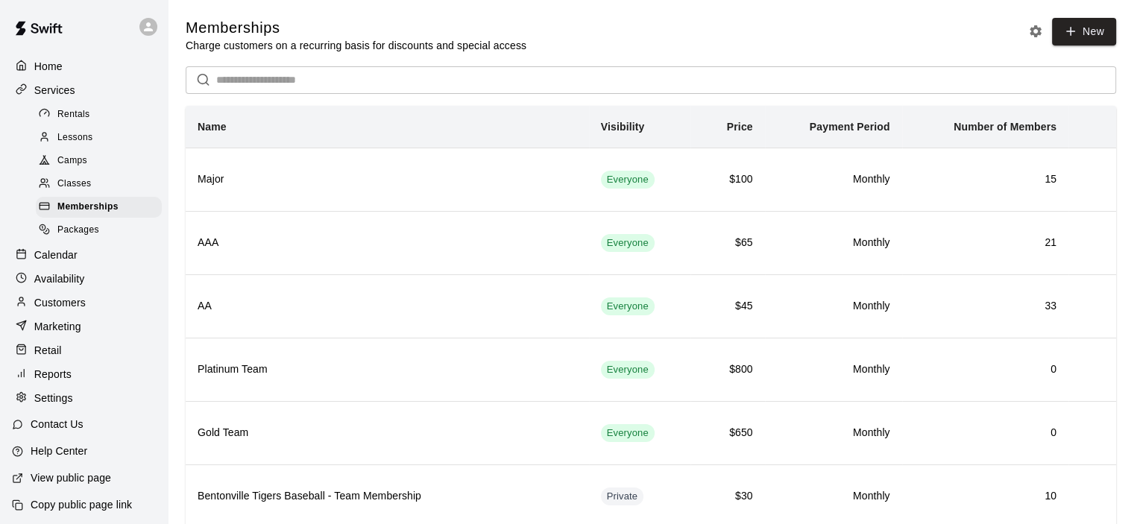
click at [78, 310] on p "Customers" at bounding box center [59, 302] width 51 height 15
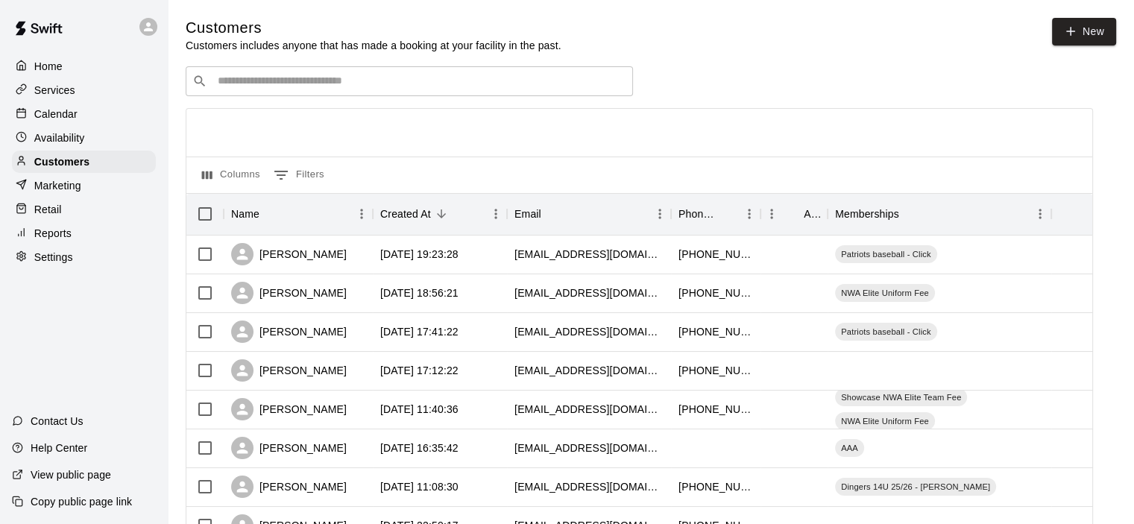
click at [269, 84] on input "Search customers by name or email" at bounding box center [419, 81] width 413 height 15
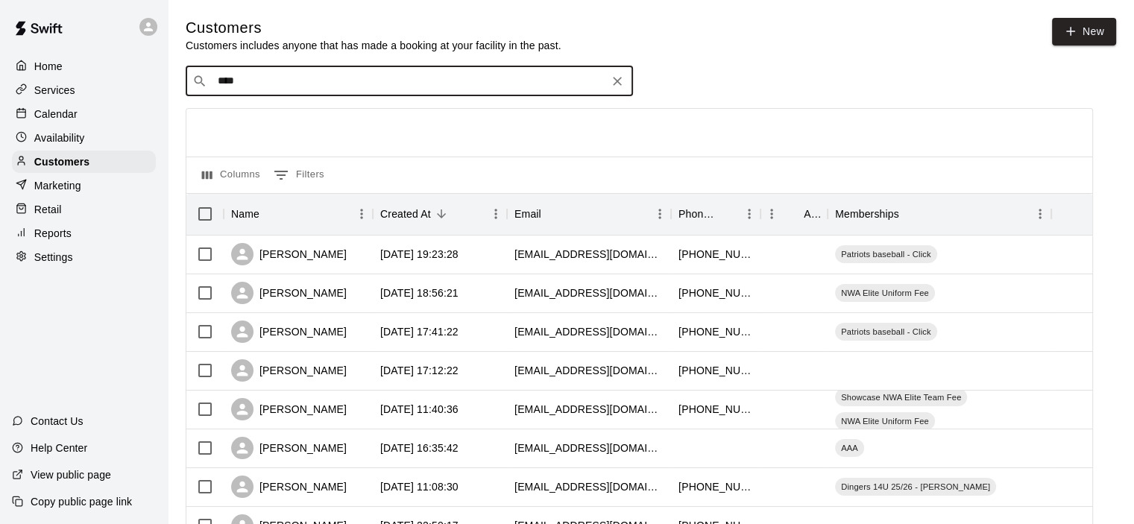
type input "*****"
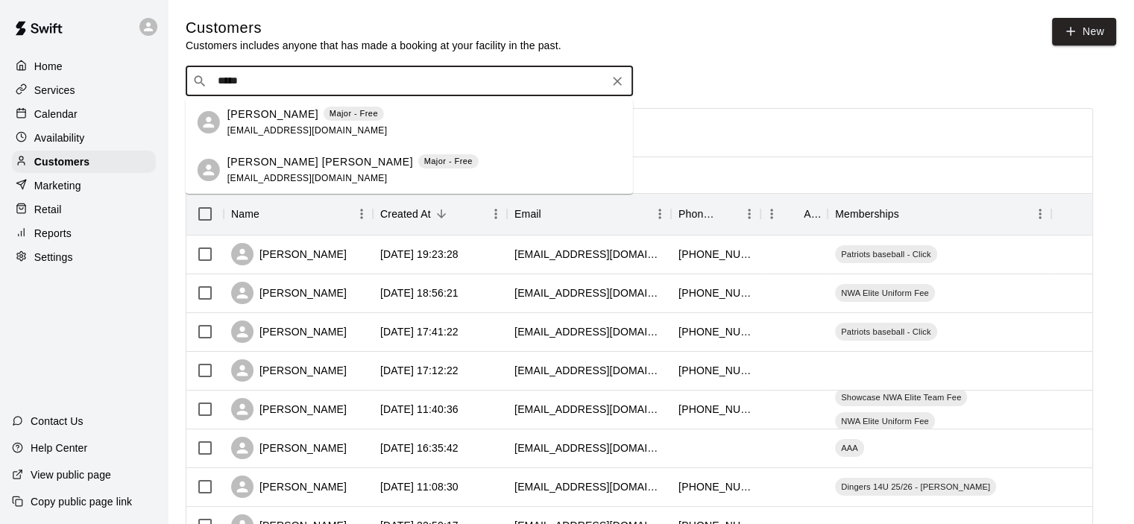
click at [619, 79] on icon "Clear" at bounding box center [617, 81] width 15 height 15
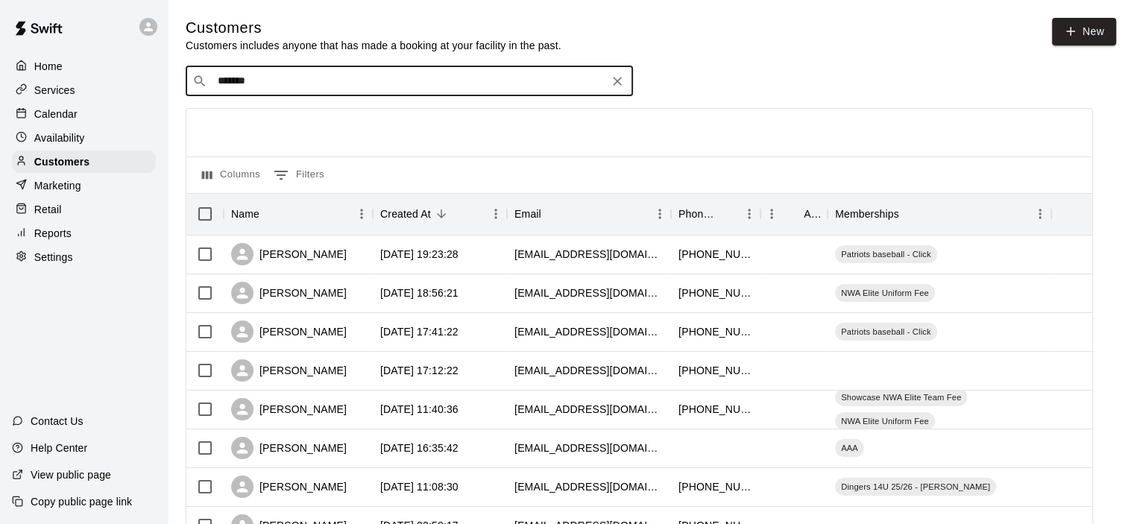
type input "*******"
click at [395, 82] on input "*******" at bounding box center [408, 81] width 391 height 15
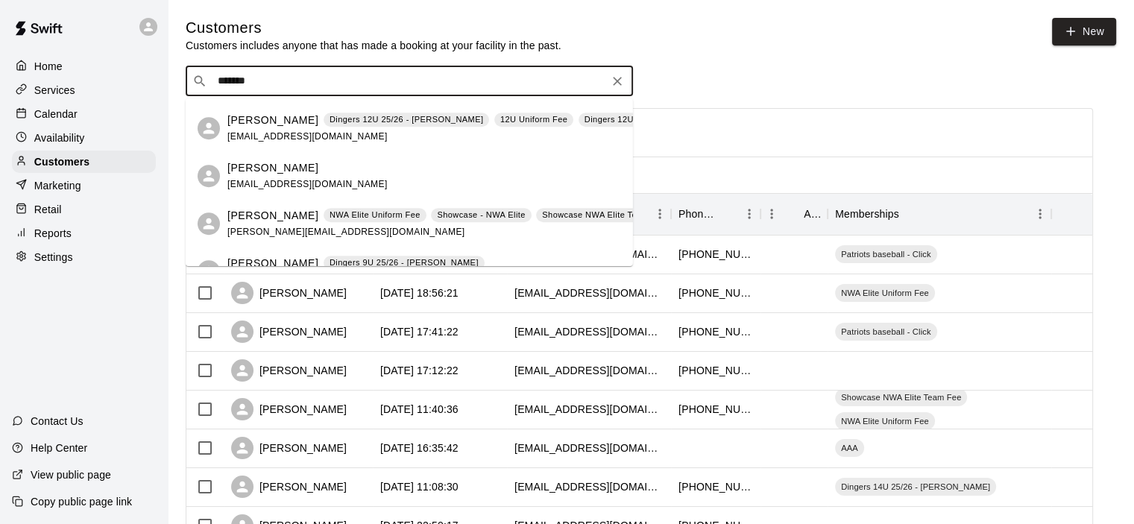
scroll to position [739, 0]
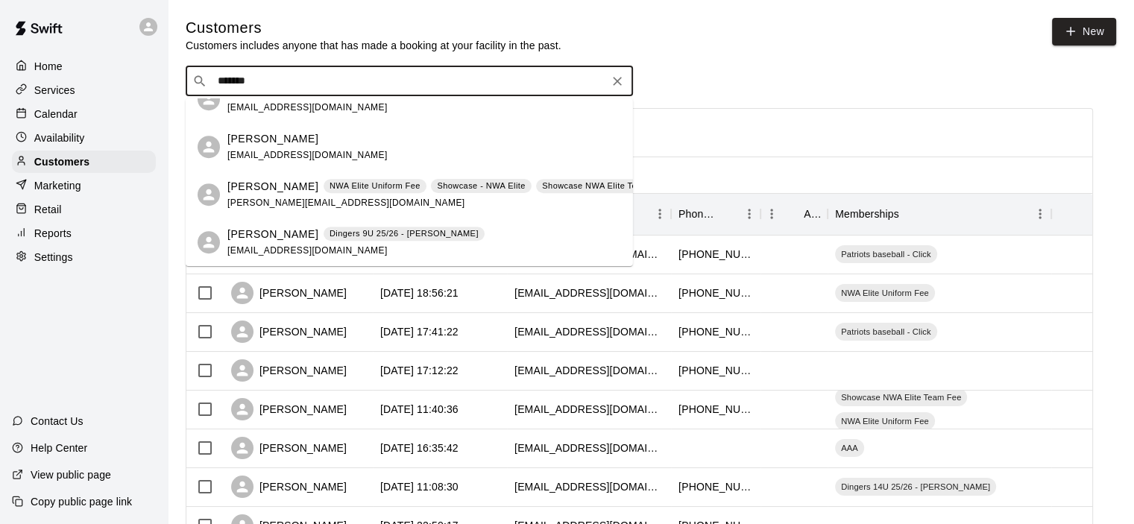
click at [325, 241] on div "Dingers 9U 25/26 - [PERSON_NAME]" at bounding box center [404, 234] width 161 height 15
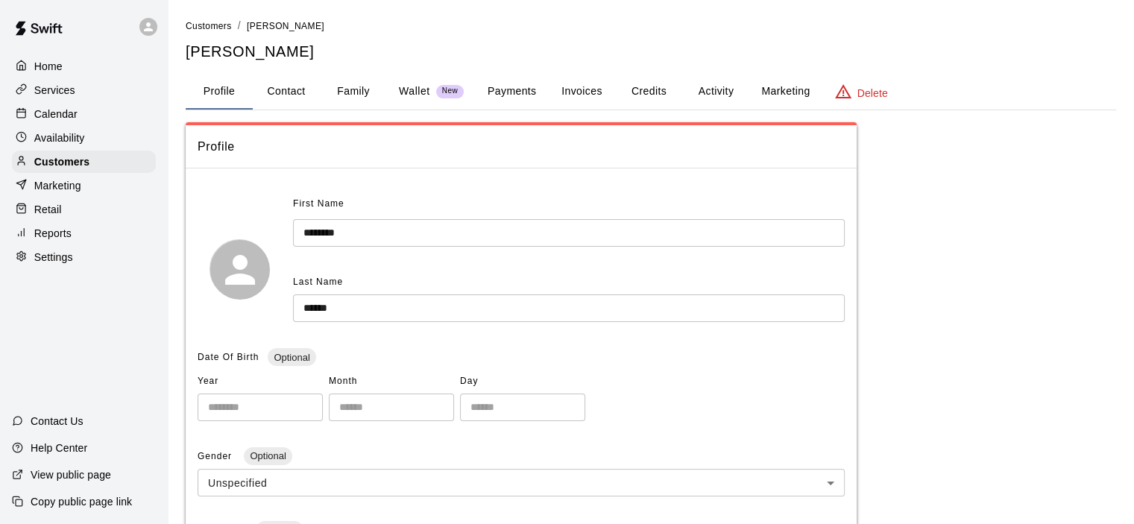
click at [354, 95] on button "Family" at bounding box center [353, 92] width 67 height 36
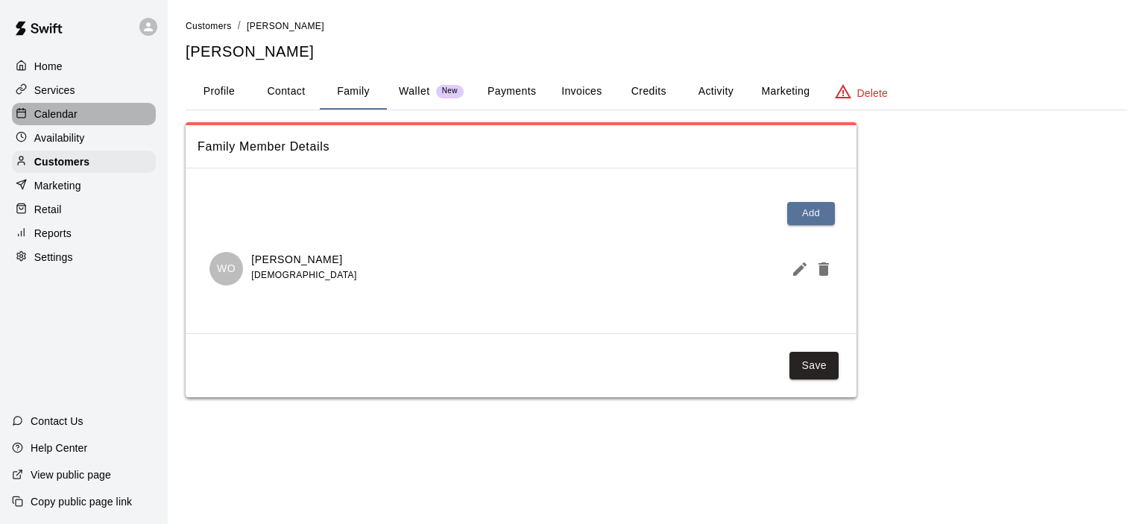
click at [54, 121] on p "Calendar" at bounding box center [55, 114] width 43 height 15
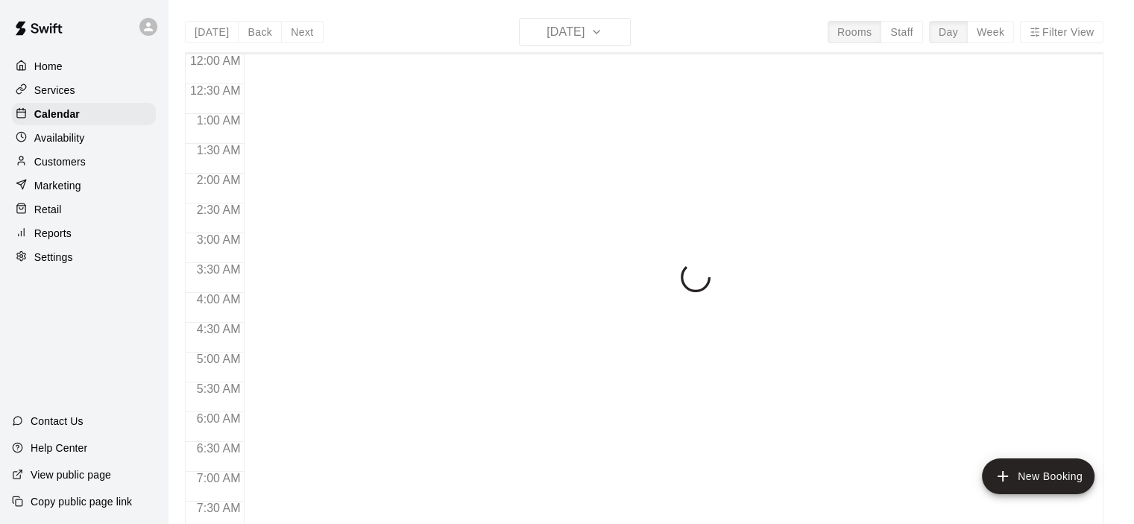
scroll to position [943, 0]
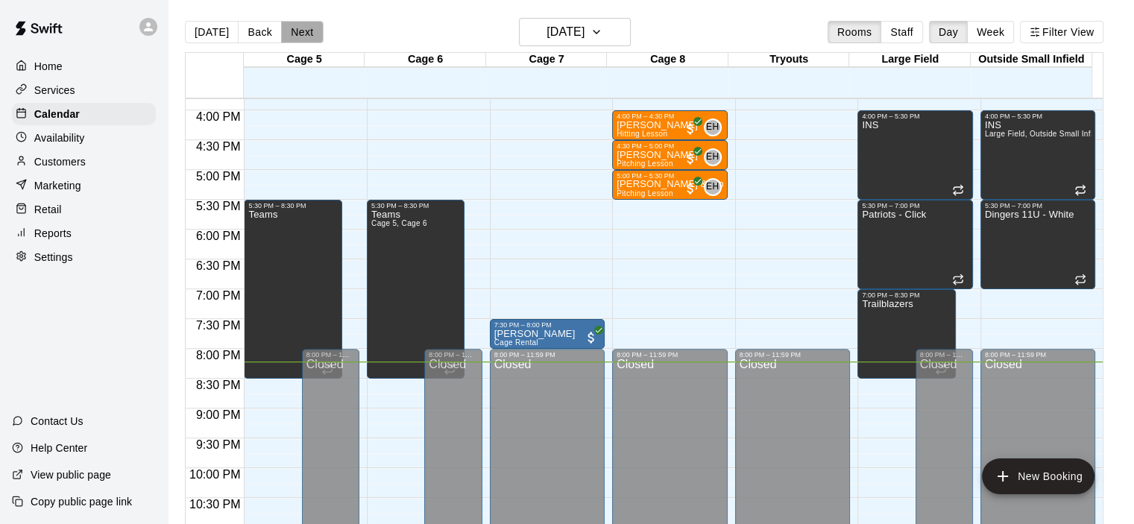
click at [296, 29] on button "Next" at bounding box center [302, 32] width 42 height 22
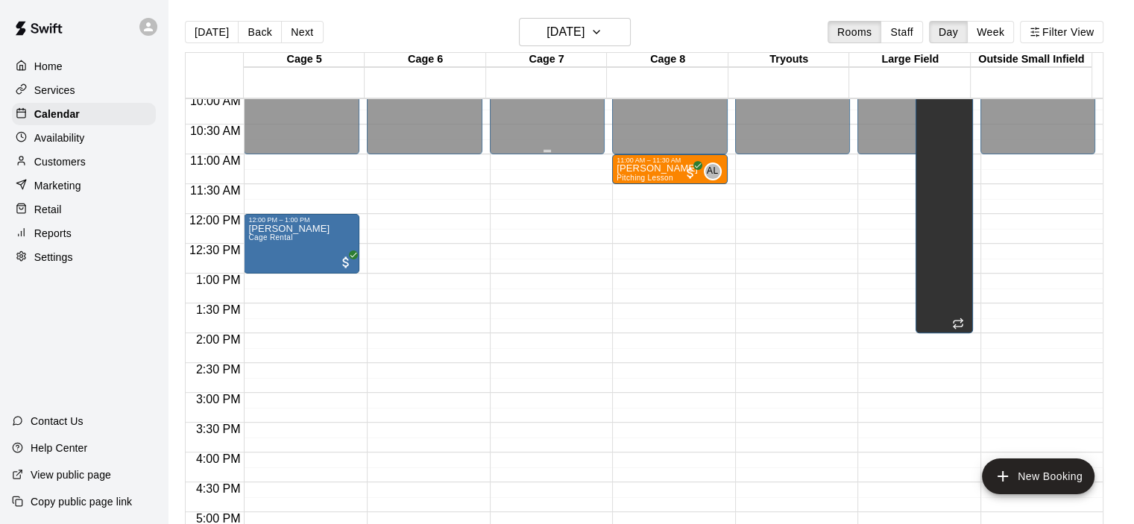
scroll to position [600, 0]
